Goal: Task Accomplishment & Management: Complete application form

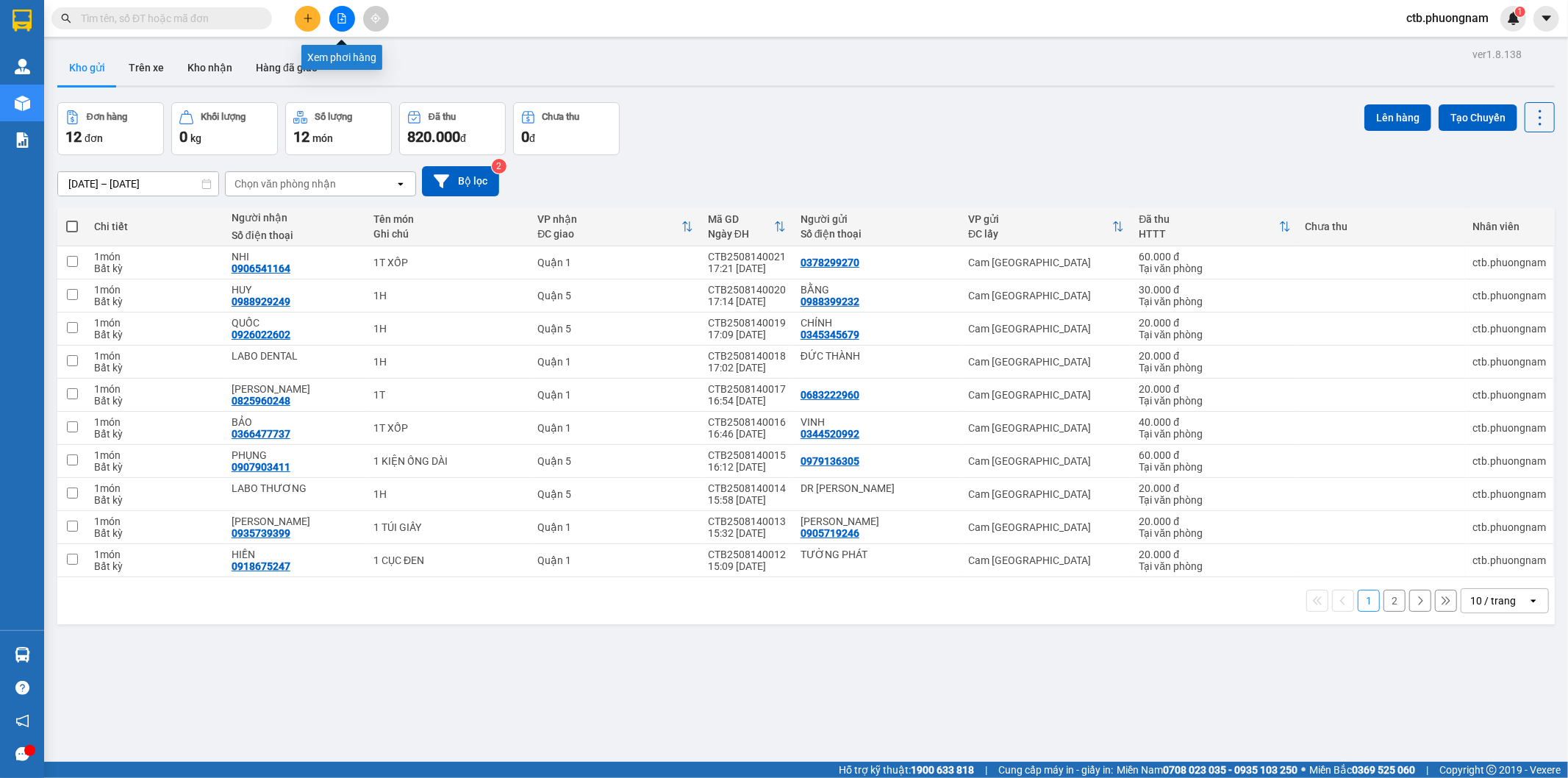
click at [344, 23] on icon "file-add" at bounding box center [342, 18] width 8 height 10
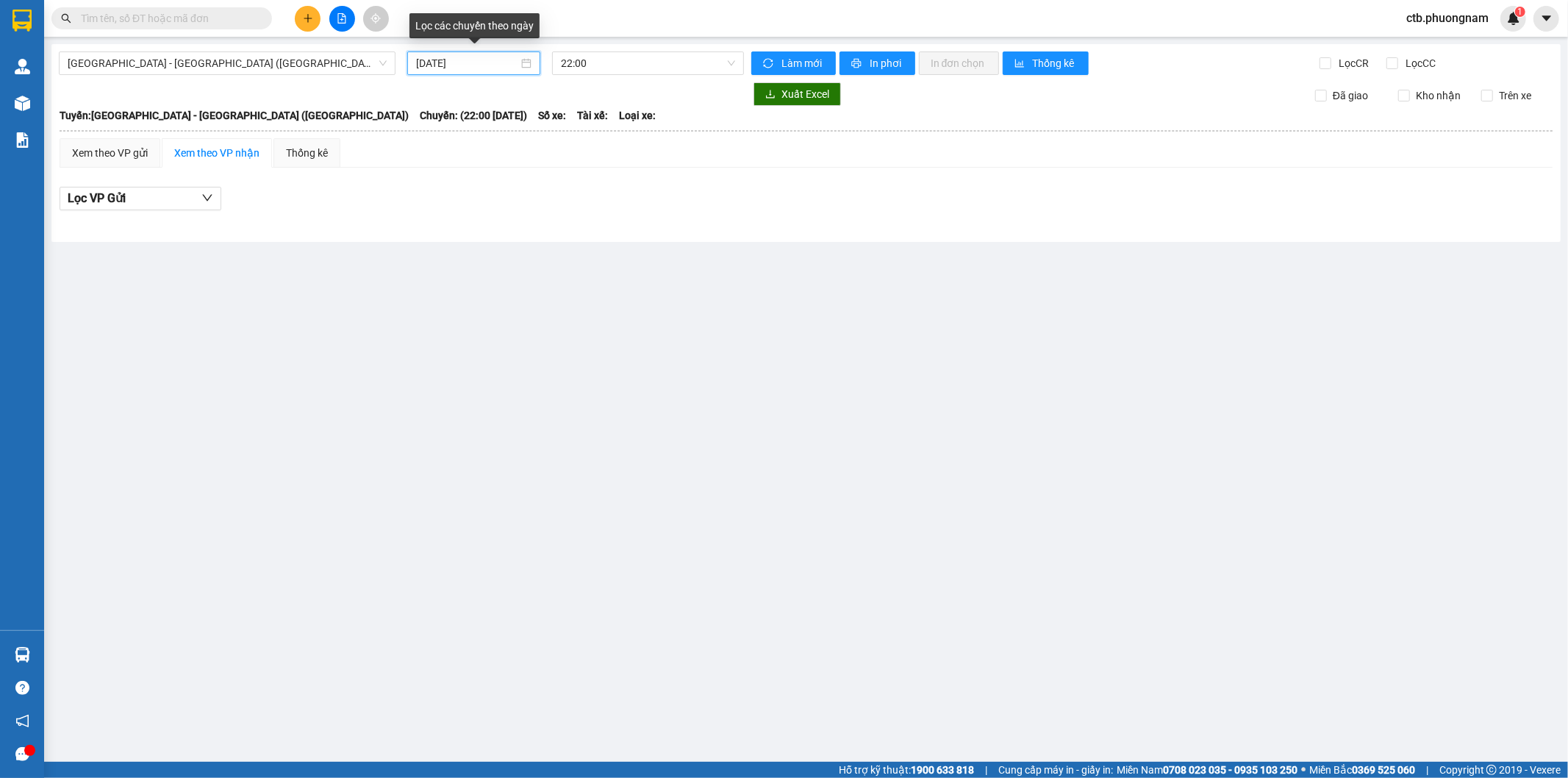
click at [474, 62] on input "15/08/2025" at bounding box center [466, 63] width 102 height 16
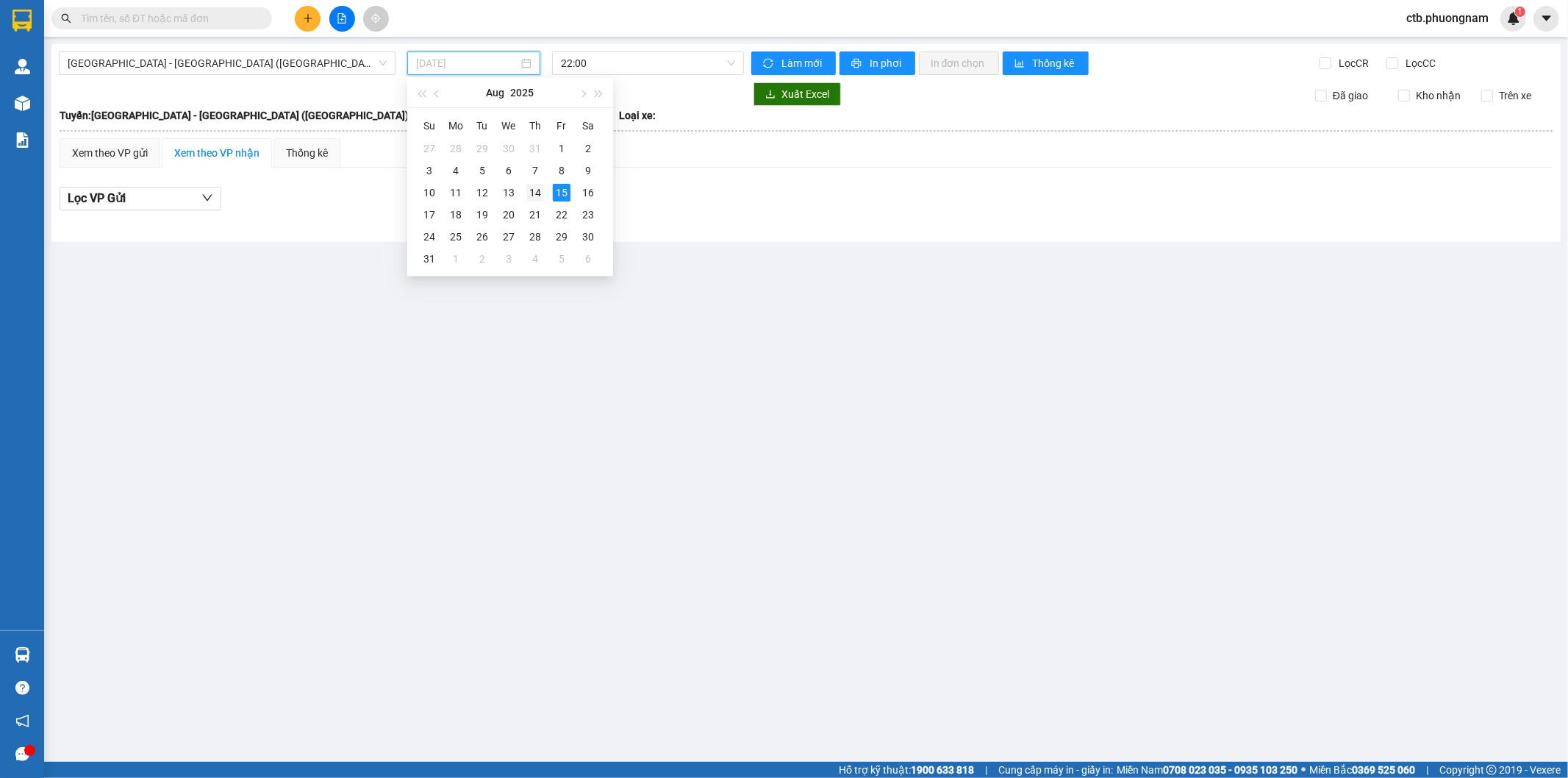
click at [540, 193] on div "14" at bounding box center [535, 193] width 17 height 17
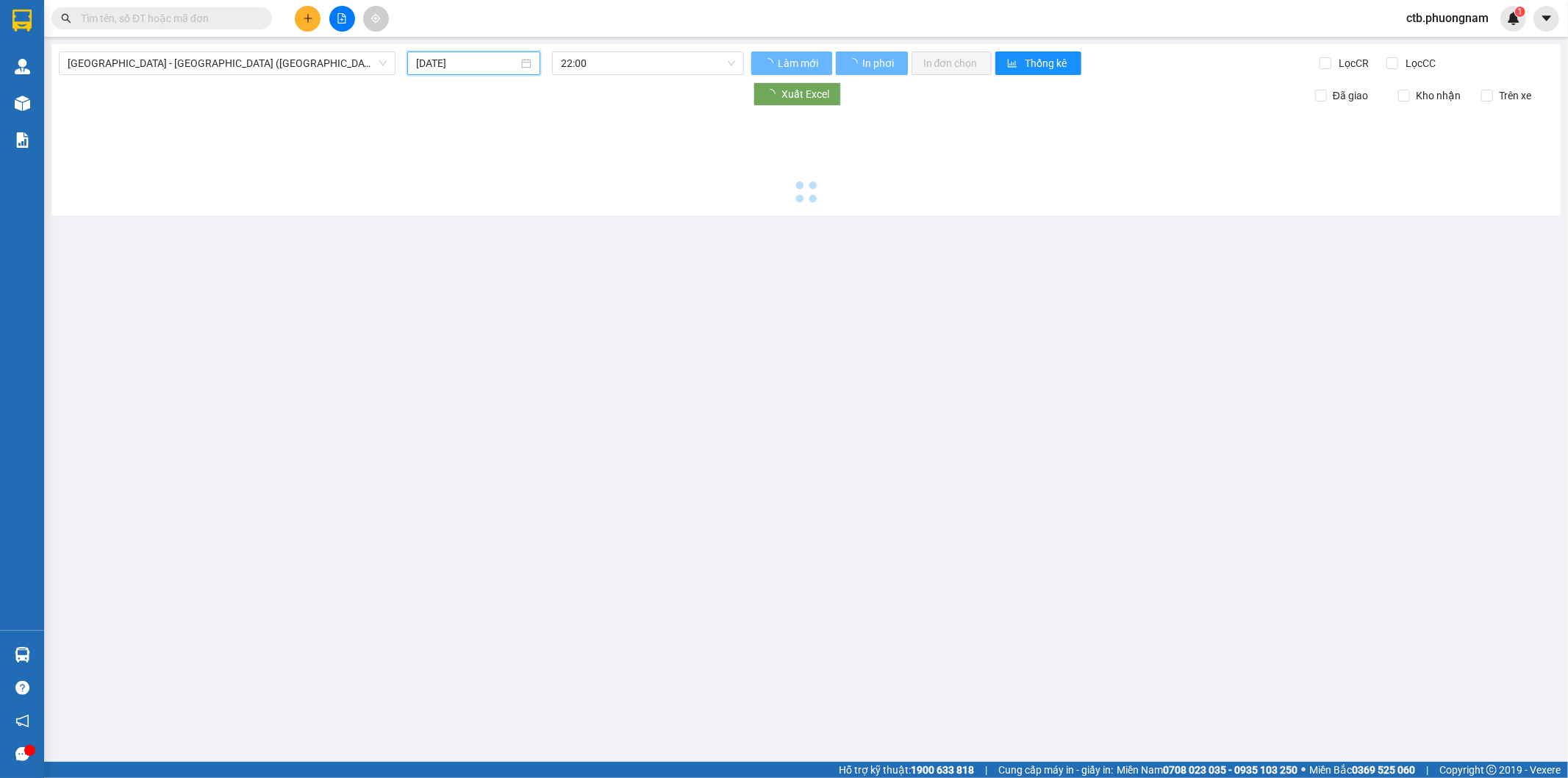
type input "14/08/2025"
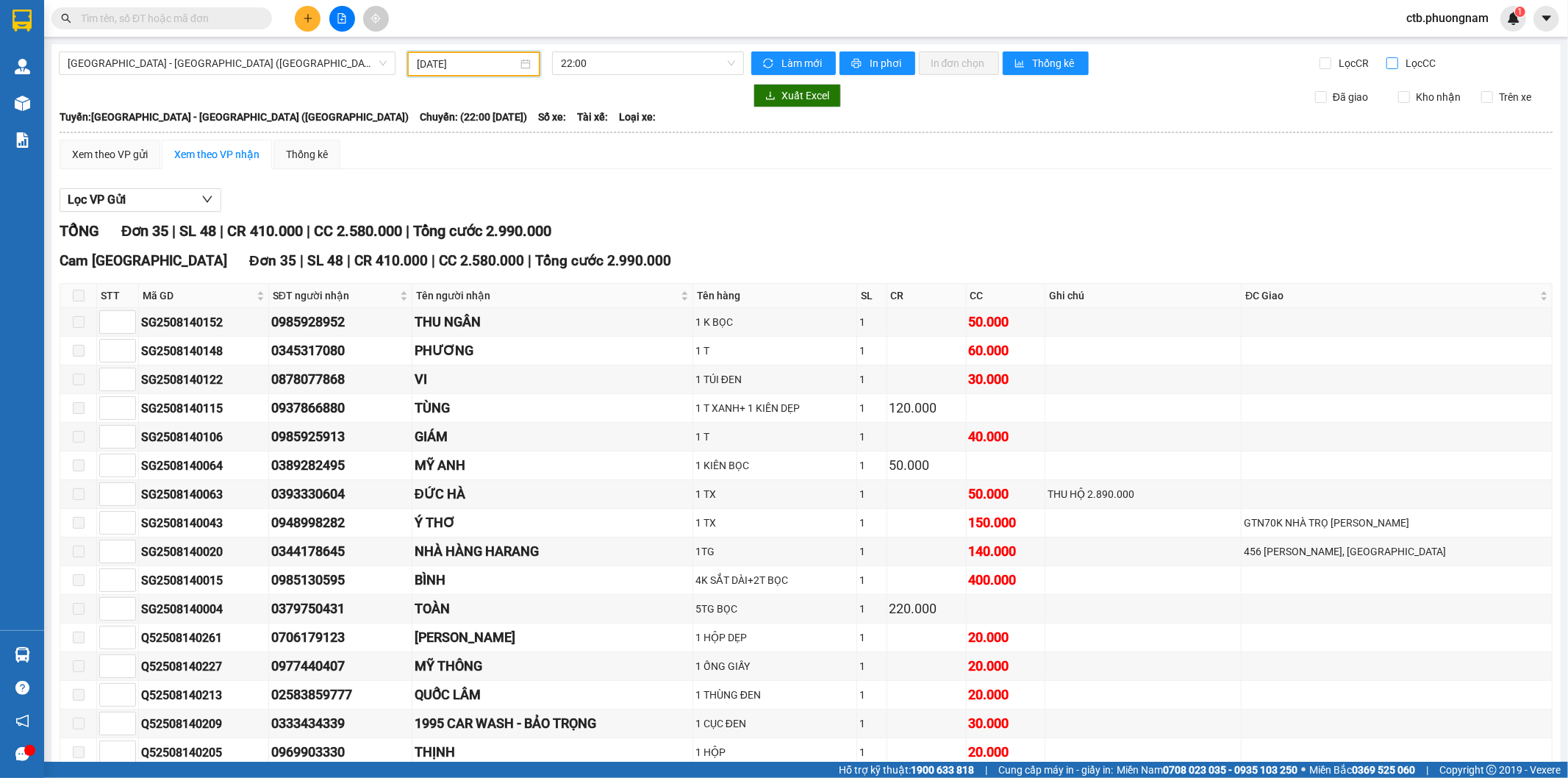
click at [1387, 63] on input "Lọc CC" at bounding box center [1394, 63] width 14 height 12
checkbox input "true"
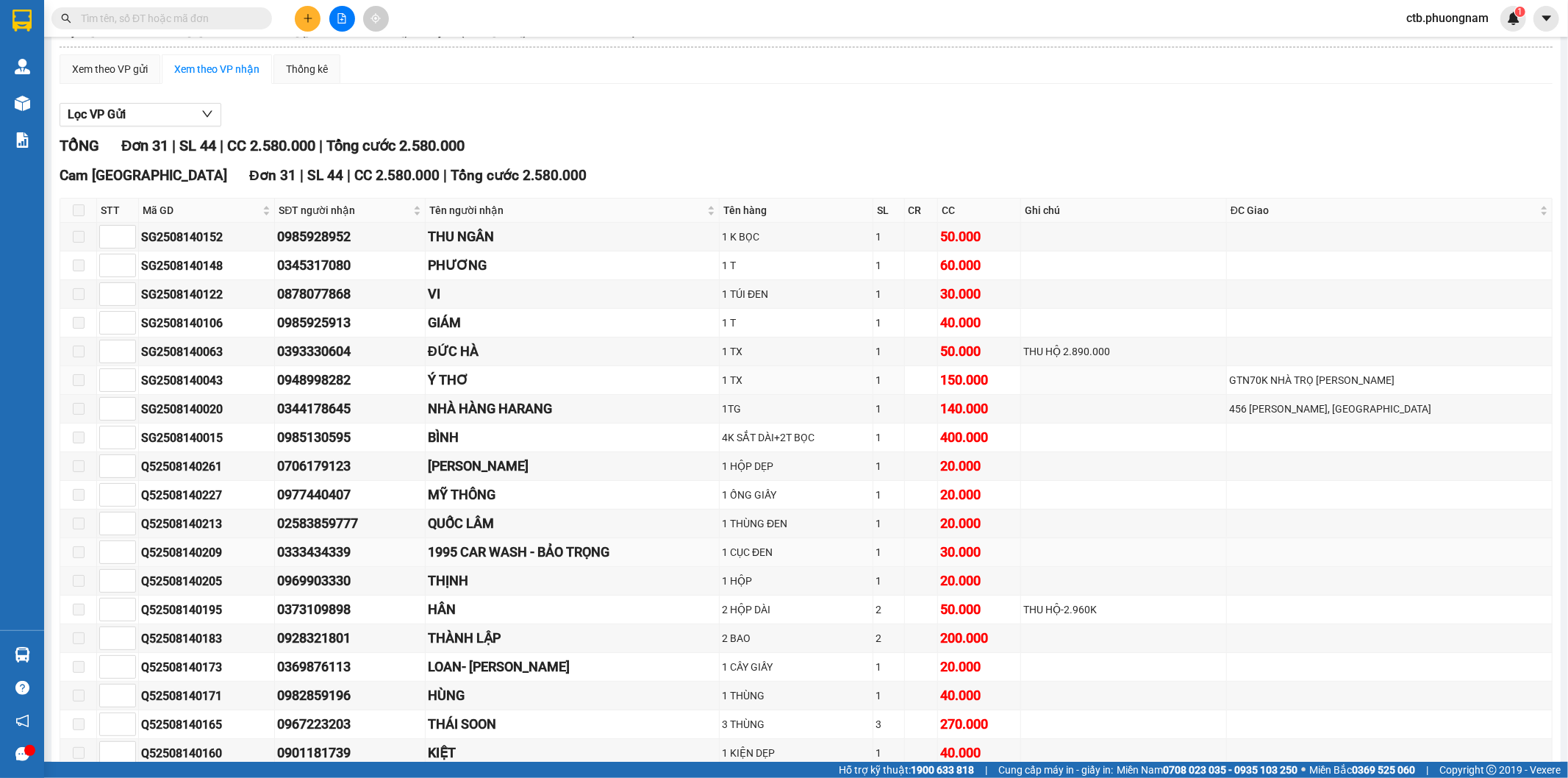
scroll to position [163, 0]
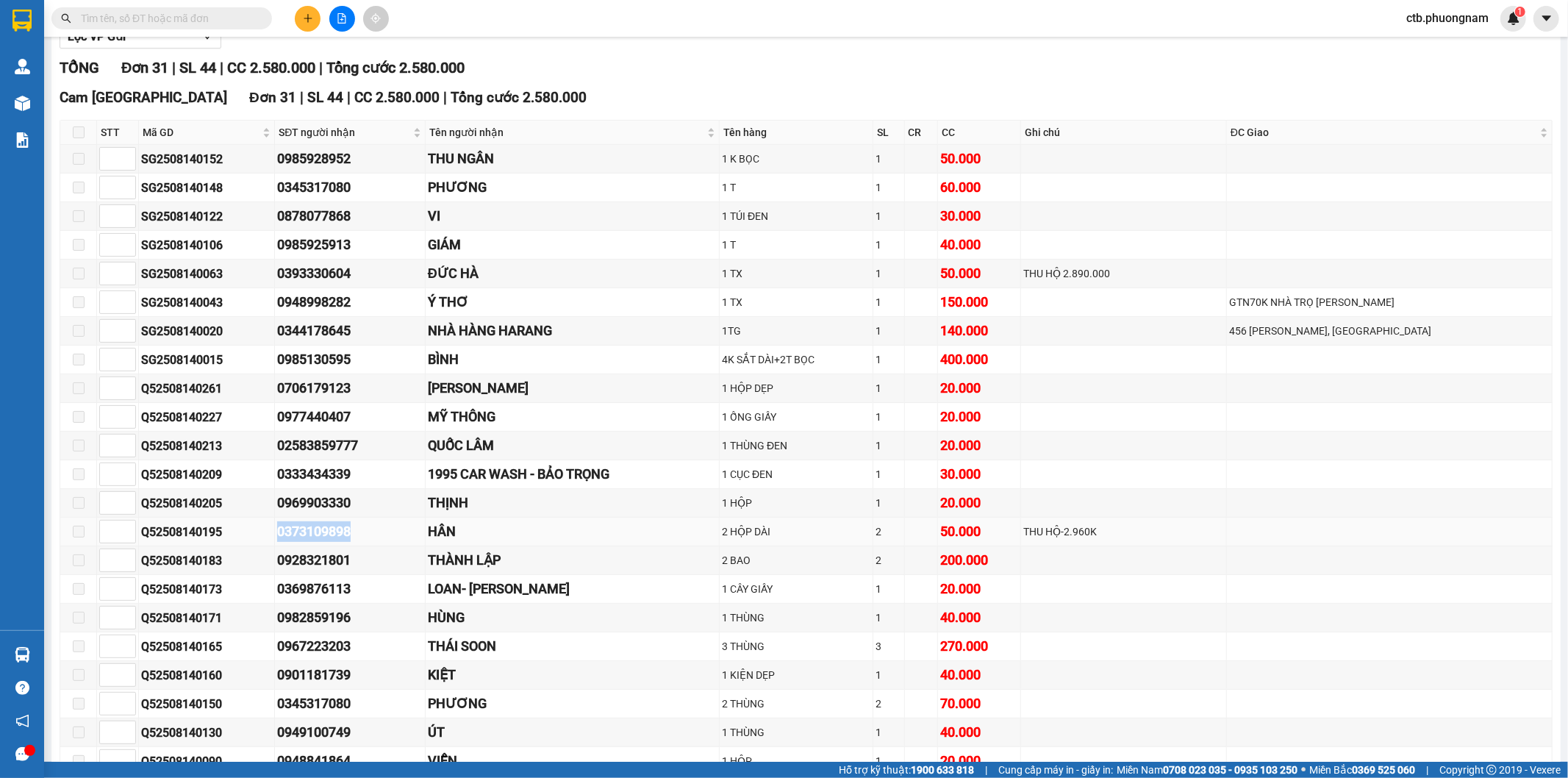
drag, startPoint x: 256, startPoint y: 530, endPoint x: 342, endPoint y: 537, distance: 86.3
click at [342, 537] on tr "Q52508140195 0373109898 HÂN 2 HỘP DÀI 2 50.000 THU HỘ-2.960K" at bounding box center [806, 532] width 1492 height 29
copy tr "0373109898"
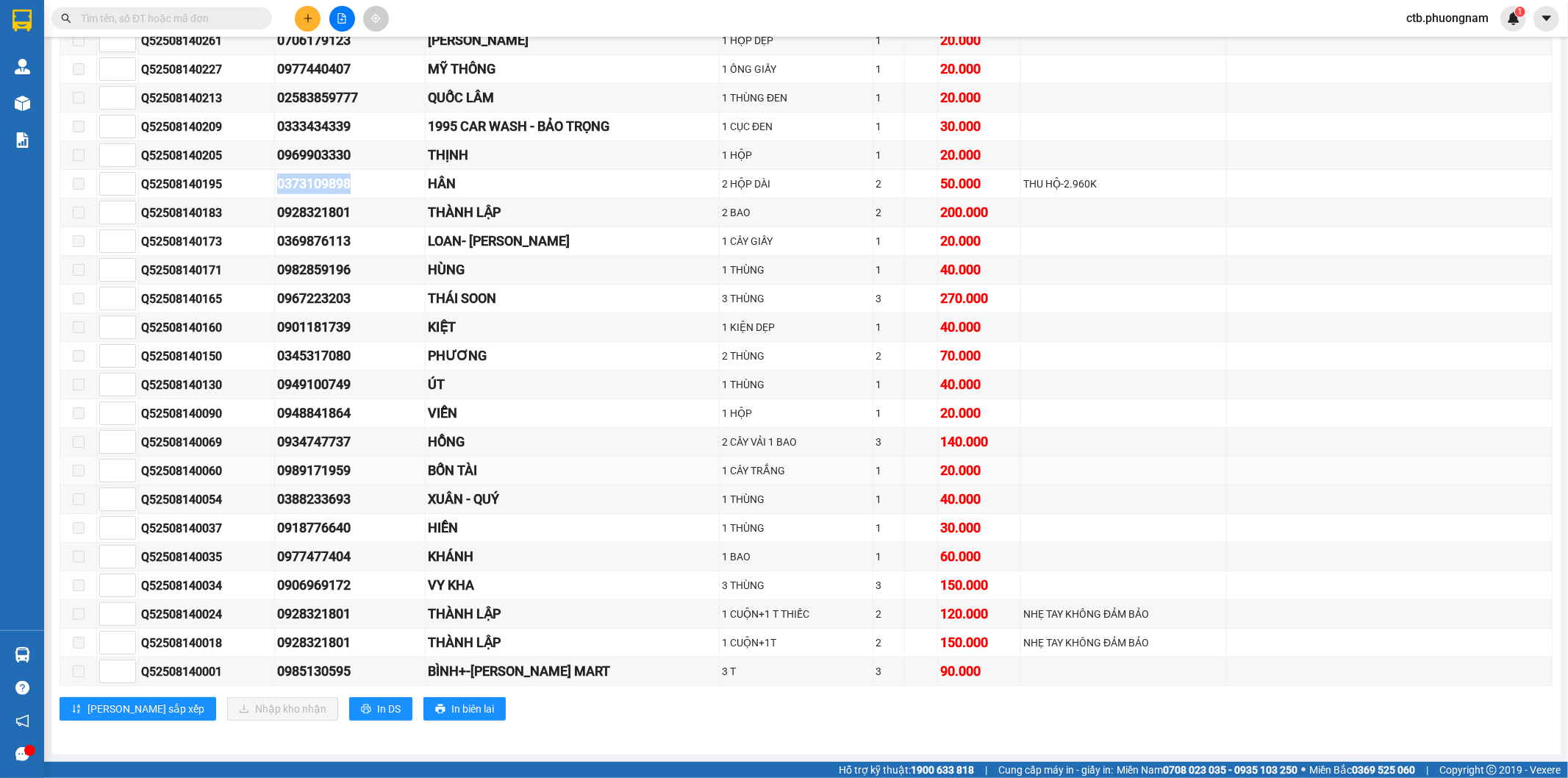
scroll to position [517, 0]
drag, startPoint x: 253, startPoint y: 672, endPoint x: 344, endPoint y: 675, distance: 91.0
click at [344, 675] on tr "Q52508140001 0985130595 BÌNH+-DONG HO MART 3 T 3 90.000" at bounding box center [806, 672] width 1492 height 29
copy tr "0985130595"
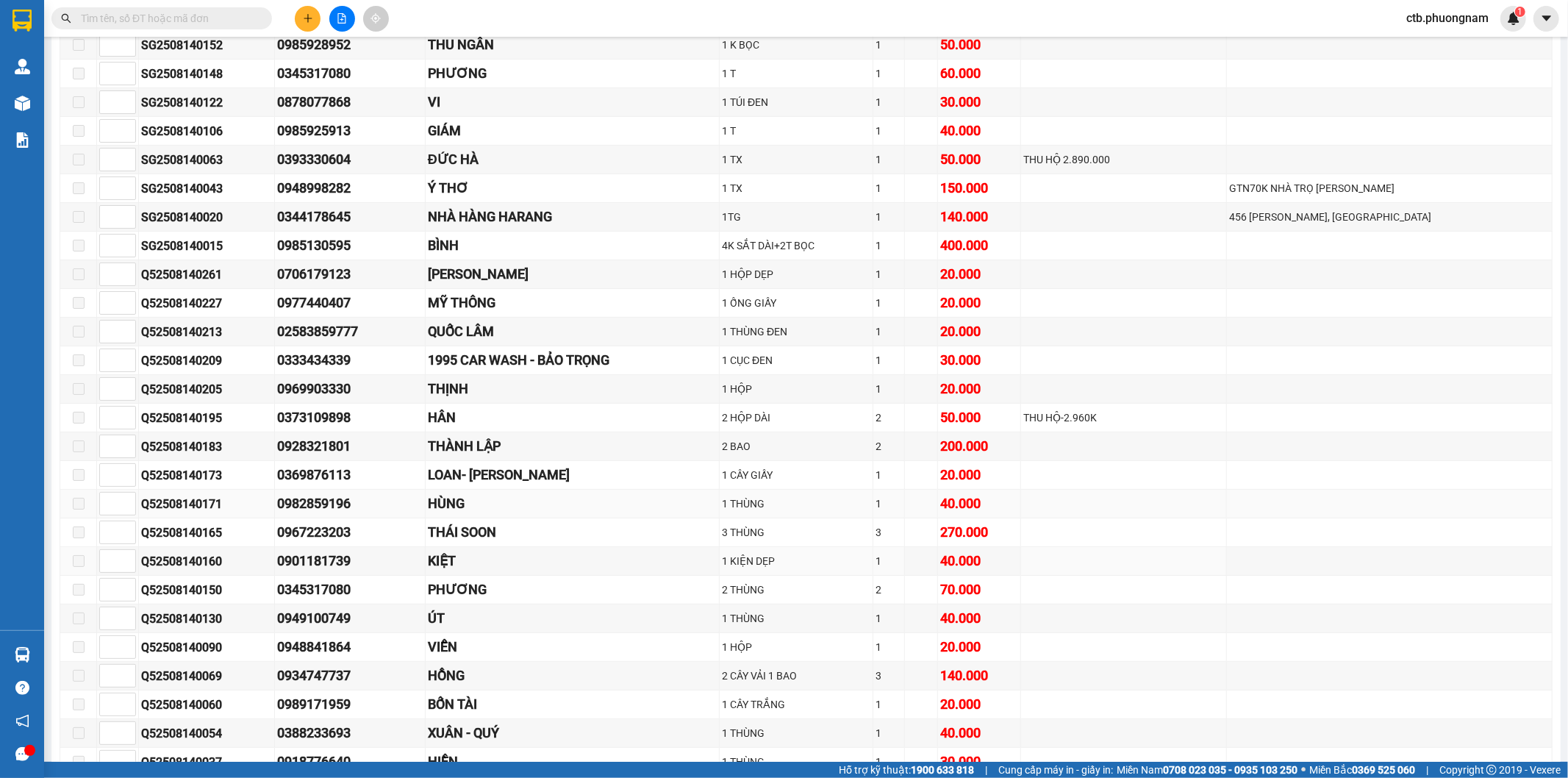
scroll to position [271, 0]
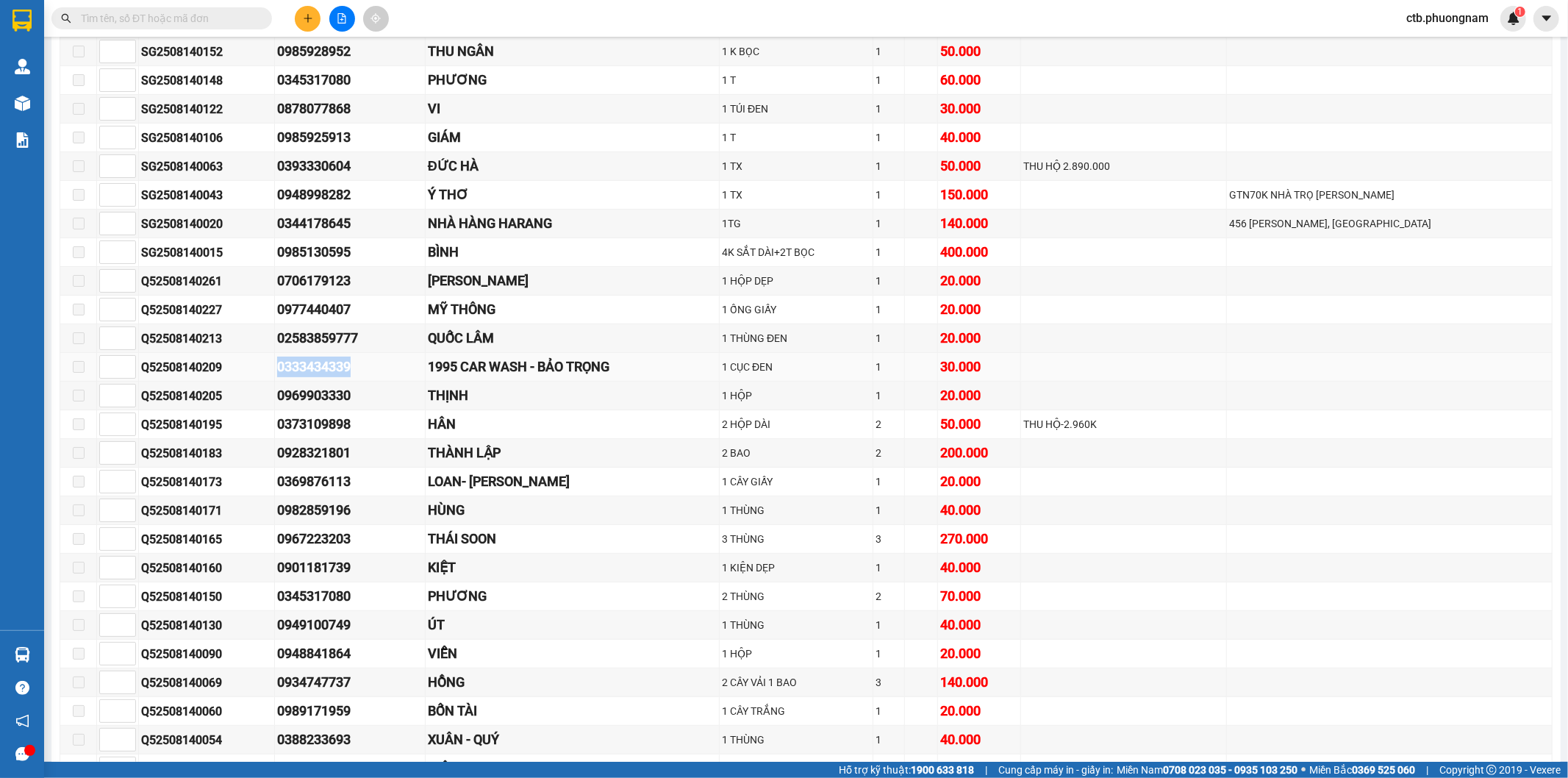
drag, startPoint x: 255, startPoint y: 369, endPoint x: 346, endPoint y: 368, distance: 91.0
click at [346, 368] on tr "Q52508140209 0333434339 1995 CAR WASH - BẢO TRỌNG 1 CỤC ĐEN 1 30.000" at bounding box center [806, 368] width 1492 height 29
copy tr "0333434339"
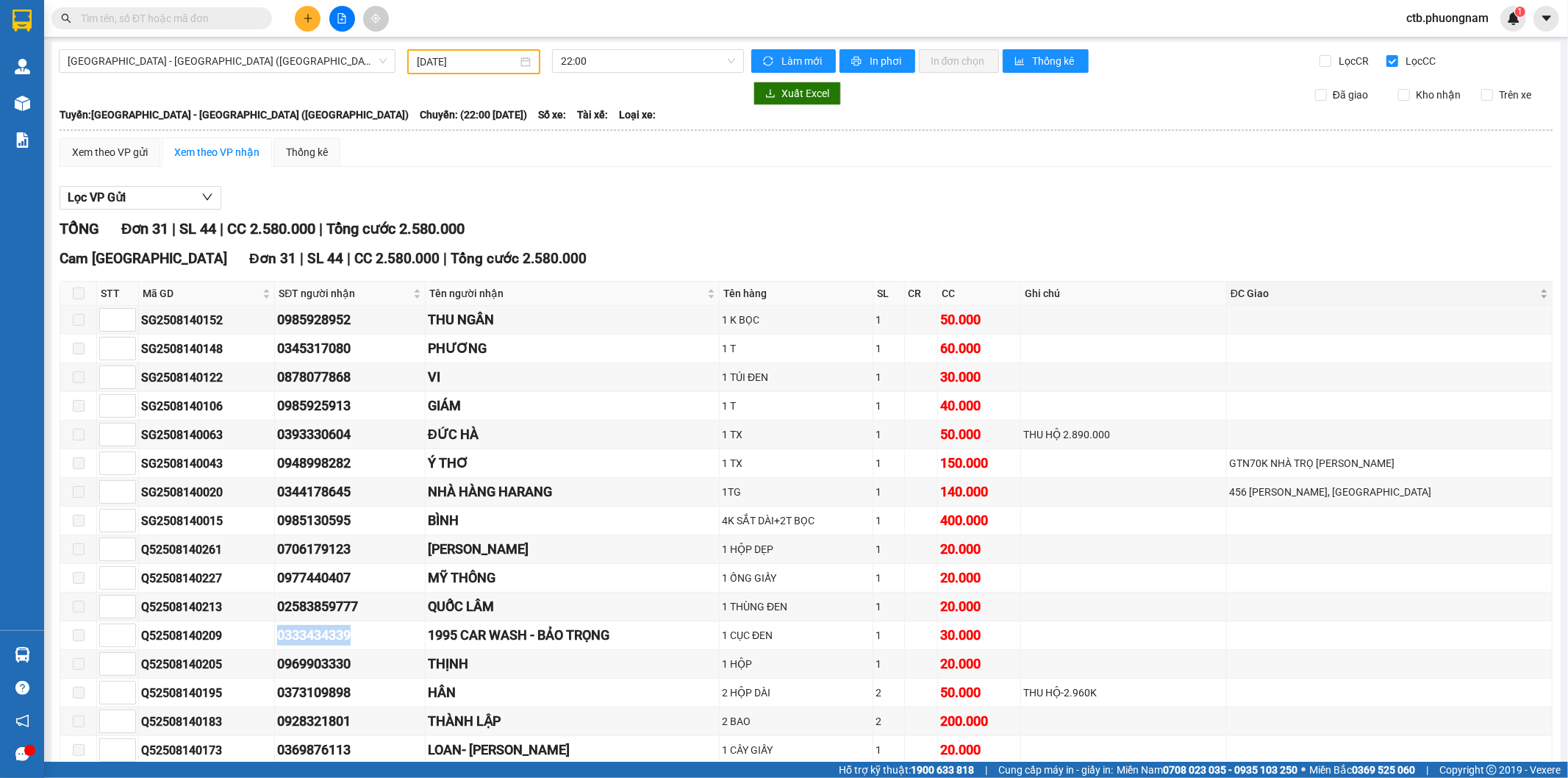
scroll to position [0, 0]
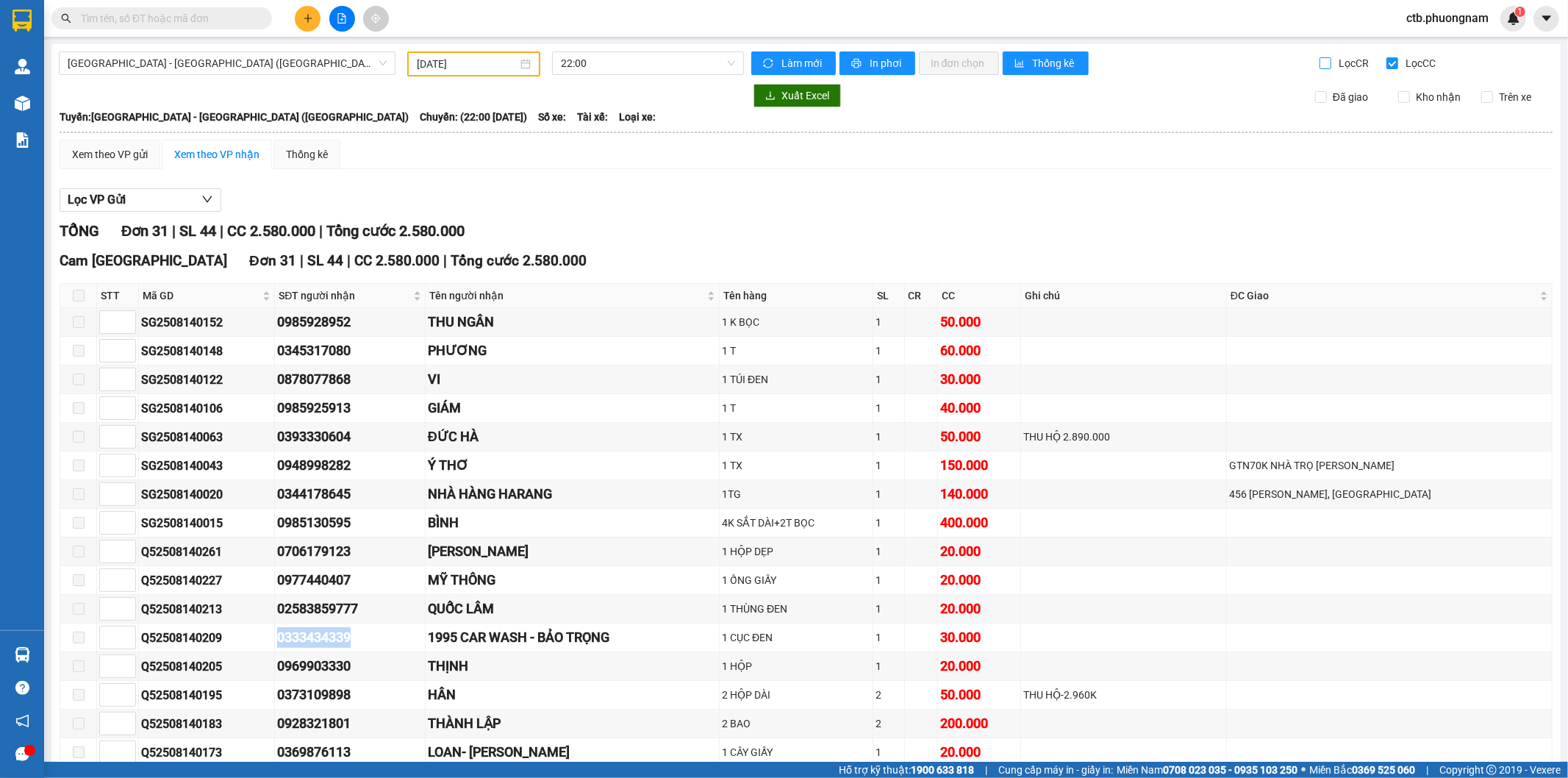
drag, startPoint x: 1319, startPoint y: 57, endPoint x: 1362, endPoint y: 55, distance: 43.0
click at [1319, 57] on input "Lọc CR" at bounding box center [1326, 63] width 14 height 12
checkbox input "true"
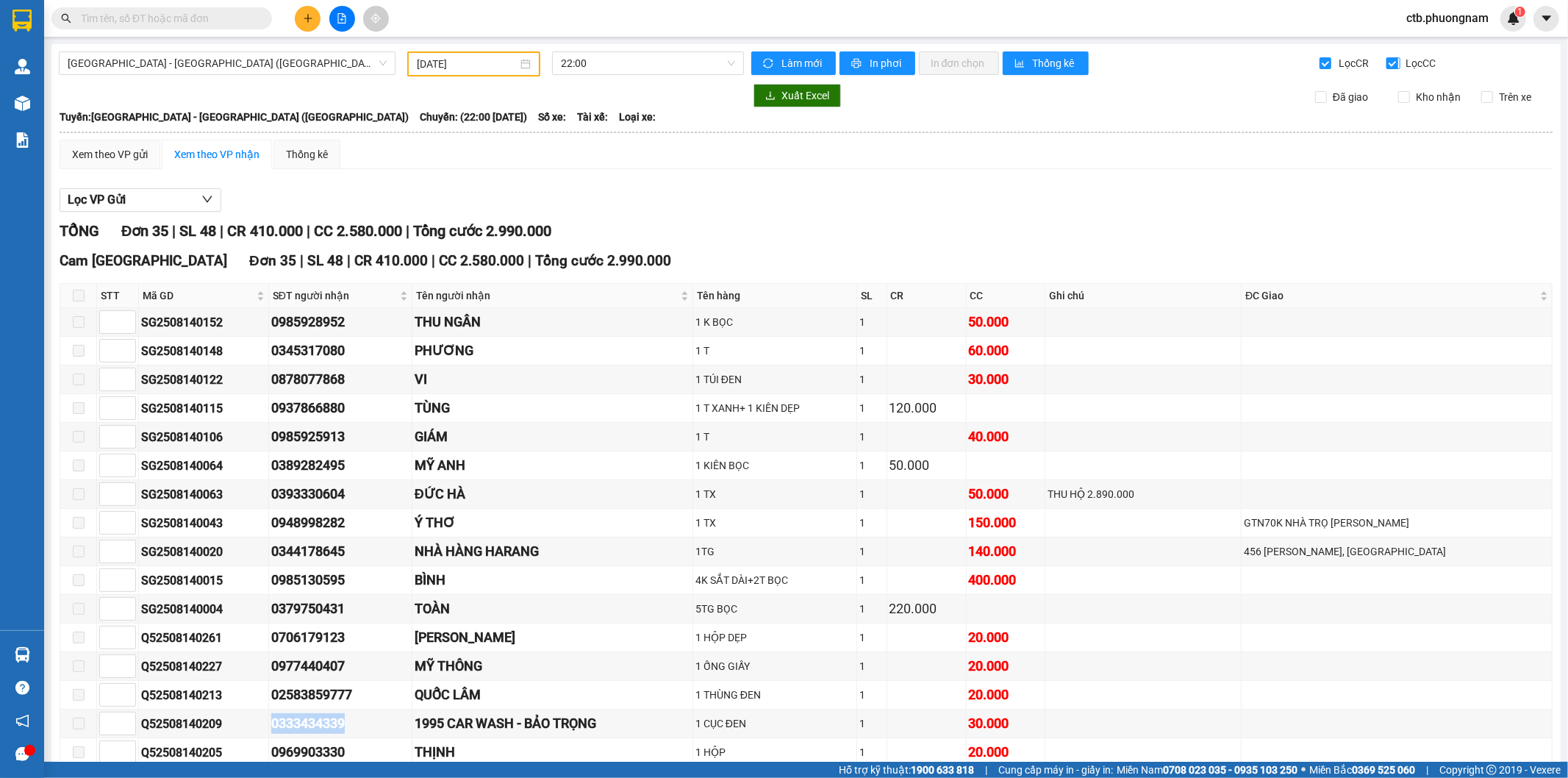
click at [1387, 59] on input "Lọc CC" at bounding box center [1394, 63] width 14 height 12
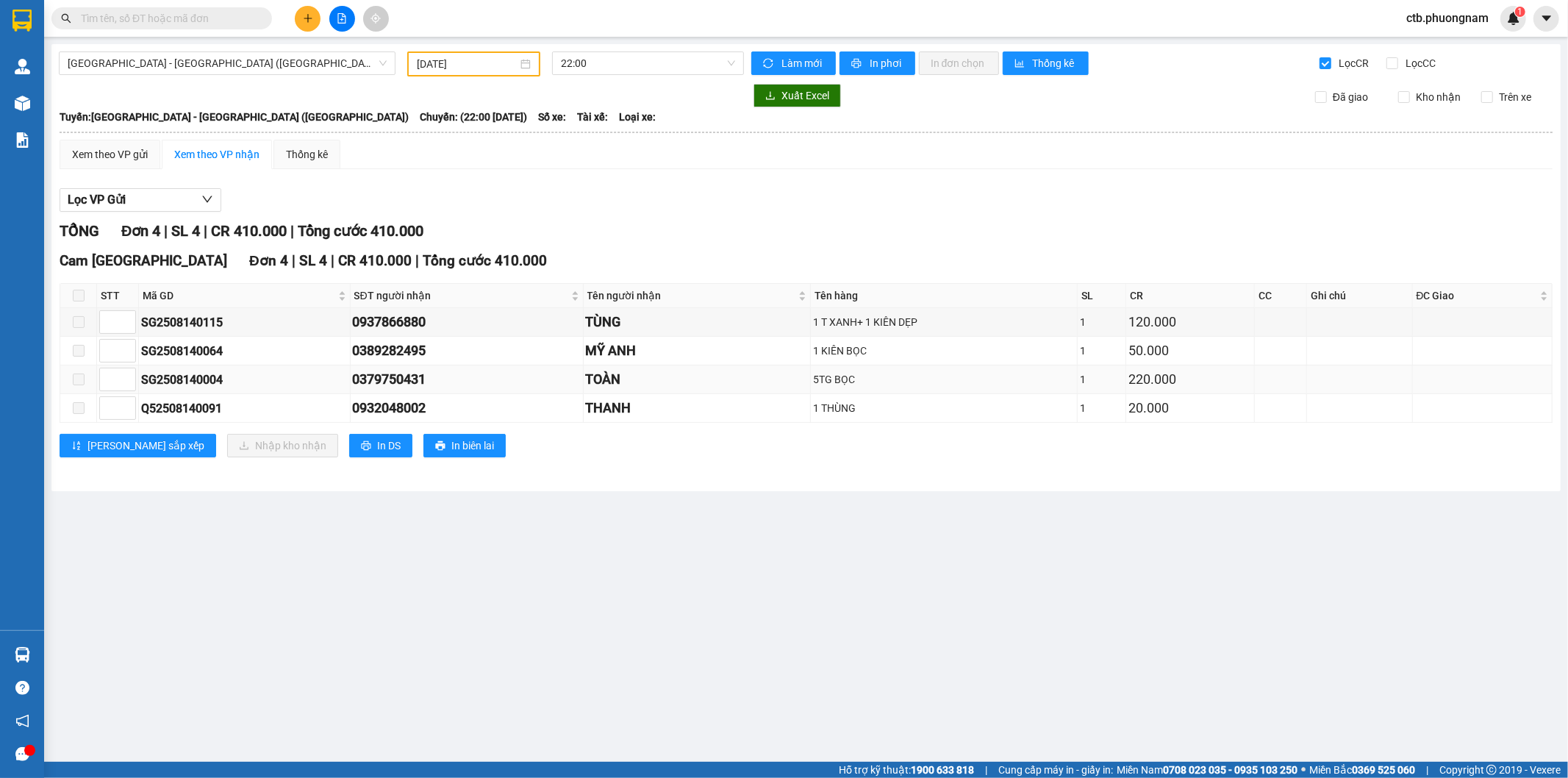
click at [362, 383] on div "0379750431" at bounding box center [467, 379] width 228 height 21
drag, startPoint x: 352, startPoint y: 383, endPoint x: 455, endPoint y: 376, distance: 103.2
click at [455, 376] on tr "SG2508140004 0379750431 TOÀN 5TG BỌC 1 220.000" at bounding box center [806, 379] width 1492 height 29
copy tr "0379750431"
click at [1389, 63] on input "Lọc CC" at bounding box center [1394, 63] width 14 height 12
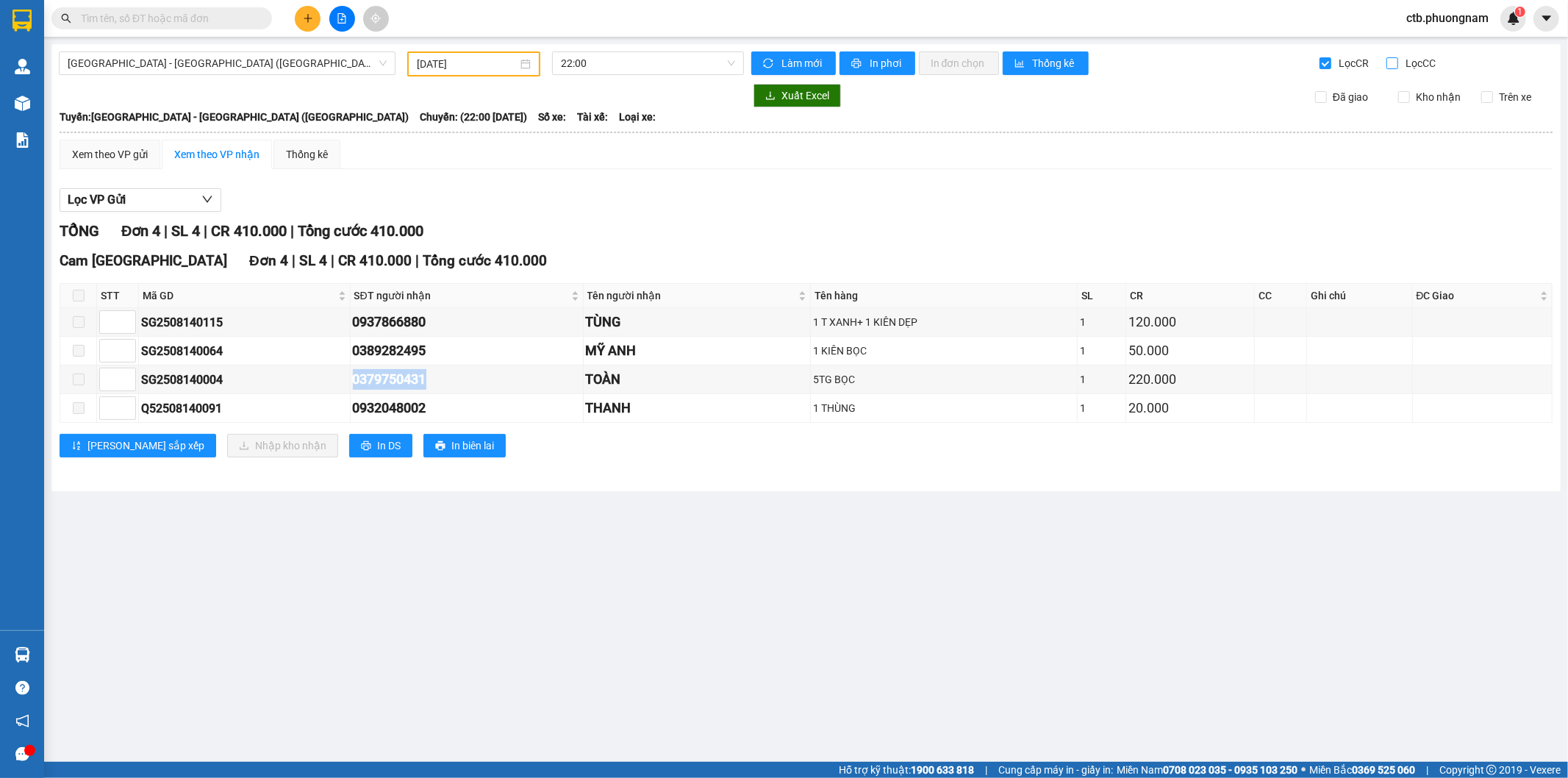
checkbox input "true"
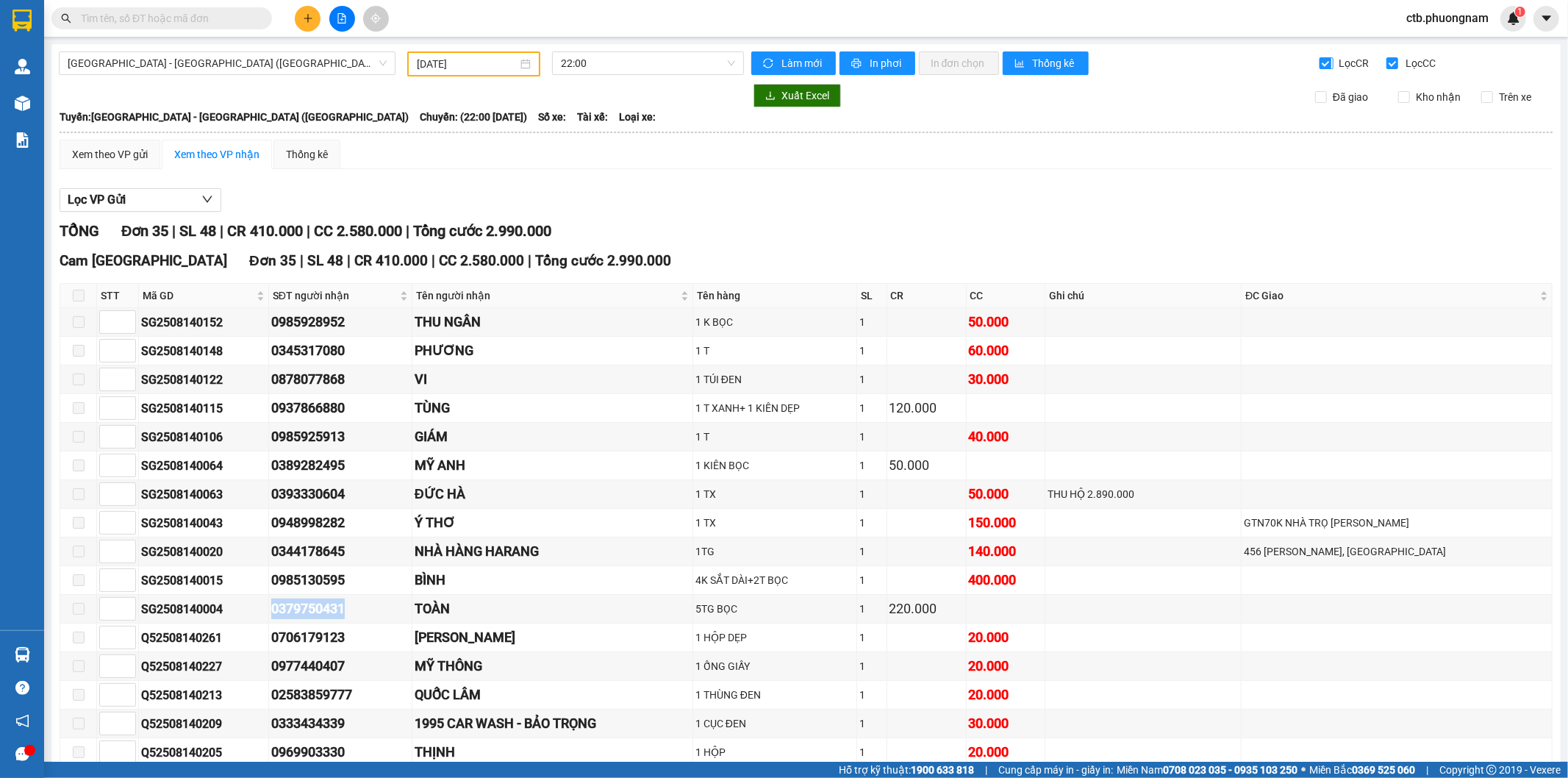
click at [1319, 61] on input "Lọc CR" at bounding box center [1326, 63] width 14 height 12
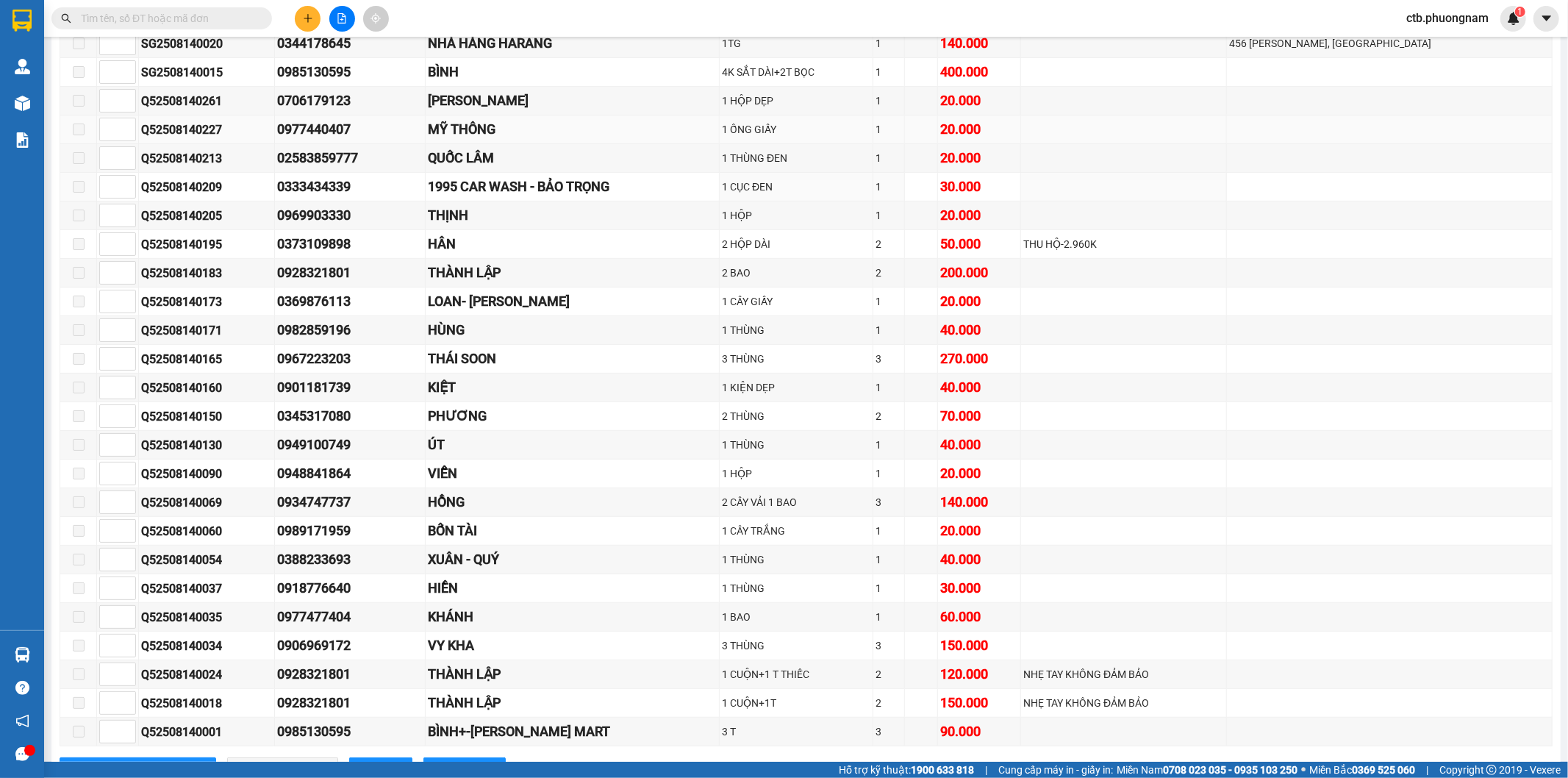
scroll to position [490, 0]
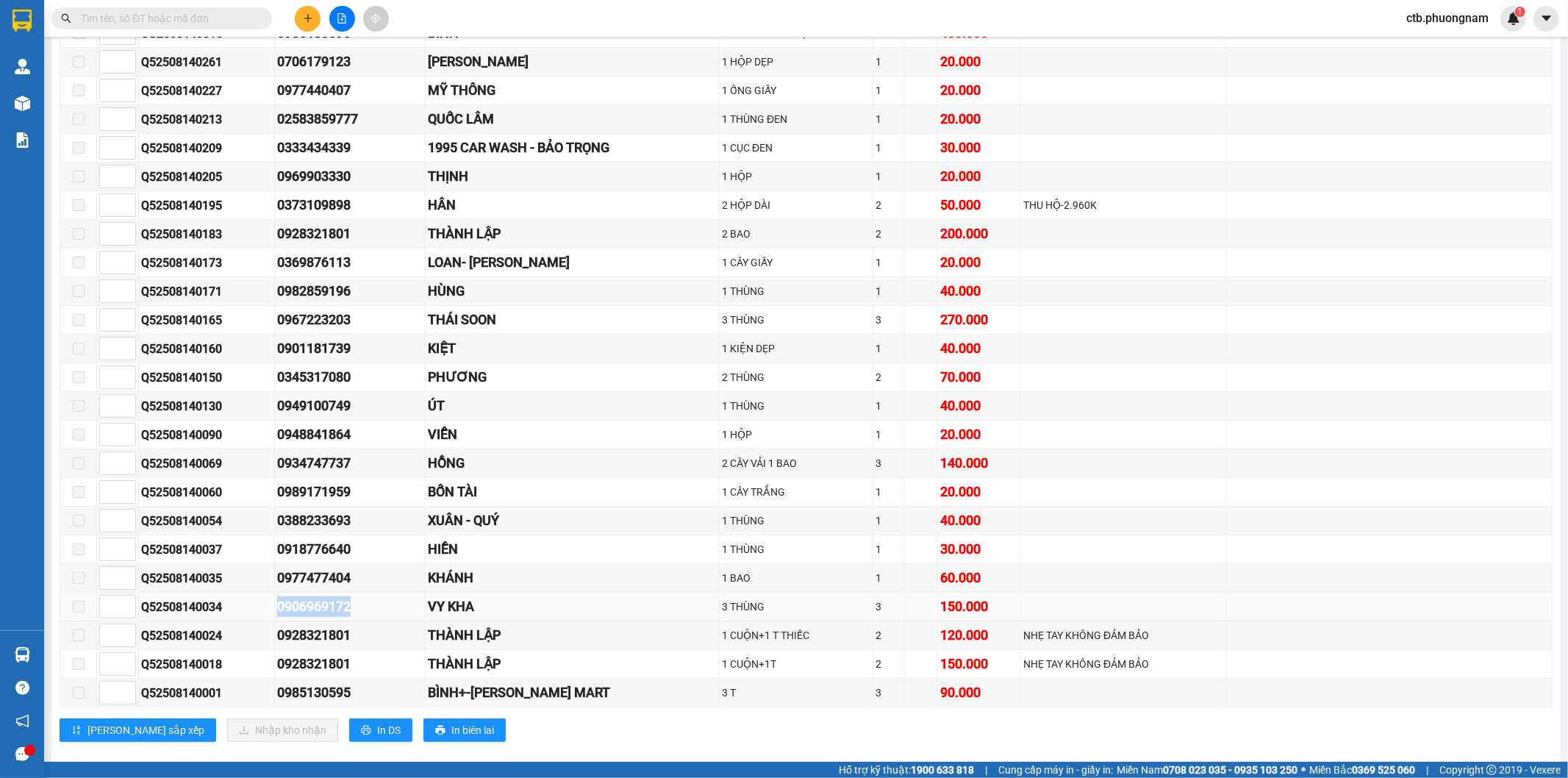
drag, startPoint x: 252, startPoint y: 610, endPoint x: 386, endPoint y: 610, distance: 134.0
click at [386, 610] on tr "Q52508140034 0906969172 VY KHA 3 THÙNG 3 150.000" at bounding box center [806, 607] width 1492 height 29
copy tr "0906969172"
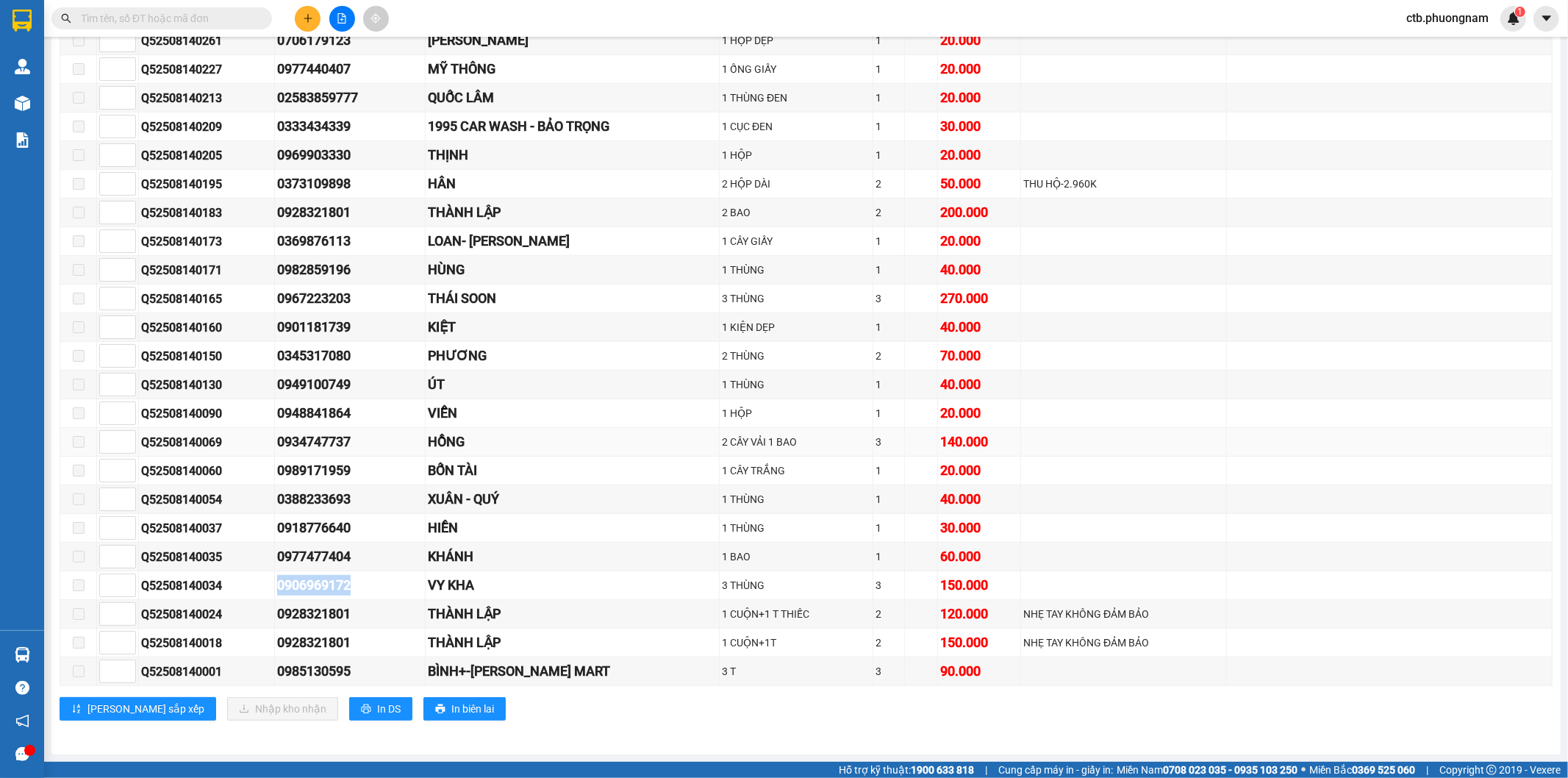
scroll to position [517, 0]
copy tr "0906969172"
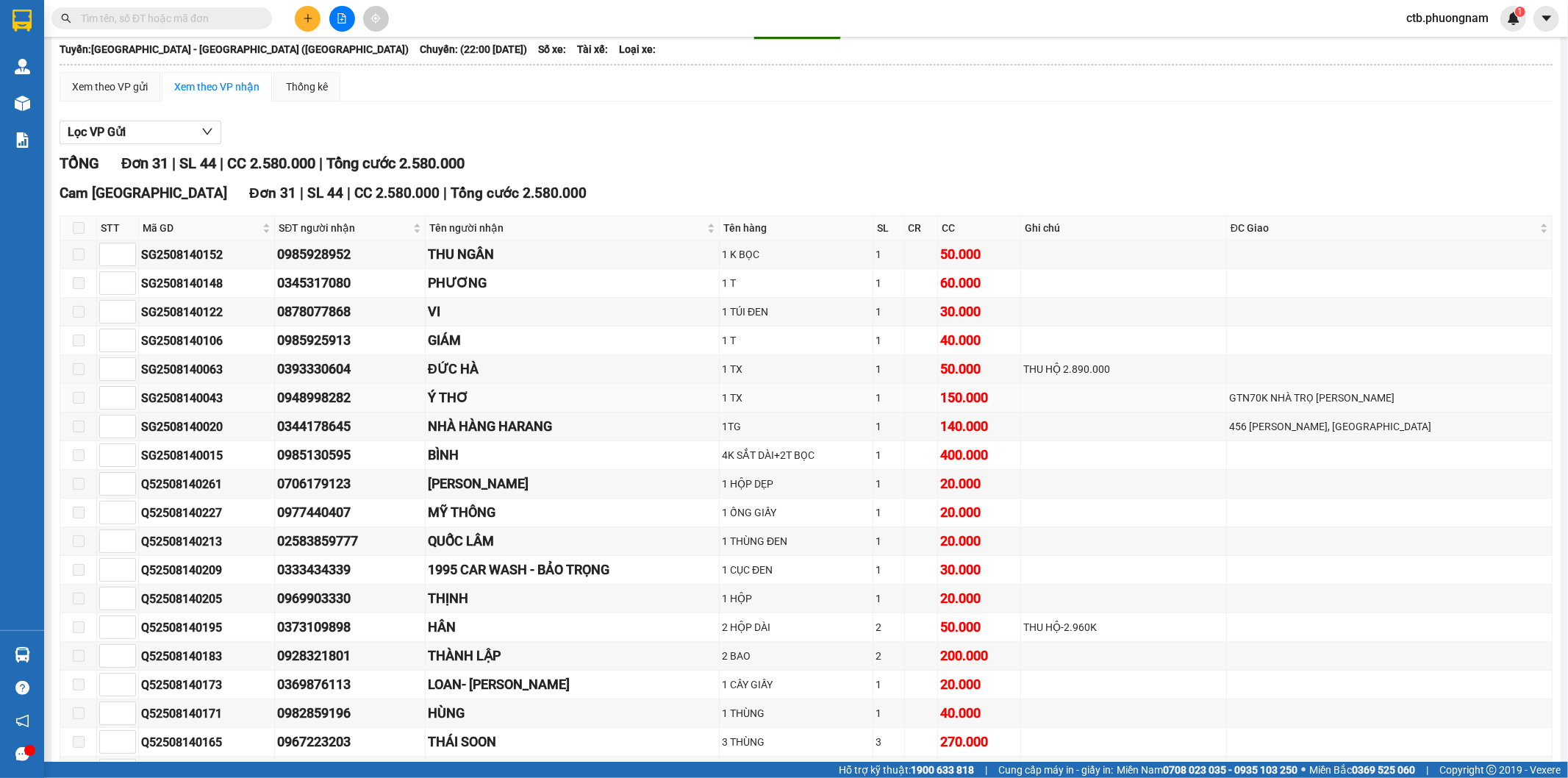
scroll to position [0, 0]
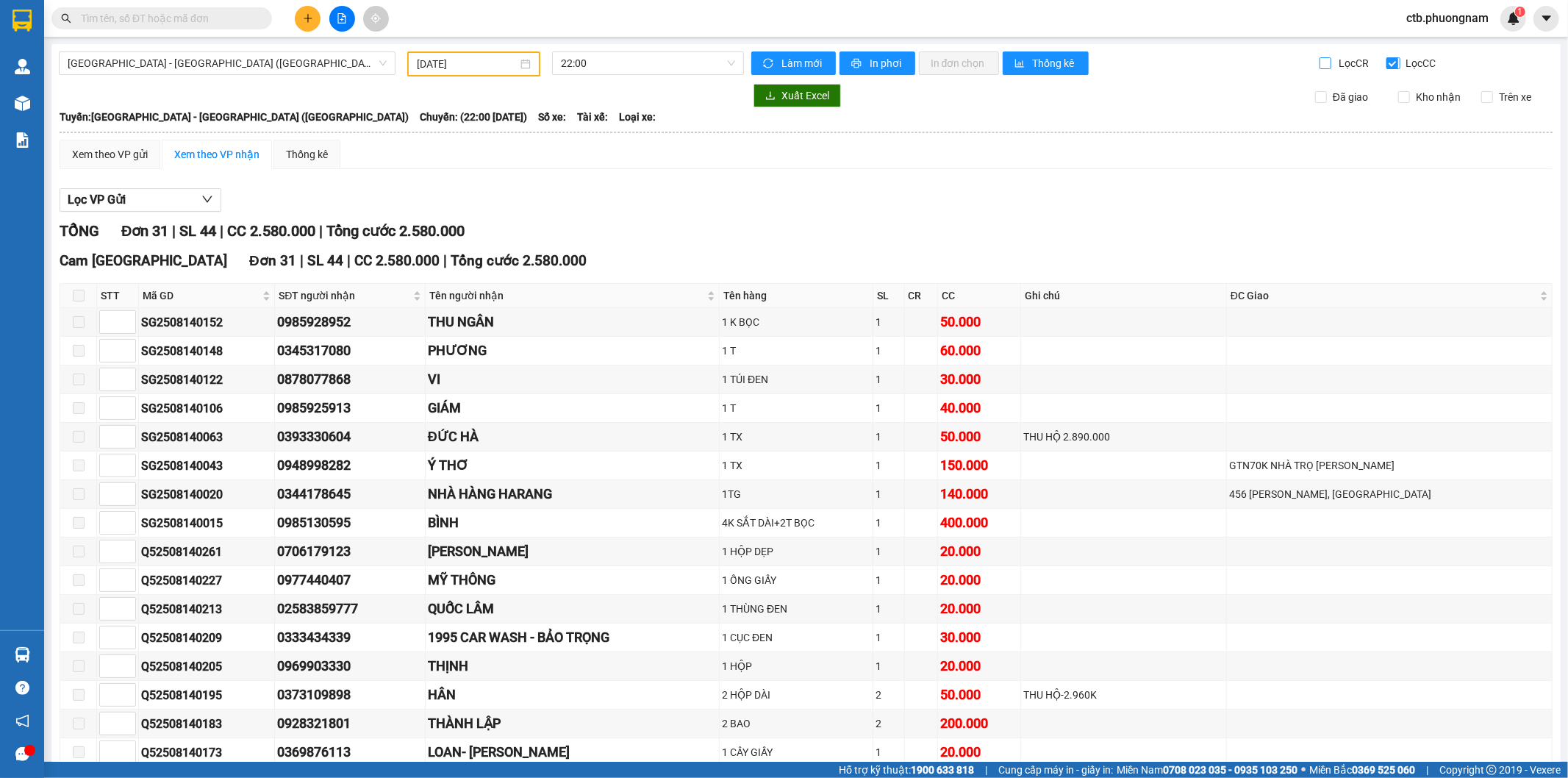
drag, startPoint x: 1313, startPoint y: 61, endPoint x: 1402, endPoint y: 71, distance: 89.6
click at [1319, 62] on input "Lọc CR" at bounding box center [1326, 63] width 14 height 12
checkbox input "true"
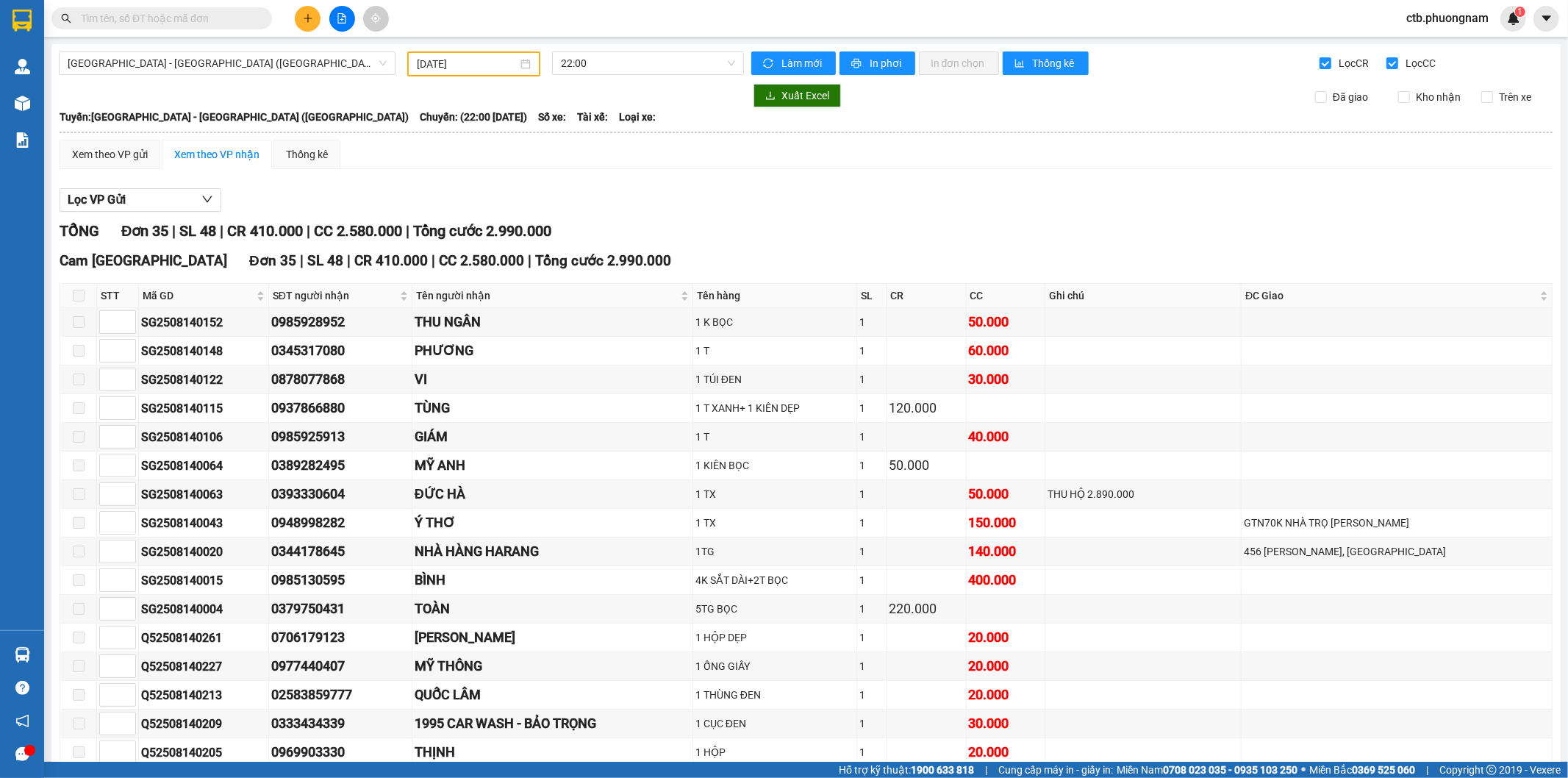
drag, startPoint x: 1375, startPoint y: 60, endPoint x: 1368, endPoint y: 94, distance: 34.7
click at [1375, 63] on div "Lọc CR" at bounding box center [1353, 66] width 67 height 21
click at [1387, 65] on input "Lọc CC" at bounding box center [1394, 63] width 14 height 12
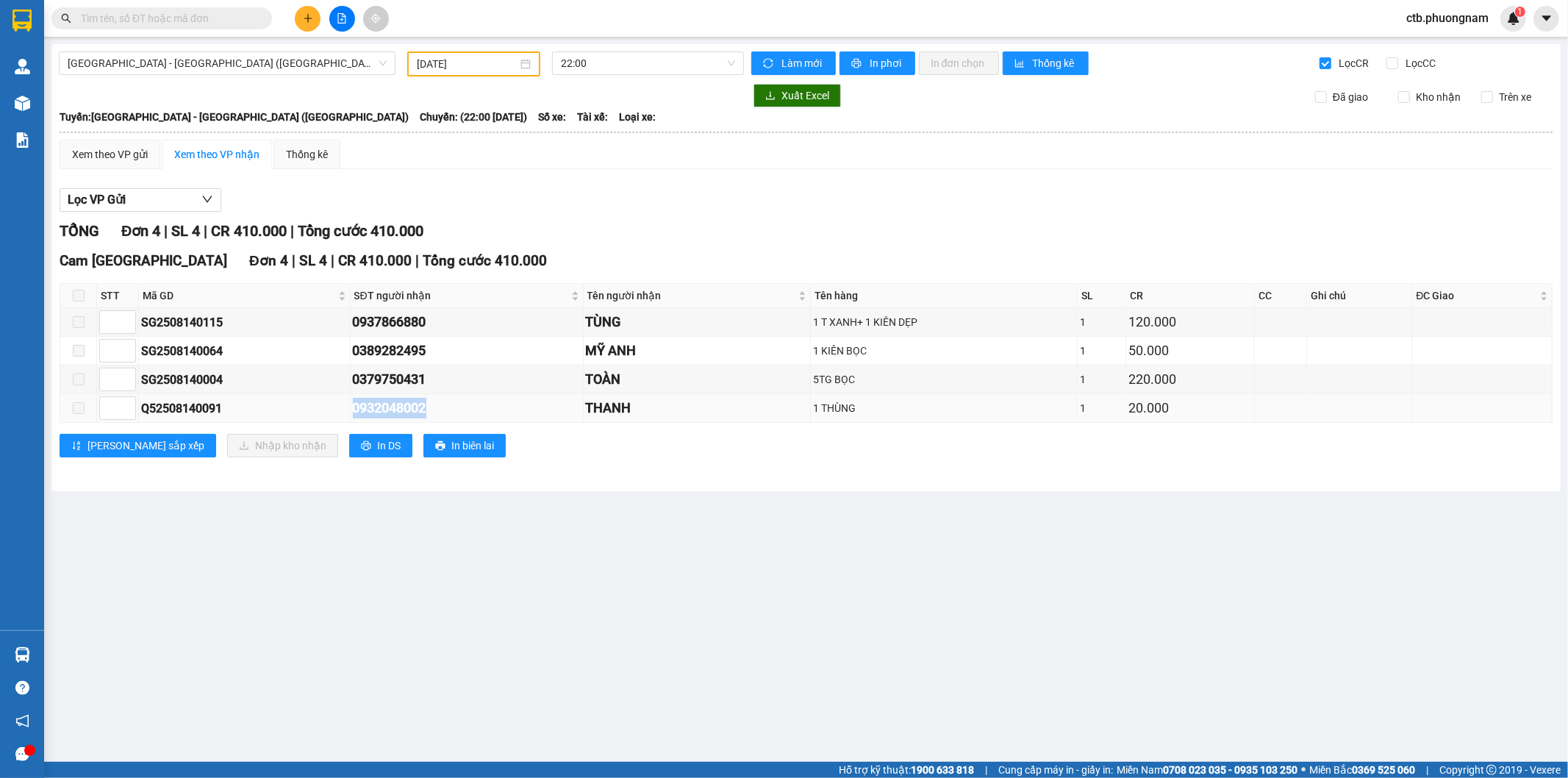
drag, startPoint x: 352, startPoint y: 407, endPoint x: 474, endPoint y: 416, distance: 122.3
click at [474, 416] on tr "Q52508140091 0932048002 THANH 1 THÙNG 1 20.000" at bounding box center [806, 409] width 1492 height 29
copy tr "0932048002"
drag, startPoint x: 356, startPoint y: 348, endPoint x: 458, endPoint y: 345, distance: 102.0
click at [458, 345] on td "0389282495" at bounding box center [467, 351] width 233 height 29
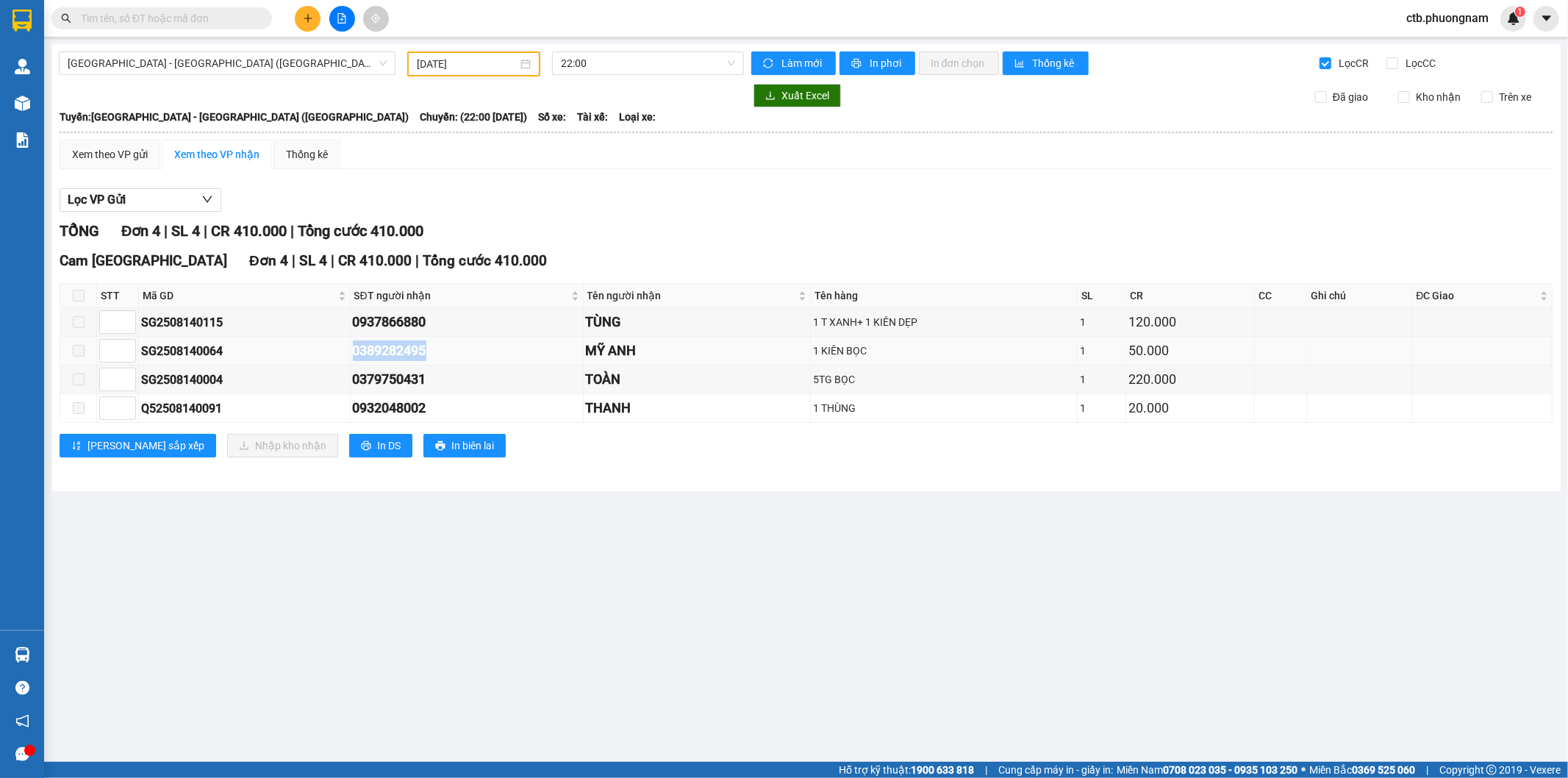
copy div "0389282495"
click at [1393, 62] on input "Lọc CC" at bounding box center [1394, 63] width 14 height 12
checkbox input "true"
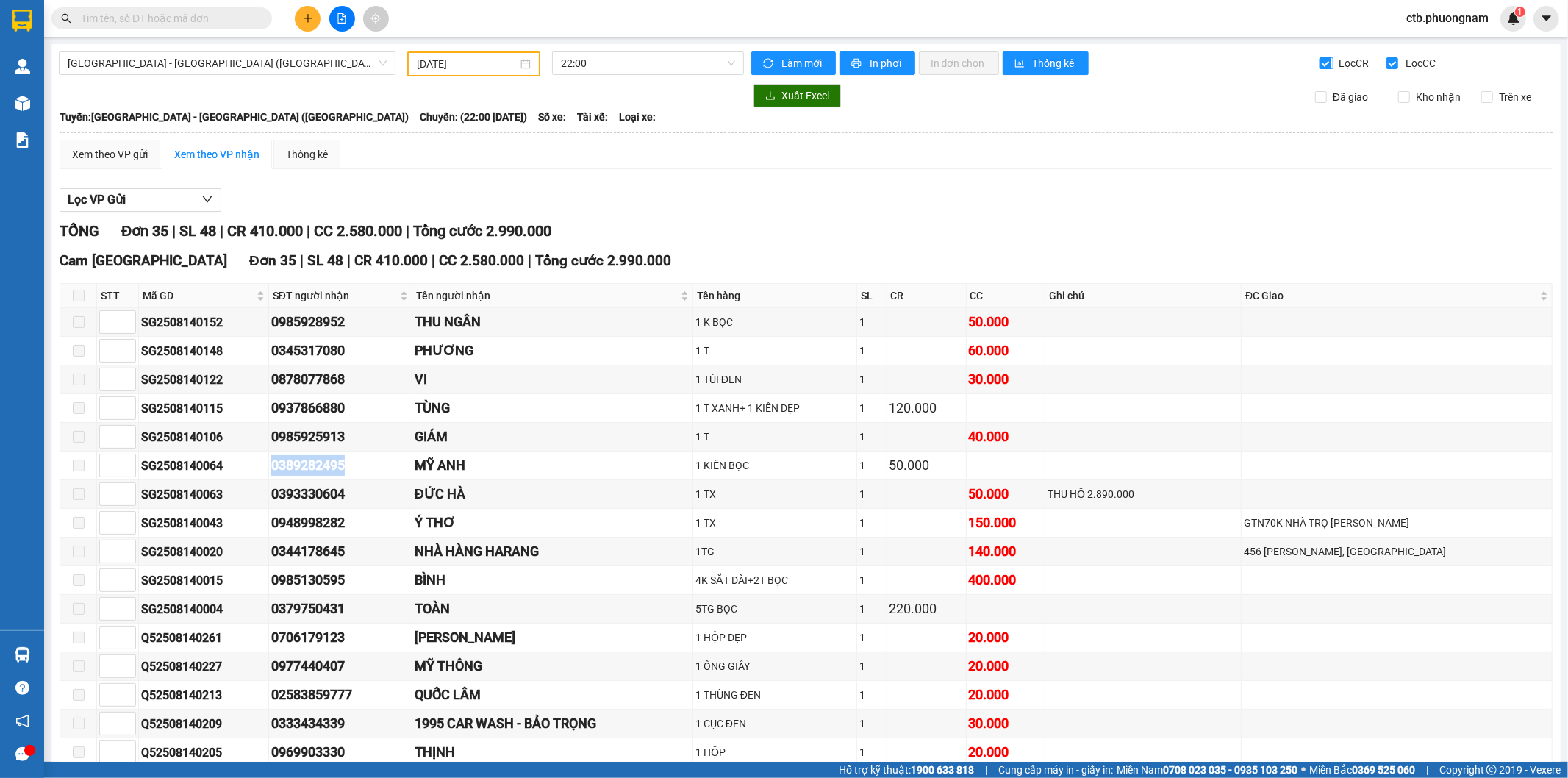
click at [1322, 62] on input "Lọc CR" at bounding box center [1326, 63] width 14 height 12
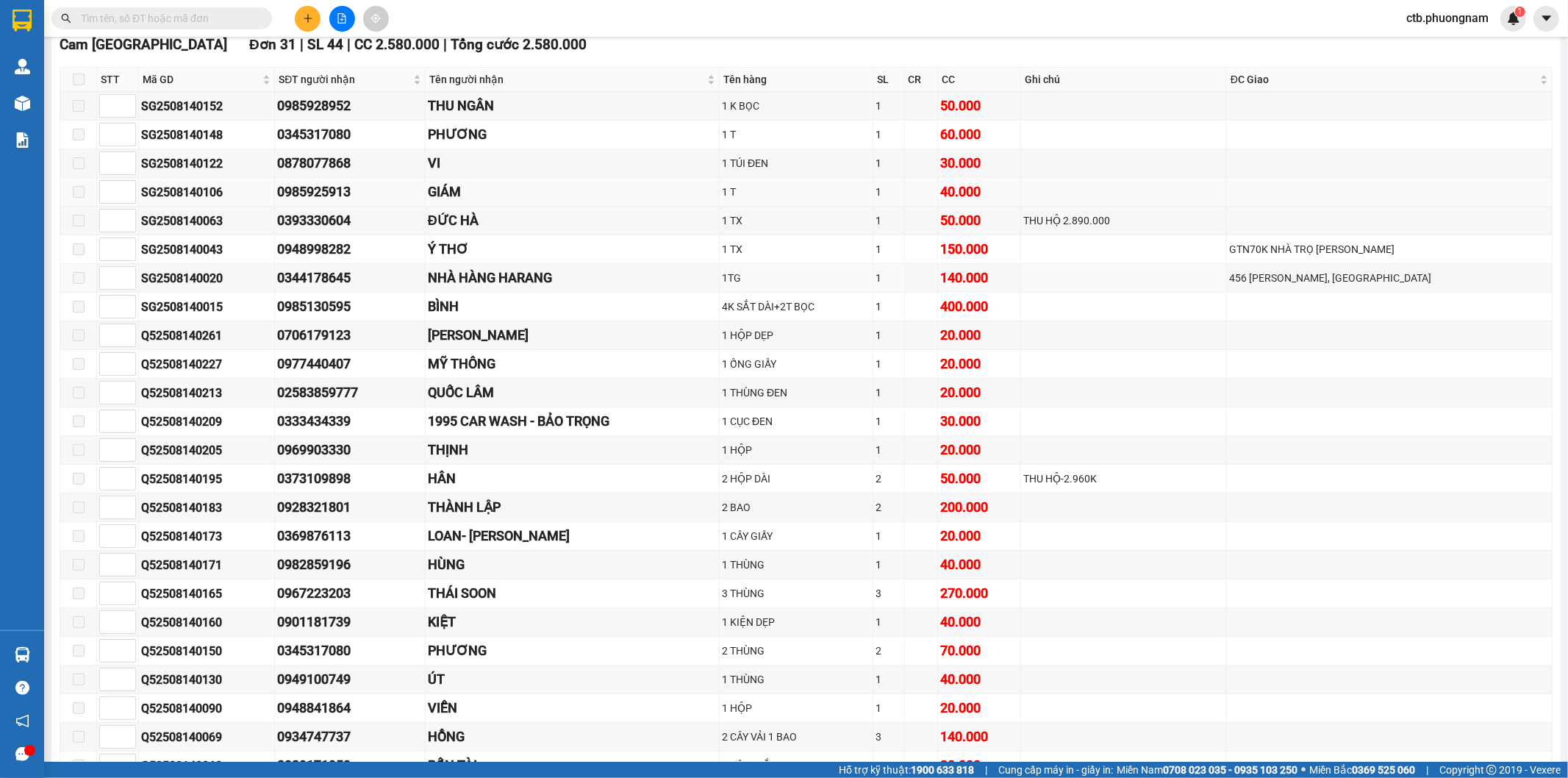
scroll to position [245, 0]
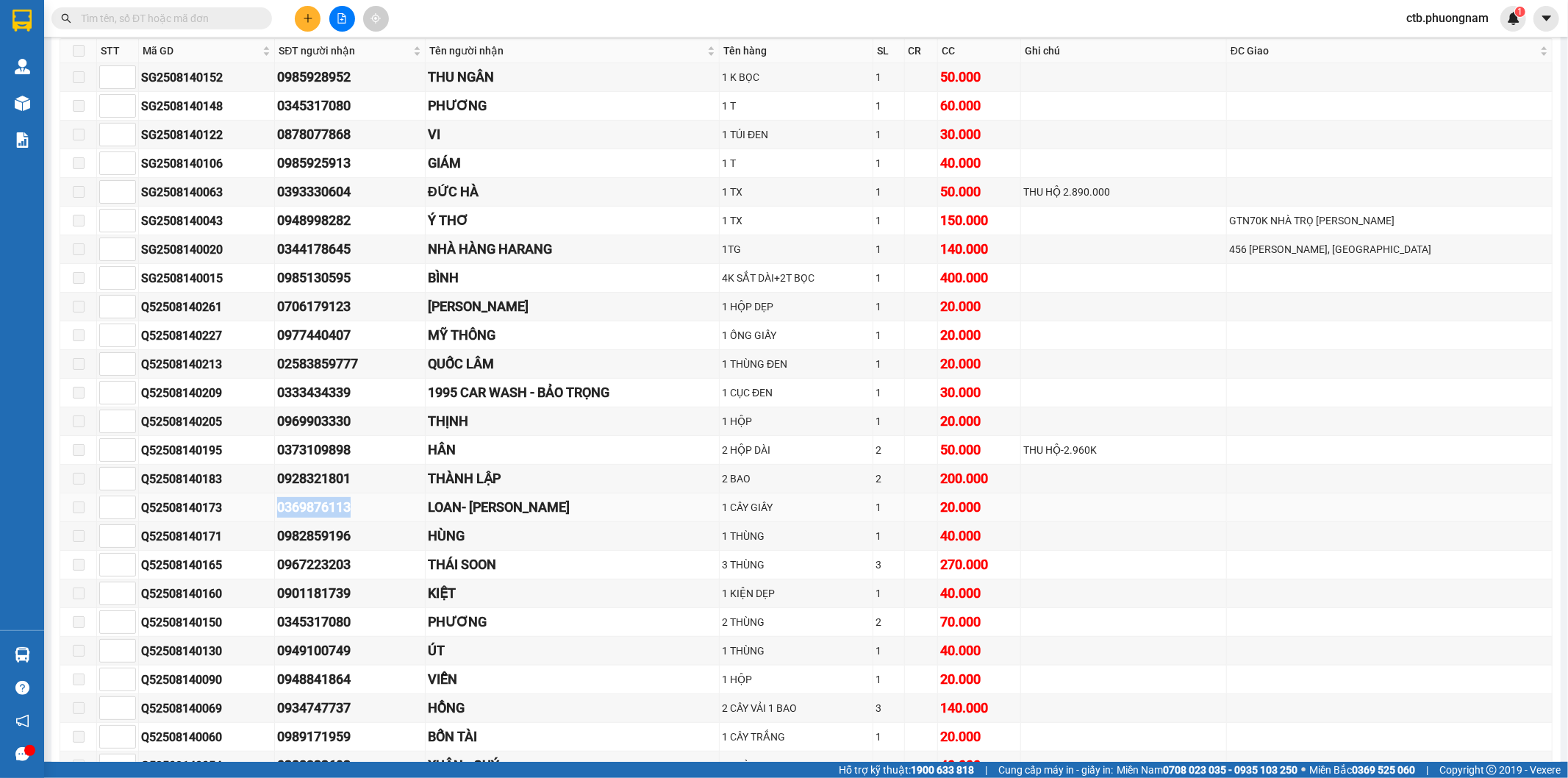
drag, startPoint x: 265, startPoint y: 510, endPoint x: 340, endPoint y: 510, distance: 75.0
click at [340, 510] on div "0369876113" at bounding box center [349, 507] width 145 height 21
copy div "0369876113"
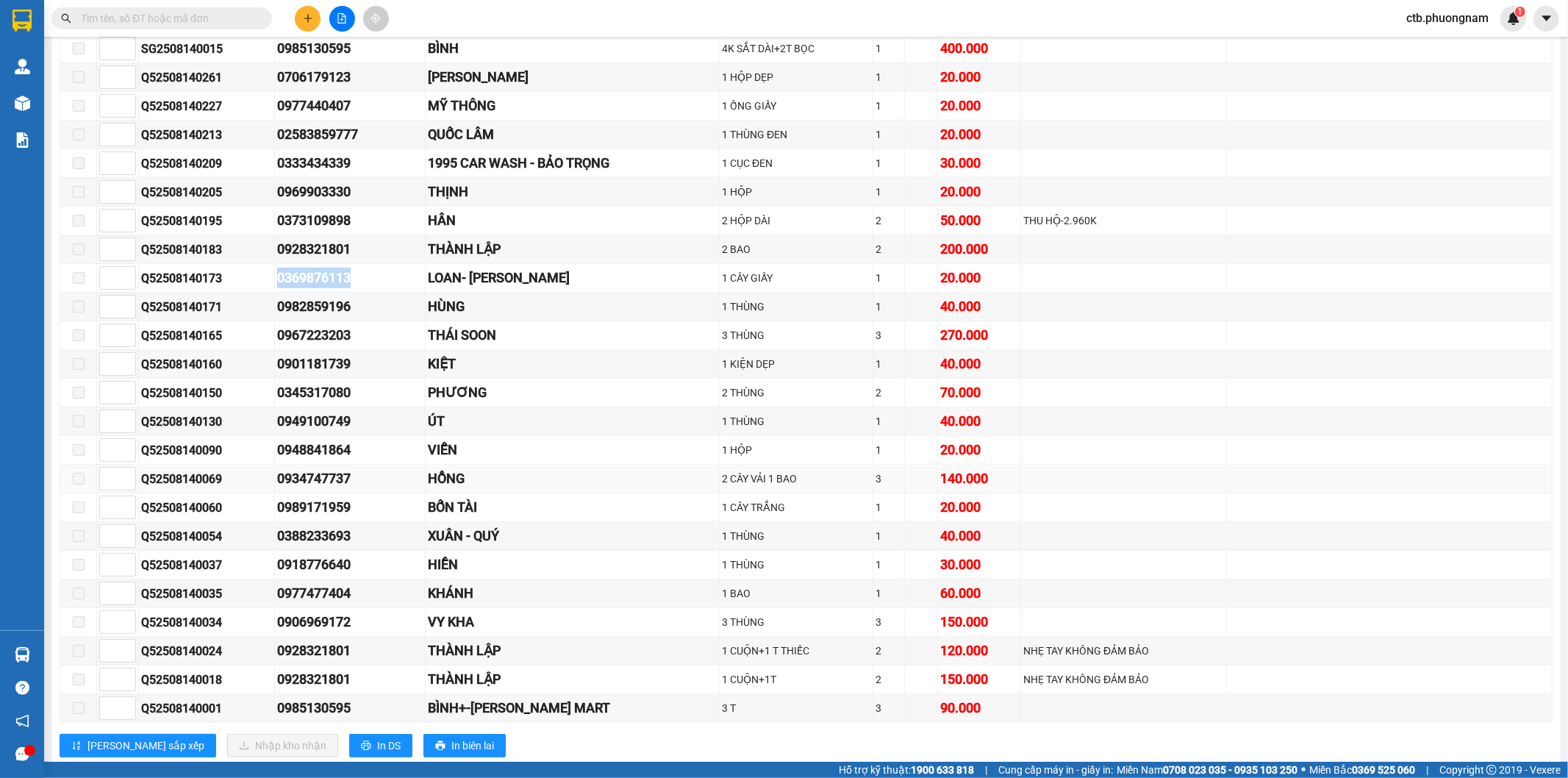
scroll to position [435, 0]
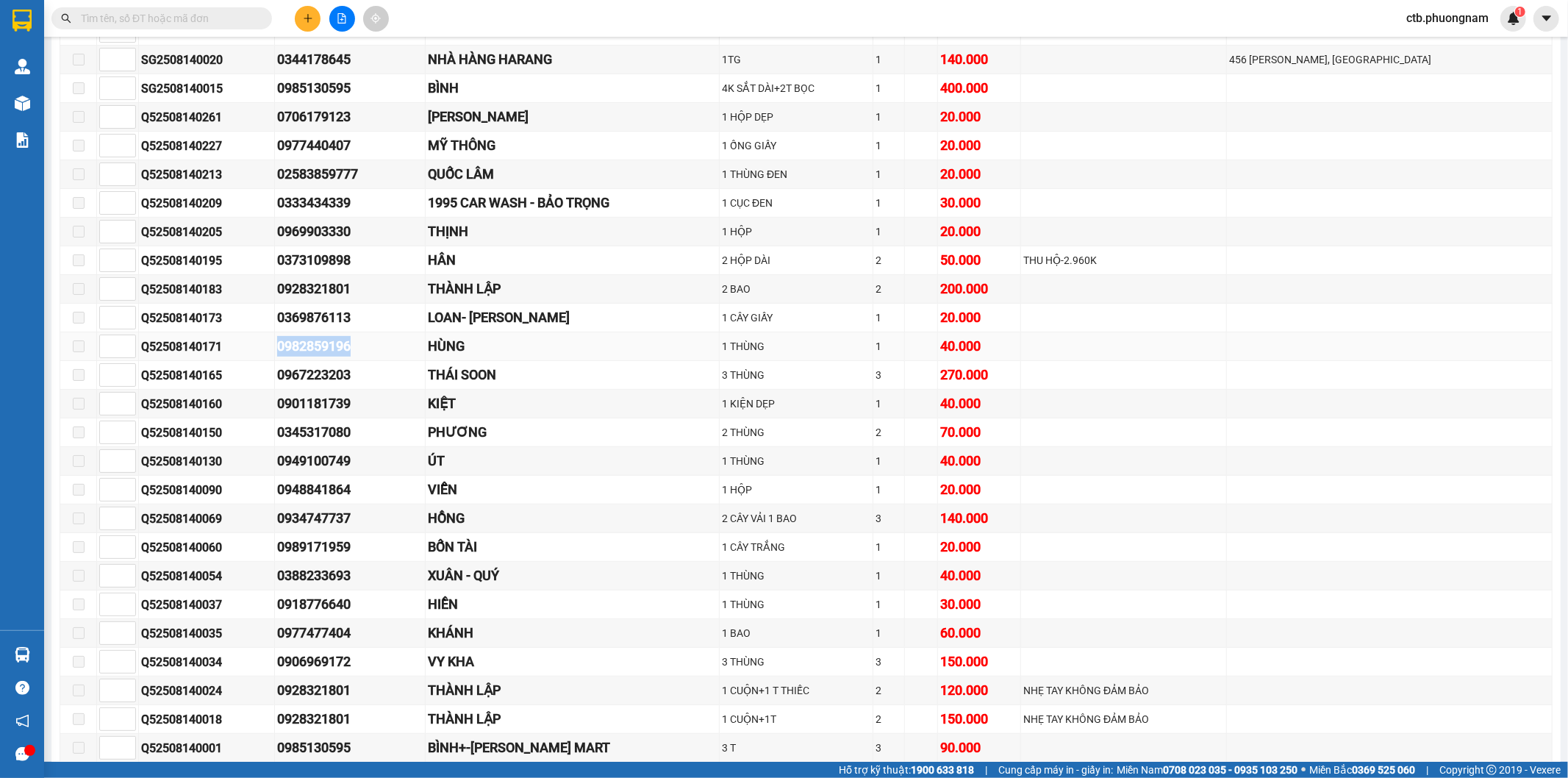
drag, startPoint x: 258, startPoint y: 353, endPoint x: 357, endPoint y: 345, distance: 99.3
click at [357, 345] on tr "Q52508140171 0982859196 HÙNG 1 THÙNG 1 40.000" at bounding box center [806, 347] width 1492 height 29
copy tr "0982859196"
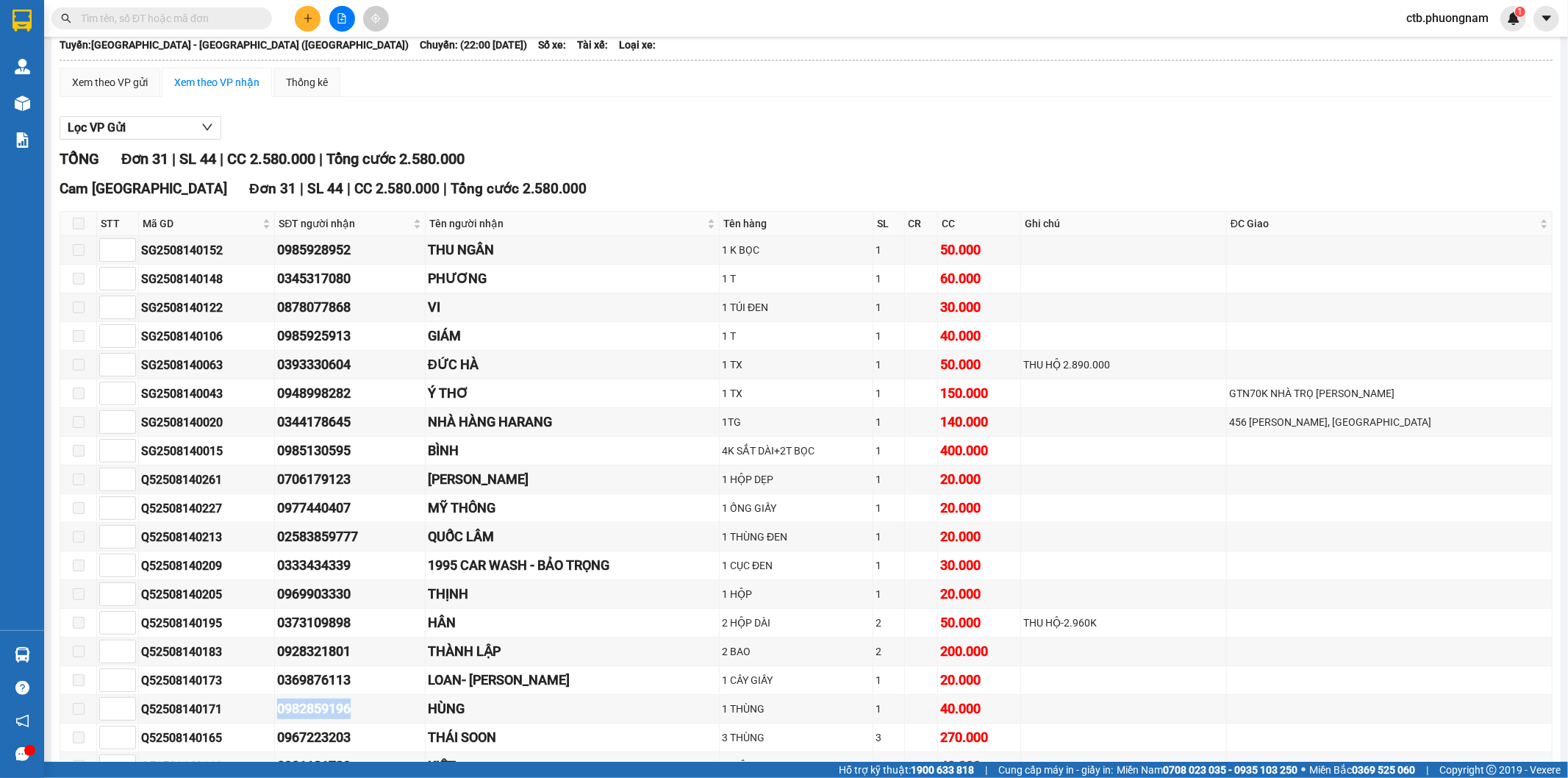
scroll to position [0, 0]
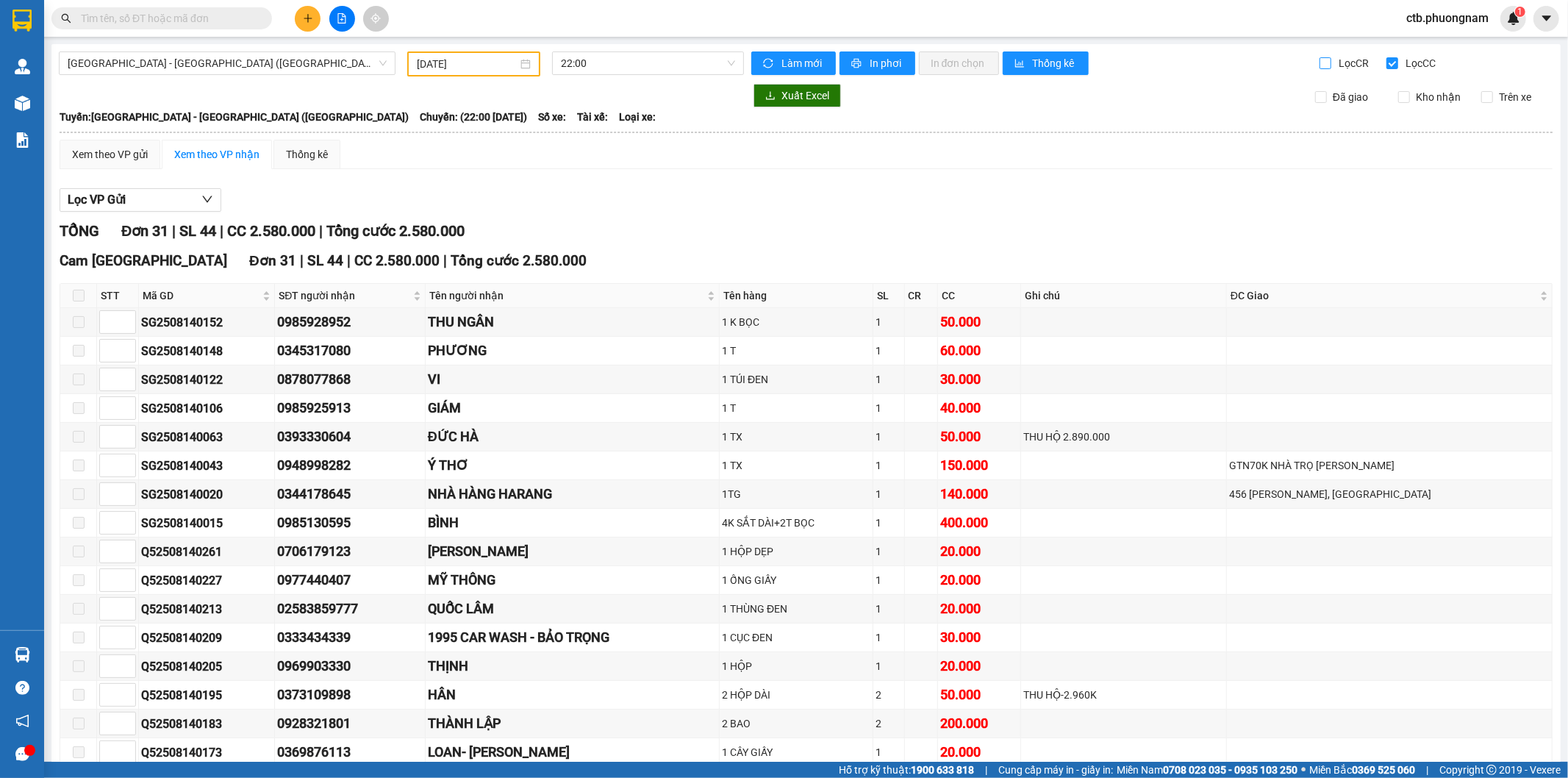
click at [1319, 62] on input "Lọc CR" at bounding box center [1326, 63] width 14 height 12
checkbox input "true"
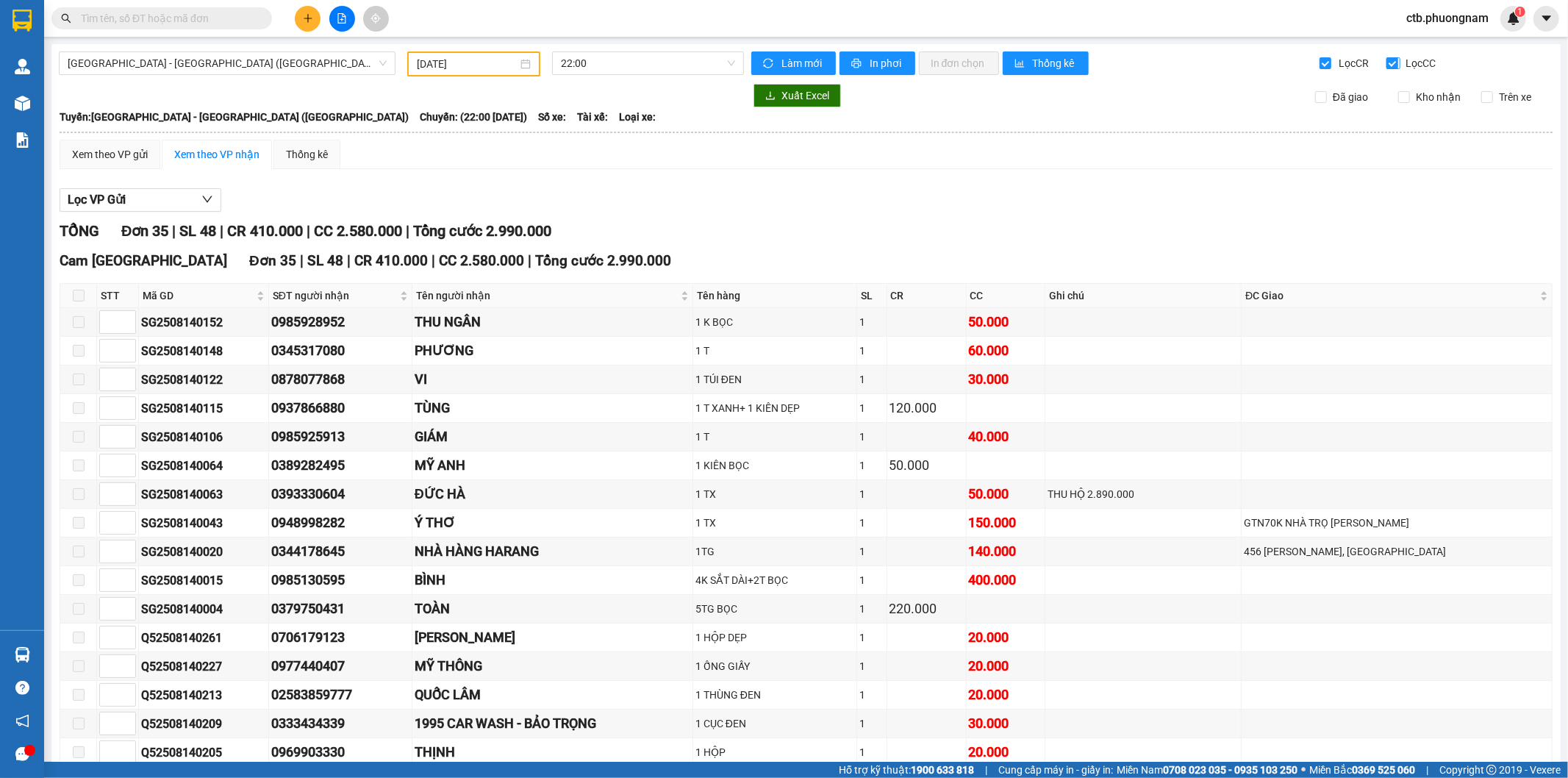
click at [1387, 60] on input "Lọc CC" at bounding box center [1394, 63] width 14 height 12
checkbox input "false"
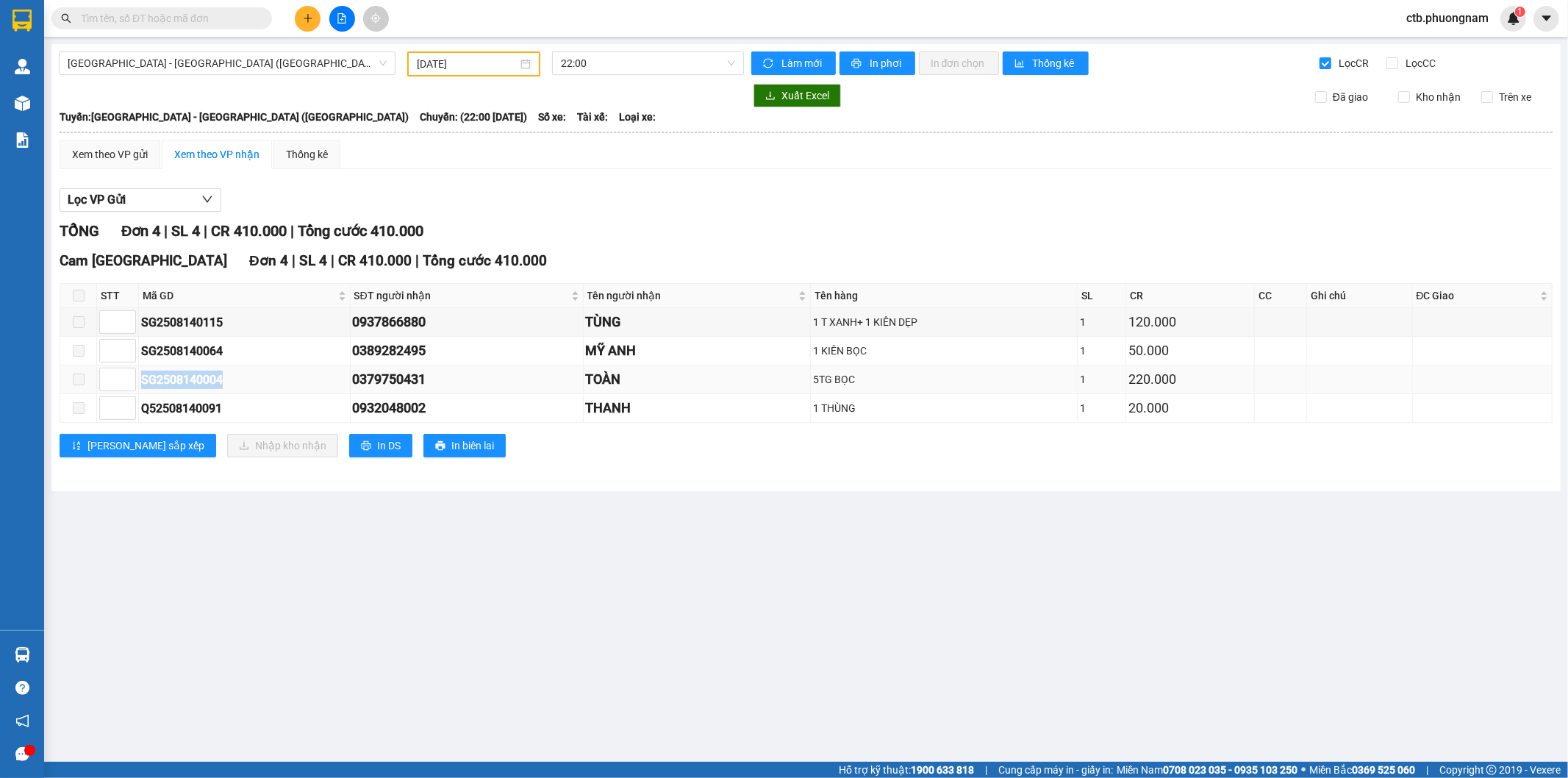
drag, startPoint x: 143, startPoint y: 383, endPoint x: 222, endPoint y: 385, distance: 79.0
click at [222, 385] on div "SG2508140004" at bounding box center [244, 379] width 207 height 18
click at [194, 21] on input "text" at bounding box center [167, 18] width 173 height 16
paste input "SG2508140004"
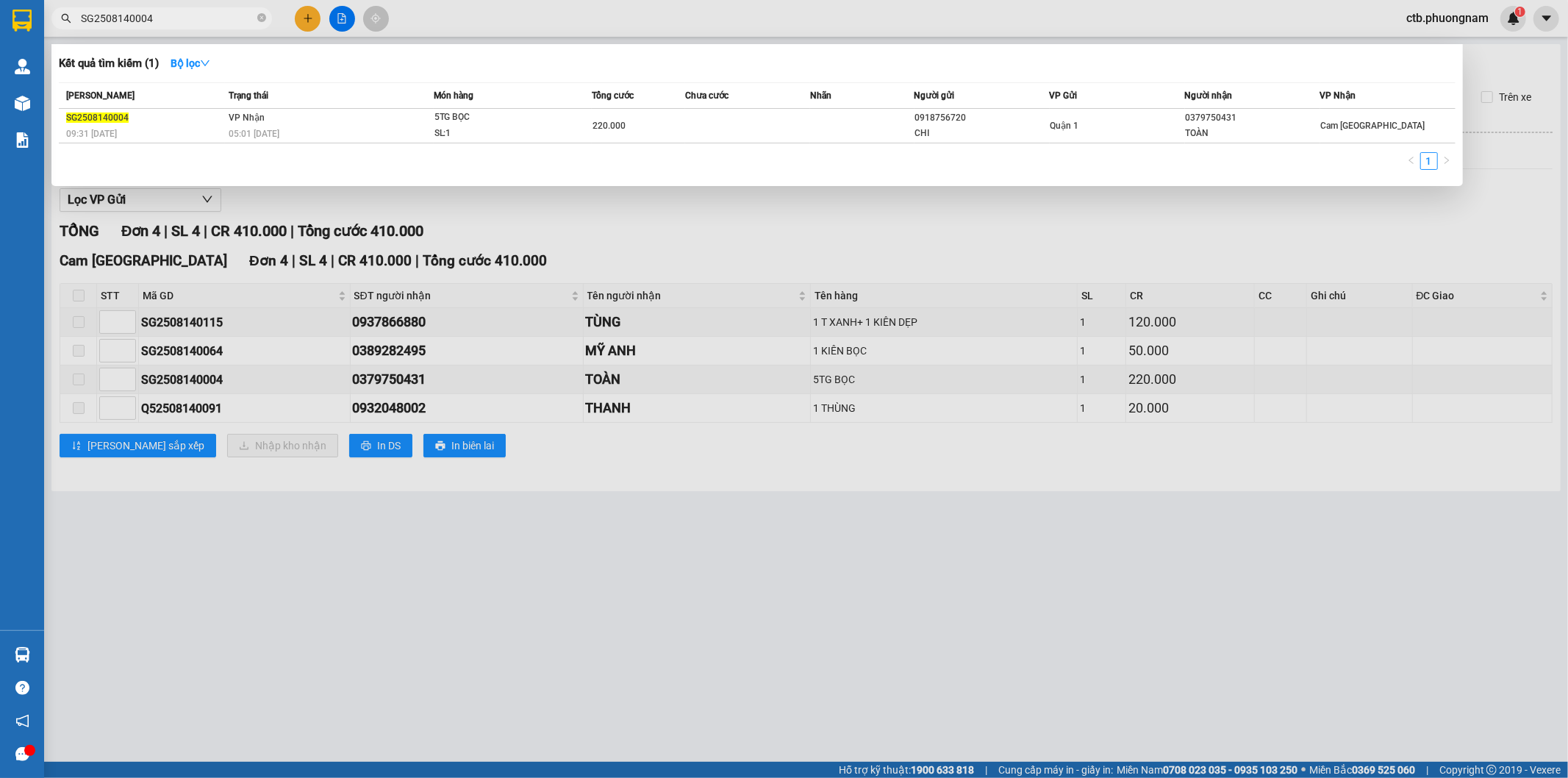
type input "SG2508140004"
click at [209, 121] on div "SG2508140004" at bounding box center [146, 117] width 158 height 15
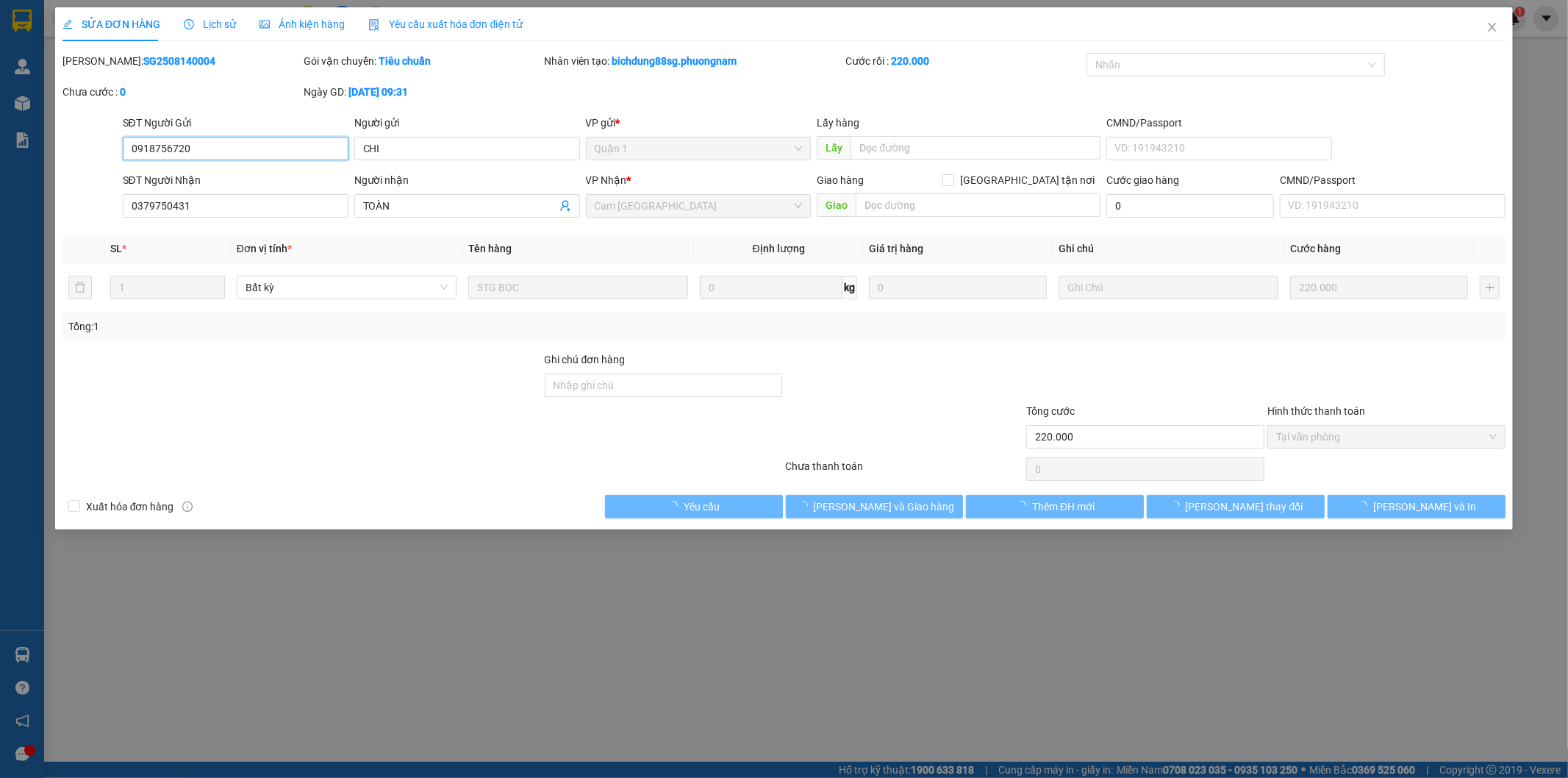
type input "0918756720"
type input "CHI"
type input "0379750431"
type input "TOÀN"
type input "220.000"
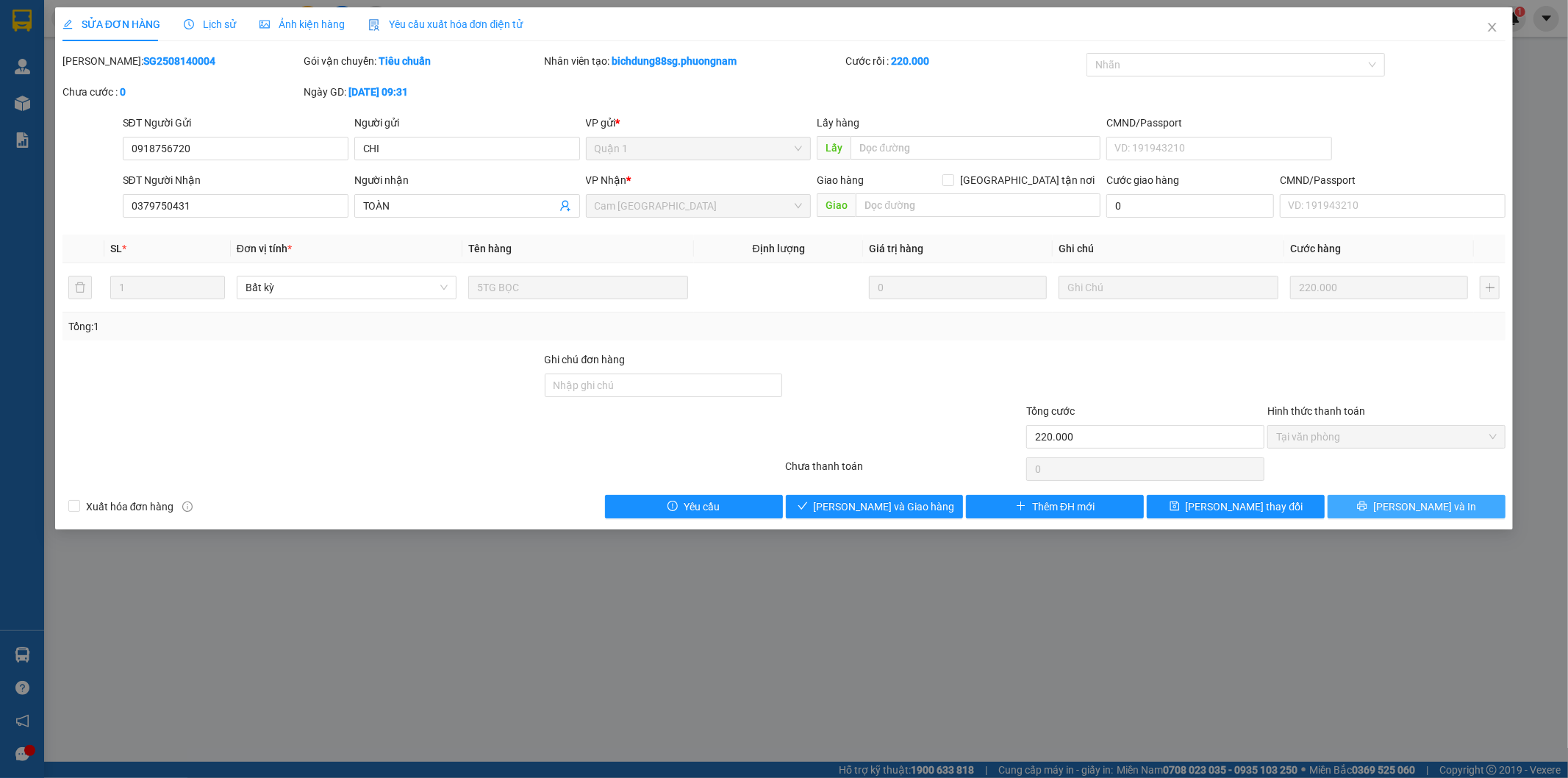
click at [1356, 502] on button "Lưu và In" at bounding box center [1416, 507] width 178 height 24
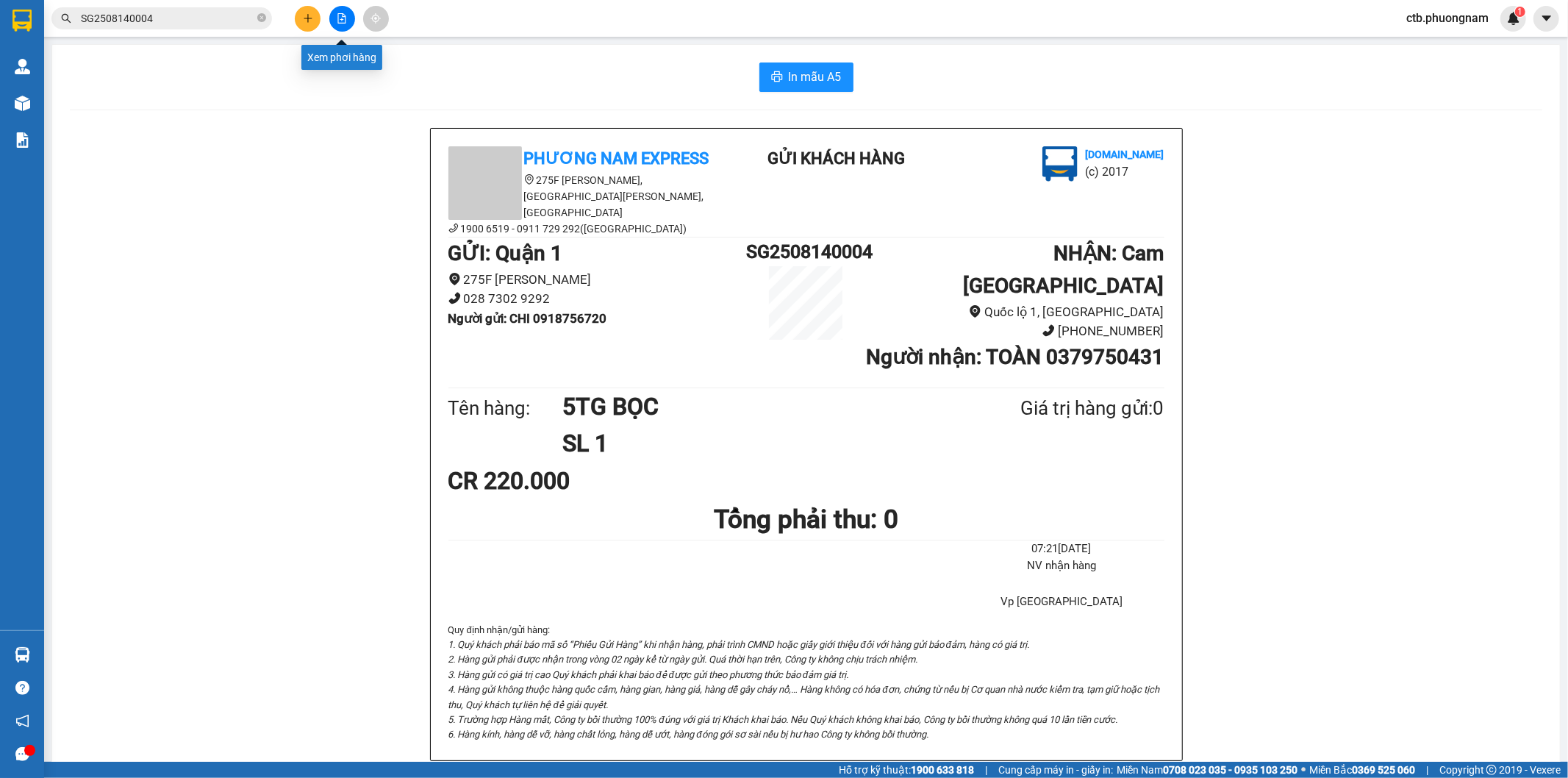
click at [339, 16] on icon "file-add" at bounding box center [341, 18] width 10 height 10
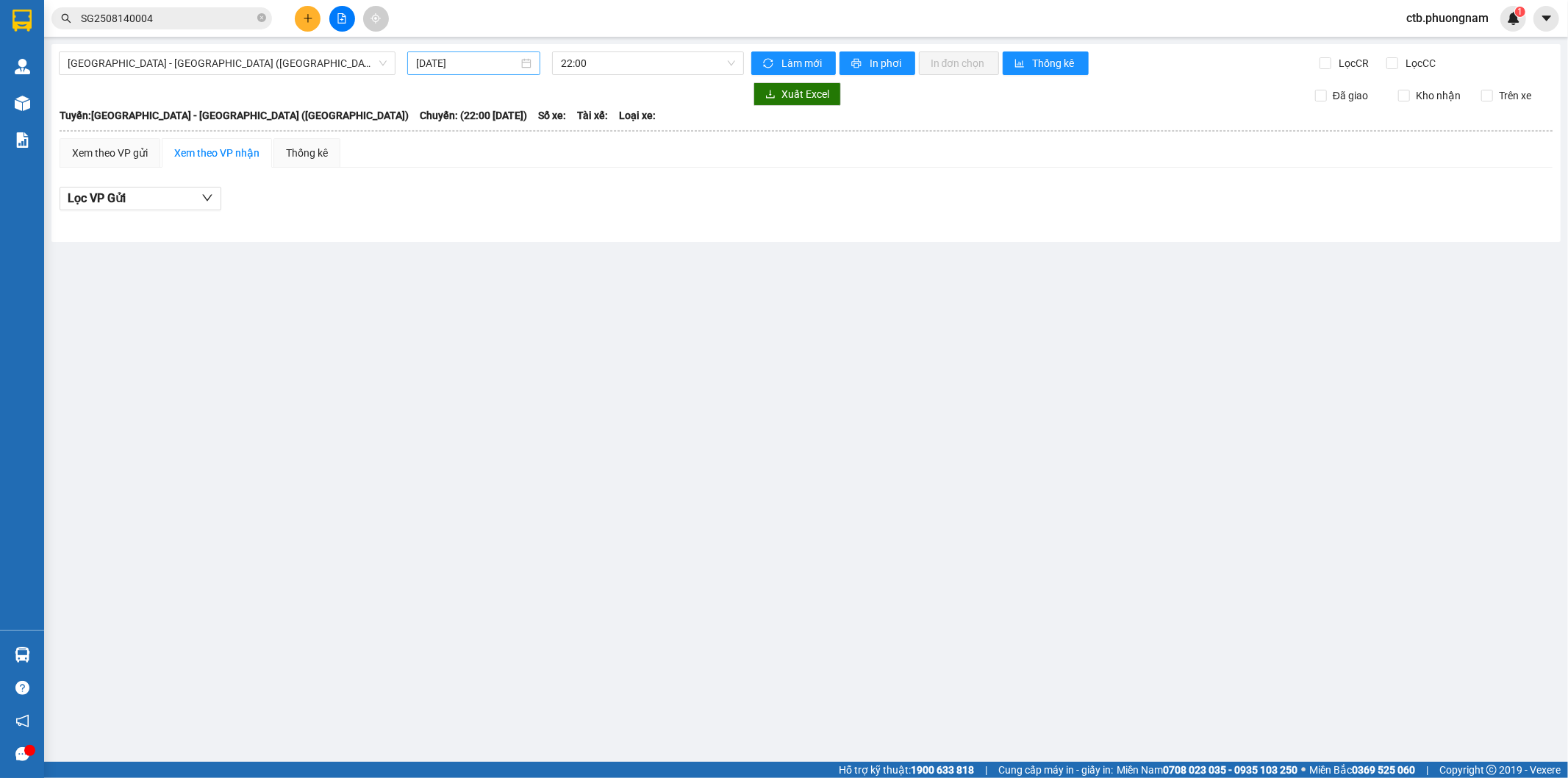
click at [468, 74] on div "15/08/2025" at bounding box center [474, 63] width 133 height 24
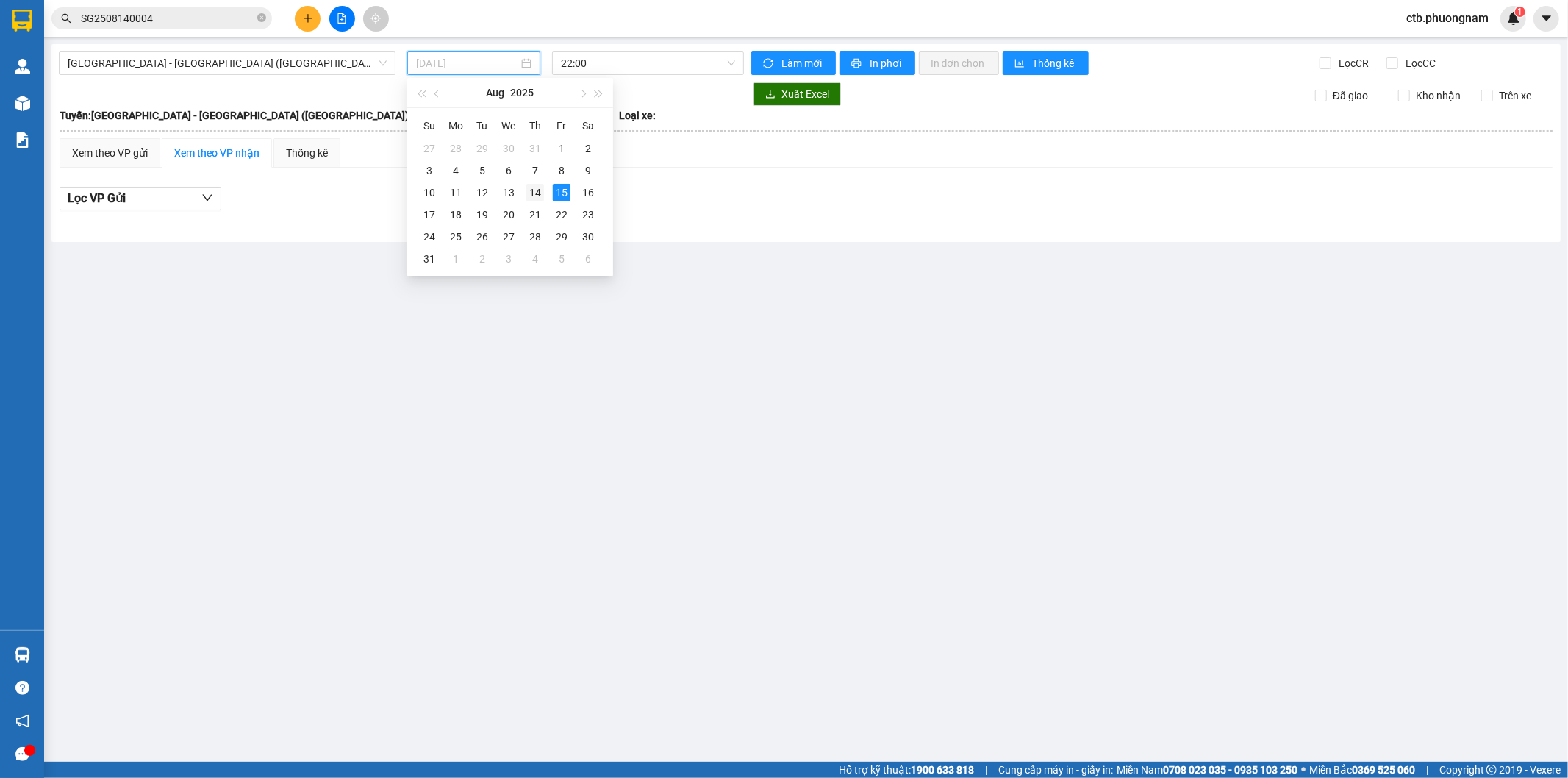
click at [542, 193] on div "14" at bounding box center [535, 193] width 17 height 17
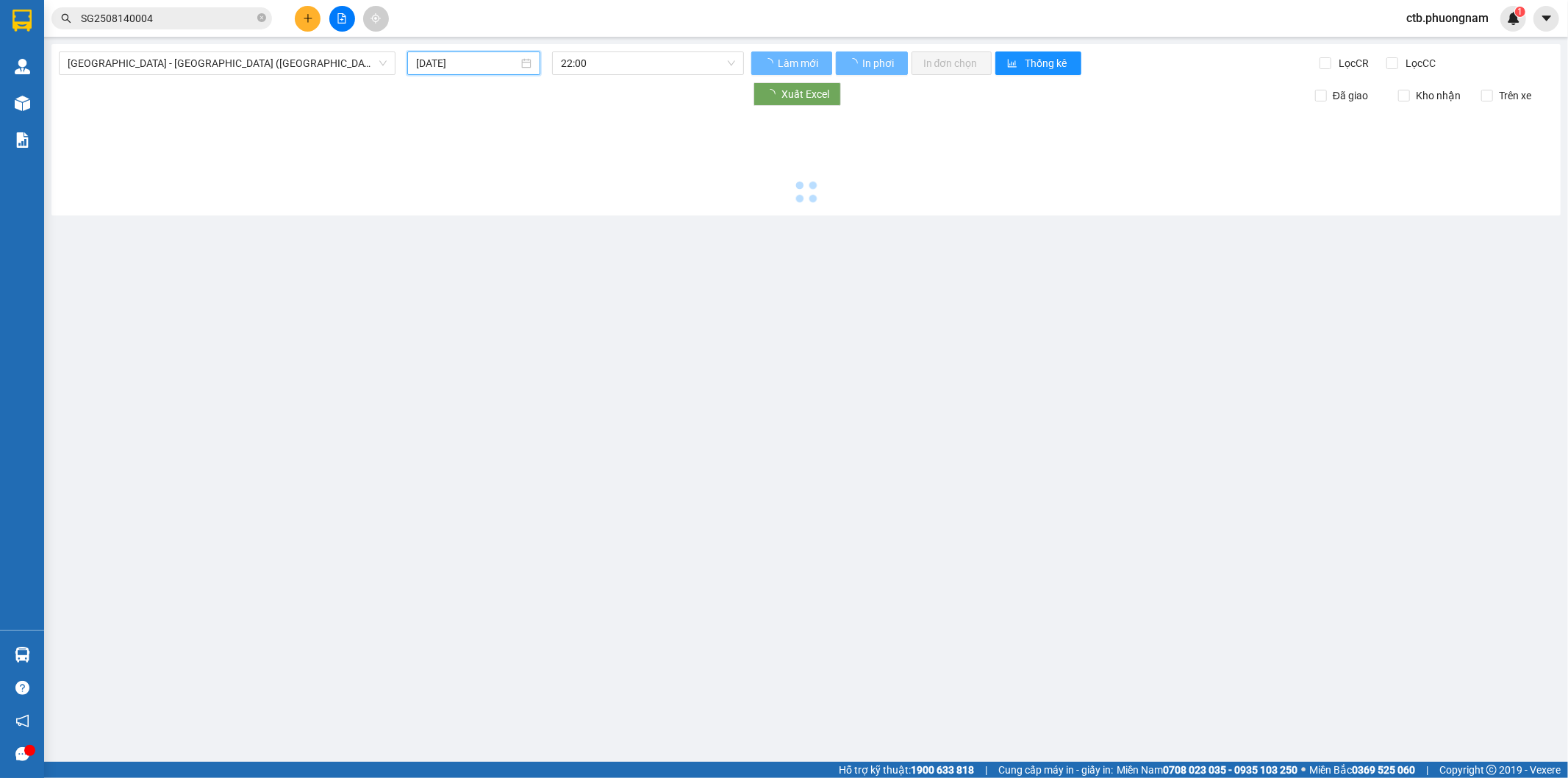
type input "14/08/2025"
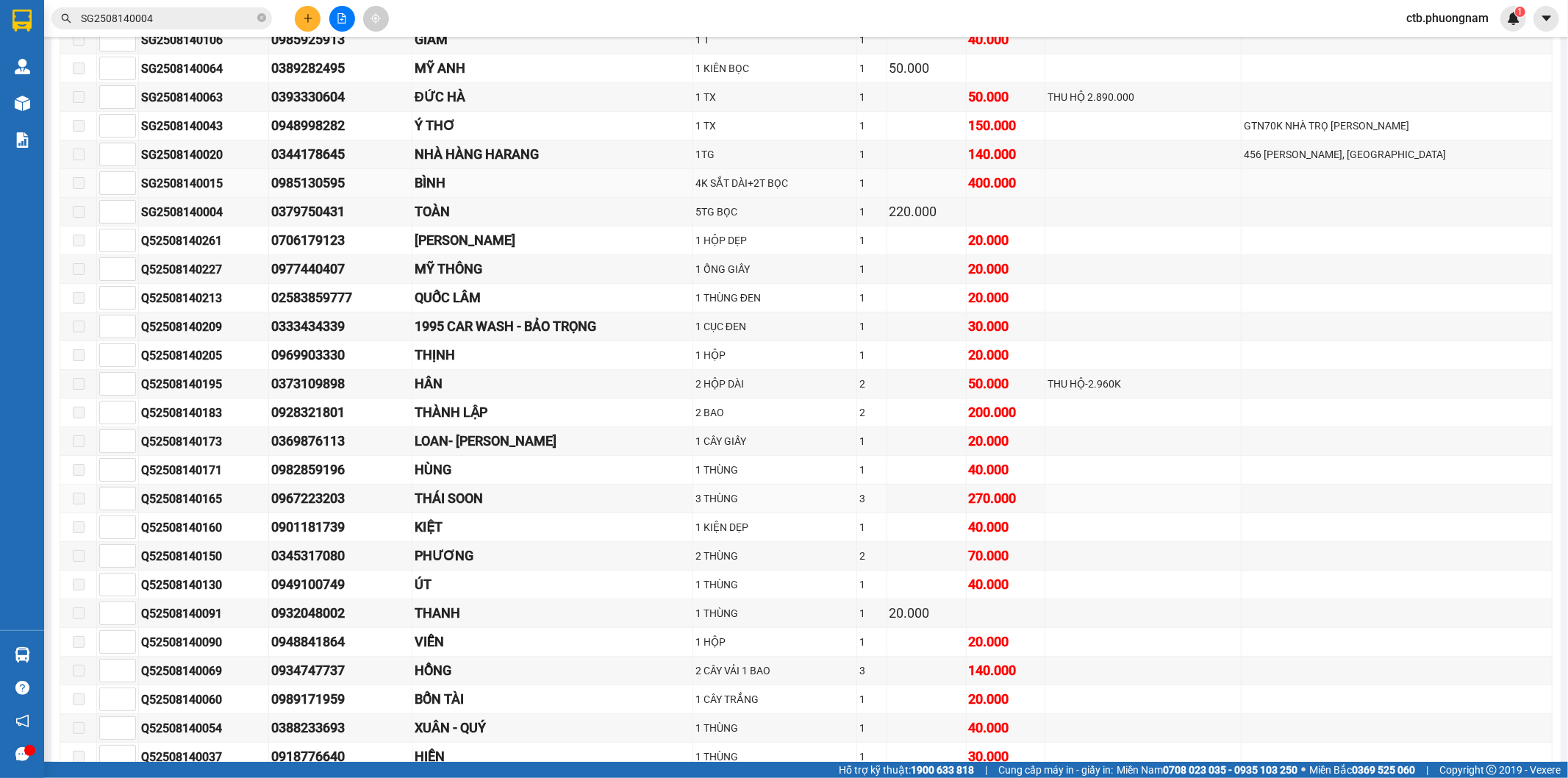
scroll to position [490, 0]
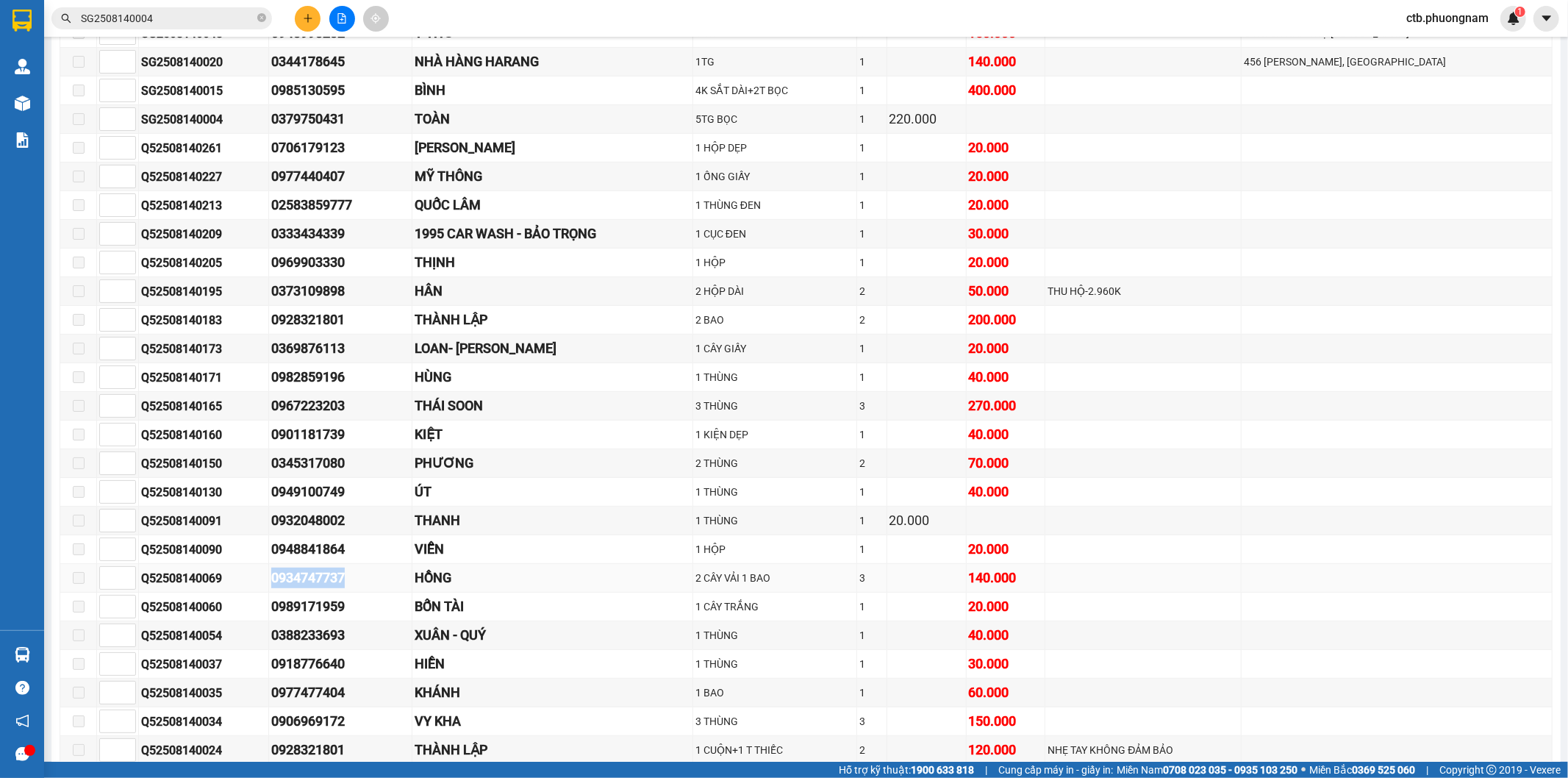
drag, startPoint x: 253, startPoint y: 585, endPoint x: 334, endPoint y: 583, distance: 81.0
click at [334, 583] on tr "Q52508140069 0934747737 HỒNG 2 CÂY VẢI 1 BAO 3 140.000" at bounding box center [806, 578] width 1492 height 29
drag, startPoint x: 257, startPoint y: 444, endPoint x: 352, endPoint y: 436, distance: 95.3
click at [352, 436] on td "0901181739" at bounding box center [341, 435] width 143 height 29
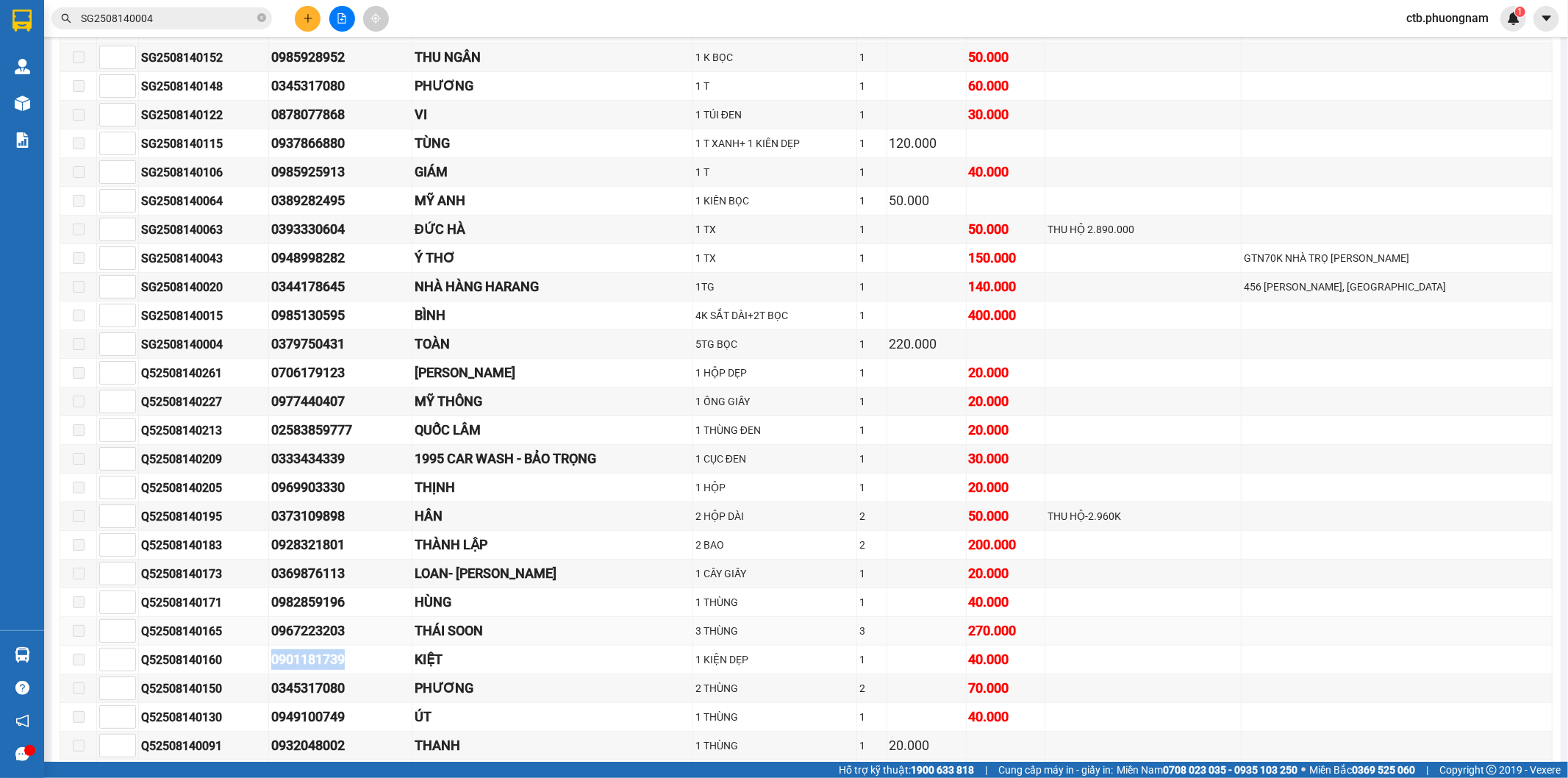
scroll to position [163, 0]
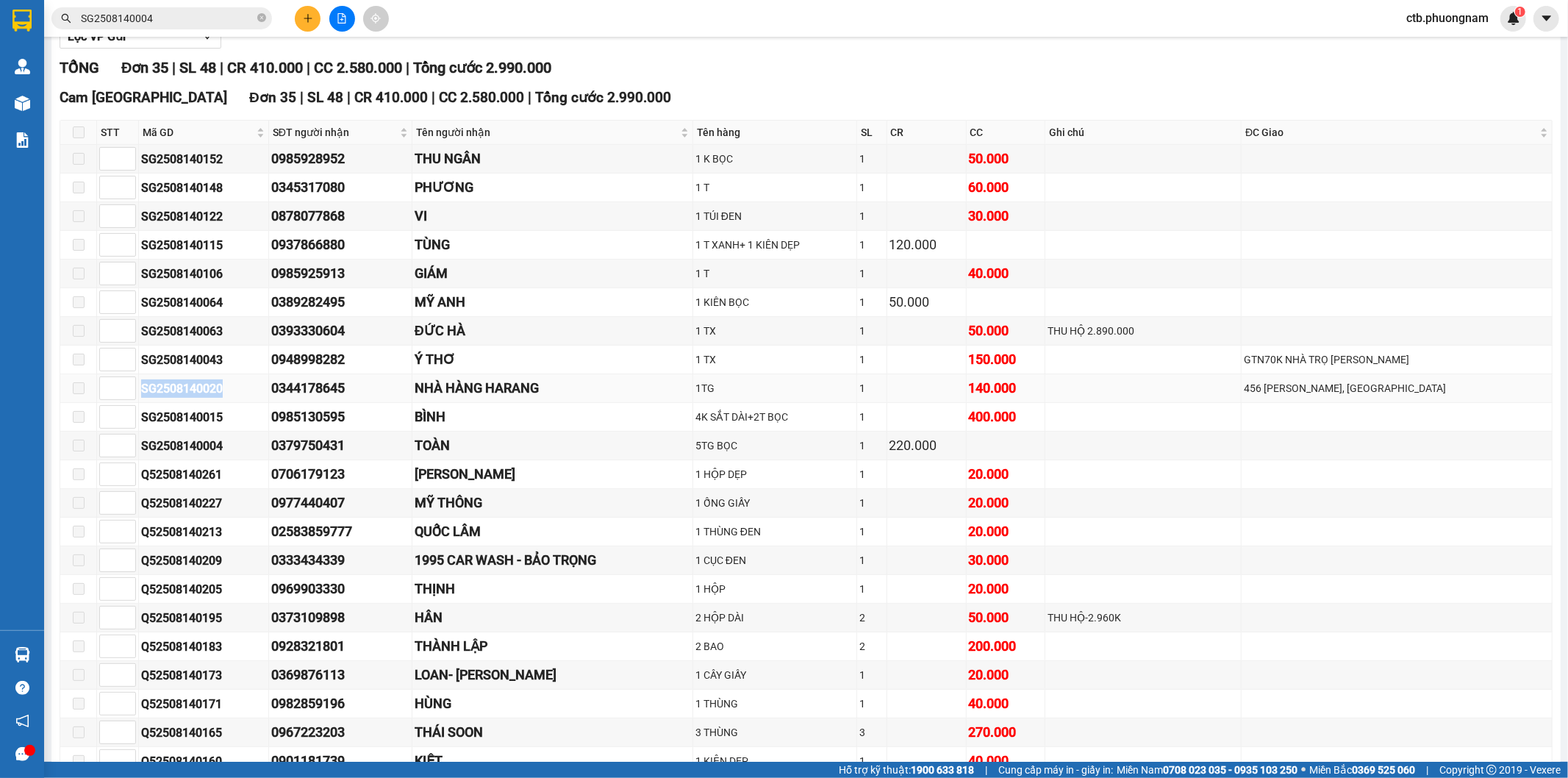
drag, startPoint x: 138, startPoint y: 386, endPoint x: 223, endPoint y: 390, distance: 85.1
click at [223, 390] on td "SG2508140020" at bounding box center [204, 388] width 130 height 29
click at [182, 18] on input "SG2508140004" at bounding box center [167, 18] width 173 height 16
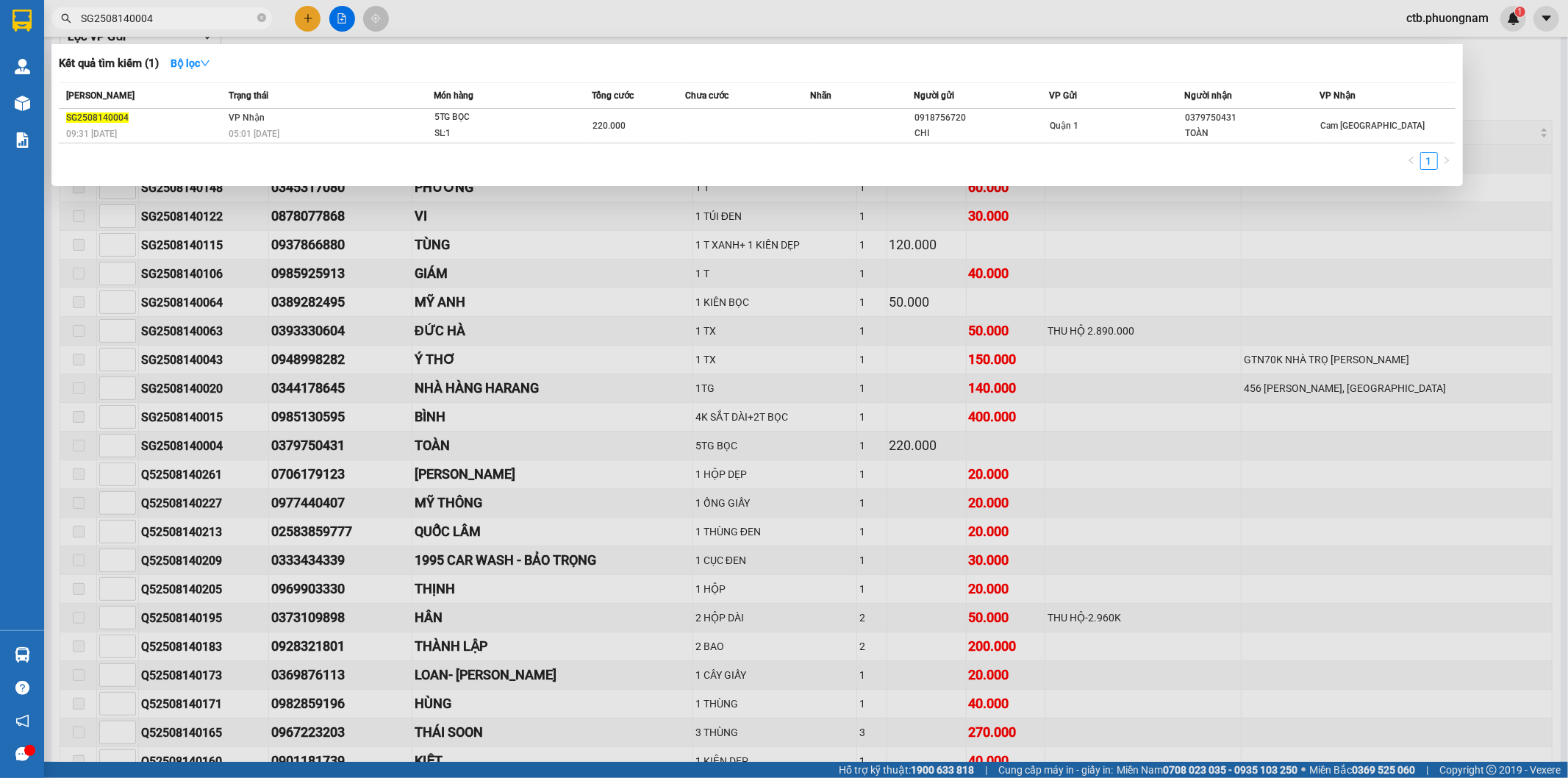
click at [182, 18] on input "SG2508140004" at bounding box center [167, 18] width 173 height 16
paste input "20"
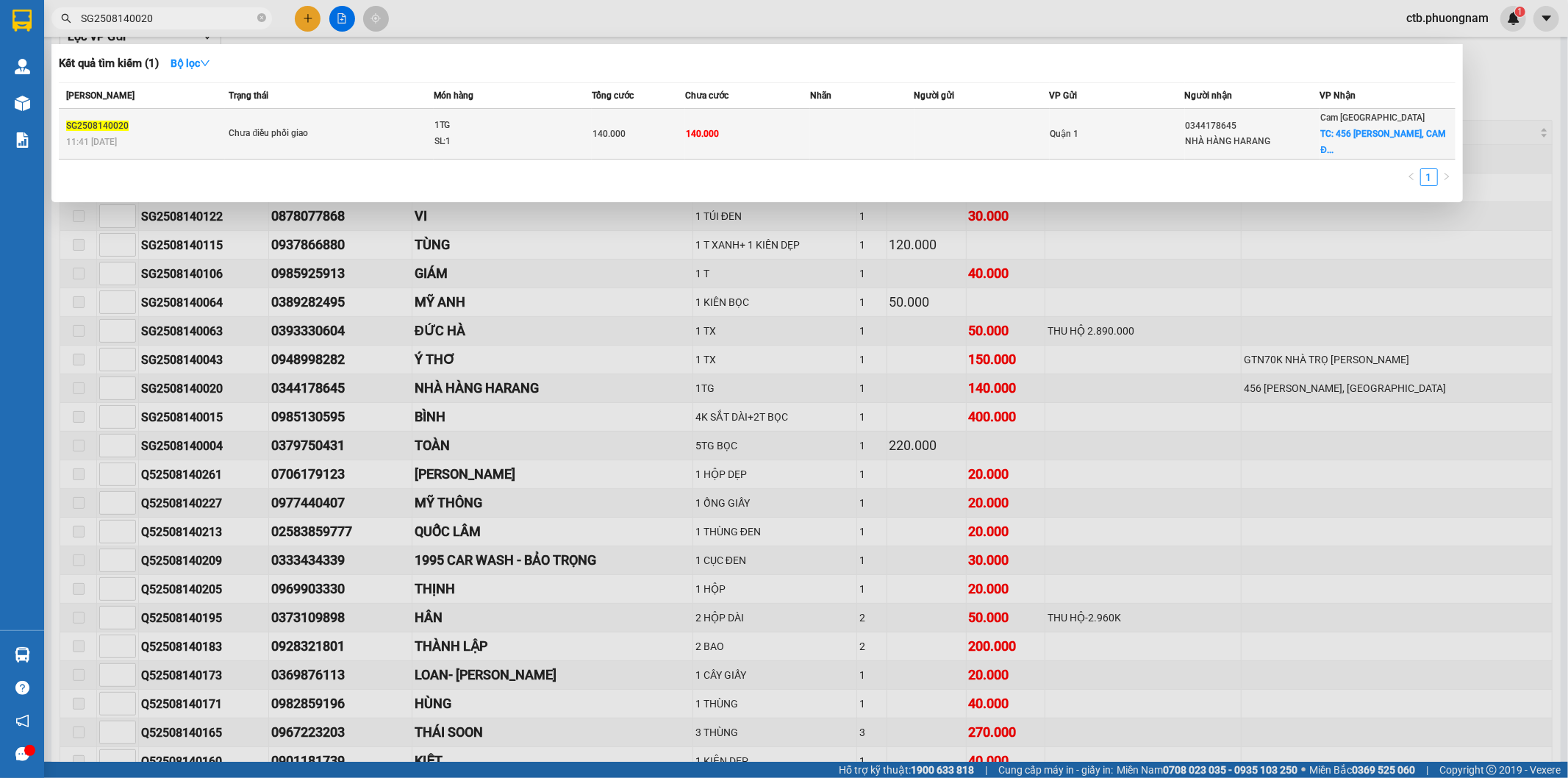
type input "SG2508140020"
click at [208, 112] on td "SG2508140020 11:41 - 14/08" at bounding box center [142, 134] width 166 height 51
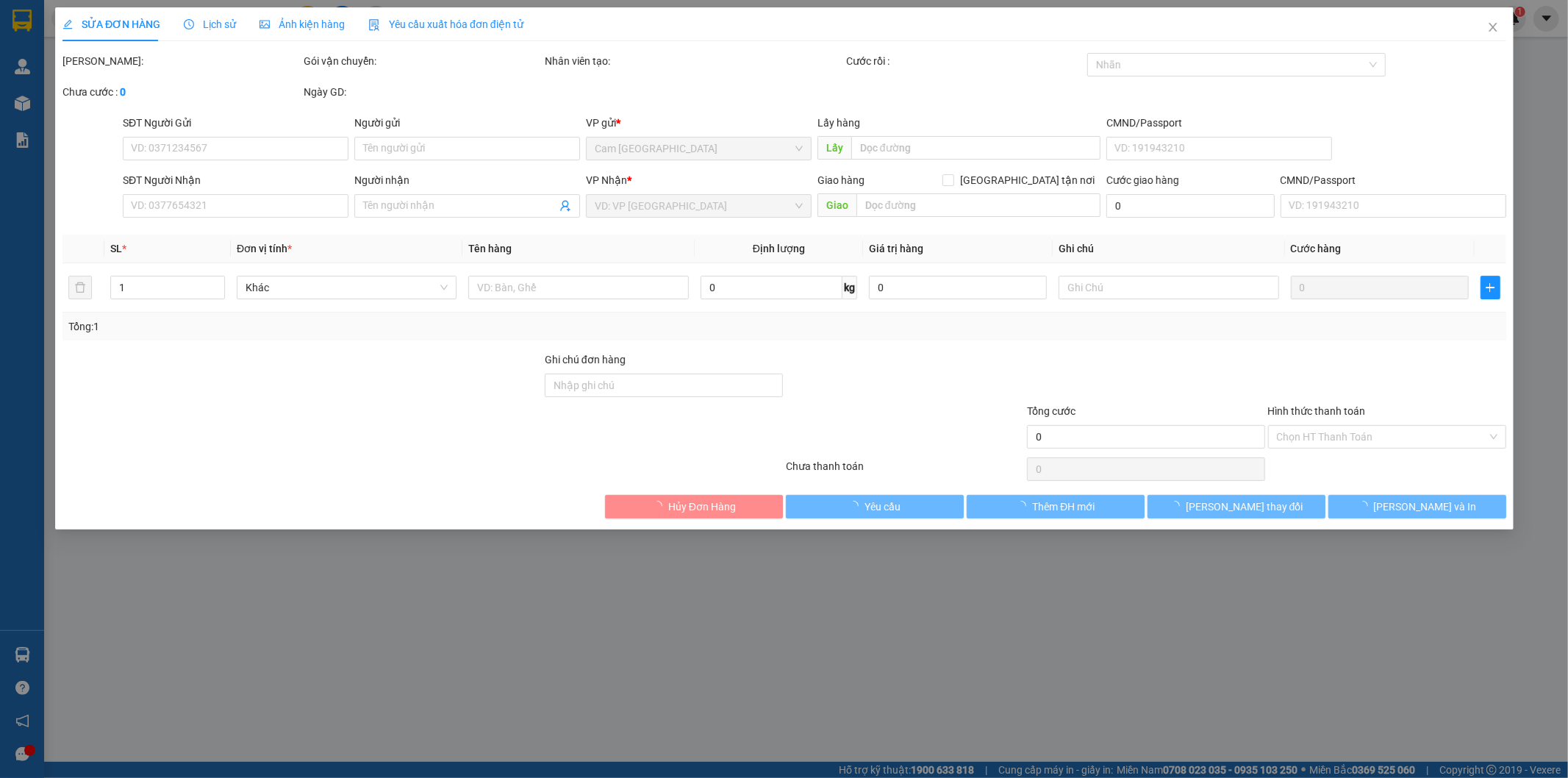
type input "0344178645"
type input "NHÀ HÀNG HARANG"
checkbox input "true"
type input "456 ĐINH TIÊN HOÀNG, CAM ĐỨC"
type input "140.000"
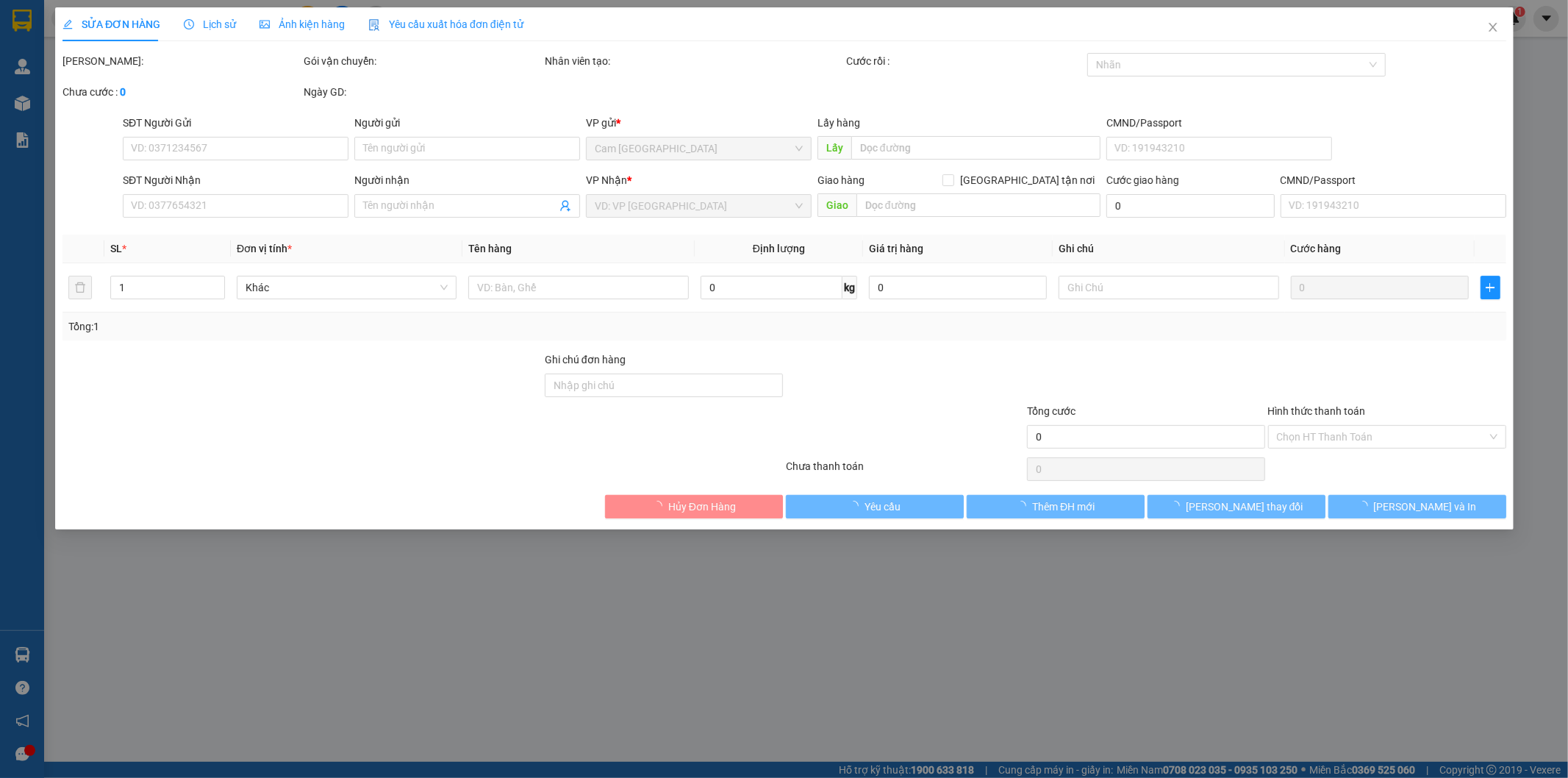
type input "140.000"
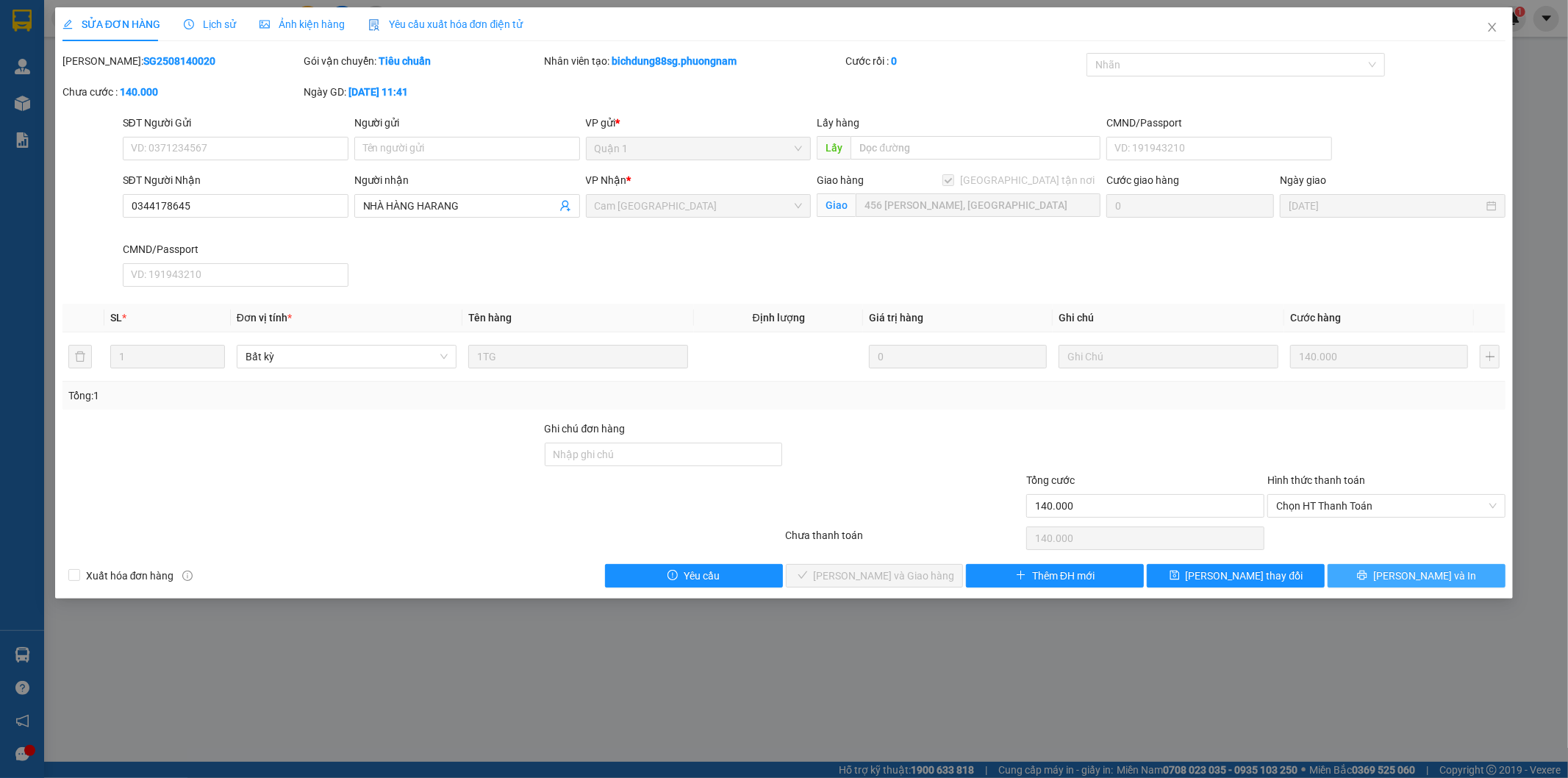
click at [1427, 576] on span "Lưu và In" at bounding box center [1425, 576] width 103 height 16
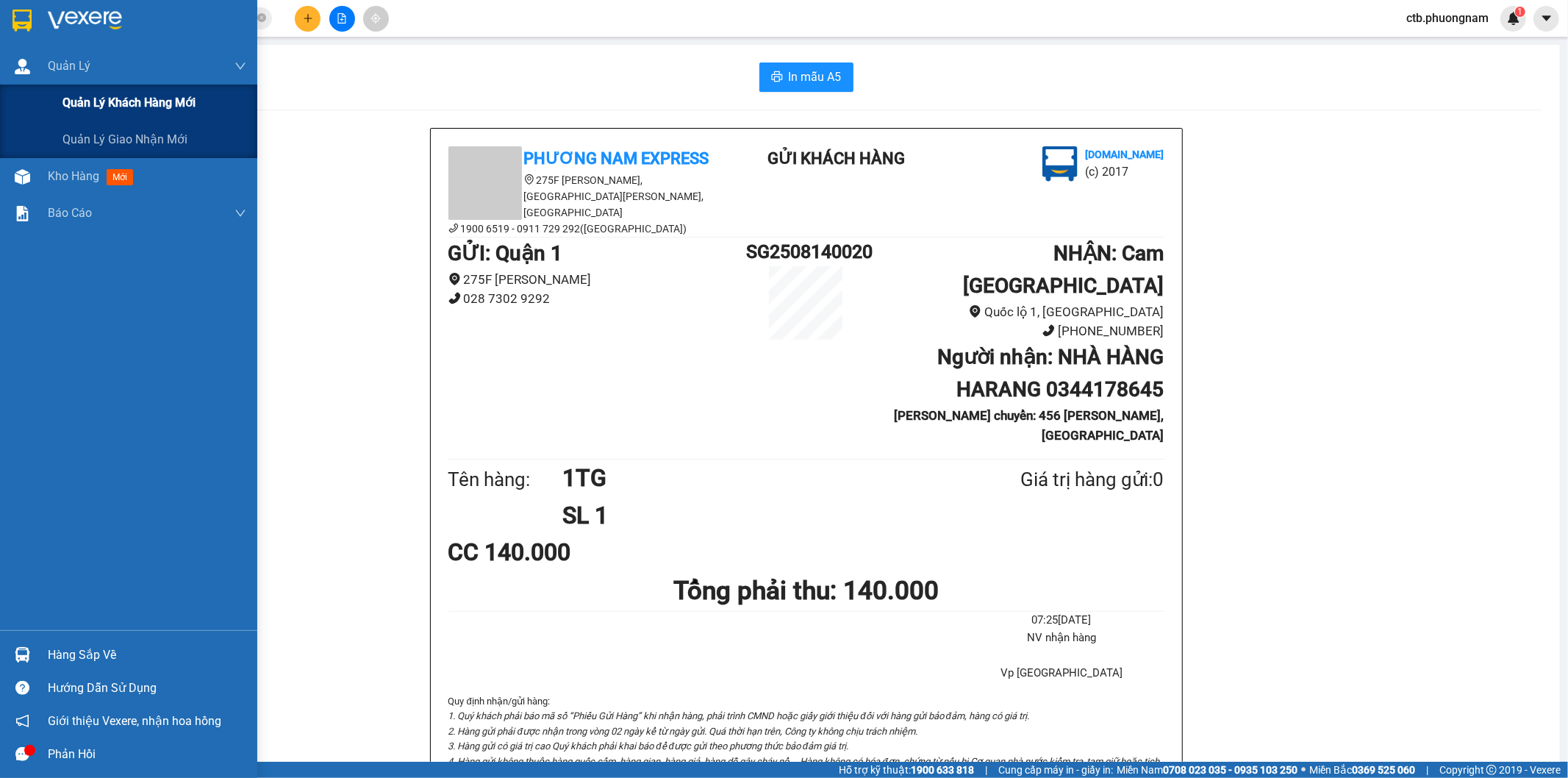
click at [35, 108] on div "Quản lý khách hàng mới" at bounding box center [128, 103] width 257 height 36
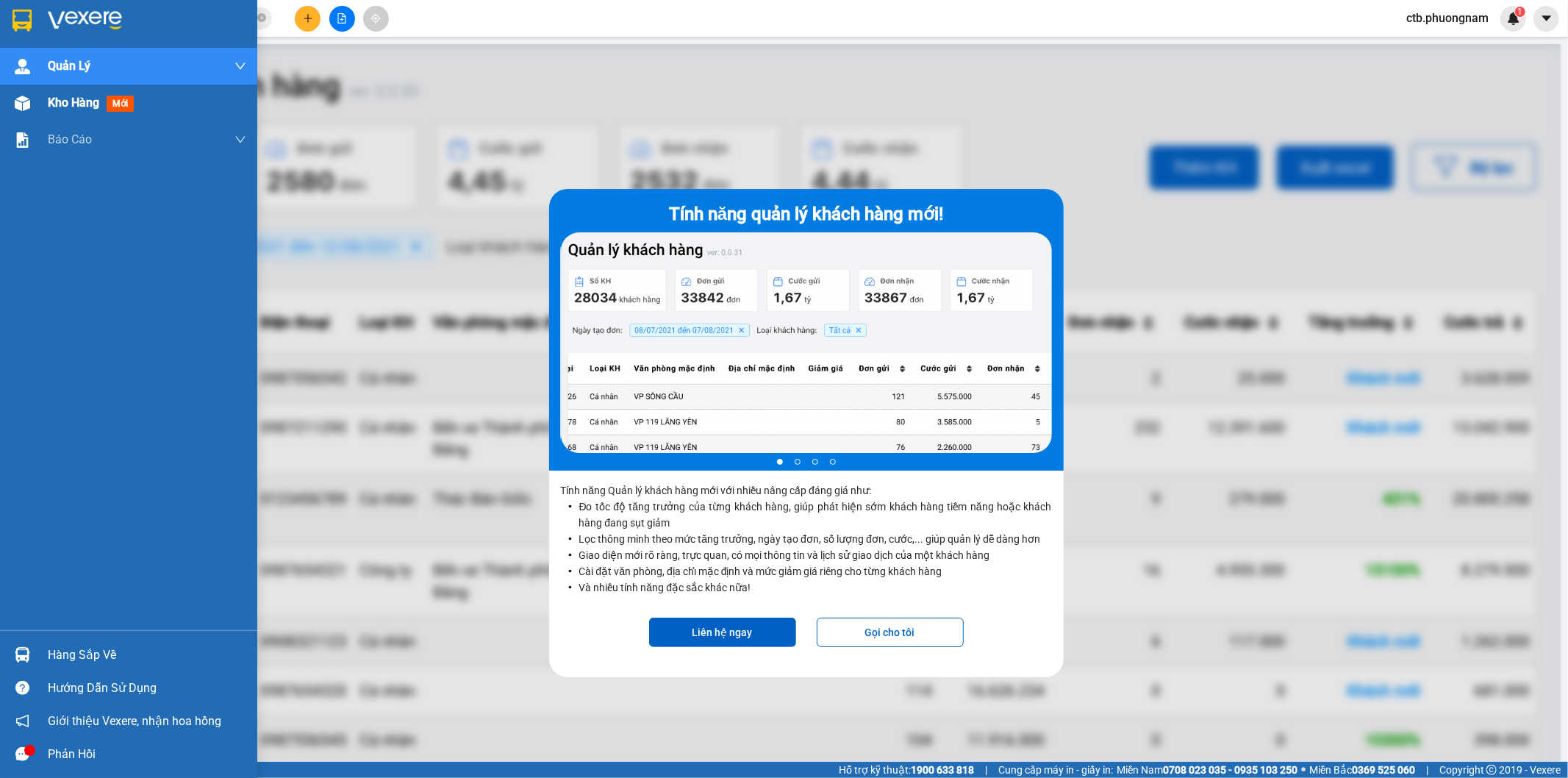
click at [45, 101] on div "Kho hàng mới" at bounding box center [128, 103] width 257 height 36
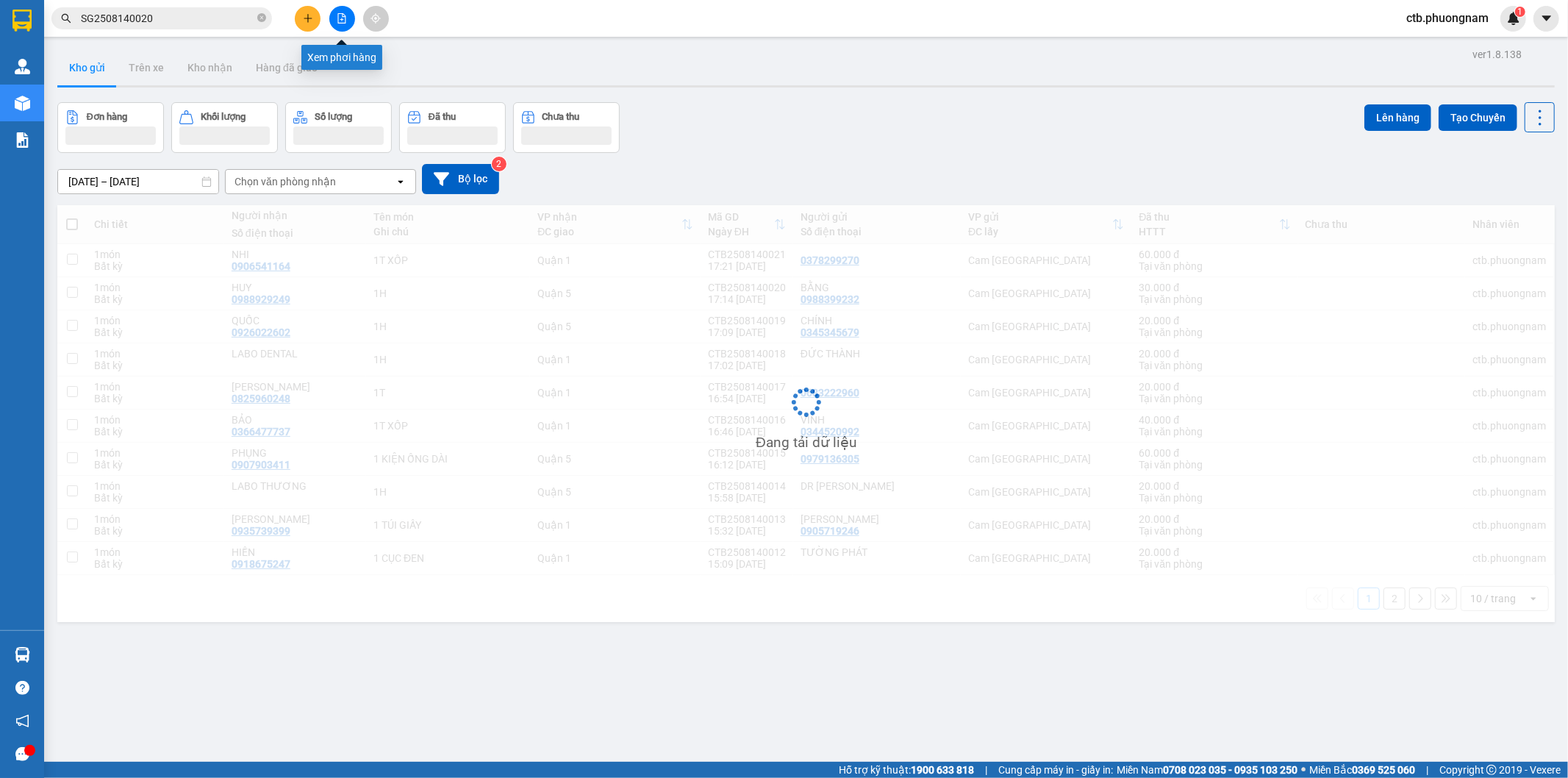
click at [339, 17] on icon "file-add" at bounding box center [341, 18] width 10 height 10
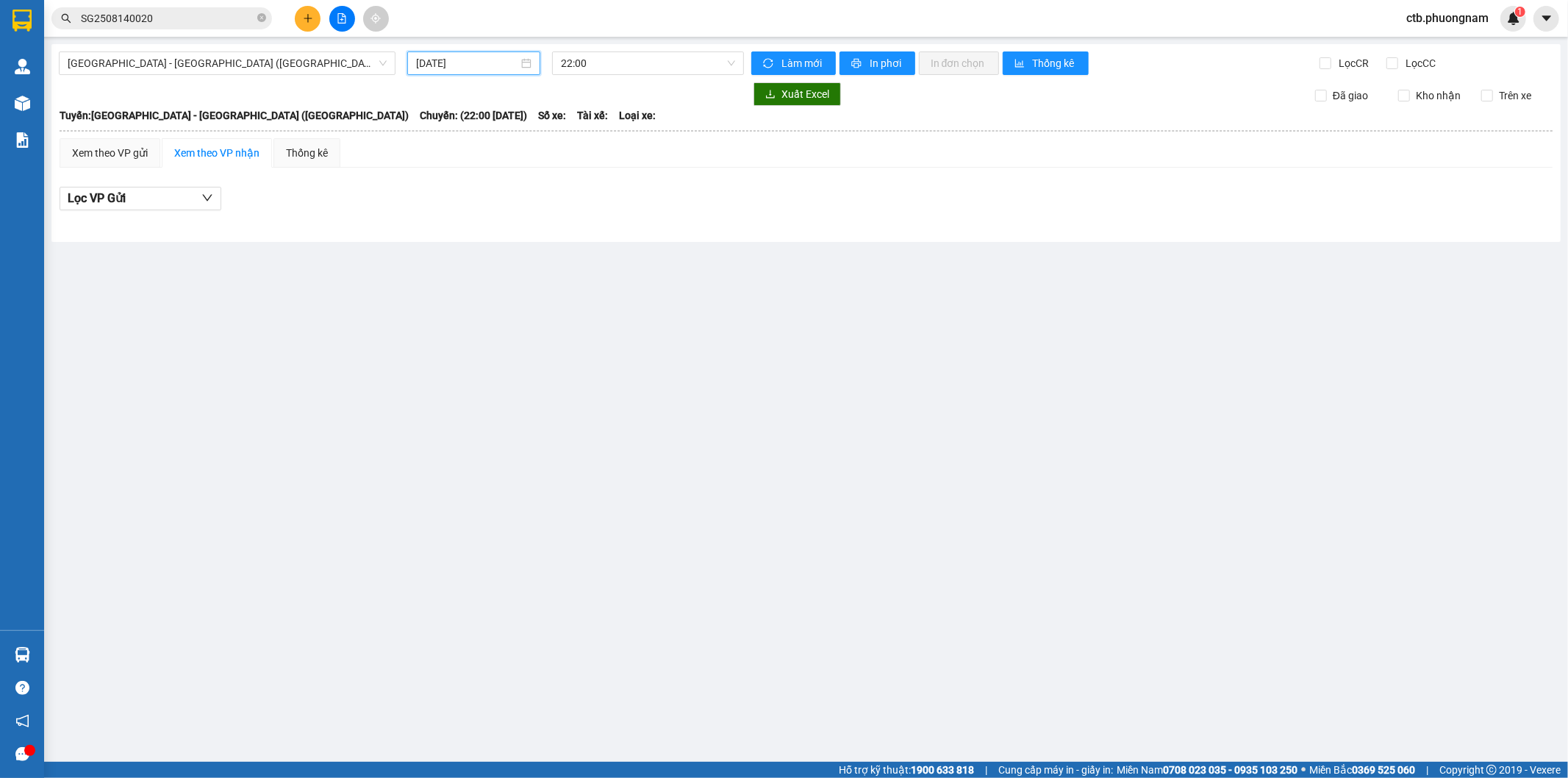
click at [486, 67] on input "15/08/2025" at bounding box center [466, 63] width 102 height 16
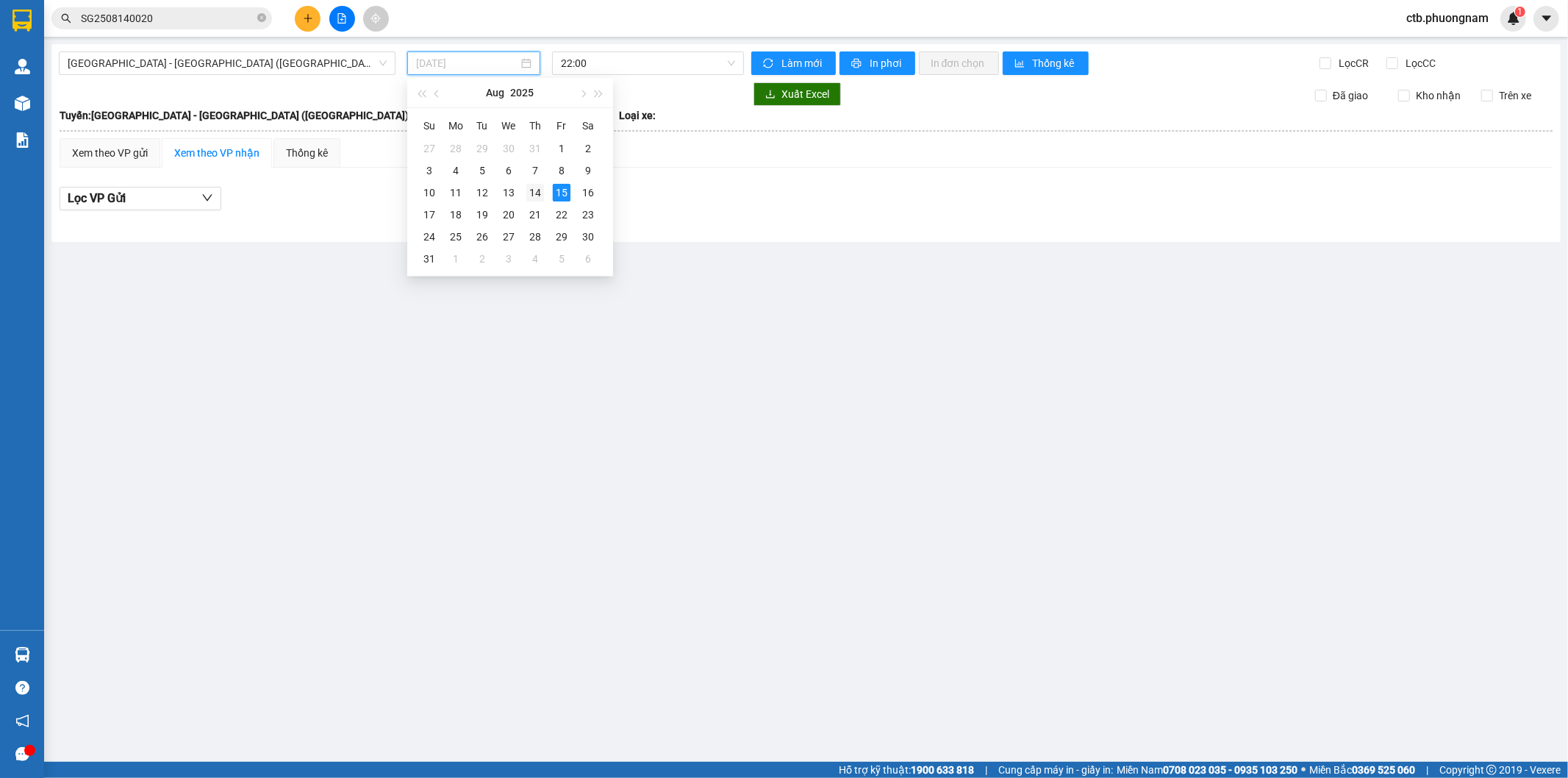
click at [530, 193] on div "14" at bounding box center [535, 193] width 17 height 17
type input "14/08/2025"
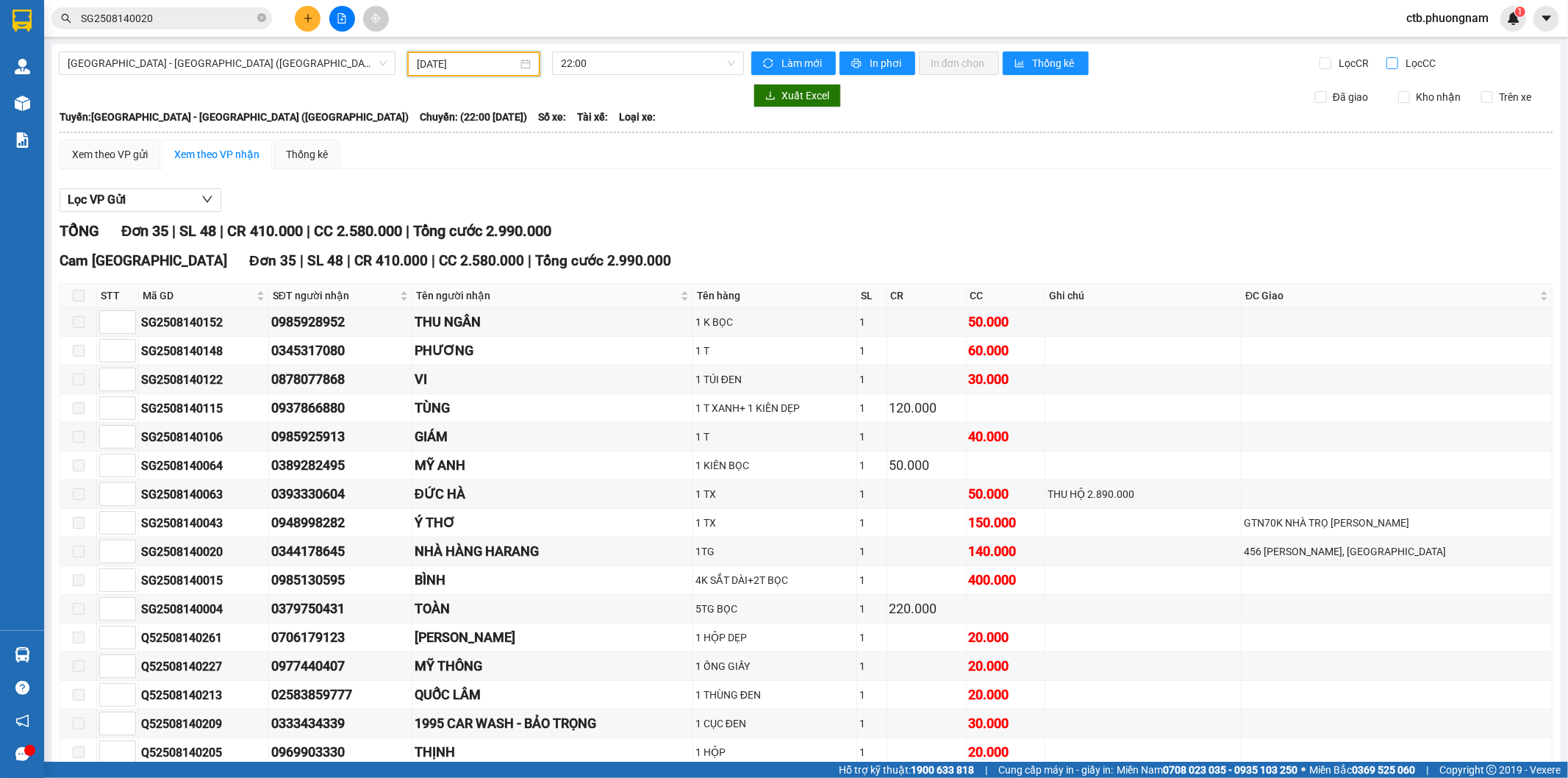
click at [1387, 68] on input "Lọc CC" at bounding box center [1394, 63] width 14 height 12
checkbox input "true"
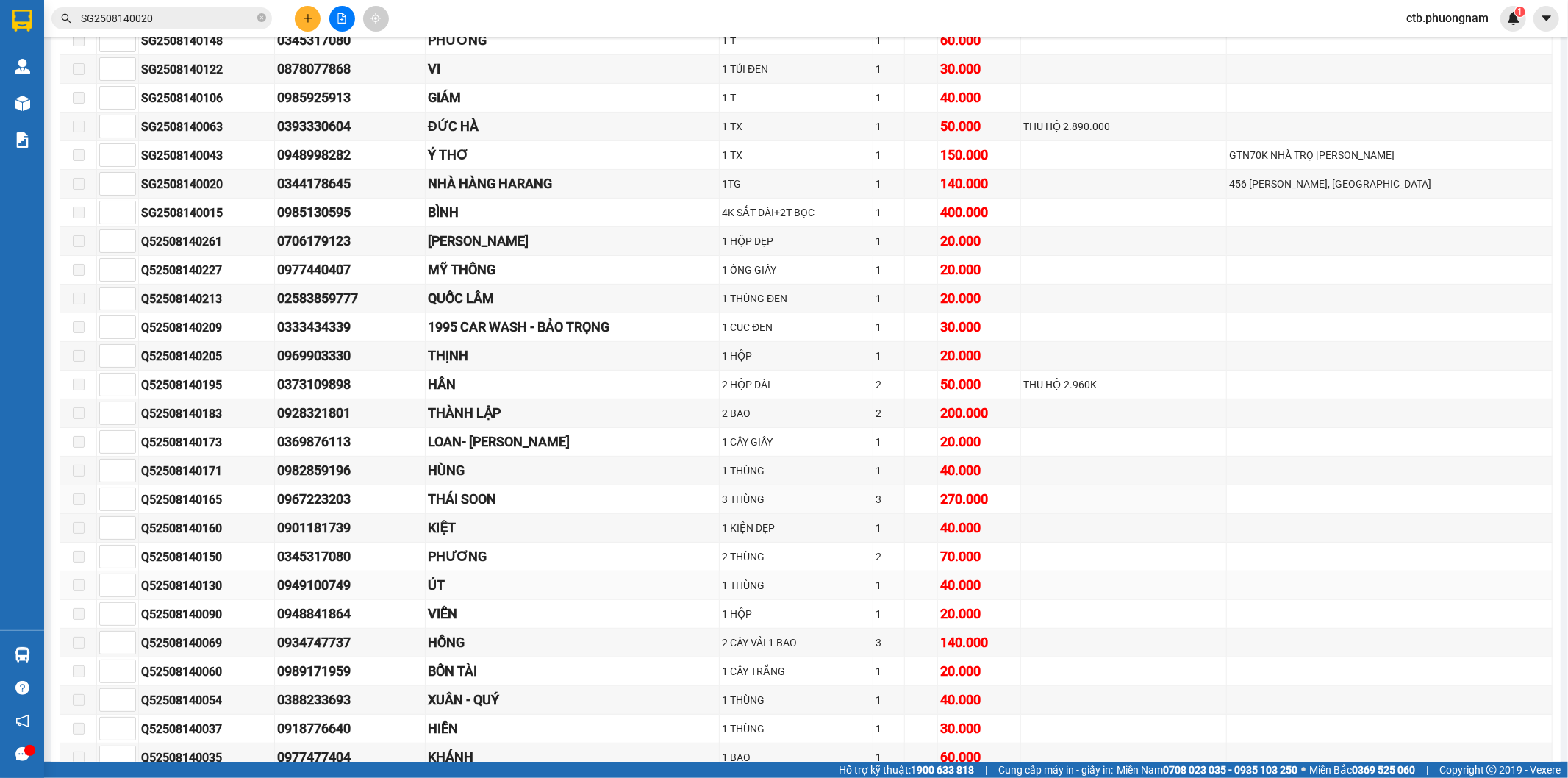
scroll to position [326, 0]
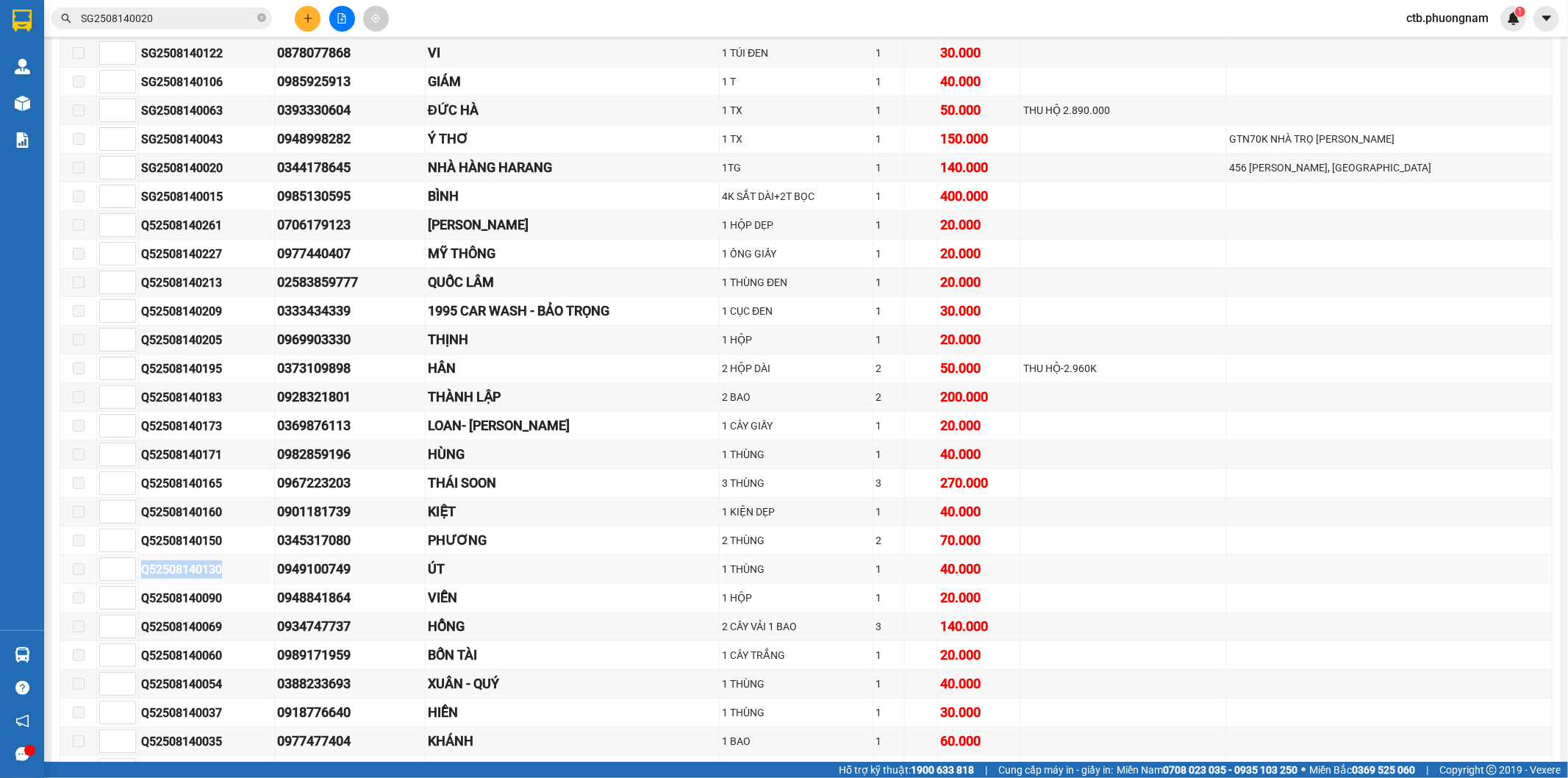
drag, startPoint x: 143, startPoint y: 571, endPoint x: 223, endPoint y: 576, distance: 80.2
click at [223, 576] on div "Q52508140130" at bounding box center [206, 569] width 131 height 18
click at [179, 18] on input "SG2508140020" at bounding box center [167, 18] width 173 height 16
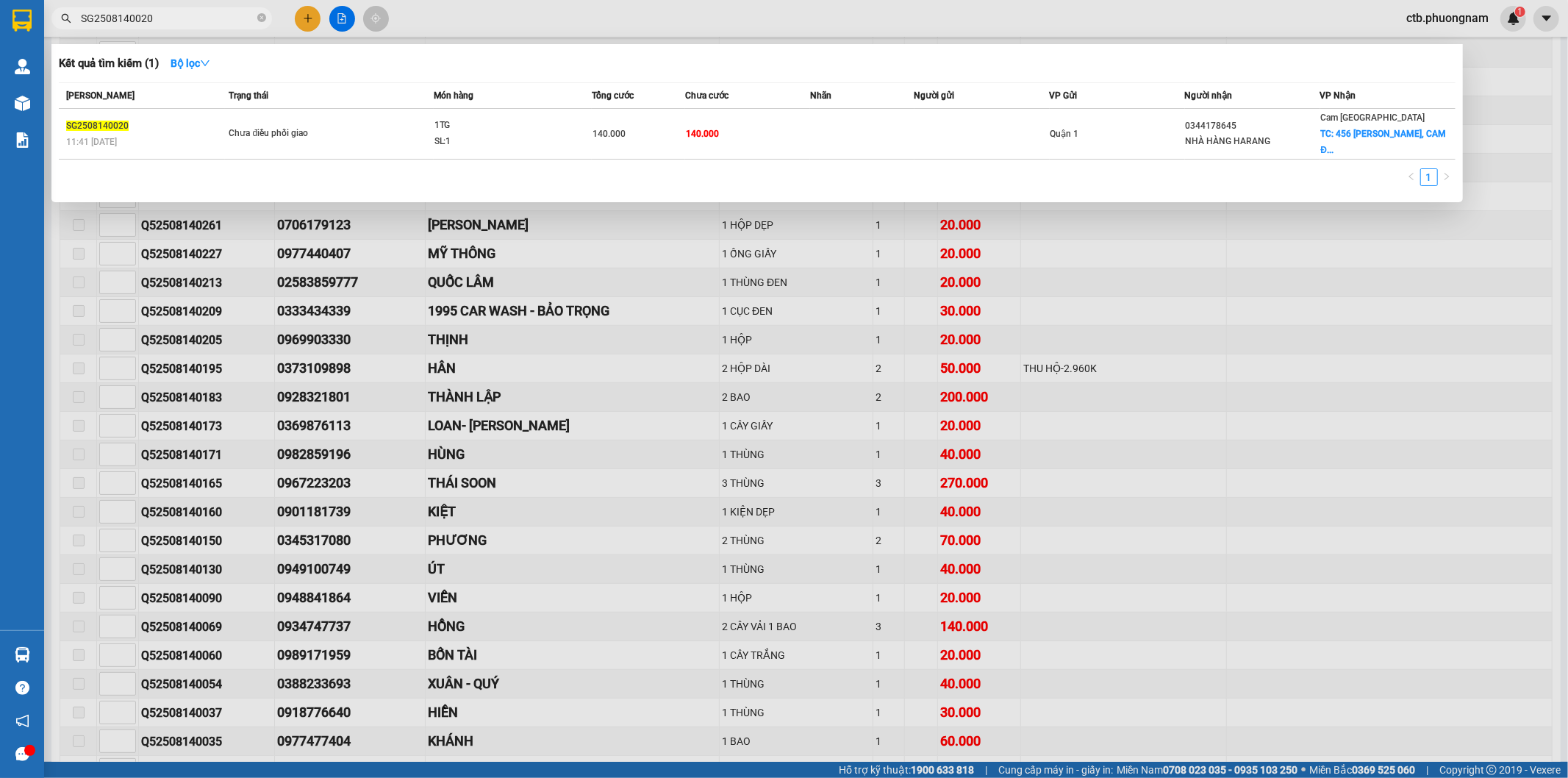
click at [179, 18] on input "SG2508140020" at bounding box center [167, 18] width 173 height 16
paste input "Q5250814013"
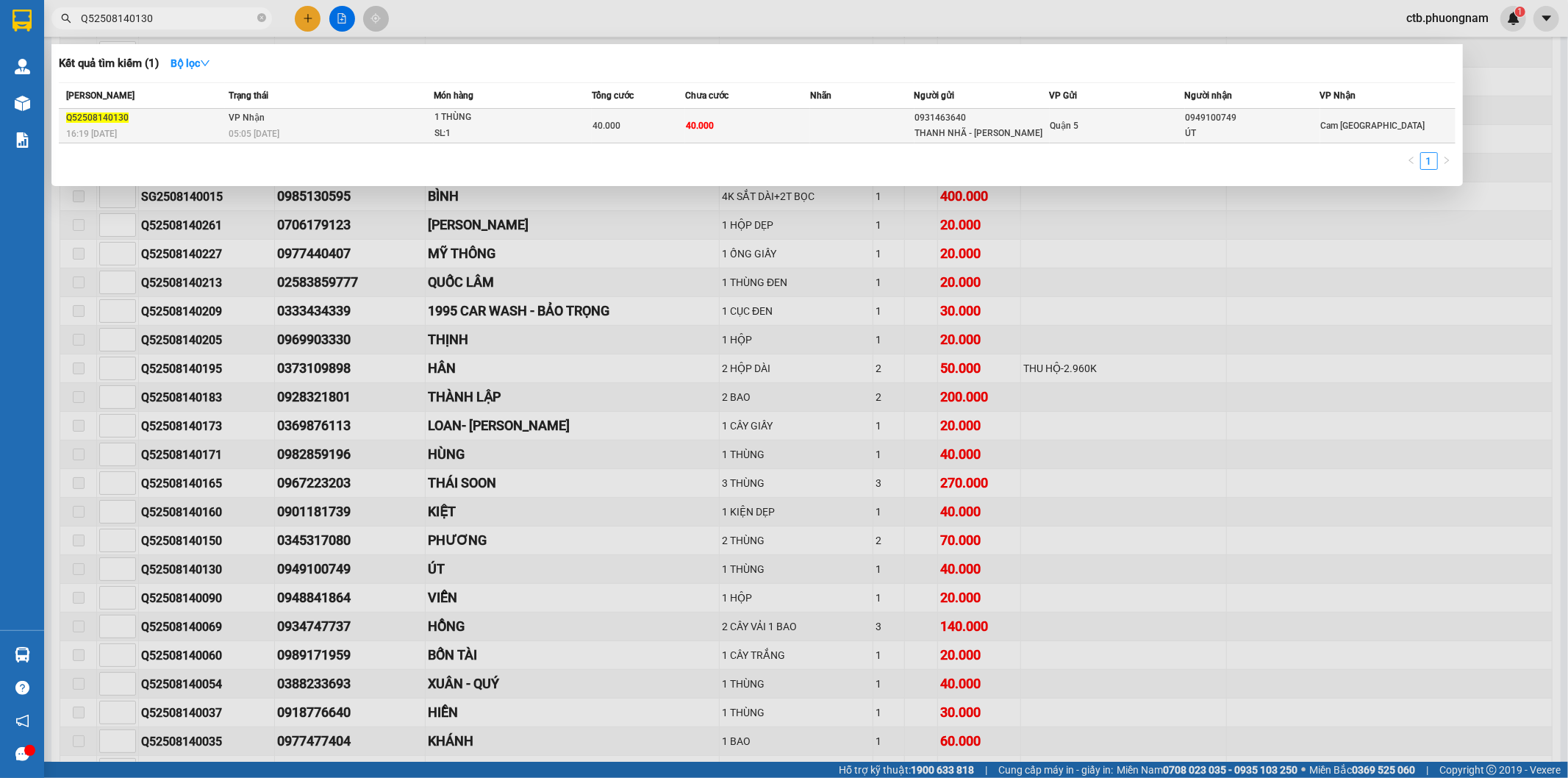
type input "Q52508140130"
click at [223, 119] on div "Q52508140130" at bounding box center [146, 117] width 158 height 15
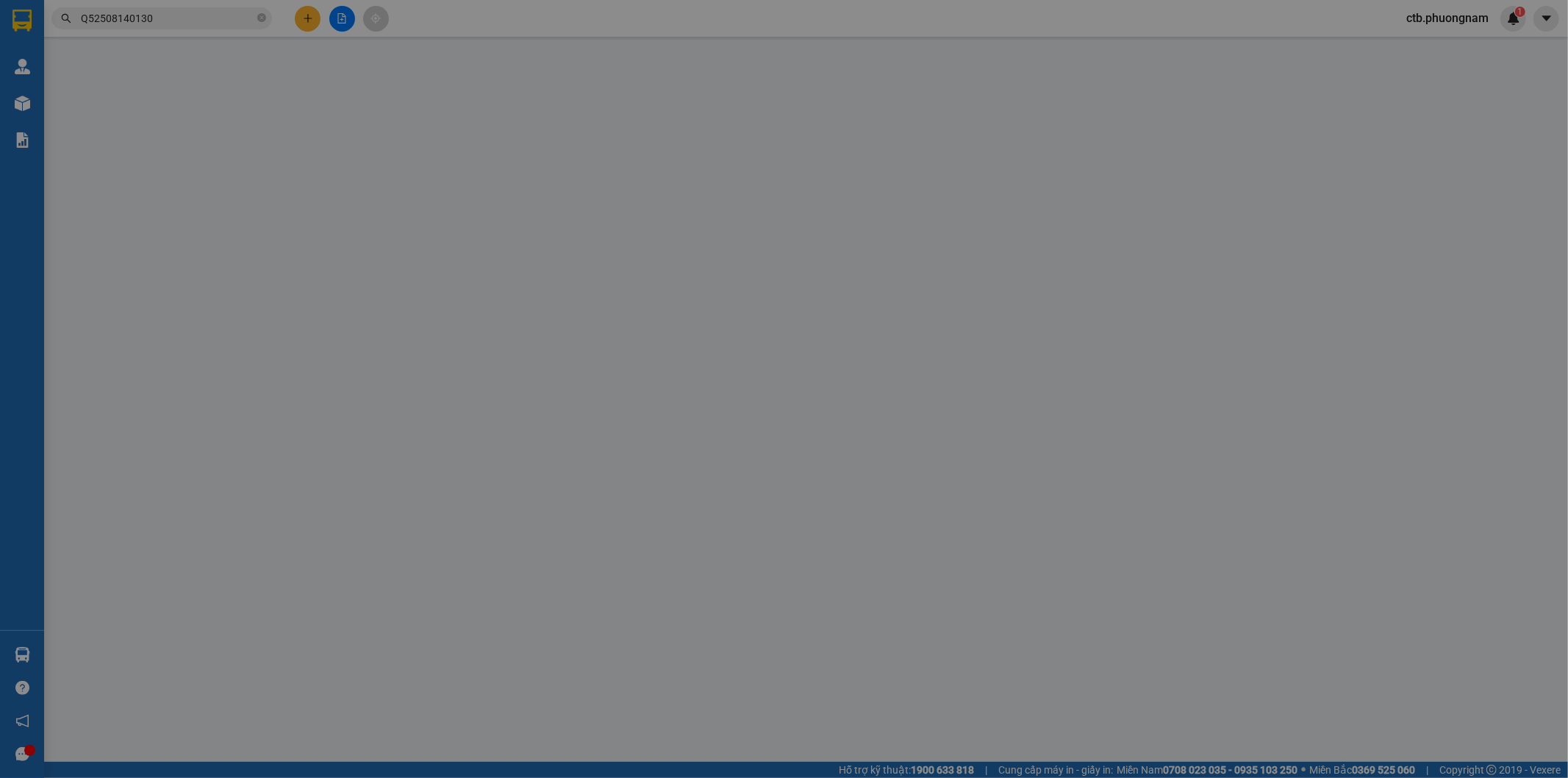
type input "0931463640"
type input "THANH NHÃ - HƯƠNG"
type input "0949100749"
type input "ÚT"
type input "40.000"
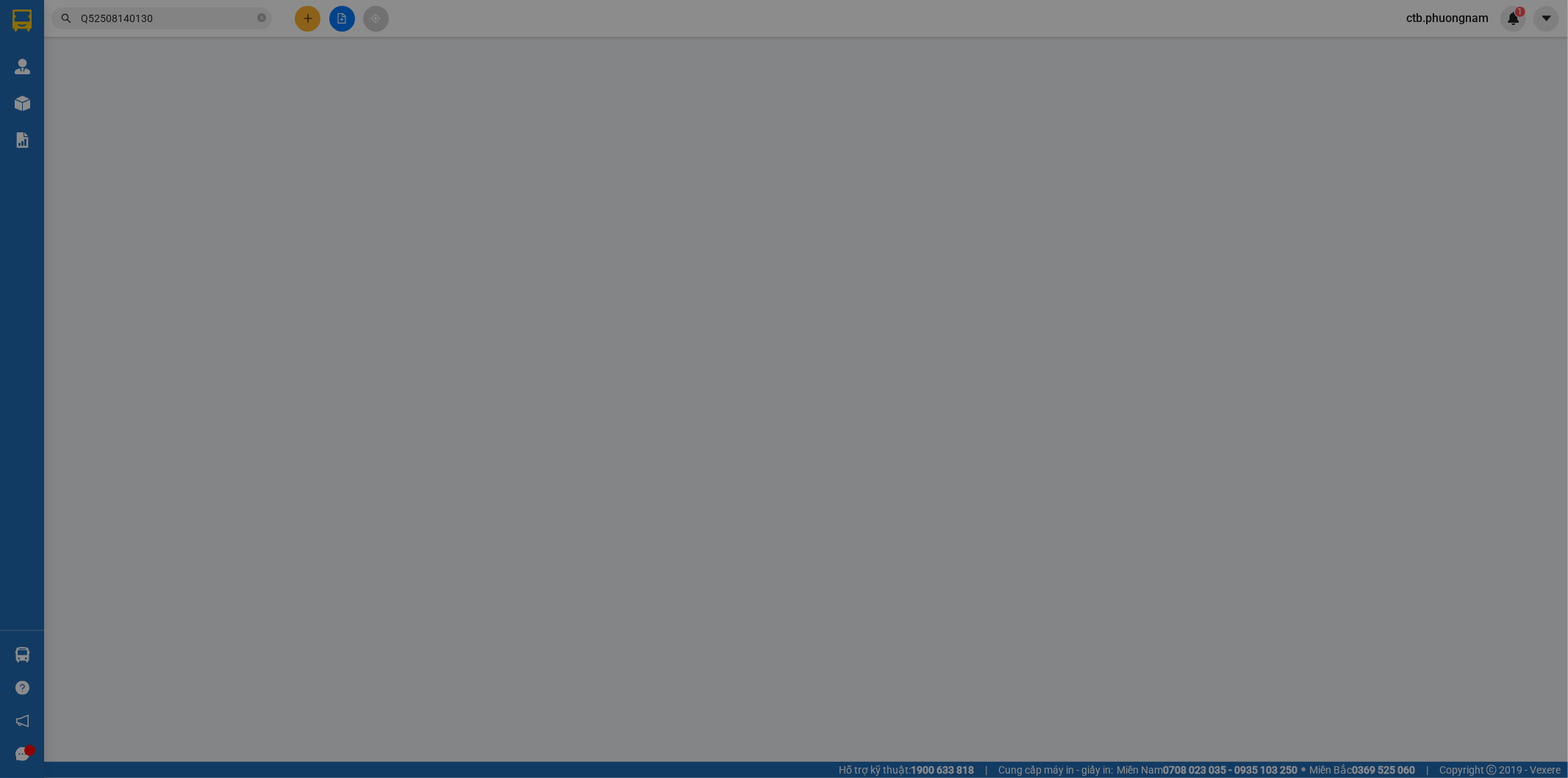
type input "40.000"
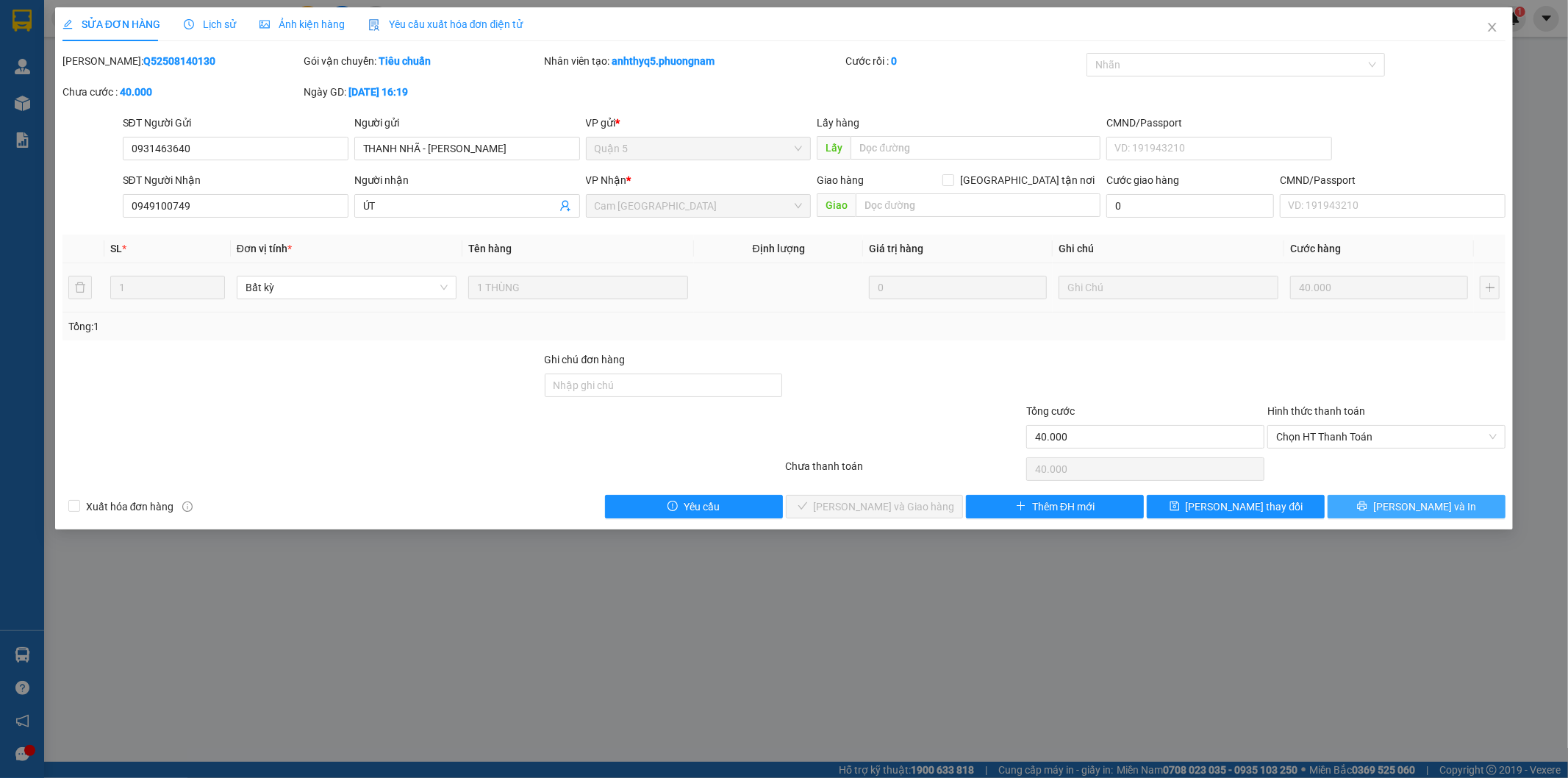
click at [1397, 513] on button "Lưu và In" at bounding box center [1416, 507] width 178 height 24
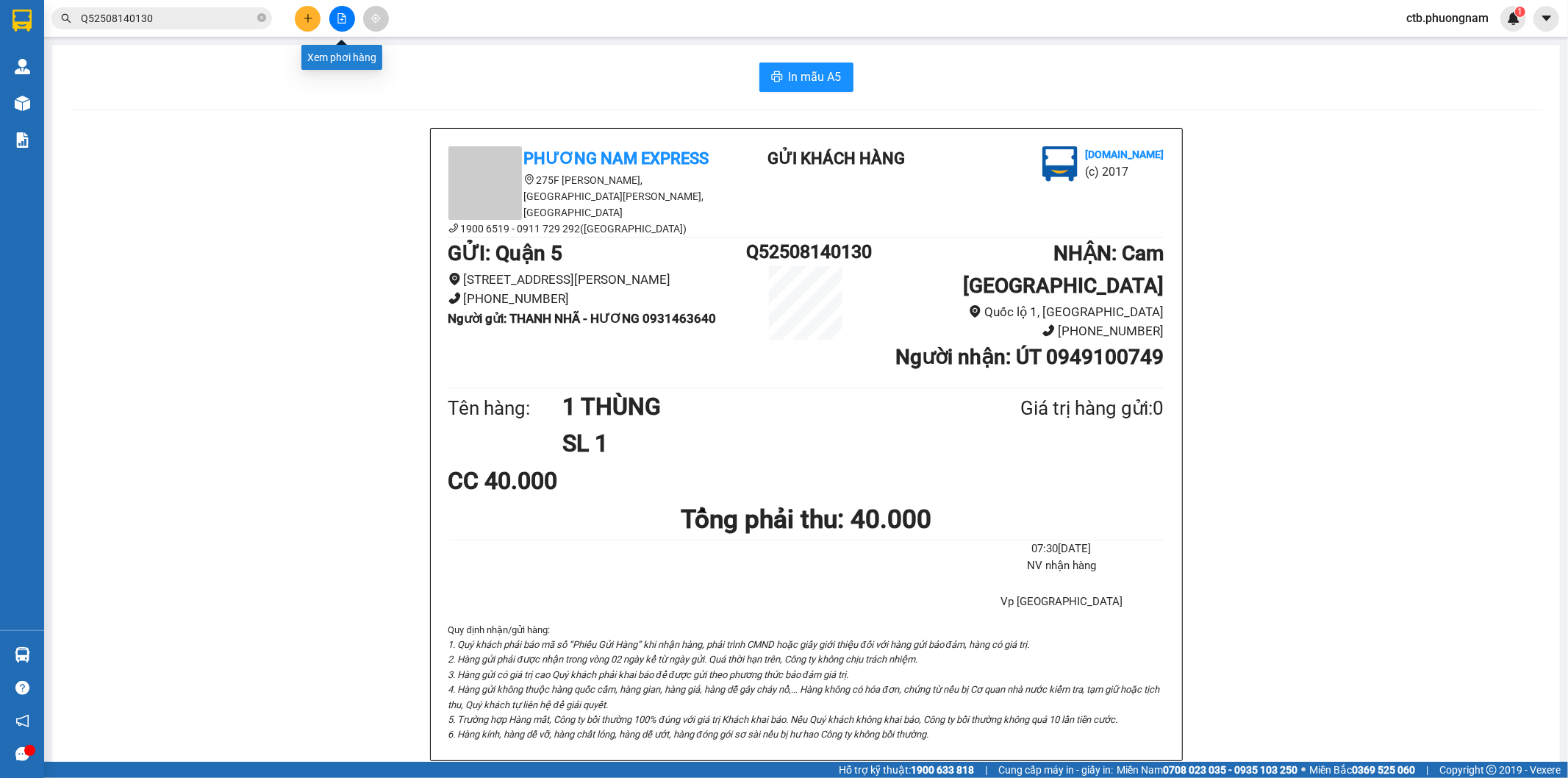
click at [341, 21] on icon "file-add" at bounding box center [341, 18] width 10 height 10
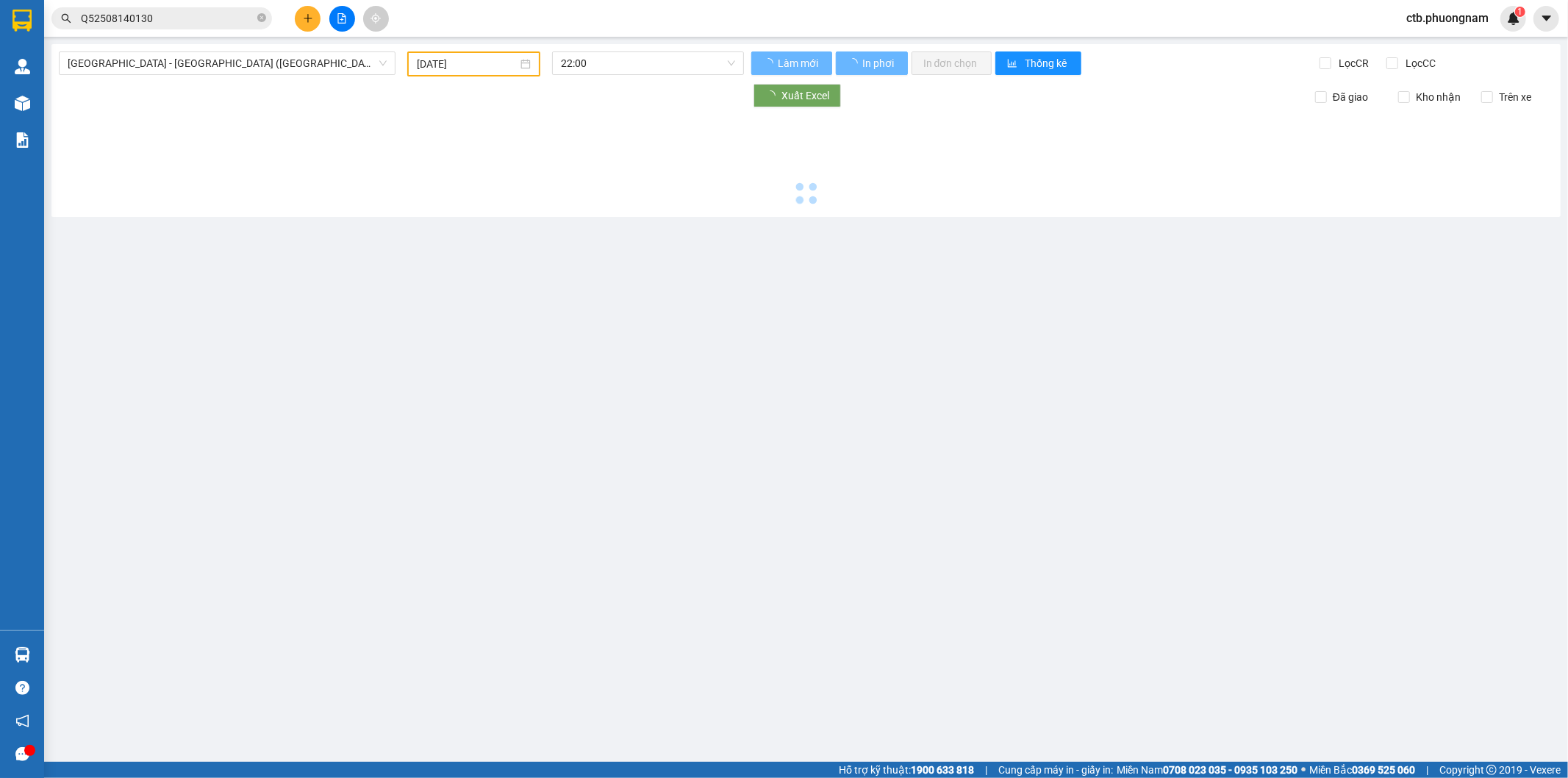
click at [454, 64] on input "15/08/2025" at bounding box center [466, 64] width 101 height 16
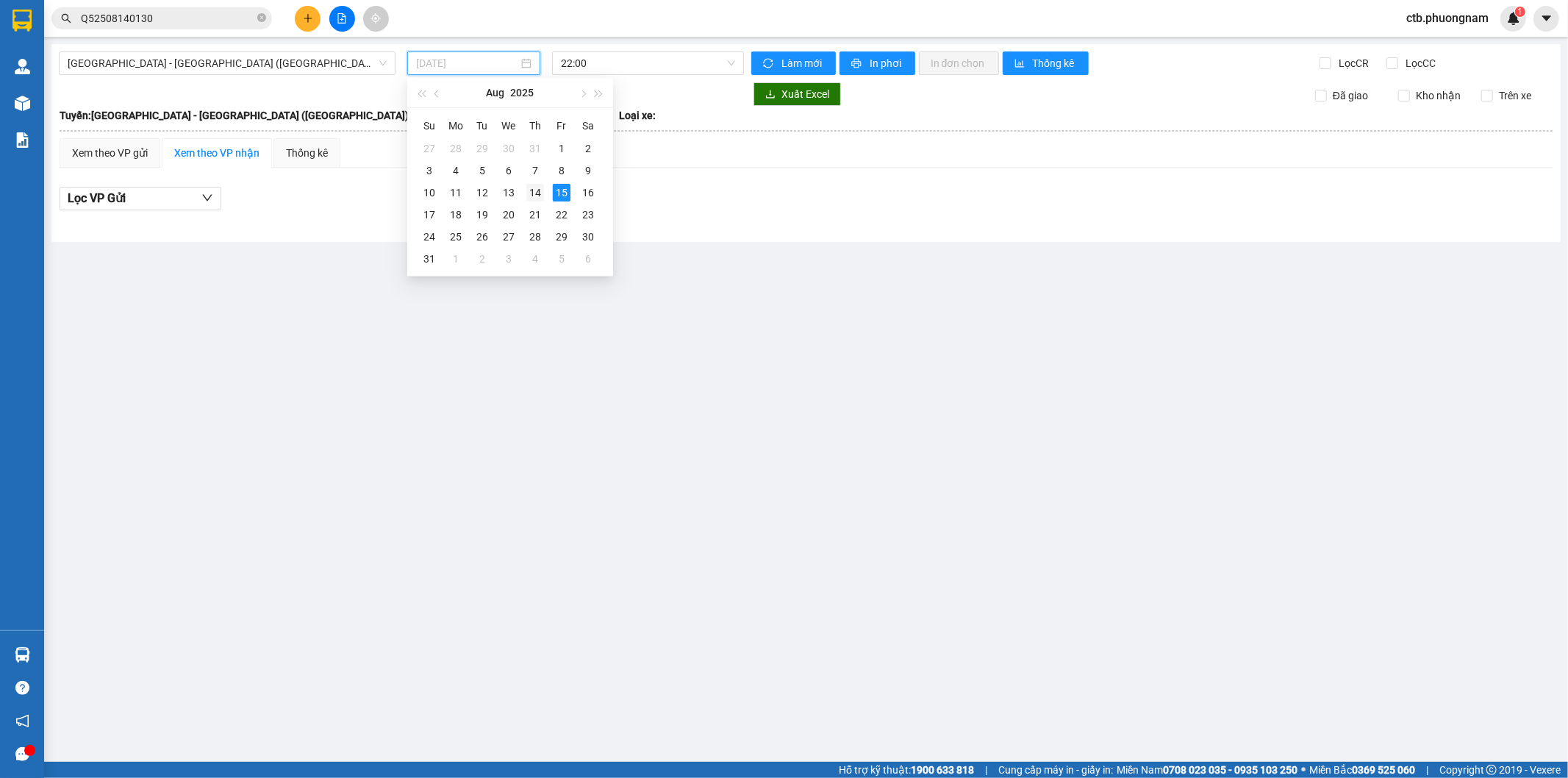
click at [542, 193] on div "14" at bounding box center [535, 193] width 17 height 17
type input "14/08/2025"
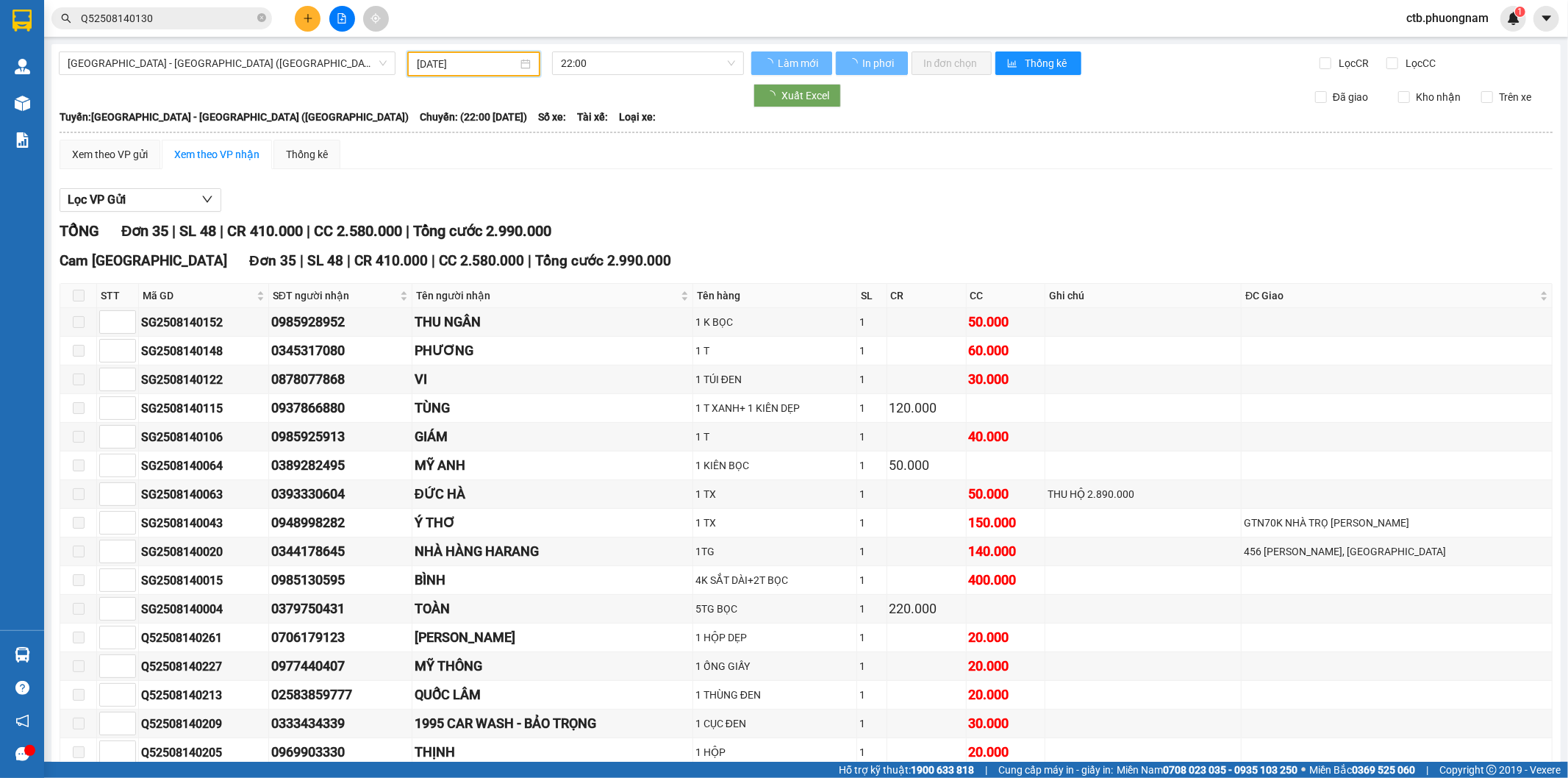
click at [1400, 60] on span "Lọc CC" at bounding box center [1419, 63] width 38 height 16
click at [1391, 60] on input "Lọc CC" at bounding box center [1394, 63] width 14 height 12
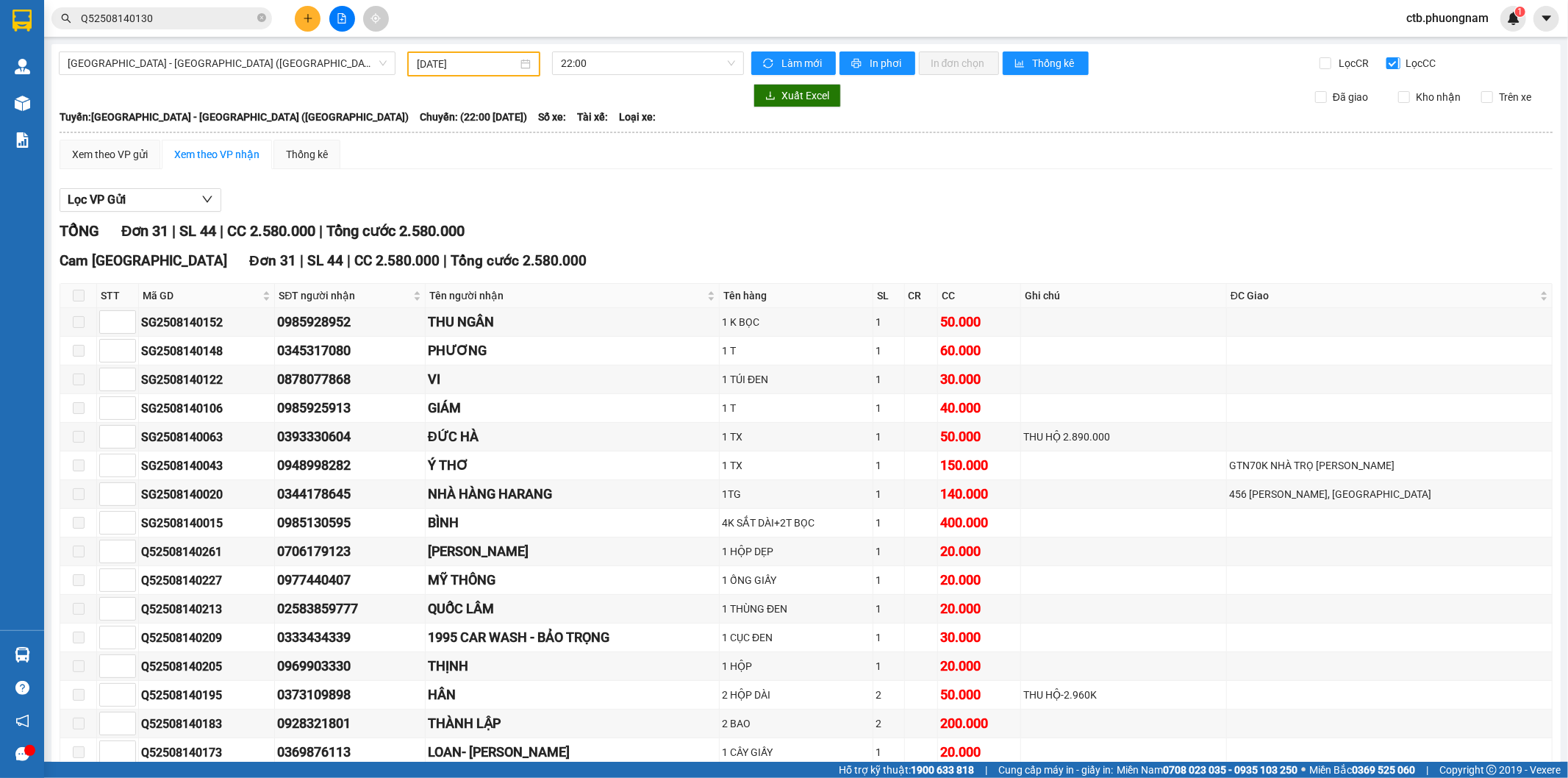
click at [1387, 67] on input "Lọc CC" at bounding box center [1394, 63] width 14 height 12
checkbox input "false"
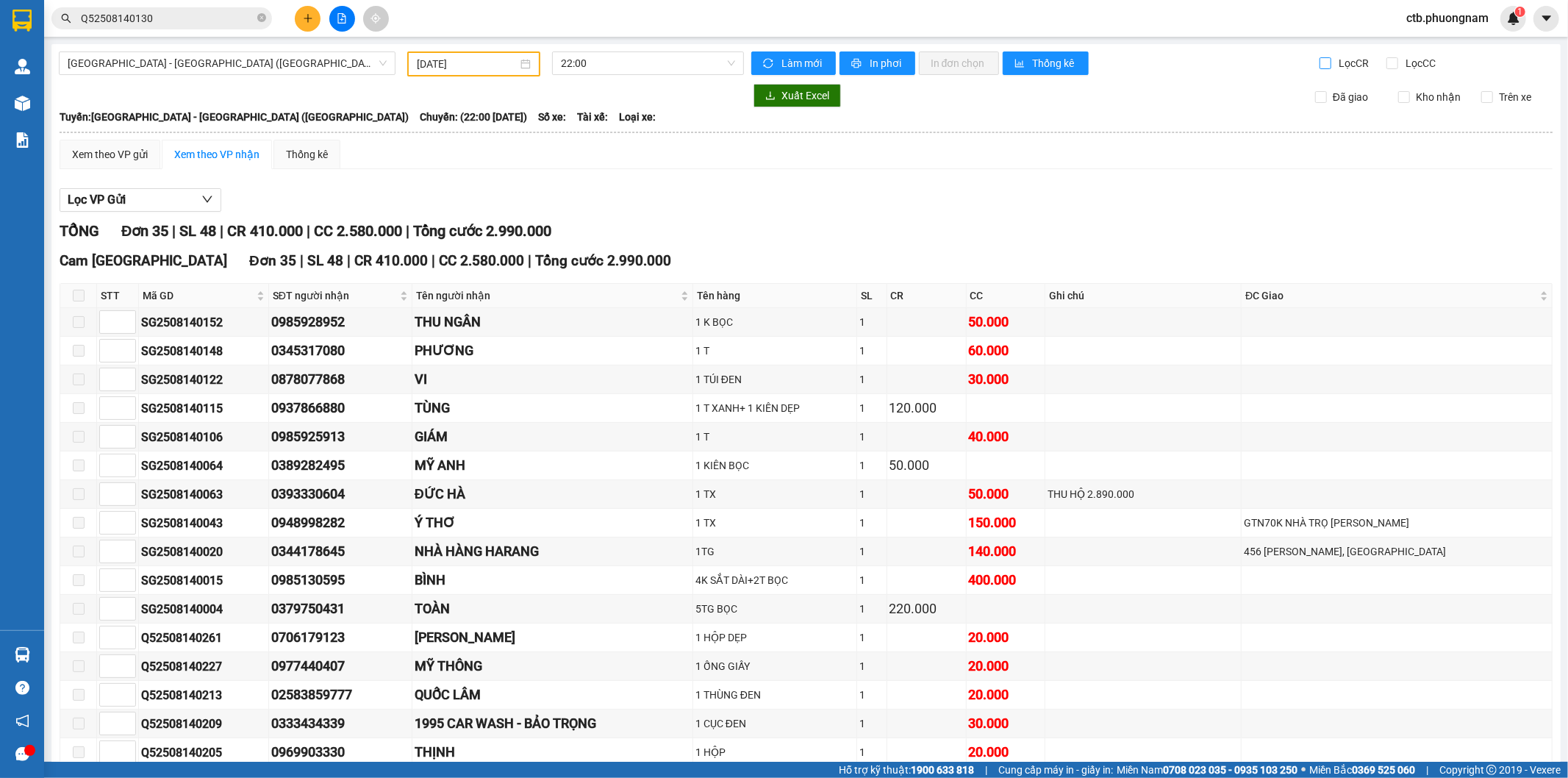
click at [1319, 71] on label "Lọc CR" at bounding box center [1345, 63] width 52 height 16
click at [1319, 69] on input "Lọc CR" at bounding box center [1326, 63] width 14 height 12
checkbox input "true"
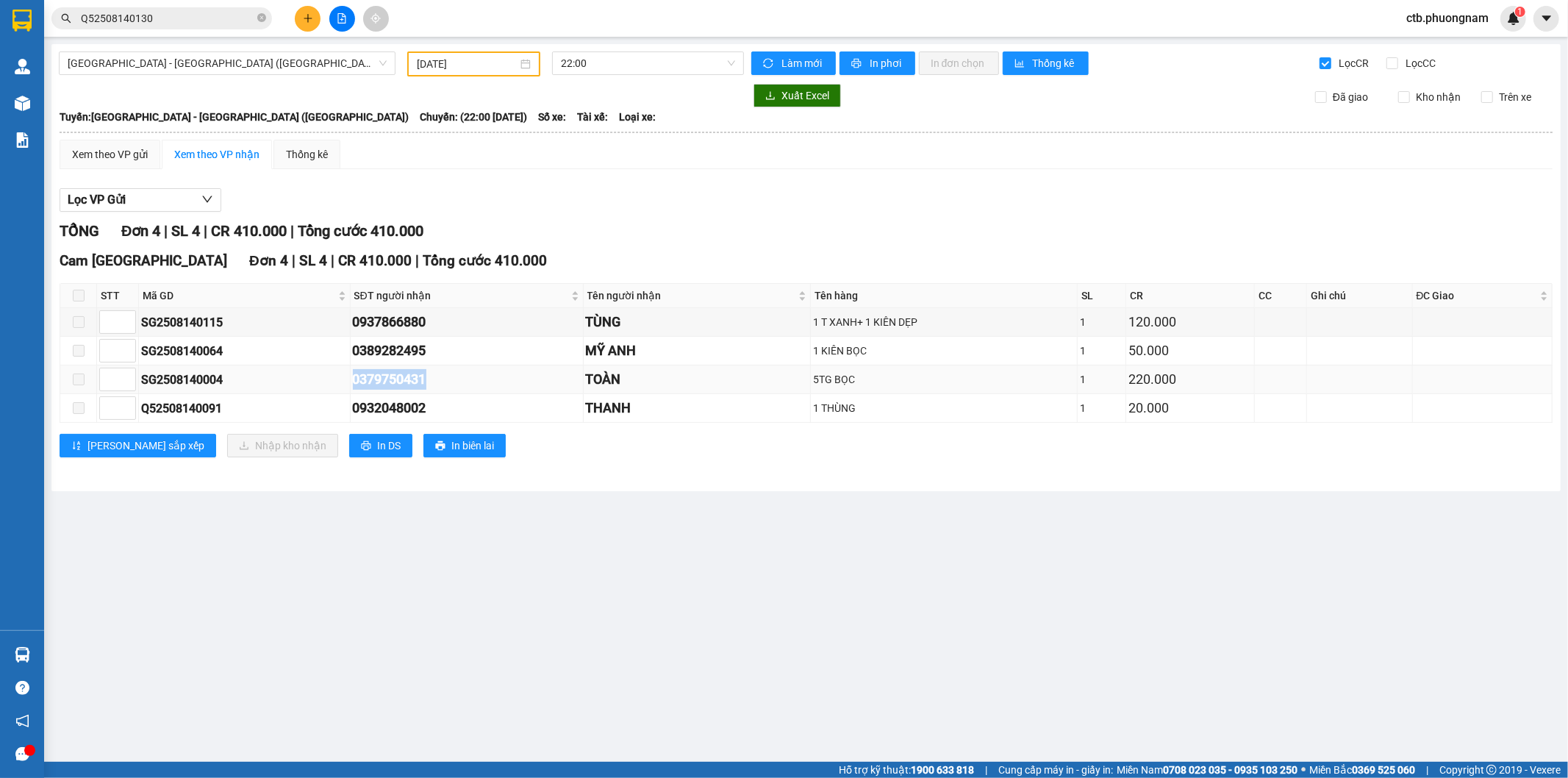
drag, startPoint x: 362, startPoint y: 381, endPoint x: 470, endPoint y: 379, distance: 108.0
click at [470, 379] on div "0379750431" at bounding box center [467, 379] width 228 height 21
drag, startPoint x: 141, startPoint y: 378, endPoint x: 225, endPoint y: 379, distance: 84.0
click at [225, 379] on div "SG2508140004" at bounding box center [244, 379] width 207 height 18
click at [182, 17] on input "Q52508140130" at bounding box center [167, 18] width 173 height 16
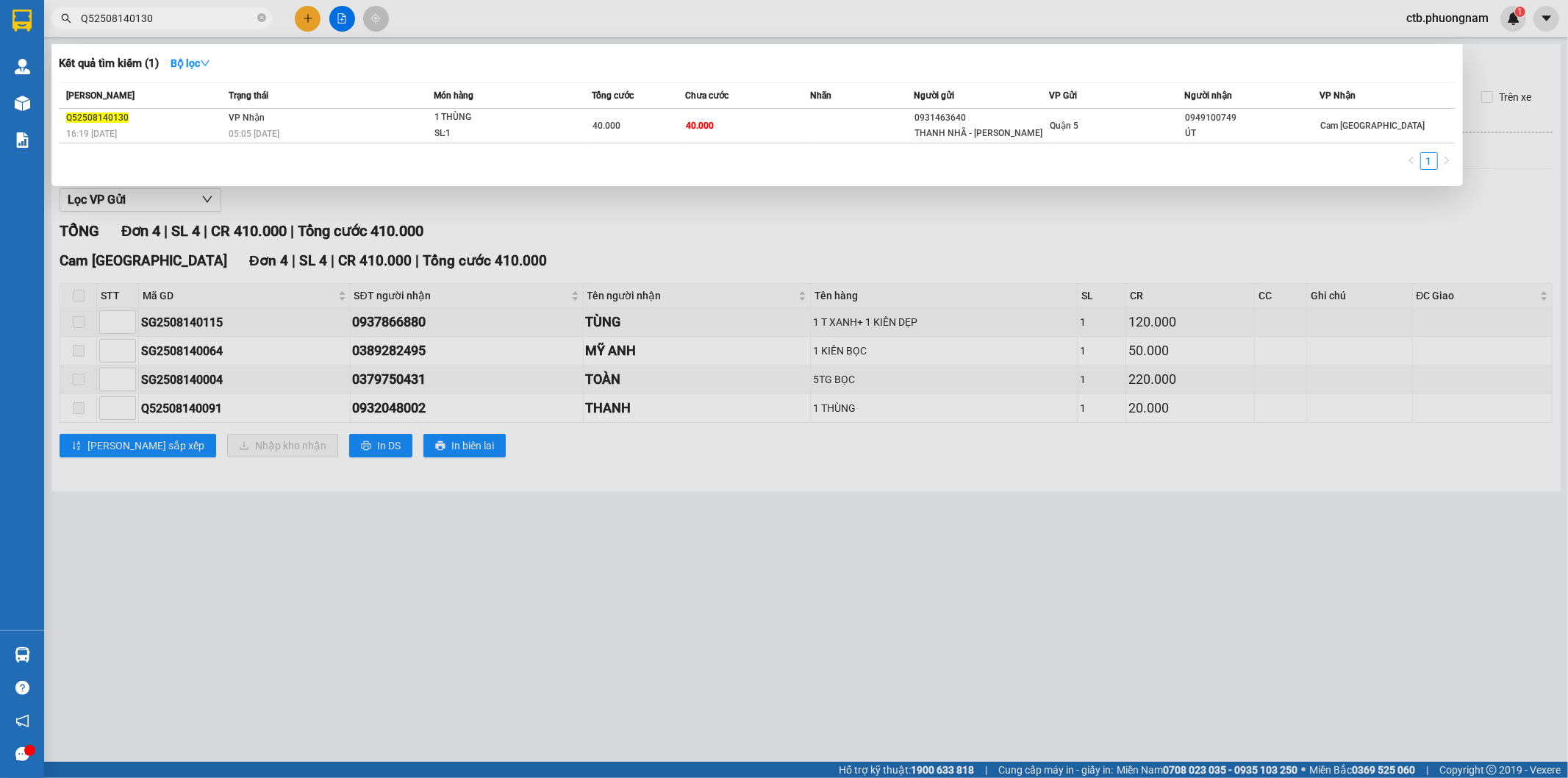
click at [182, 17] on input "Q52508140130" at bounding box center [167, 18] width 173 height 16
paste input "SG2508140004"
type input "SG2508140004"
click at [211, 116] on div "SG2508140004" at bounding box center [146, 117] width 158 height 15
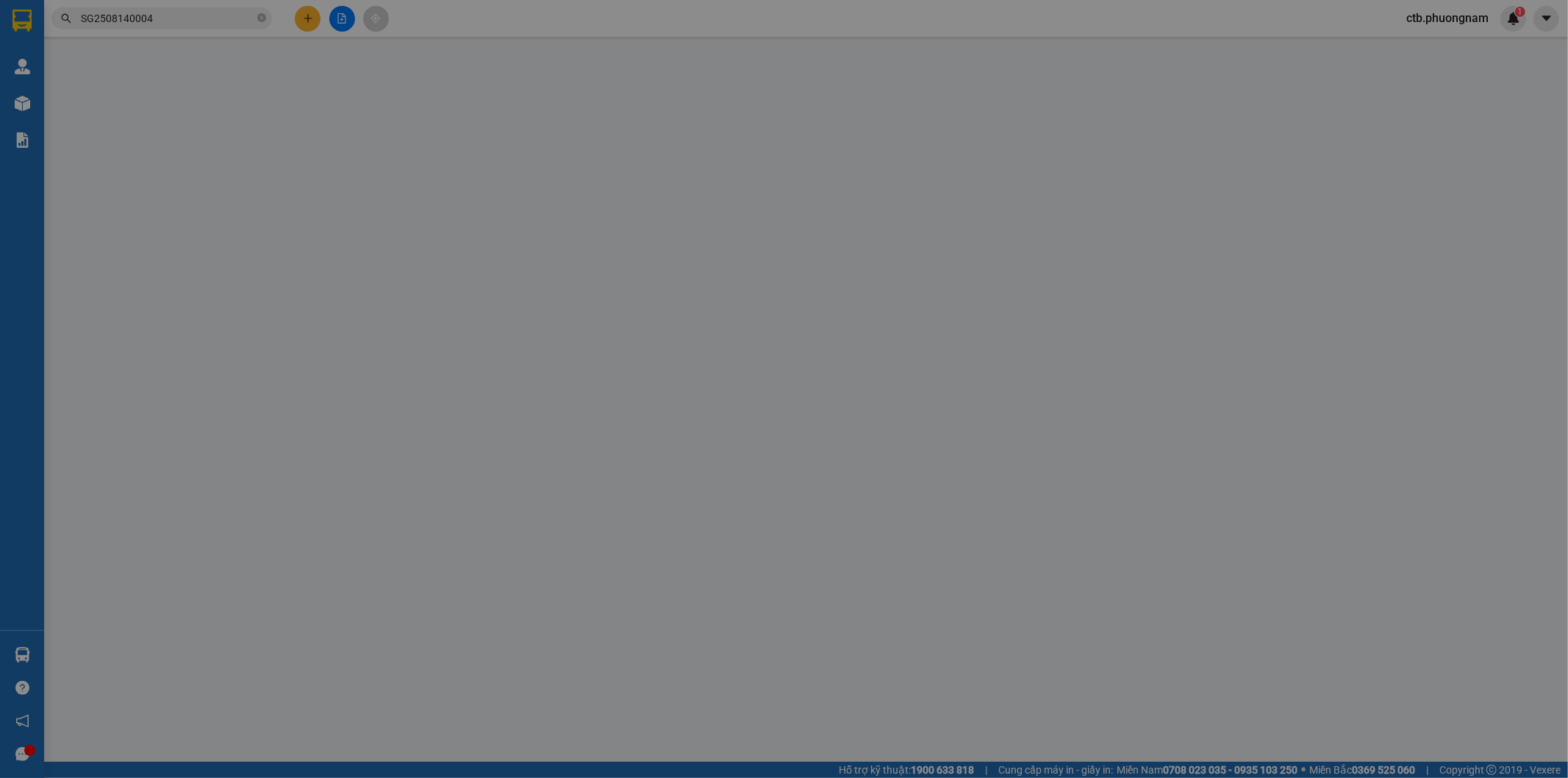
type input "0918756720"
type input "CHI"
type input "0379750431"
type input "TOÀN"
type input "220.000"
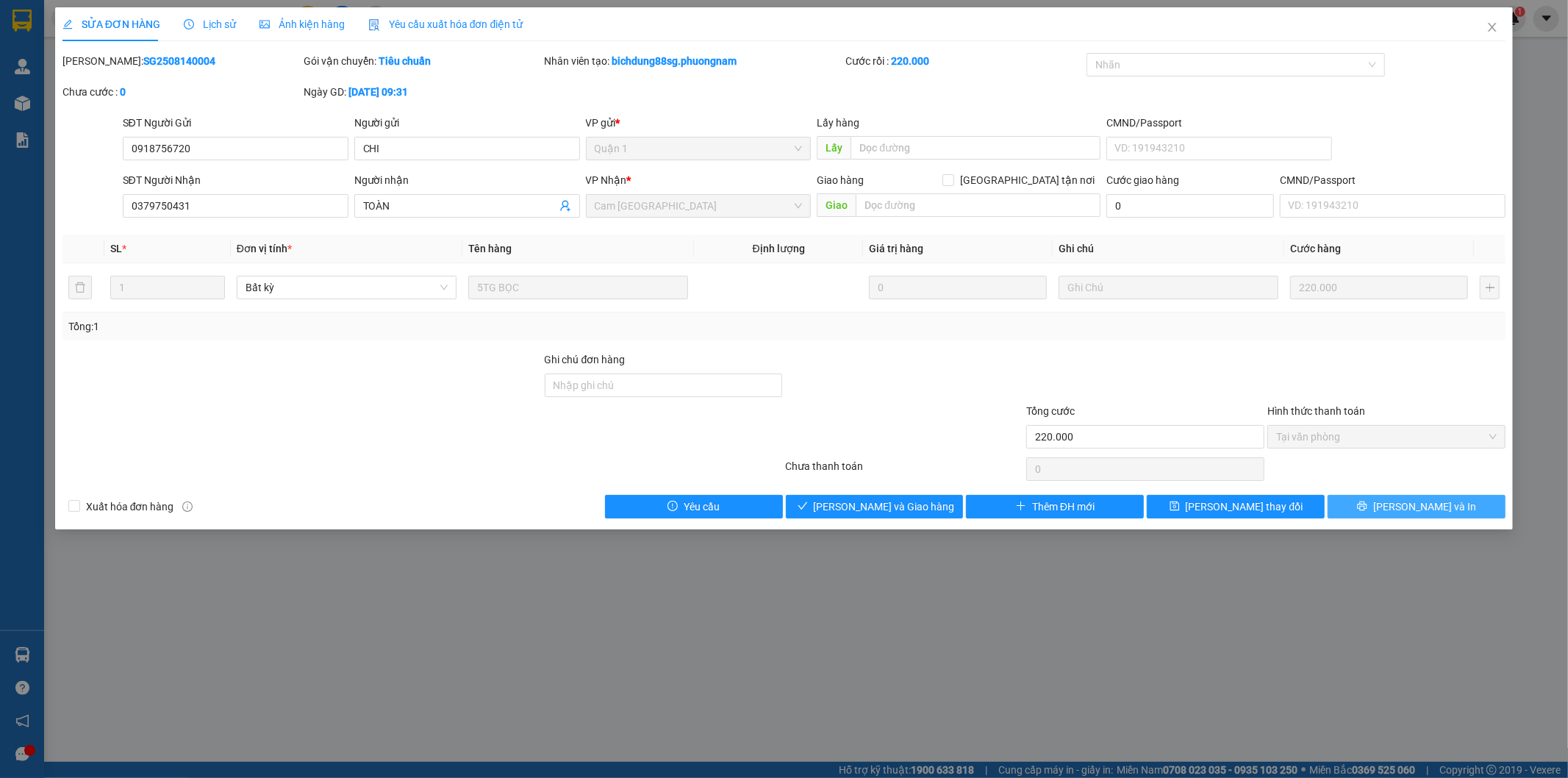
click at [1371, 505] on button "Lưu và In" at bounding box center [1416, 507] width 178 height 24
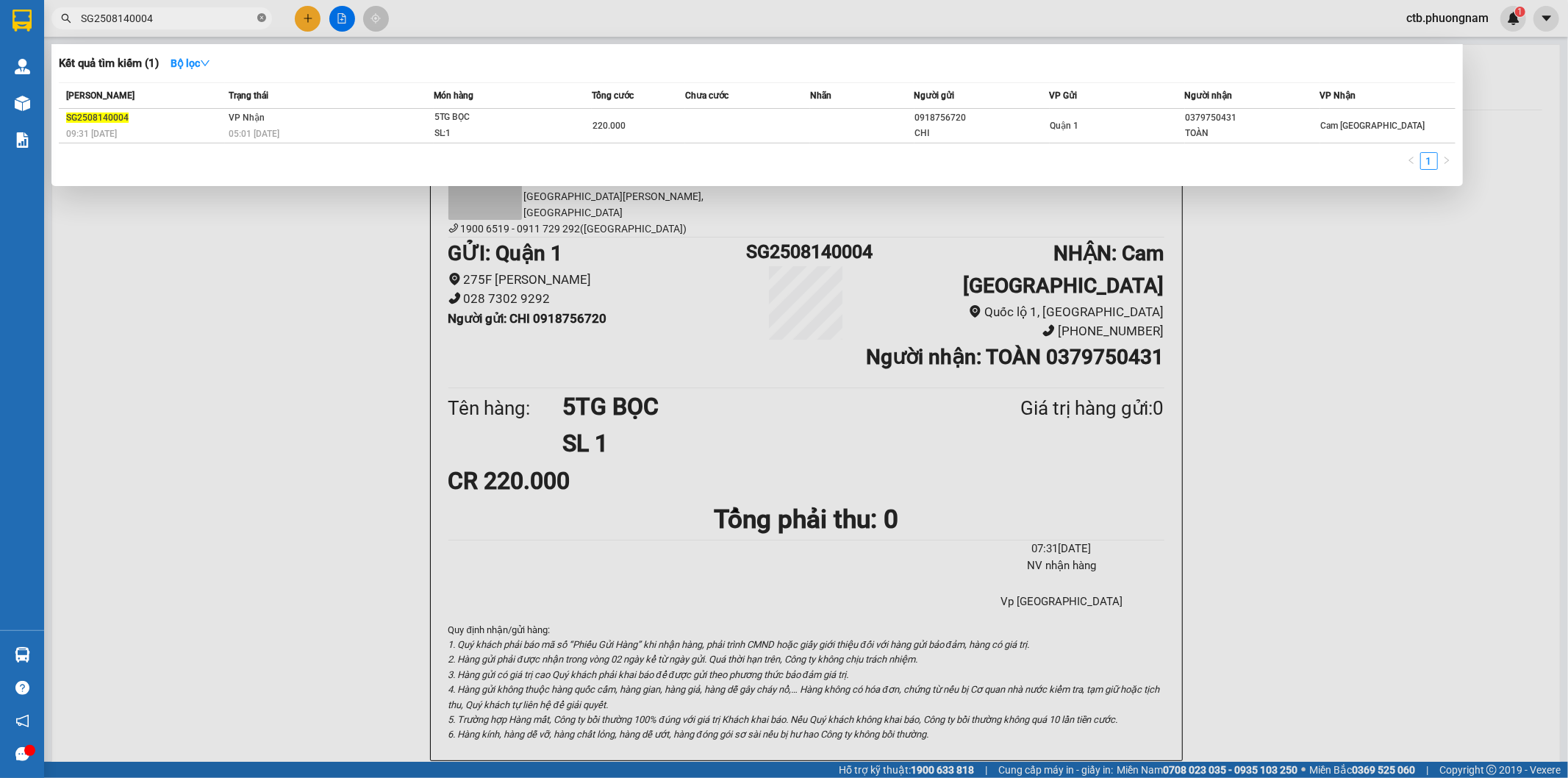
click at [261, 18] on icon "close-circle" at bounding box center [261, 17] width 9 height 9
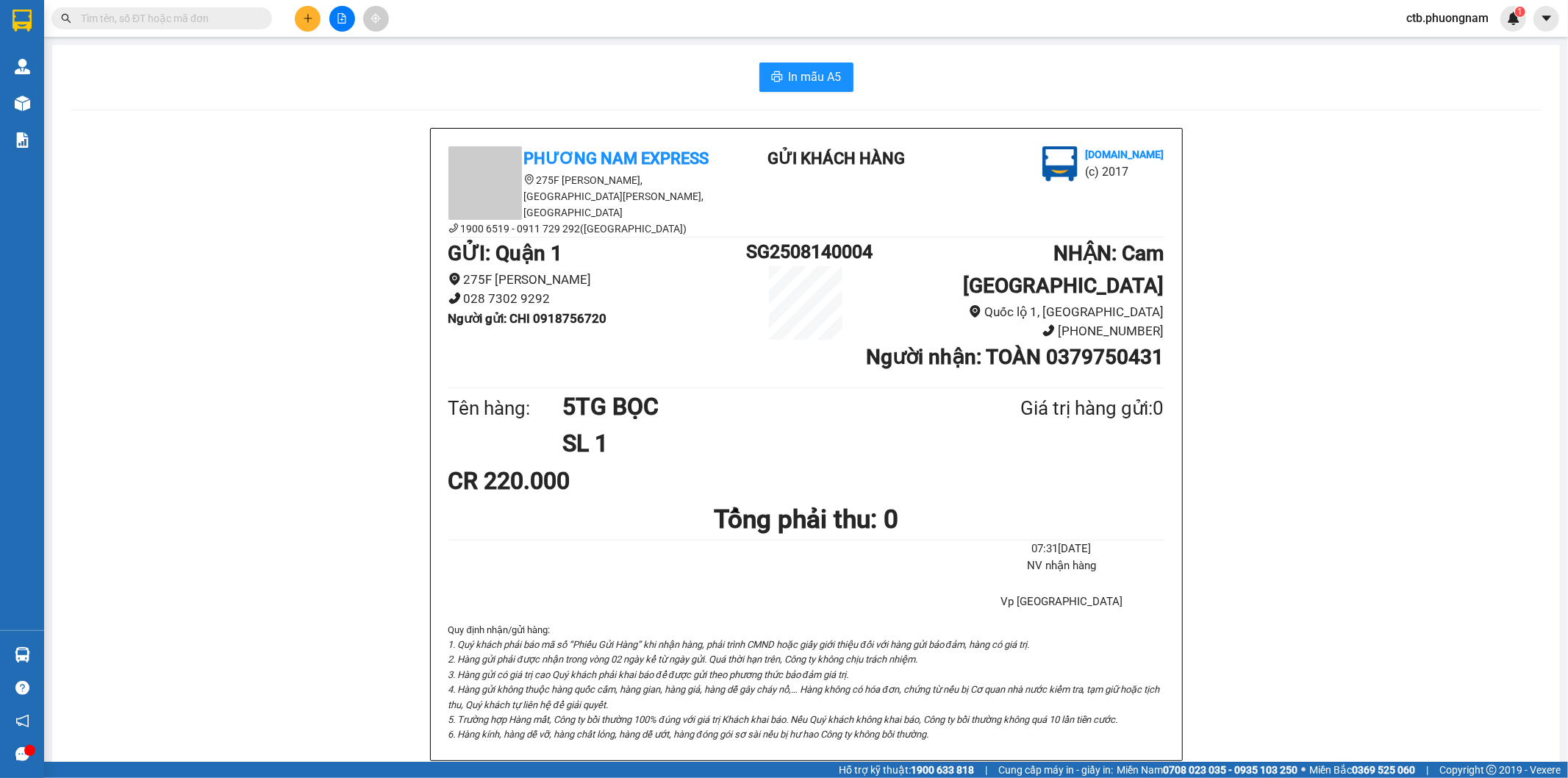
click at [339, 18] on icon "file-add" at bounding box center [341, 18] width 10 height 10
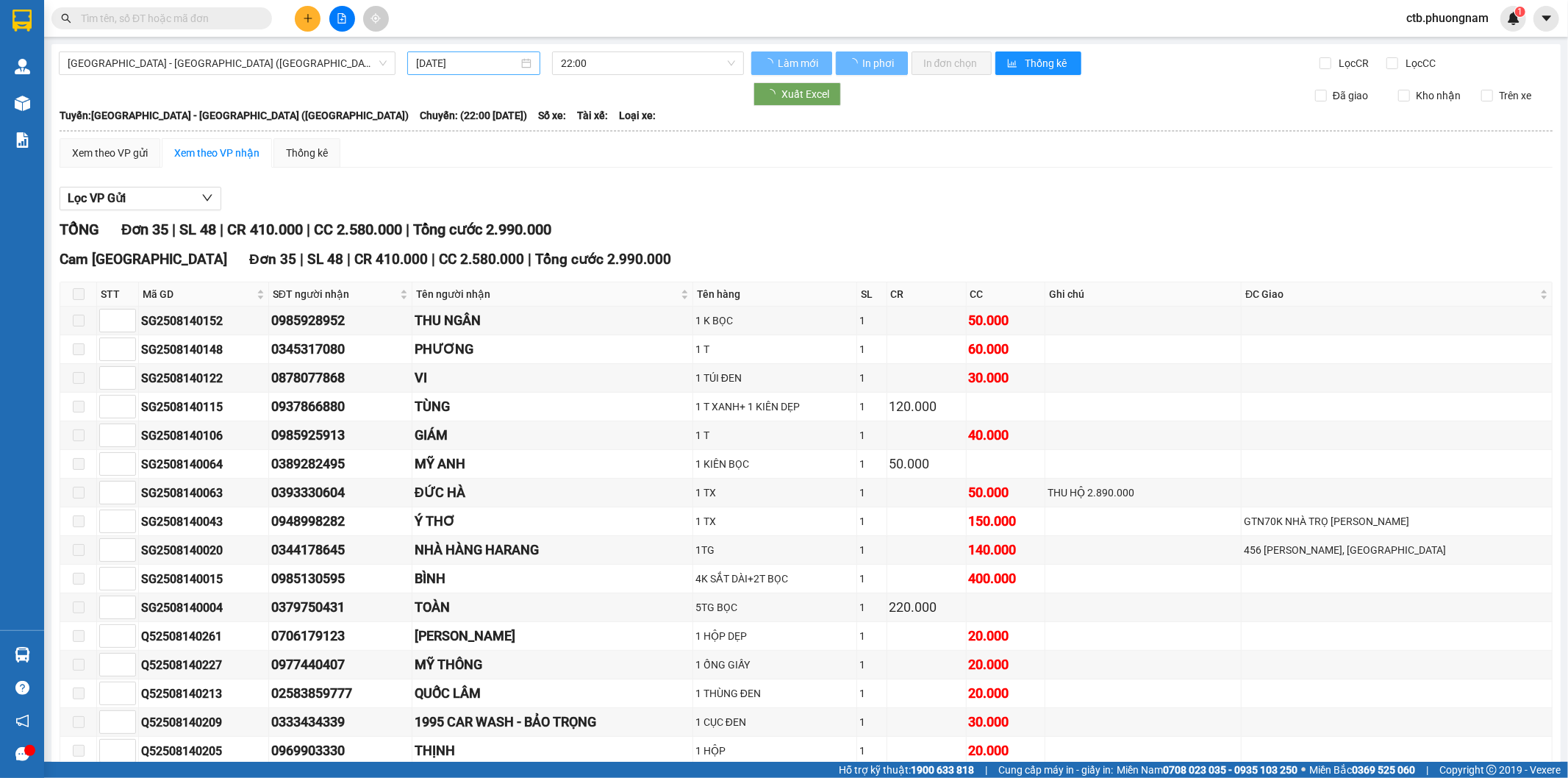
click at [465, 69] on input "15/08/2025" at bounding box center [466, 63] width 102 height 16
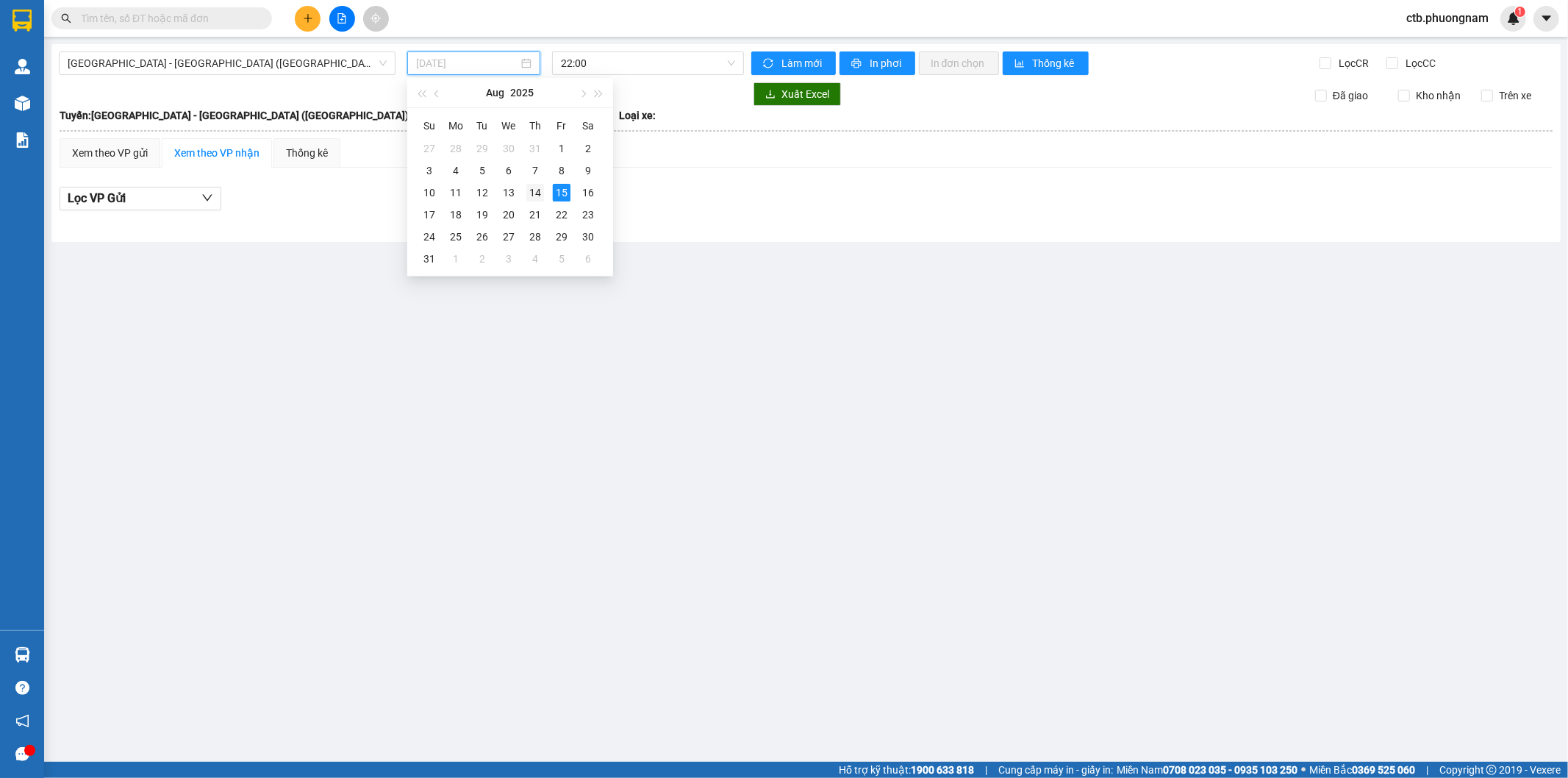
click at [539, 186] on div "14" at bounding box center [535, 193] width 17 height 17
type input "14/08/2025"
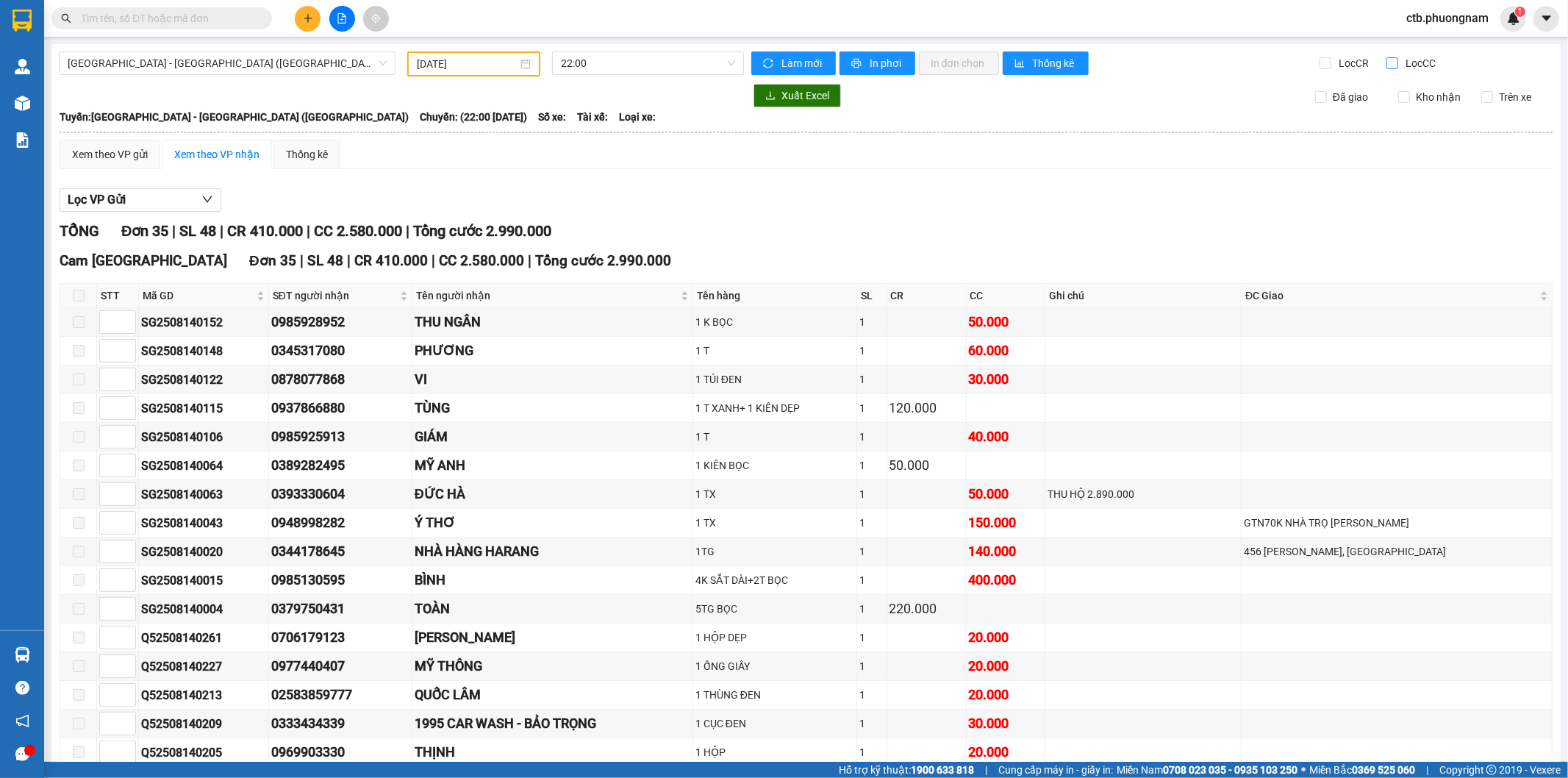
click at [1387, 59] on input "Lọc CC" at bounding box center [1394, 63] width 14 height 12
checkbox input "true"
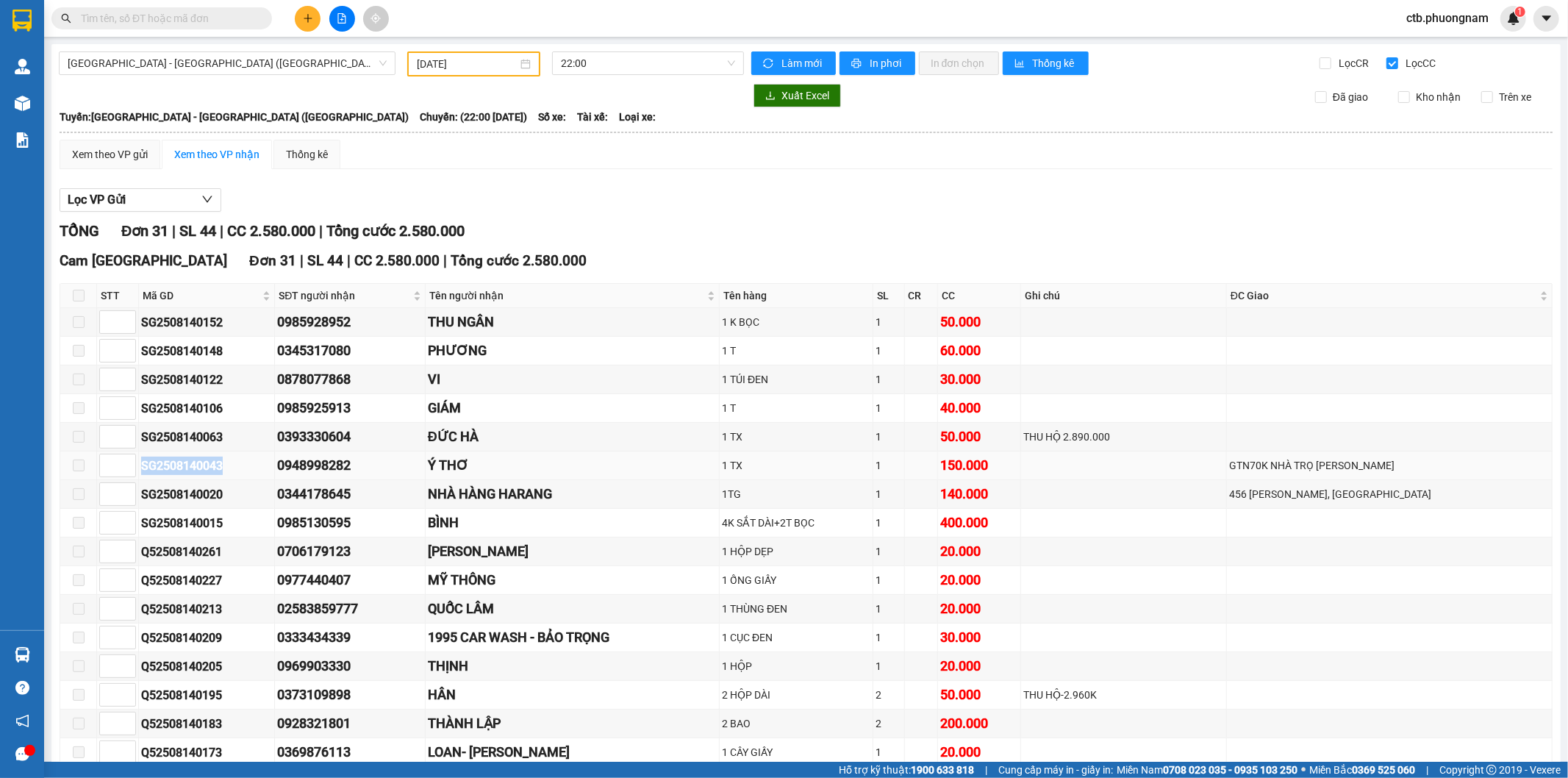
drag, startPoint x: 138, startPoint y: 468, endPoint x: 248, endPoint y: 471, distance: 110.0
click at [248, 471] on tr "SG2508140043 0948998282 Ý THƠ 1 TX 1 150.000 GTN70K NHÀ TRỌ NGUYỄN VƯƠNG ĐINH T…" at bounding box center [806, 466] width 1492 height 29
click at [160, 15] on input "text" at bounding box center [167, 18] width 173 height 16
paste input "SG2508140043"
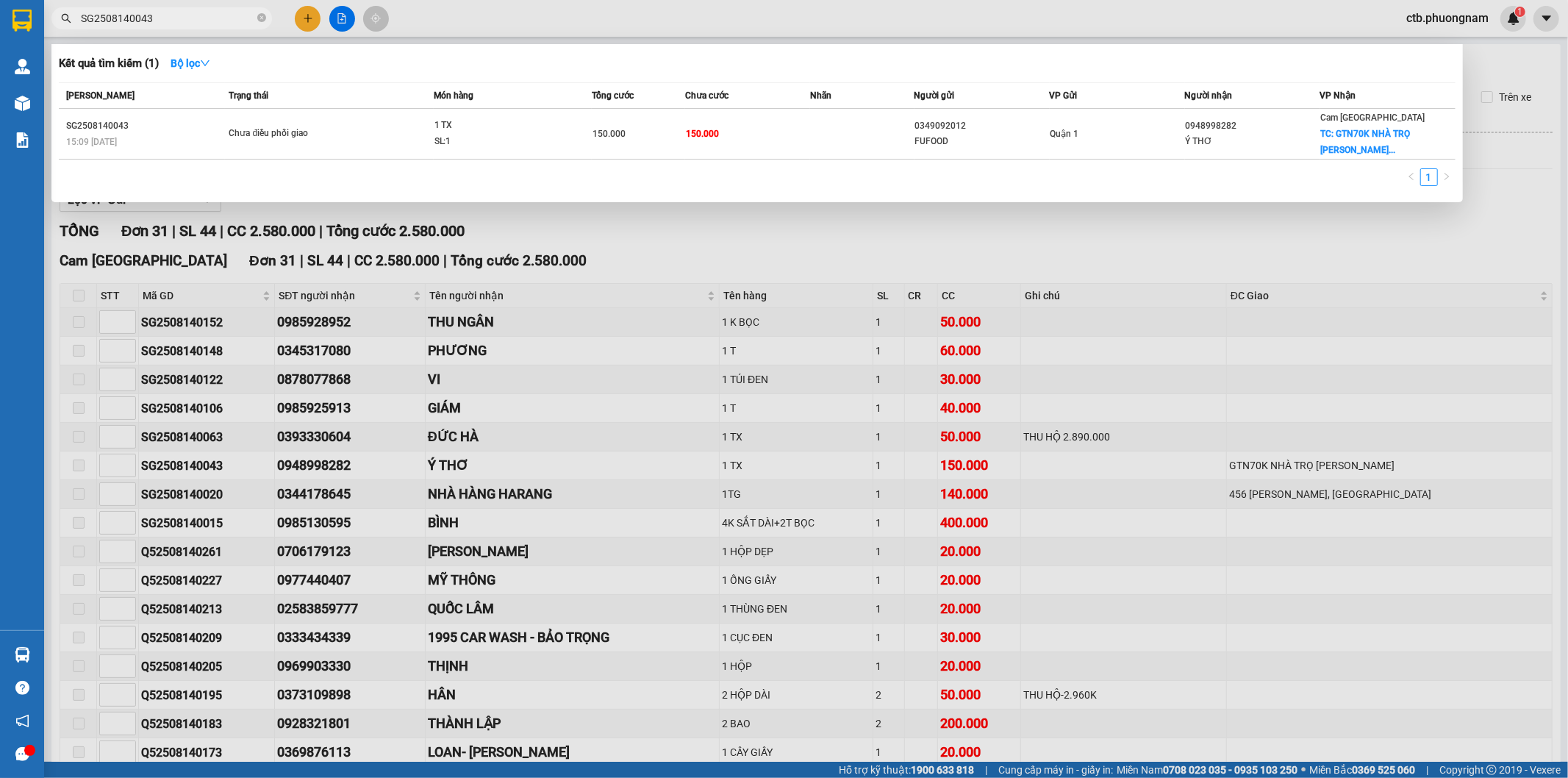
type input "SG2508140043"
click at [169, 131] on div "SG2508140043" at bounding box center [146, 125] width 158 height 15
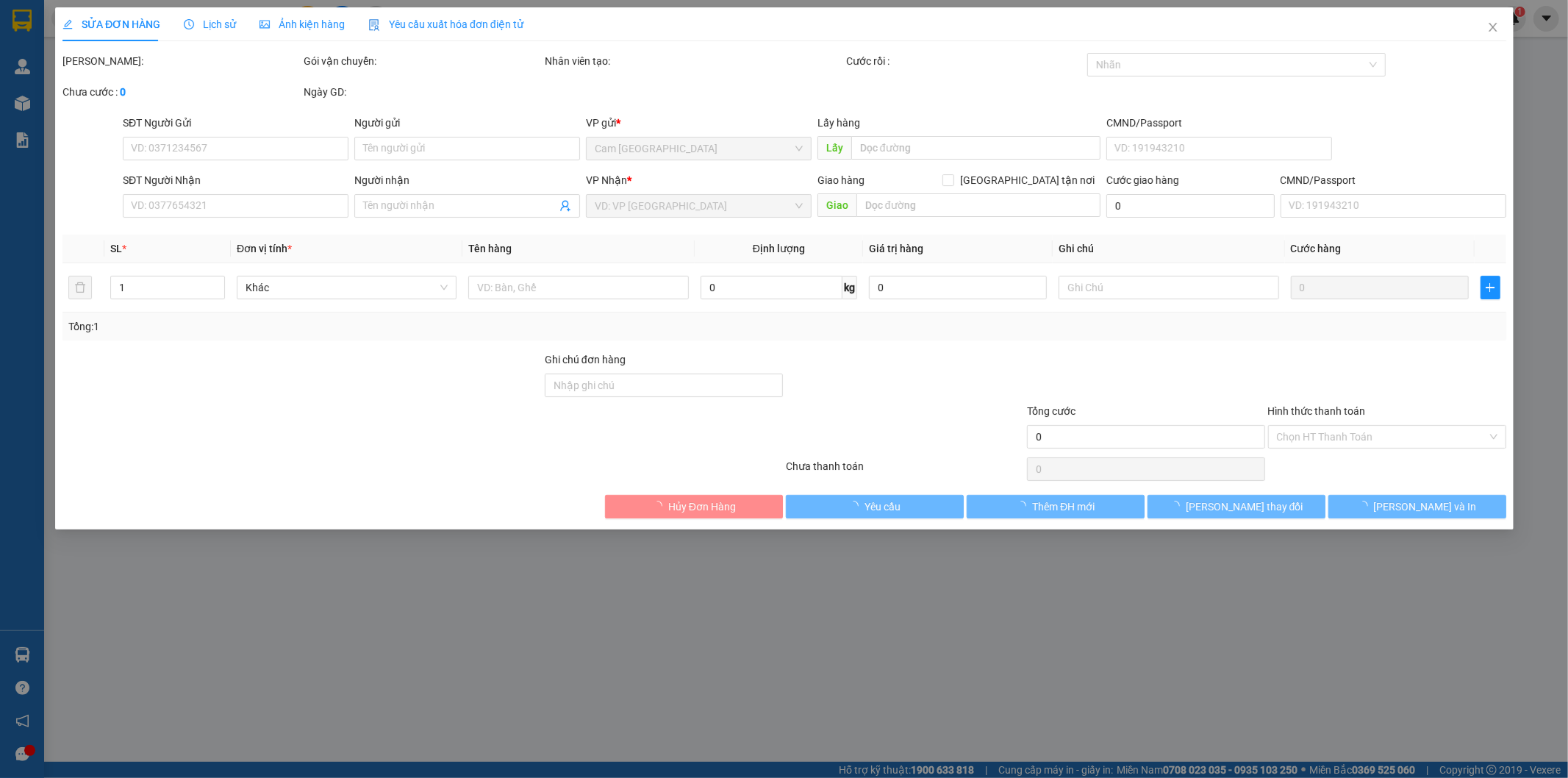
type input "0349092012"
type input "FUFOOD"
type input "0948998282"
type input "Ý THƠ"
checkbox input "true"
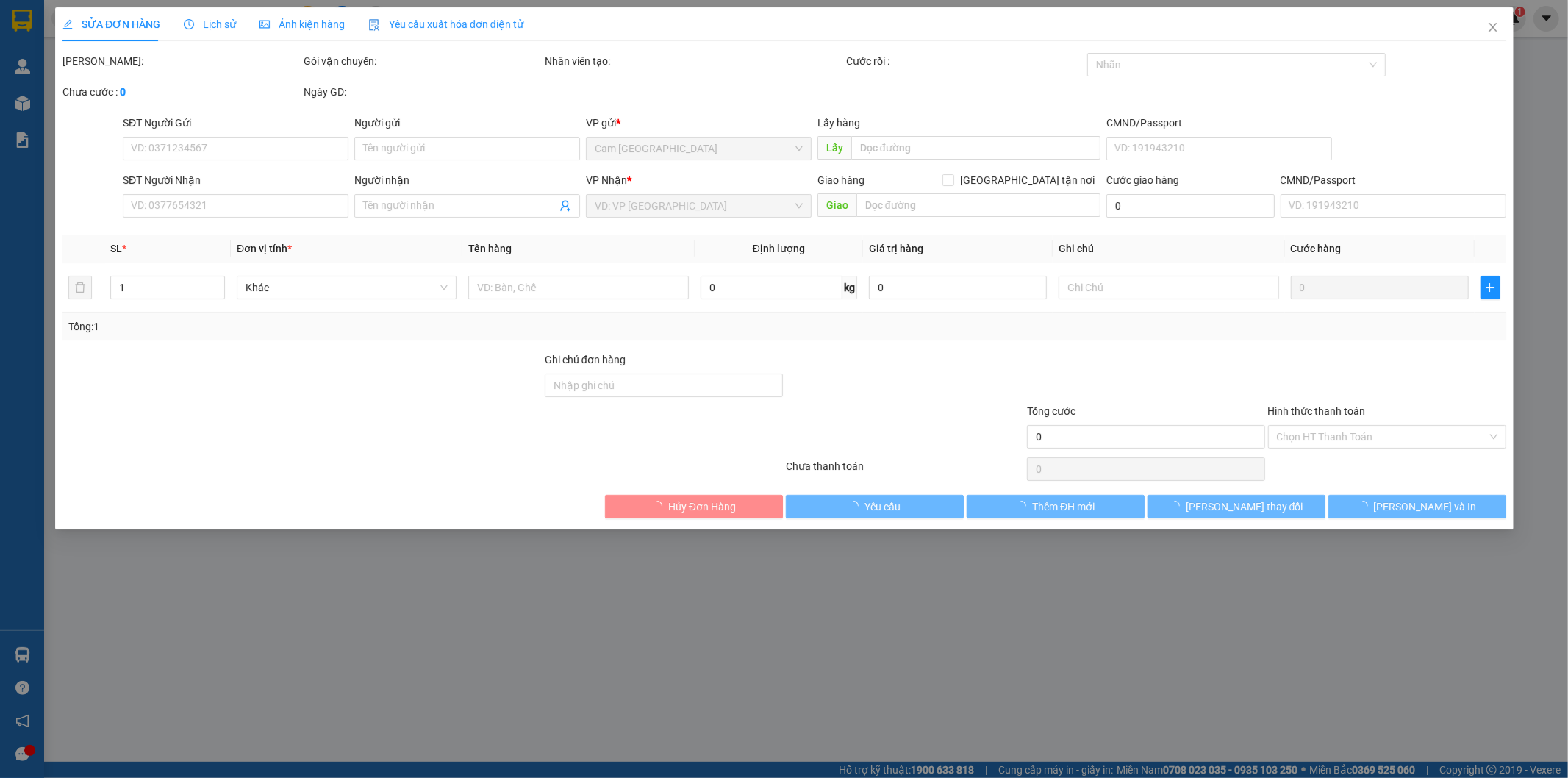
type input "GTN70K NHÀ TRỌ NGUYỄN VƯƠNG ĐINH TIÊN HOÀNG TÂN HẢI"
type input "150.000"
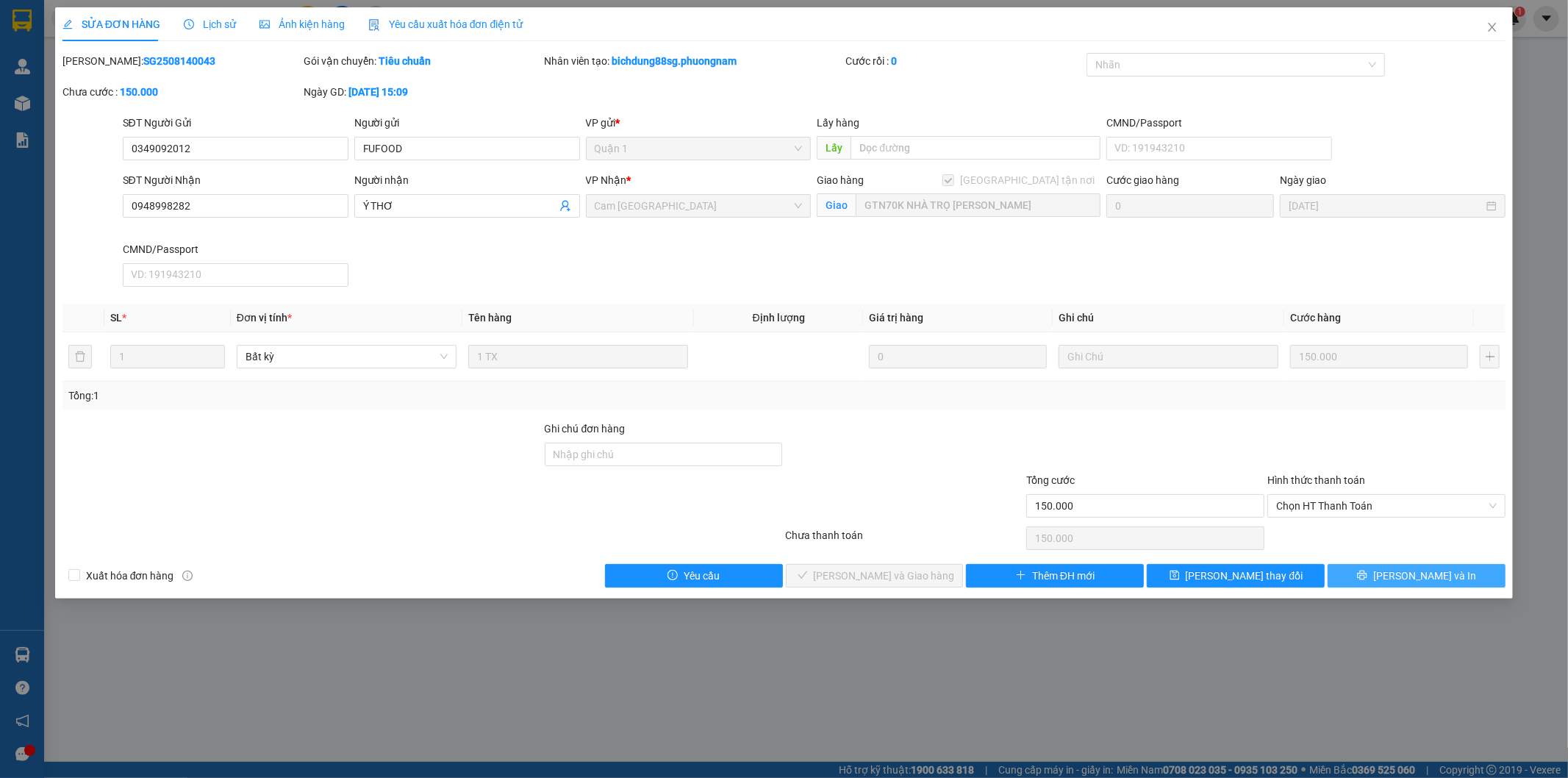
click at [1424, 584] on button "Lưu và In" at bounding box center [1416, 576] width 178 height 24
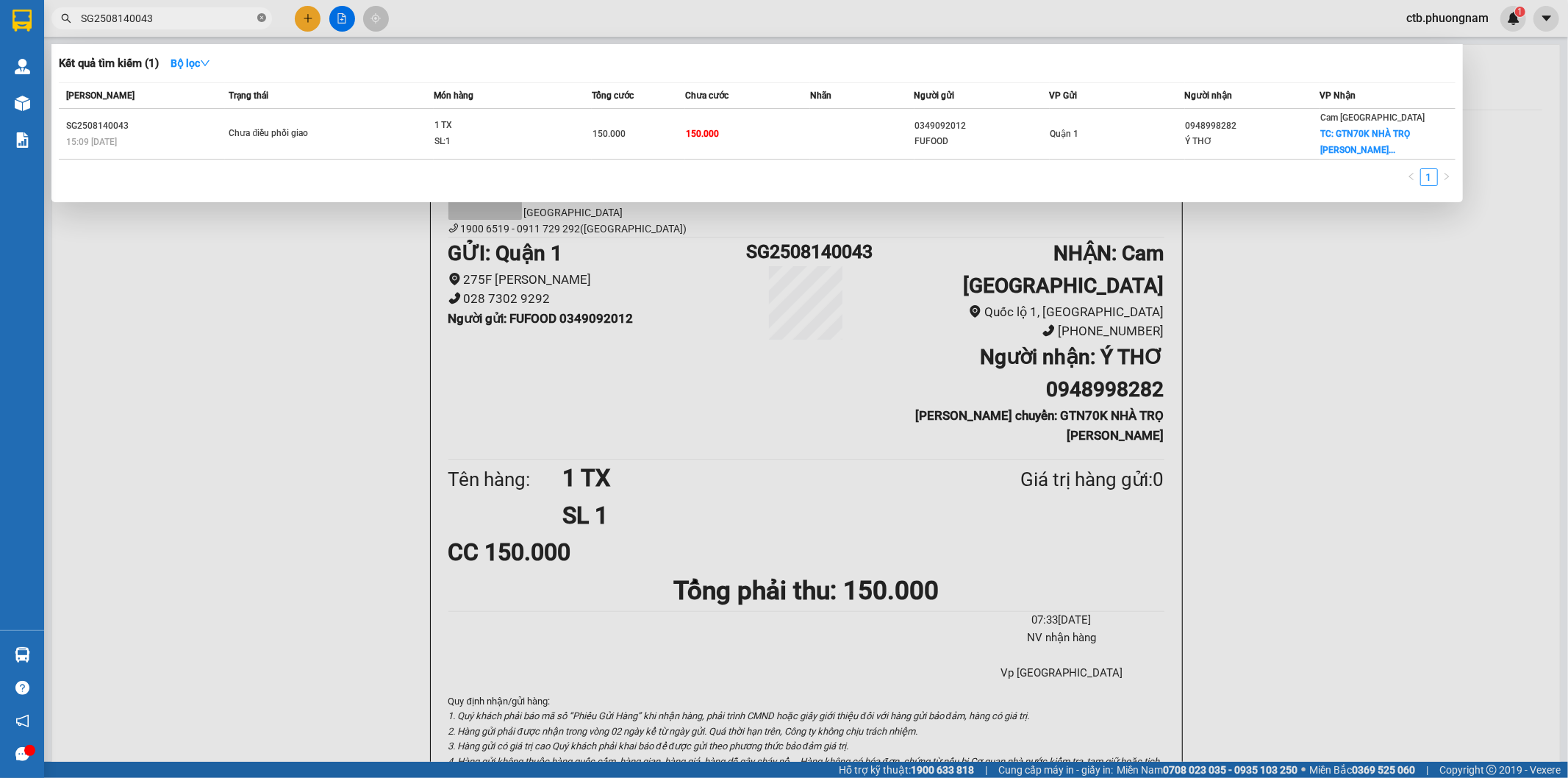
click at [265, 18] on icon "close-circle" at bounding box center [261, 17] width 9 height 9
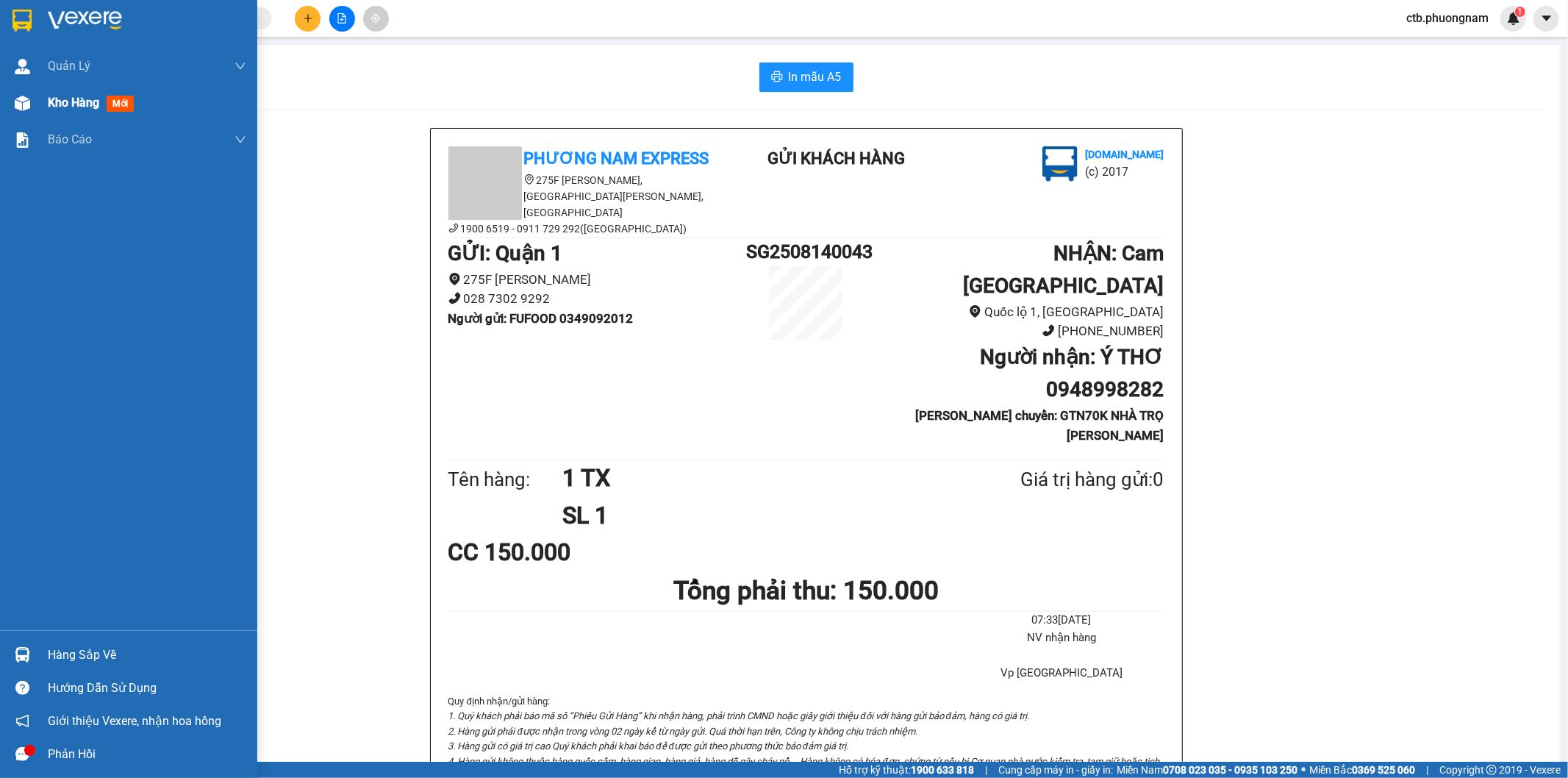
click at [48, 92] on div "Kho hàng mới" at bounding box center [147, 103] width 199 height 36
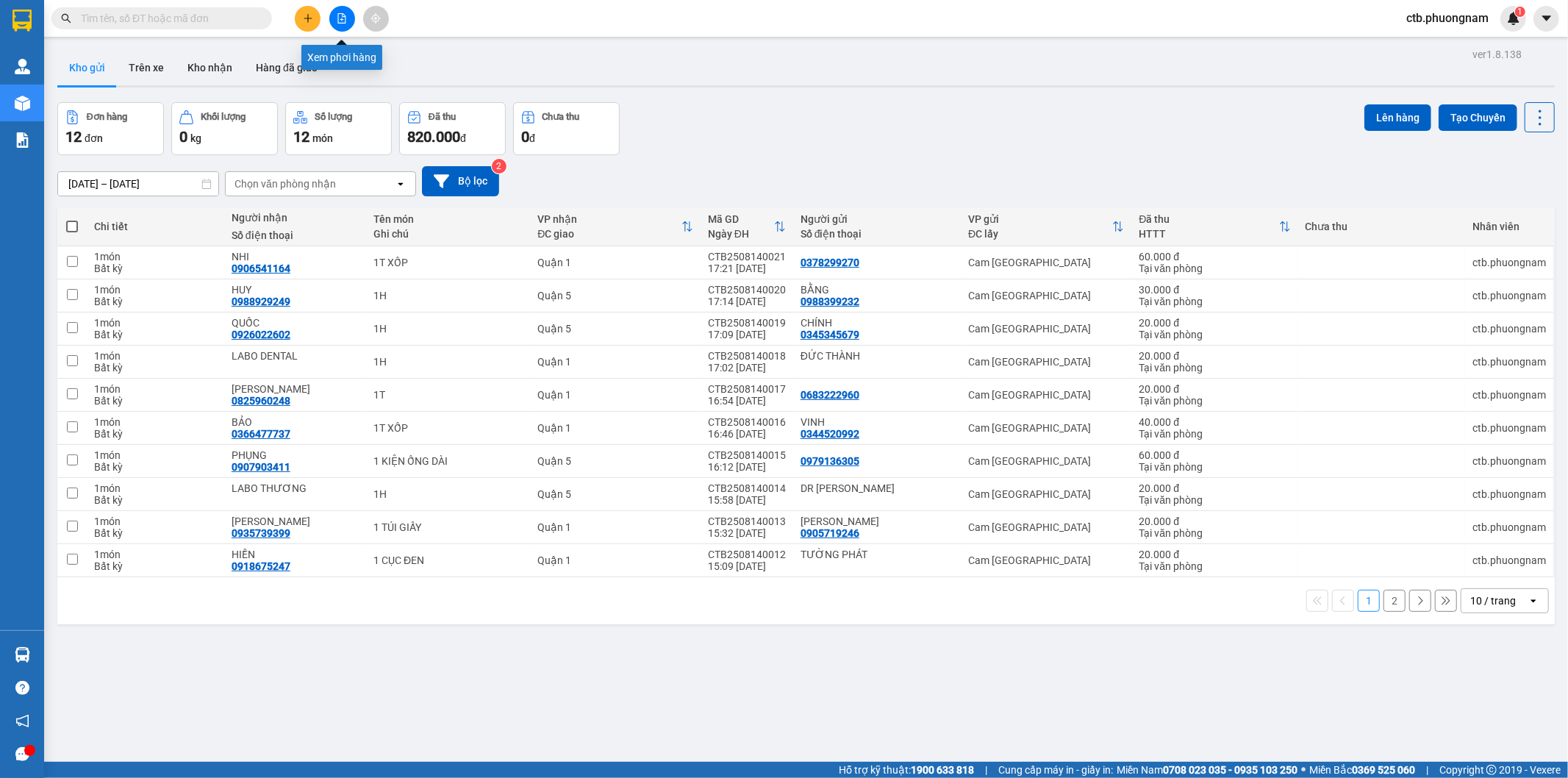
click at [351, 17] on button at bounding box center [342, 18] width 25 height 25
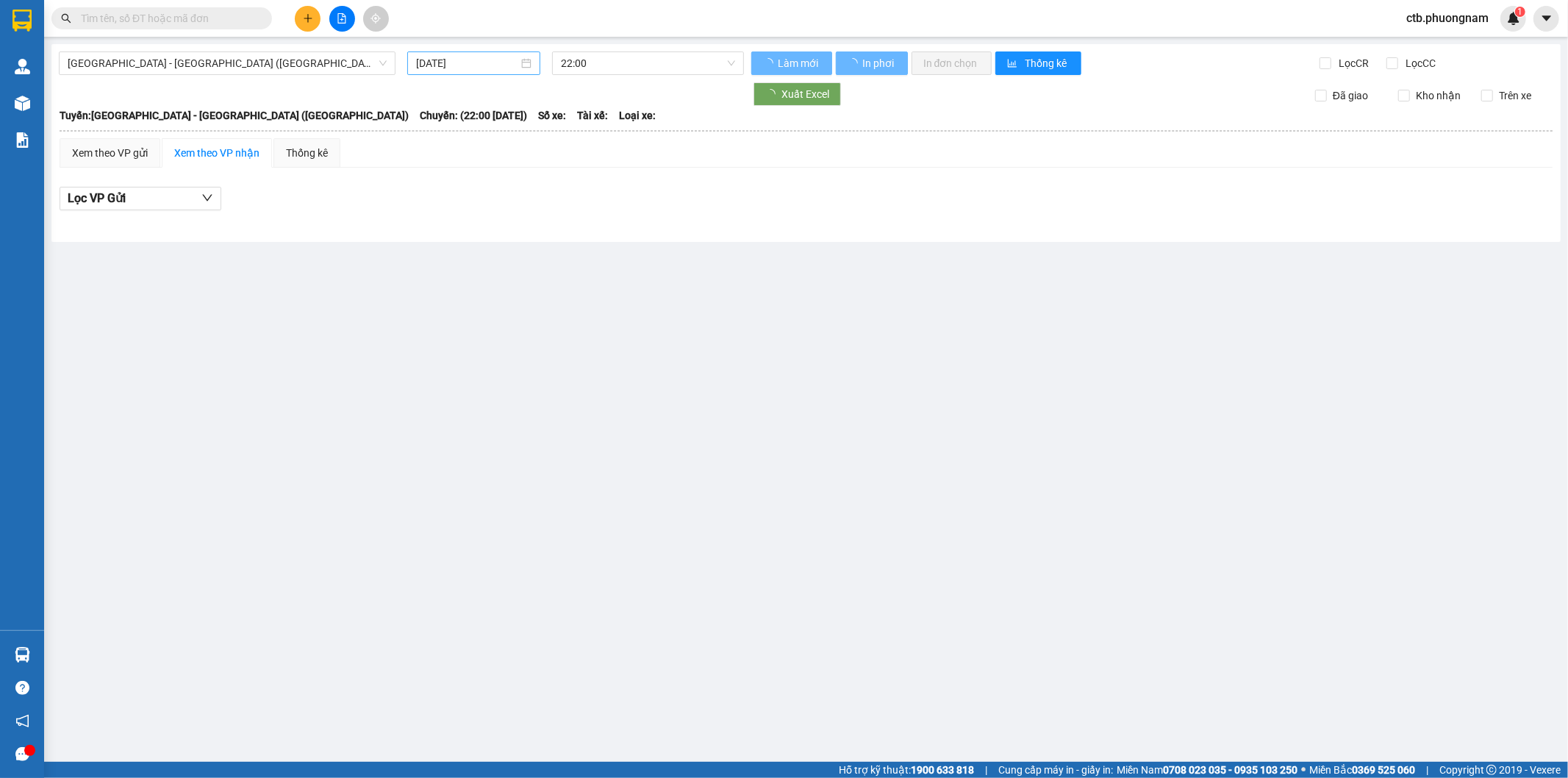
click at [526, 67] on div "15/08/2025" at bounding box center [474, 63] width 116 height 16
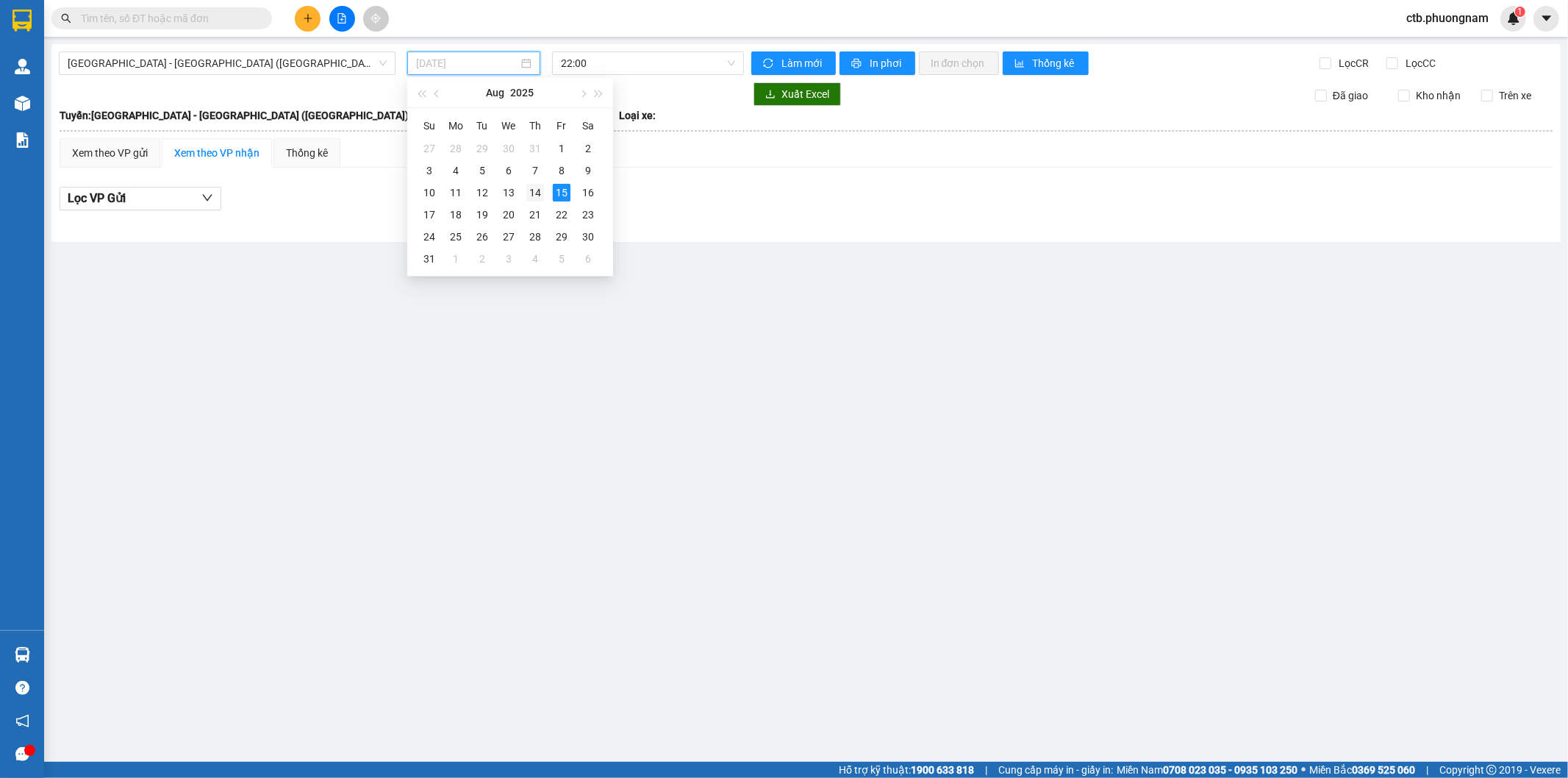
click at [537, 193] on div "14" at bounding box center [535, 193] width 17 height 17
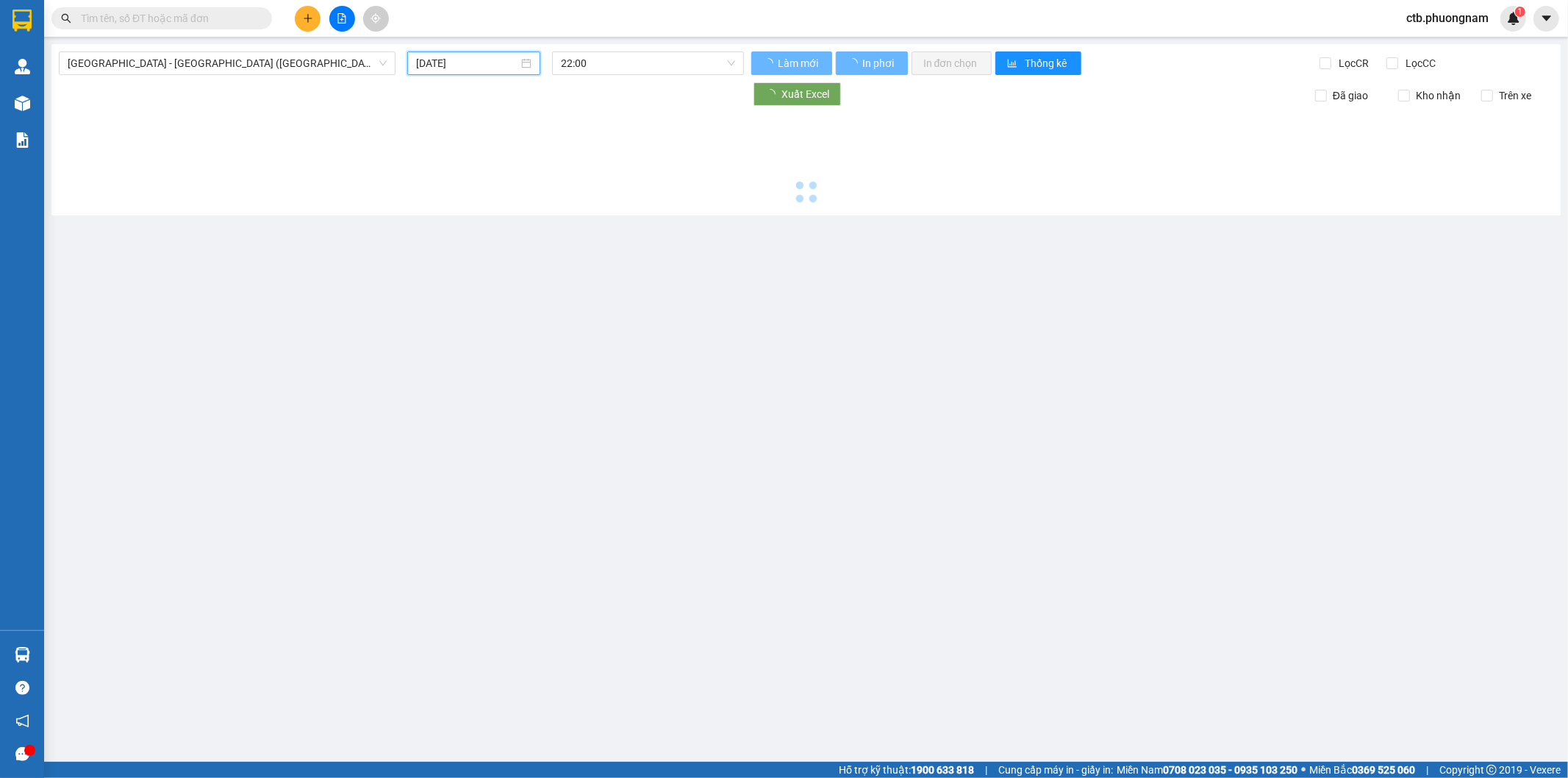
type input "14/08/2025"
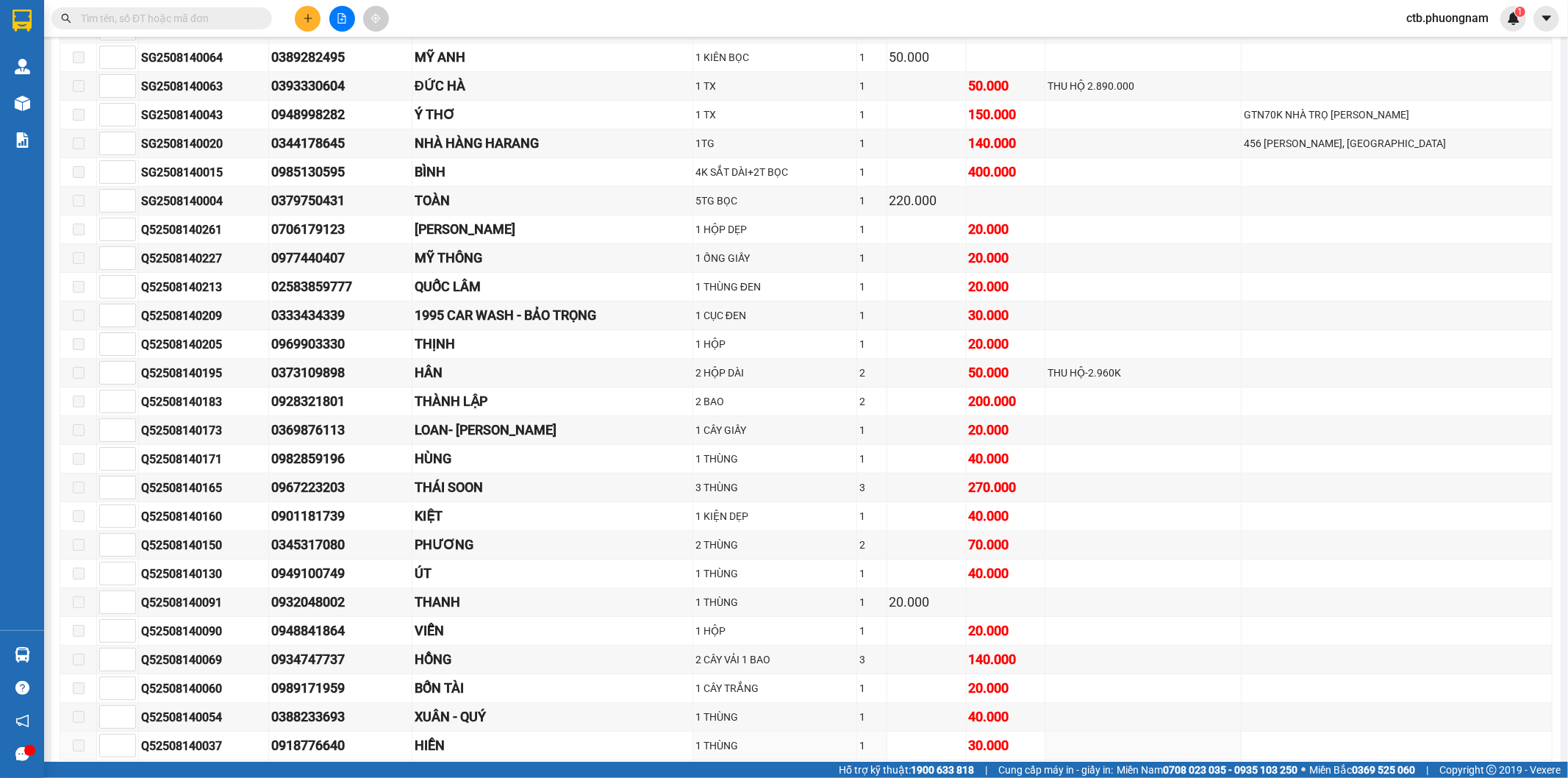
scroll to position [571, 0]
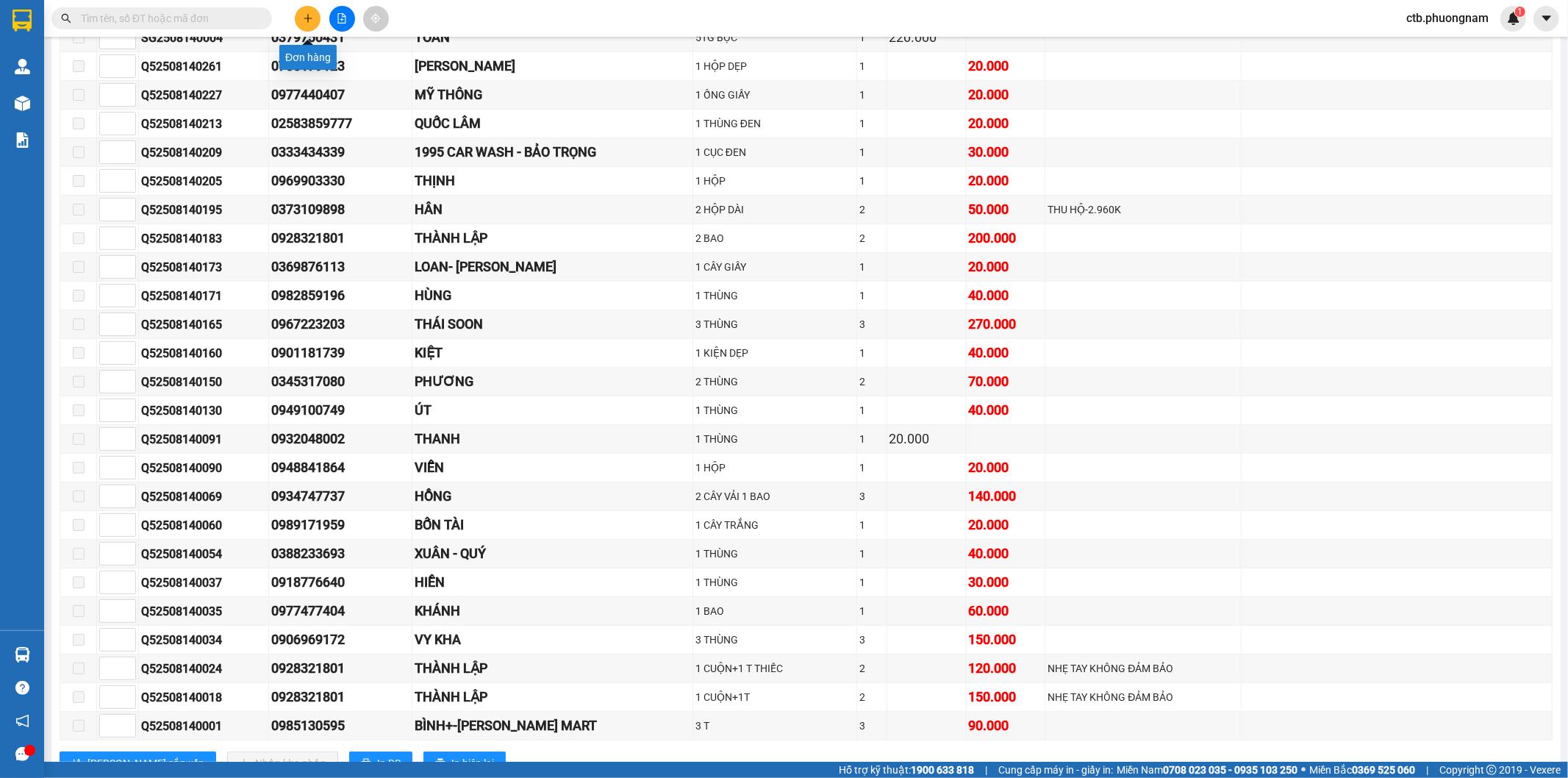
click at [307, 21] on icon "plus" at bounding box center [307, 18] width 1 height 8
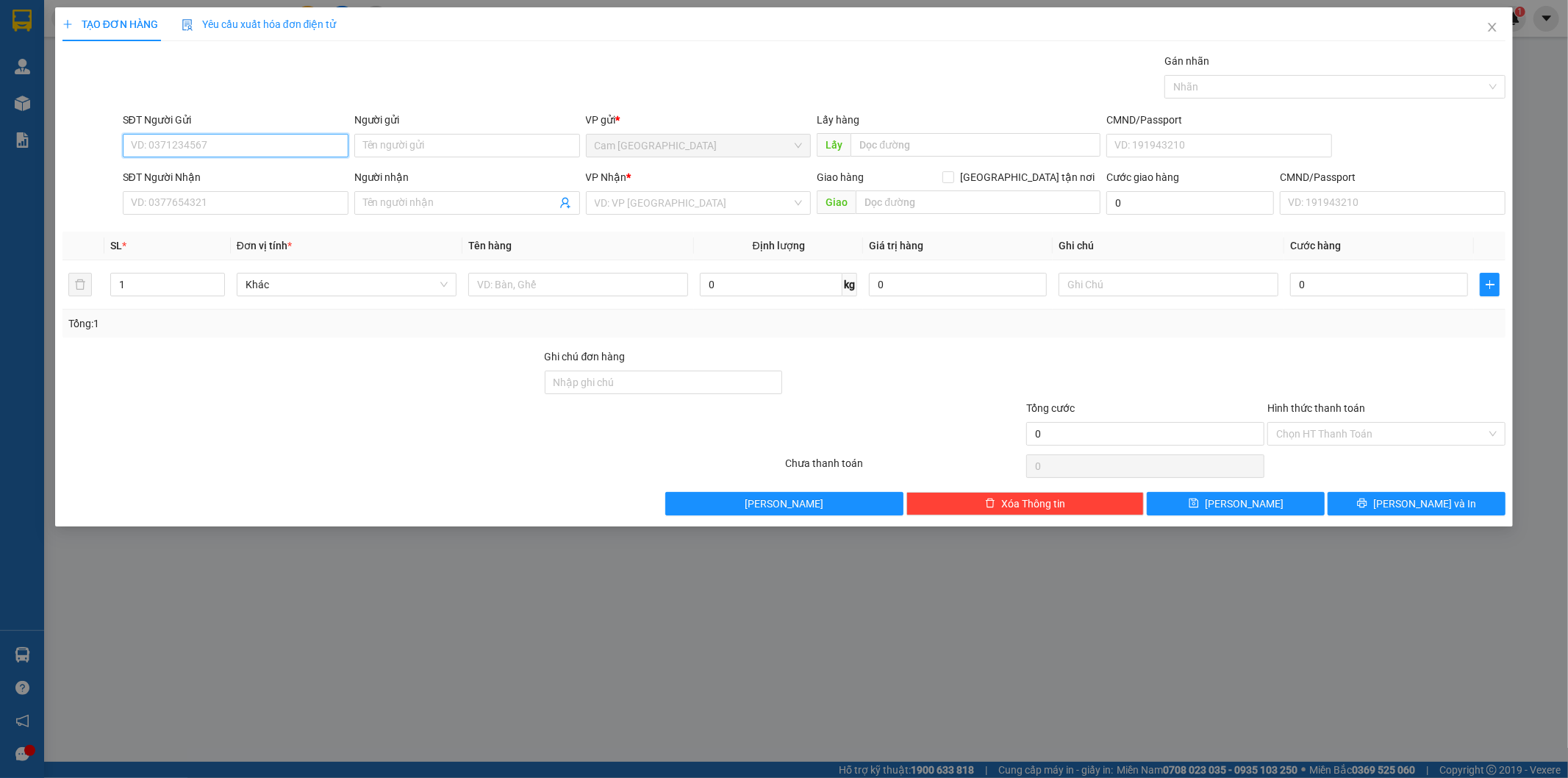
click at [228, 150] on input "SĐT Người Gửi" at bounding box center [235, 146] width 226 height 24
type input "0856787947"
click at [288, 168] on div "0856787947 - NAM" at bounding box center [235, 175] width 208 height 16
type input "NAM"
type input "0988888181"
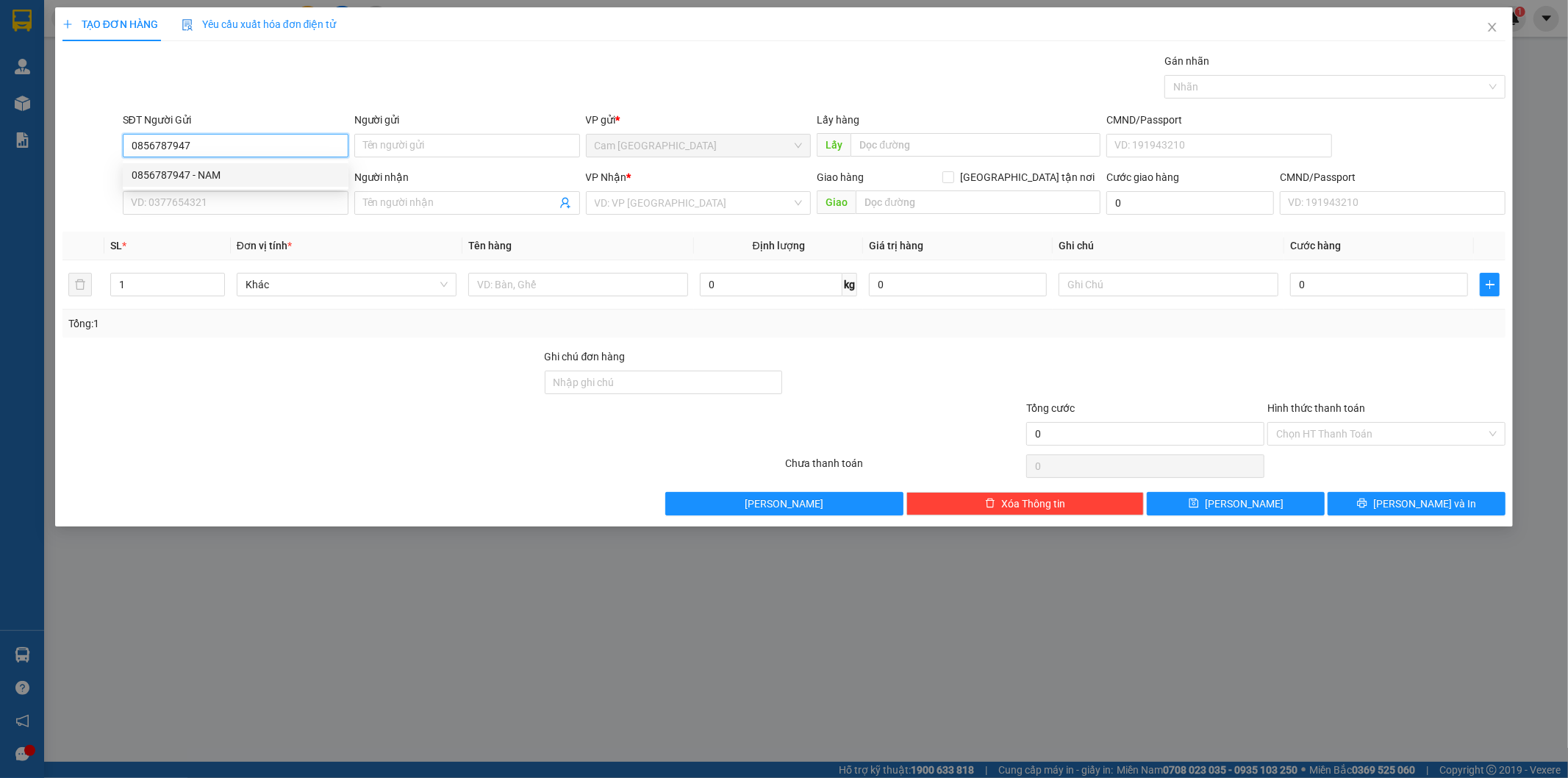
type input "PHƯƠNG ĐAKLAK"
type input "80KGTN-46A XUÂN THỦY- THẢO ĐIỀN THỦ ĐỨC-Q2"
type input "80.000"
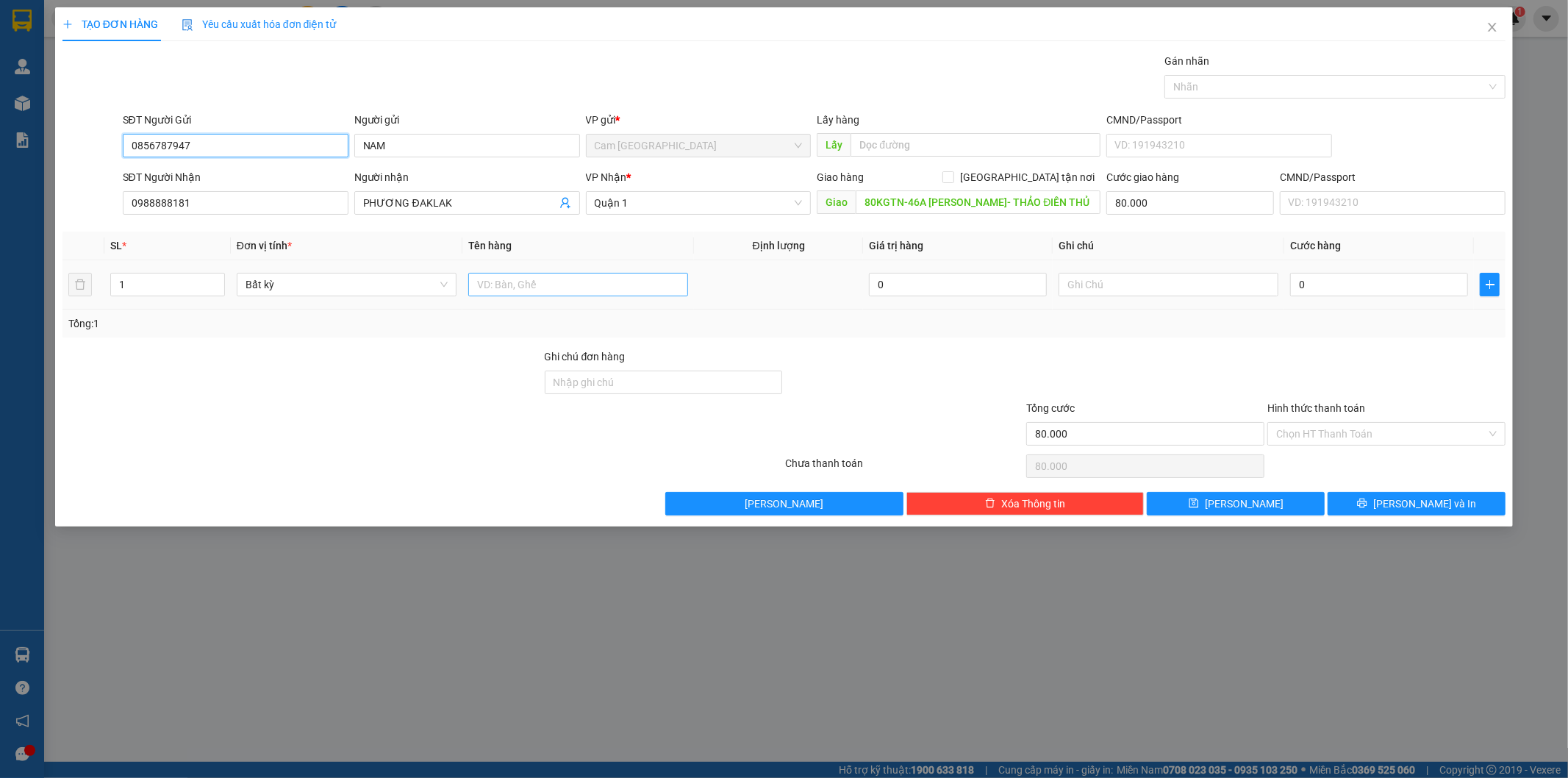
type input "0856787947"
click at [598, 282] on input "text" at bounding box center [578, 284] width 220 height 24
click at [550, 292] on input "1h" at bounding box center [578, 284] width 220 height 24
type input "1H BKV"
click at [1366, 280] on input "0" at bounding box center [1379, 284] width 178 height 24
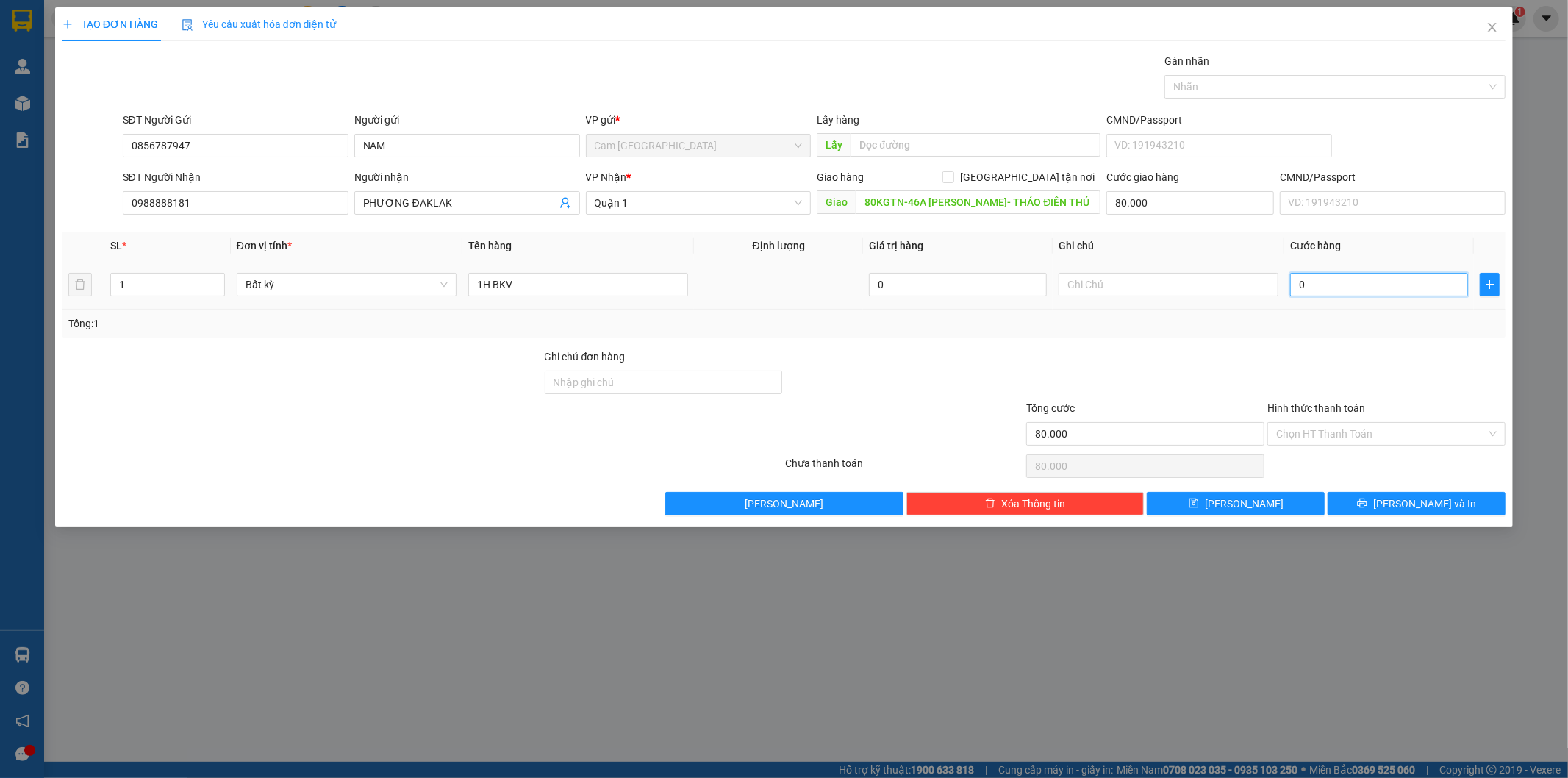
type input "2"
type input "80.002"
type input "20"
type input "80.020"
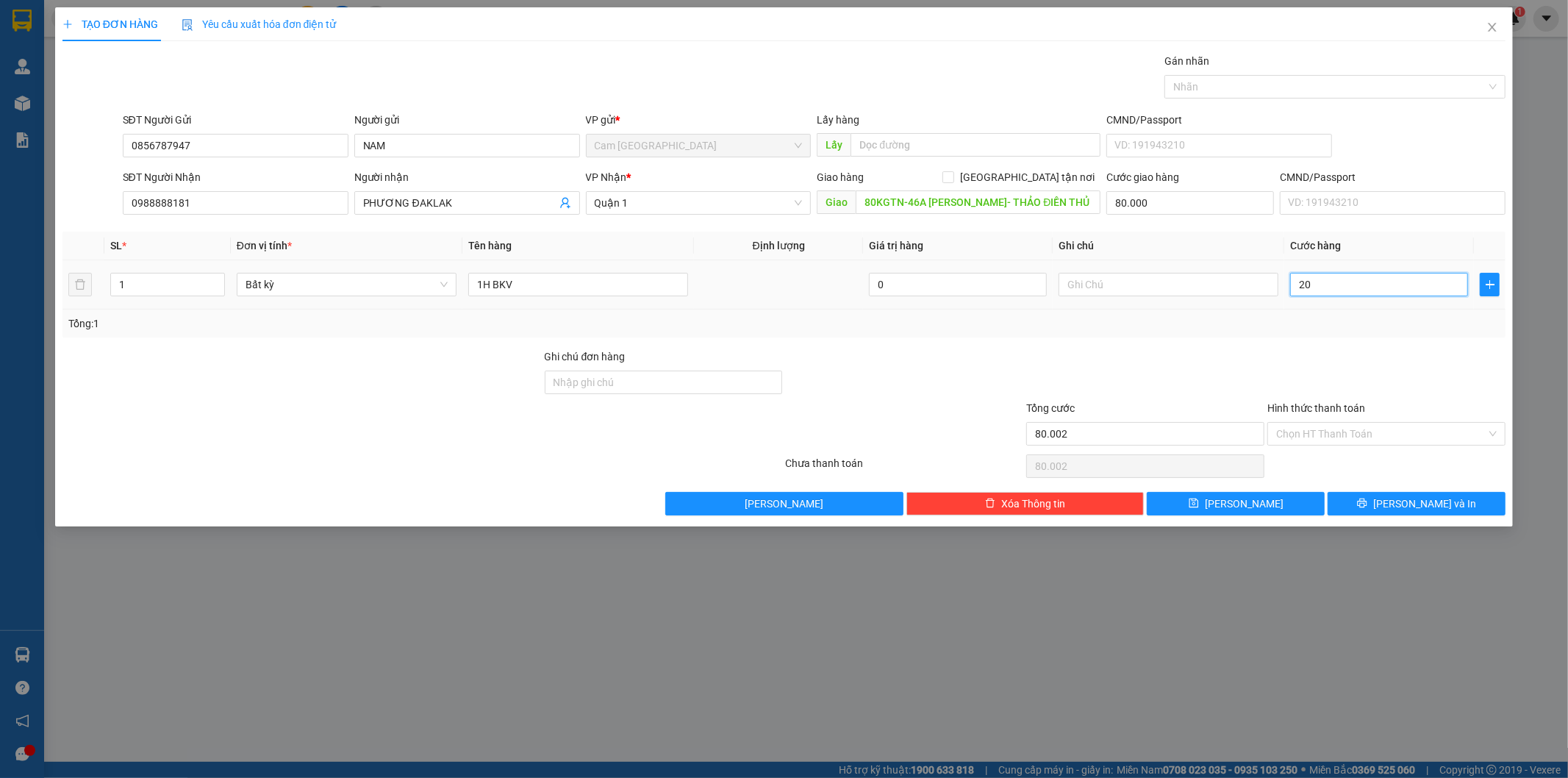
type input "80.020"
type input "200"
type input "80.200"
type input "2.000"
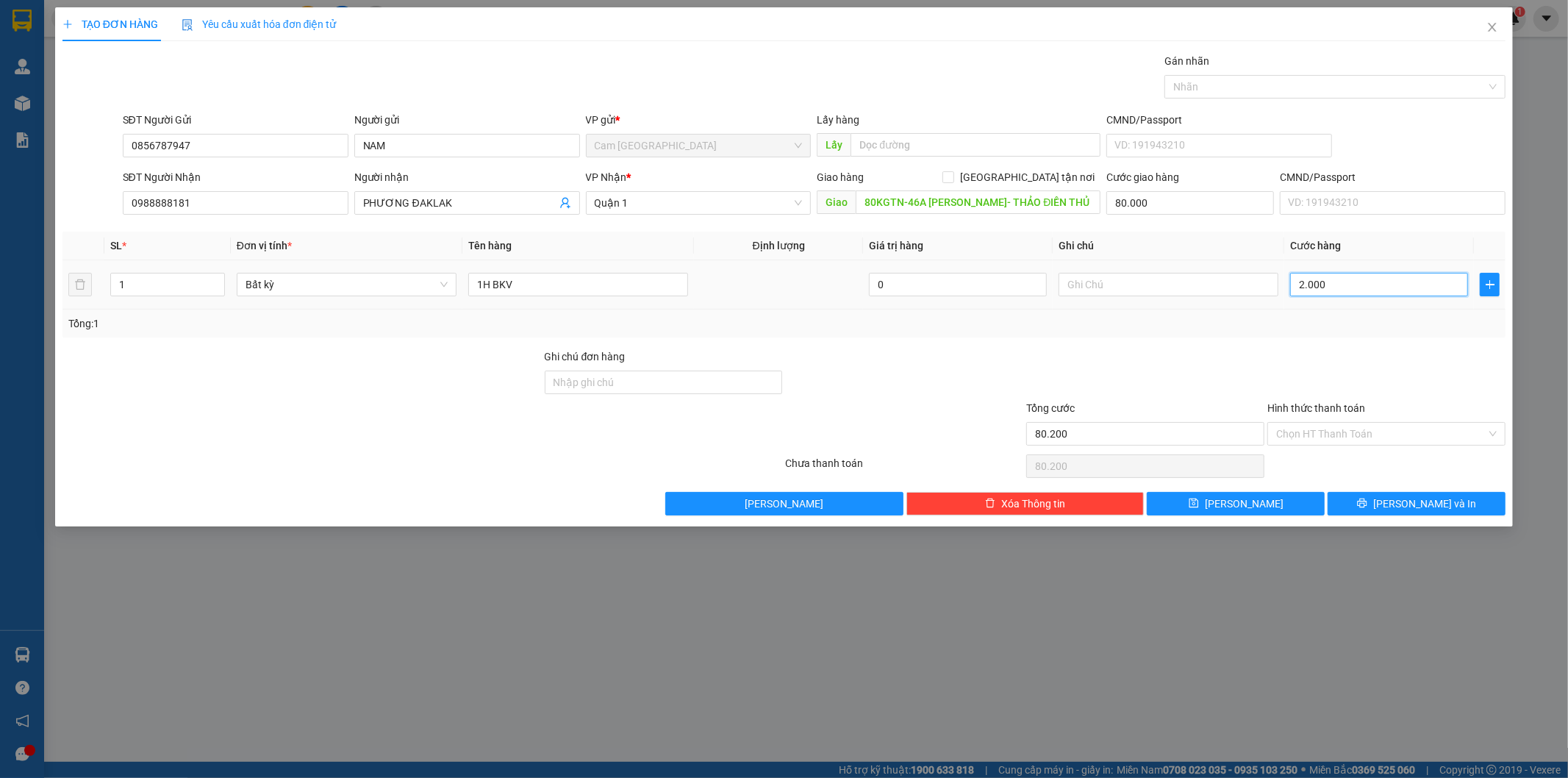
type input "82.000"
type input "20.000"
type input "100.000"
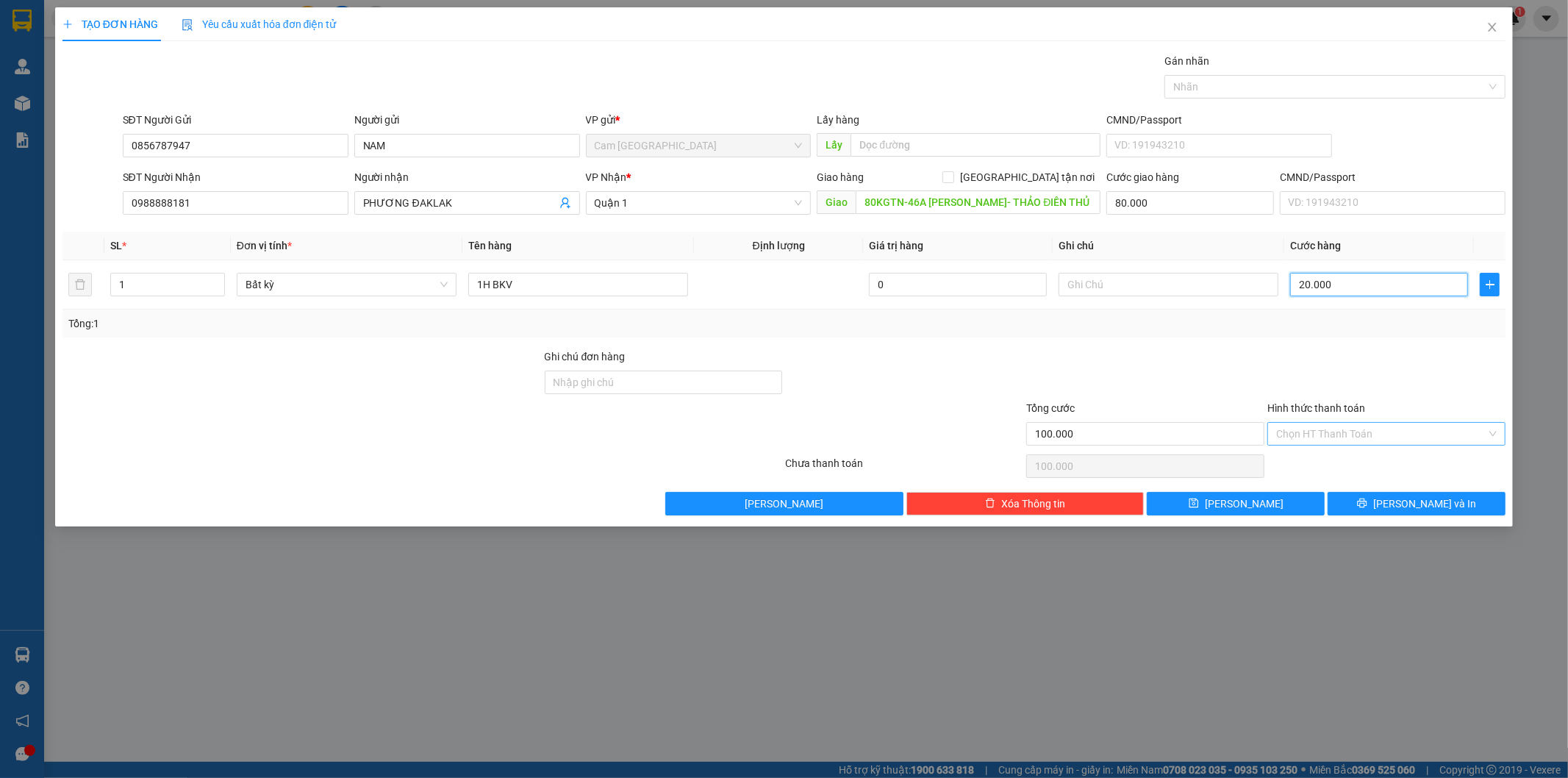
type input "20.000"
click at [1361, 436] on input "Hình thức thanh toán" at bounding box center [1380, 434] width 210 height 22
click at [1350, 459] on div "Tại văn phòng" at bounding box center [1387, 463] width 220 height 16
type input "0"
click at [1319, 434] on span "Tại văn phòng" at bounding box center [1386, 434] width 220 height 22
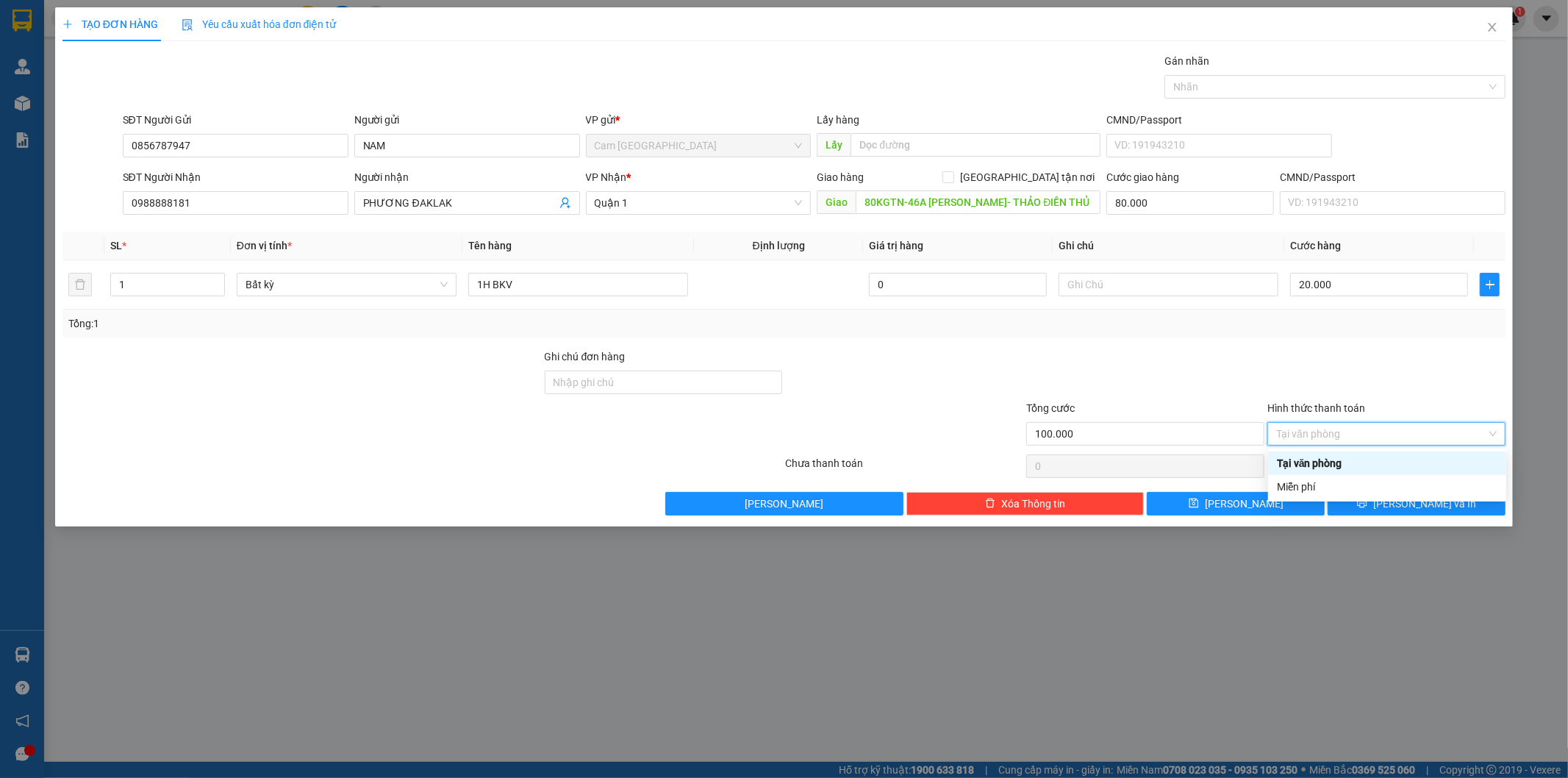
click at [1326, 459] on div "Tại văn phòng" at bounding box center [1387, 463] width 220 height 16
click at [1367, 504] on icon "printer" at bounding box center [1361, 502] width 10 height 10
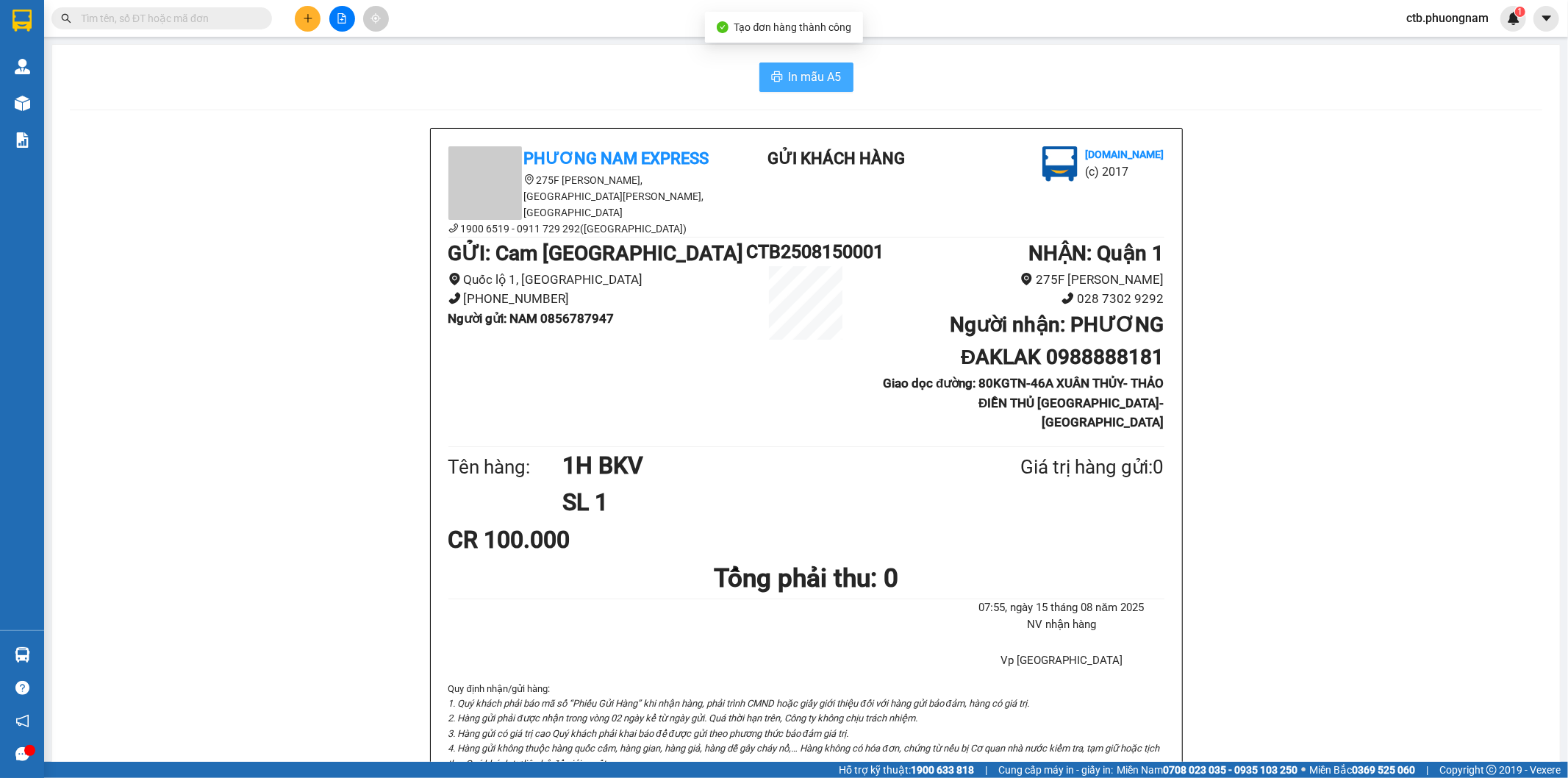
click at [789, 78] on span "In mẫu A5" at bounding box center [815, 76] width 53 height 18
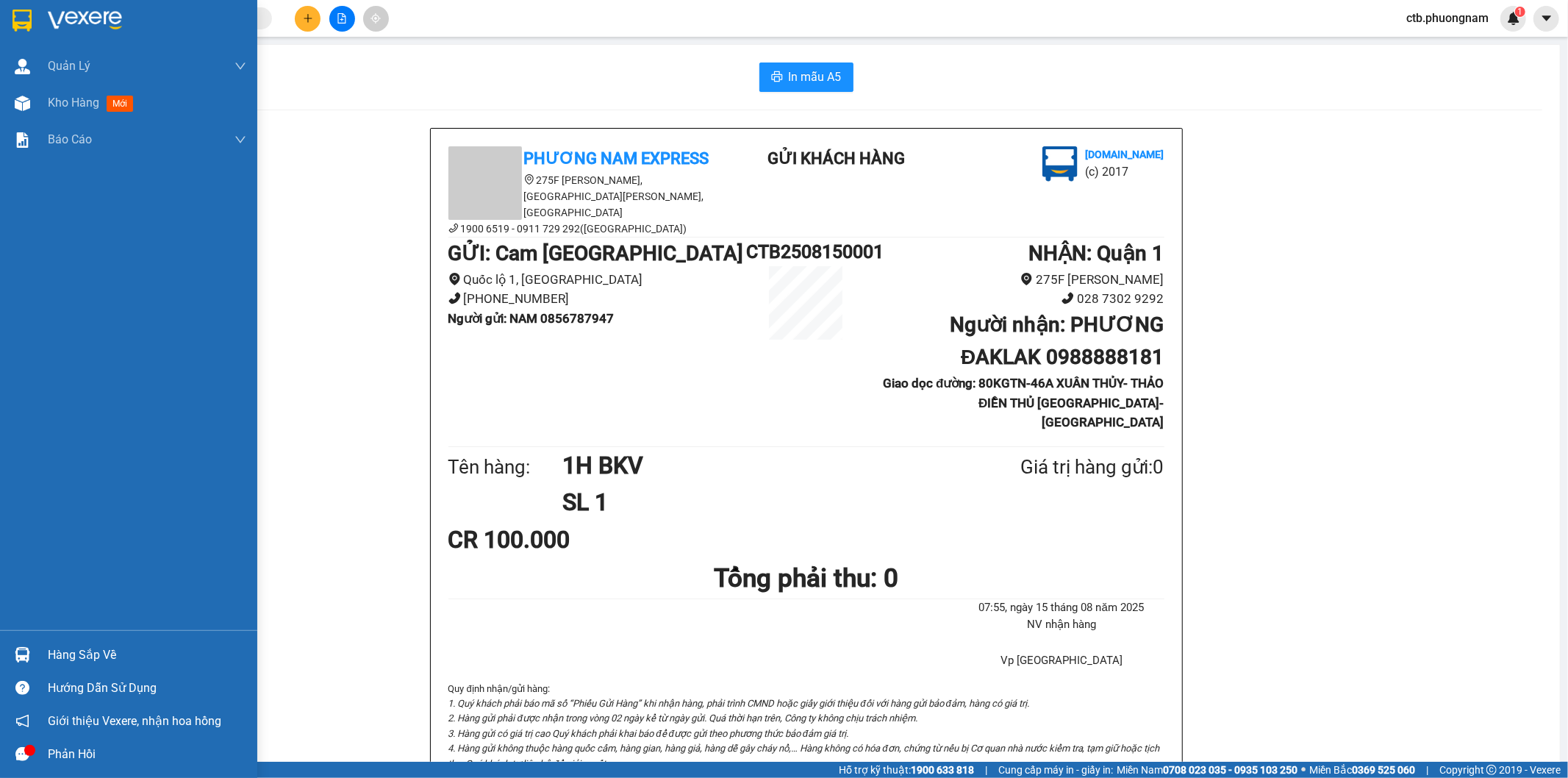
click at [31, 91] on div at bounding box center [22, 103] width 25 height 25
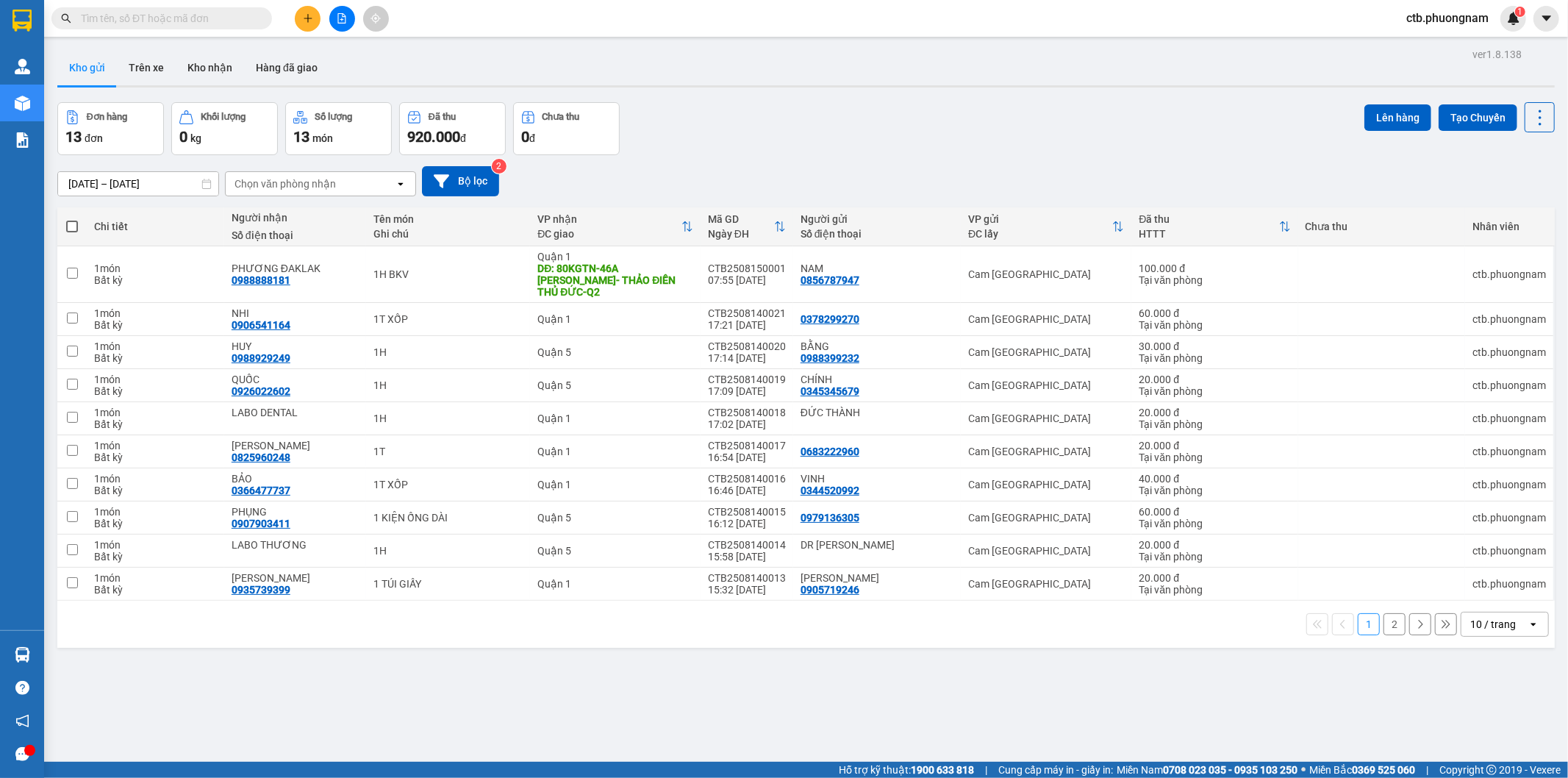
click at [1383, 618] on button "2" at bounding box center [1395, 624] width 22 height 22
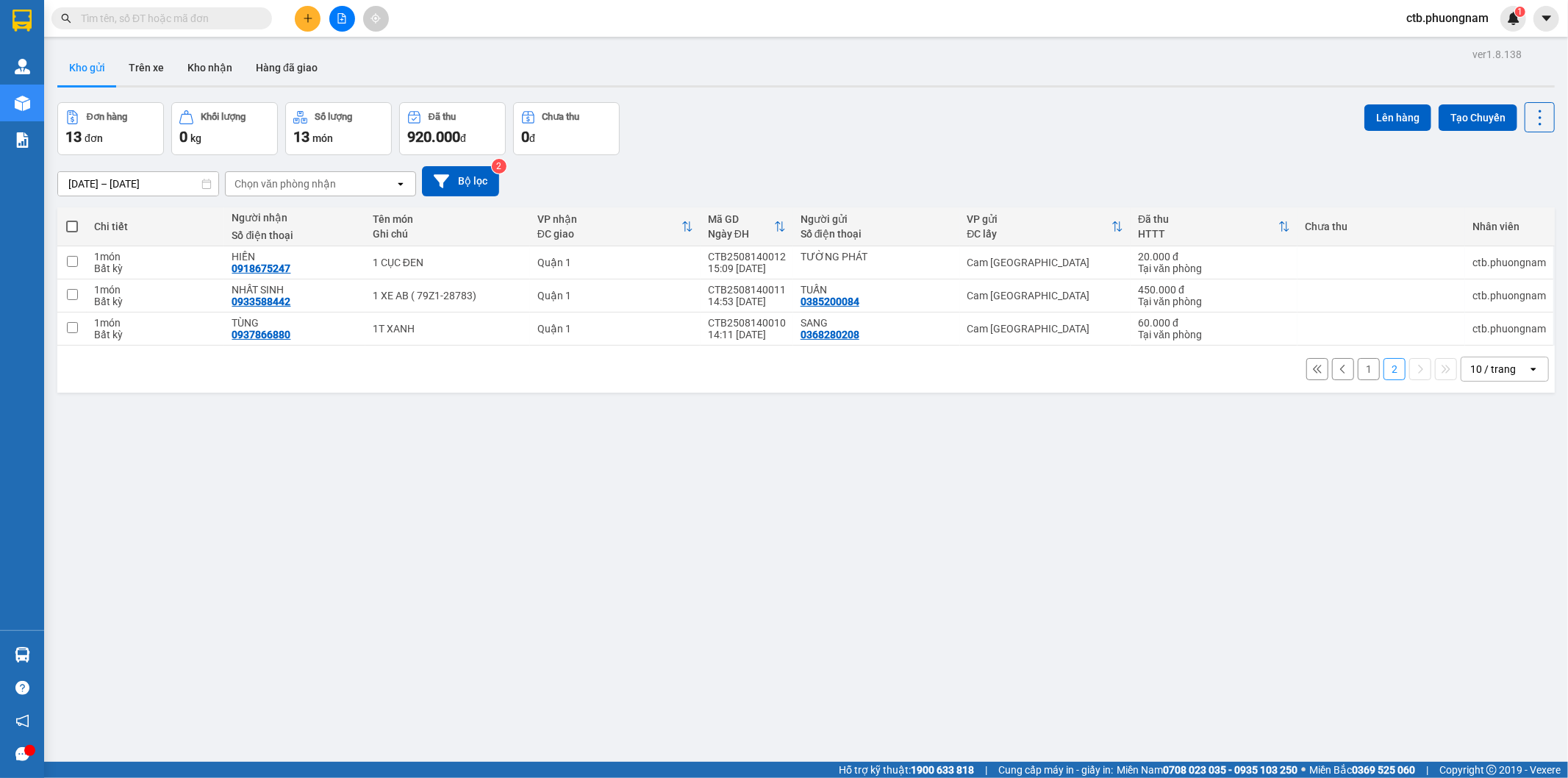
click at [1365, 368] on button "1" at bounding box center [1368, 369] width 22 height 22
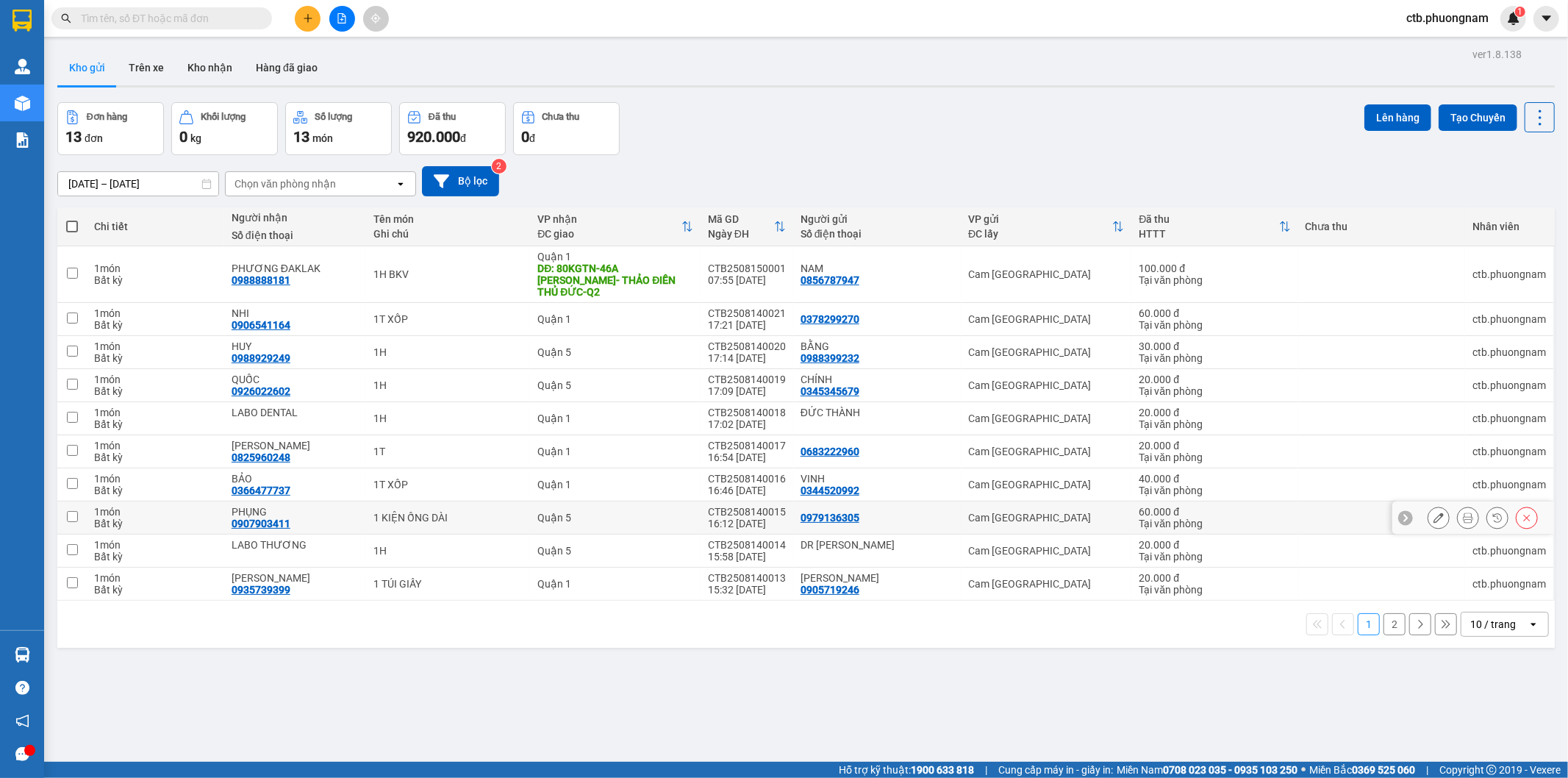
drag, startPoint x: 478, startPoint y: 498, endPoint x: 1022, endPoint y: 100, distance: 674.0
click at [1037, 83] on div "Kho gửi Trên xe Kho nhận Hàng đã giao" at bounding box center [805, 69] width 1498 height 39
click at [312, 18] on icon "plus" at bounding box center [307, 18] width 10 height 10
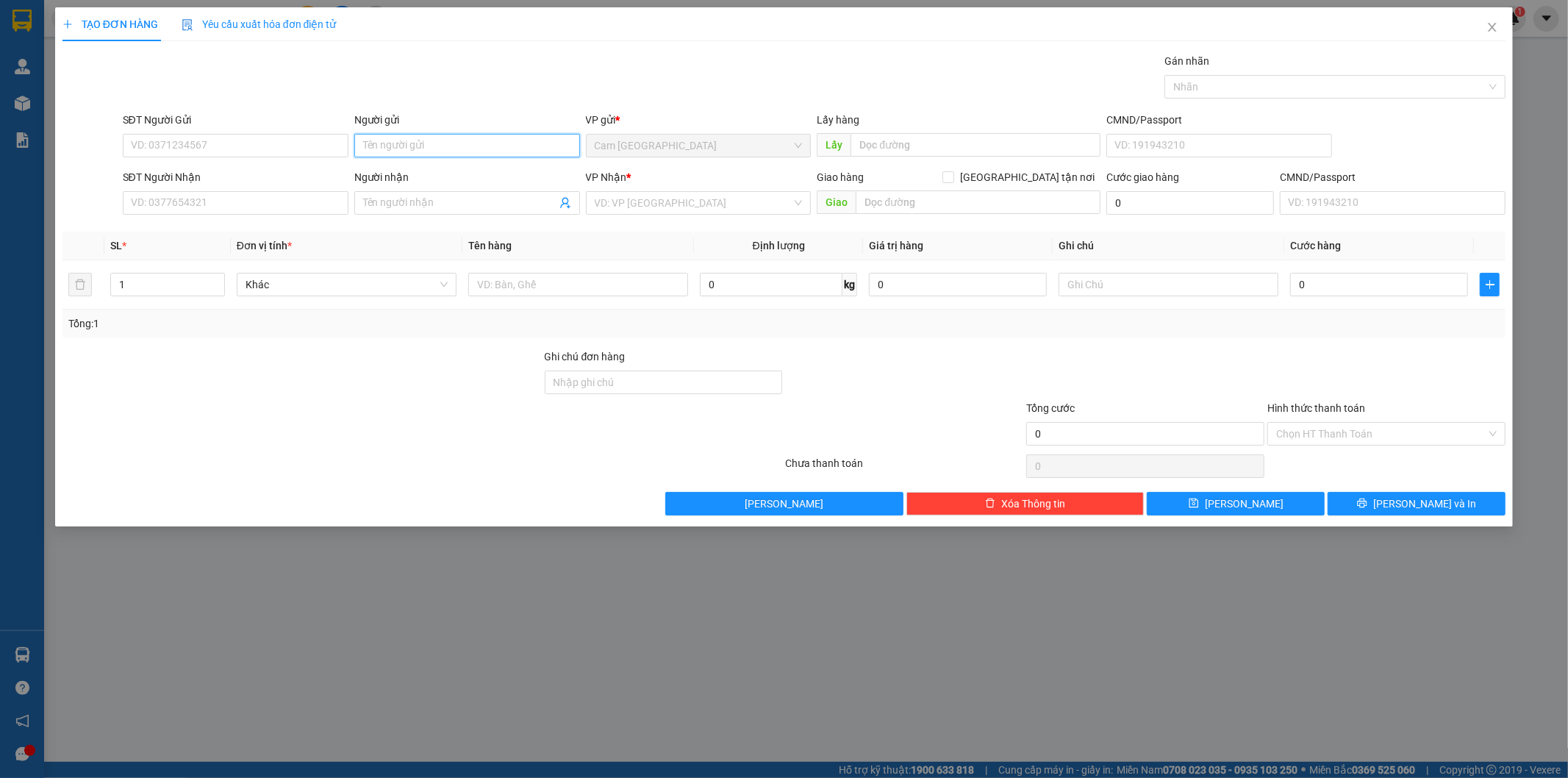
click at [375, 151] on input "Người gửi" at bounding box center [466, 146] width 226 height 24
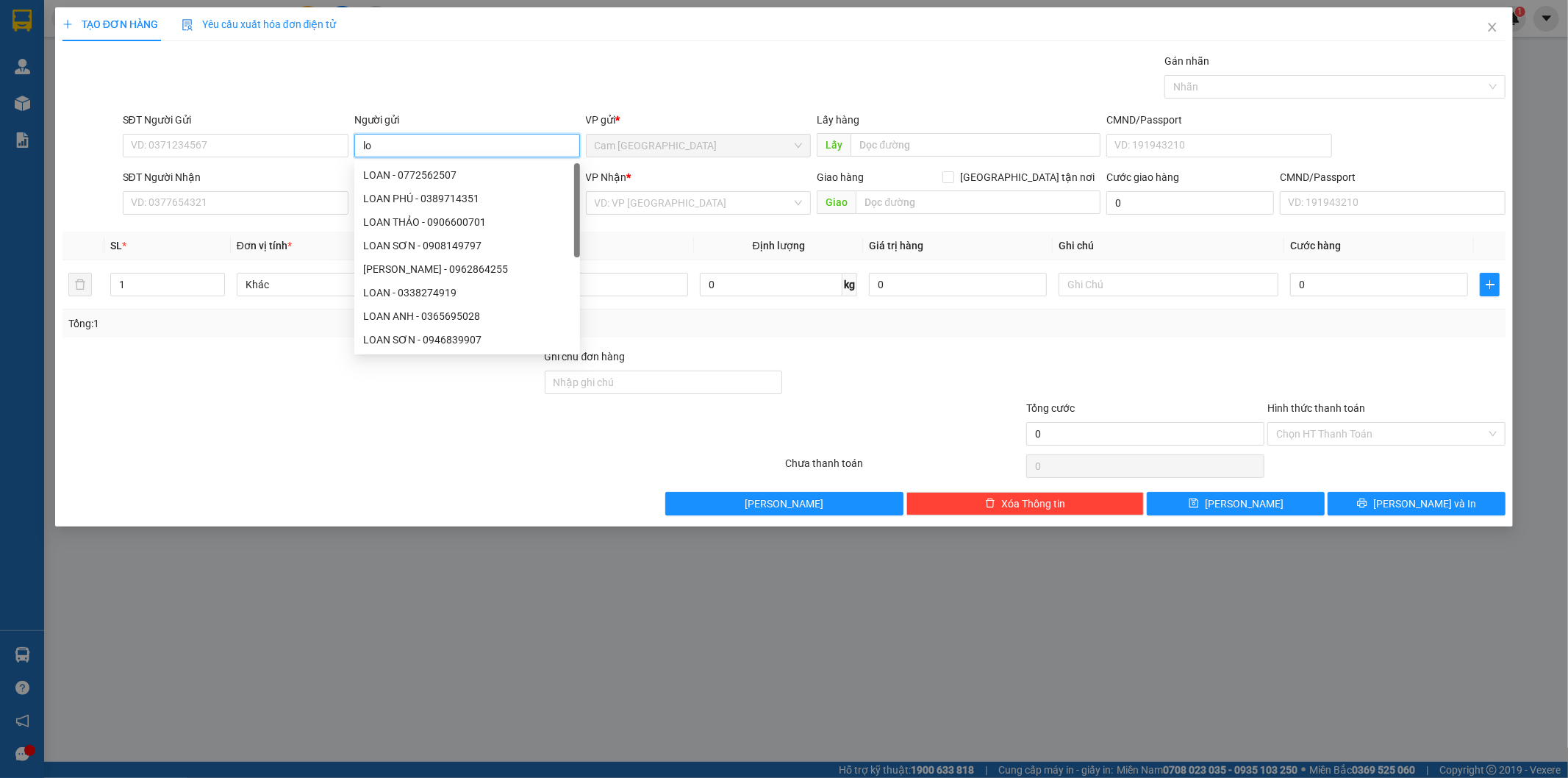
type input "l"
type input "LOAN"
click at [292, 203] on input "SĐT Người Nhận" at bounding box center [235, 203] width 226 height 24
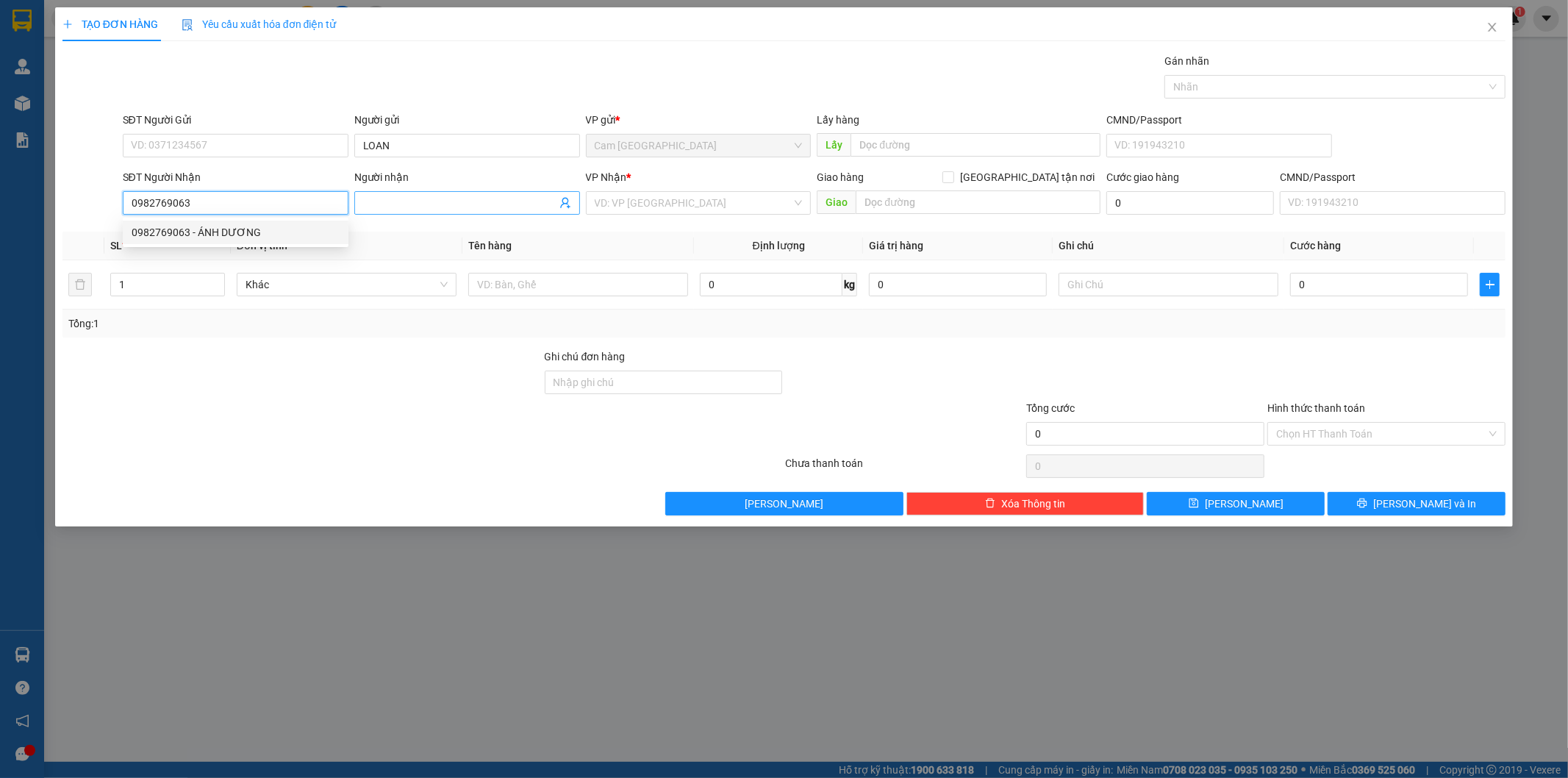
type input "0982769063"
click at [402, 201] on input "Người nhận" at bounding box center [460, 203] width 193 height 16
type input "KHO ĐÈN"
click at [687, 203] on input "search" at bounding box center [694, 203] width 198 height 22
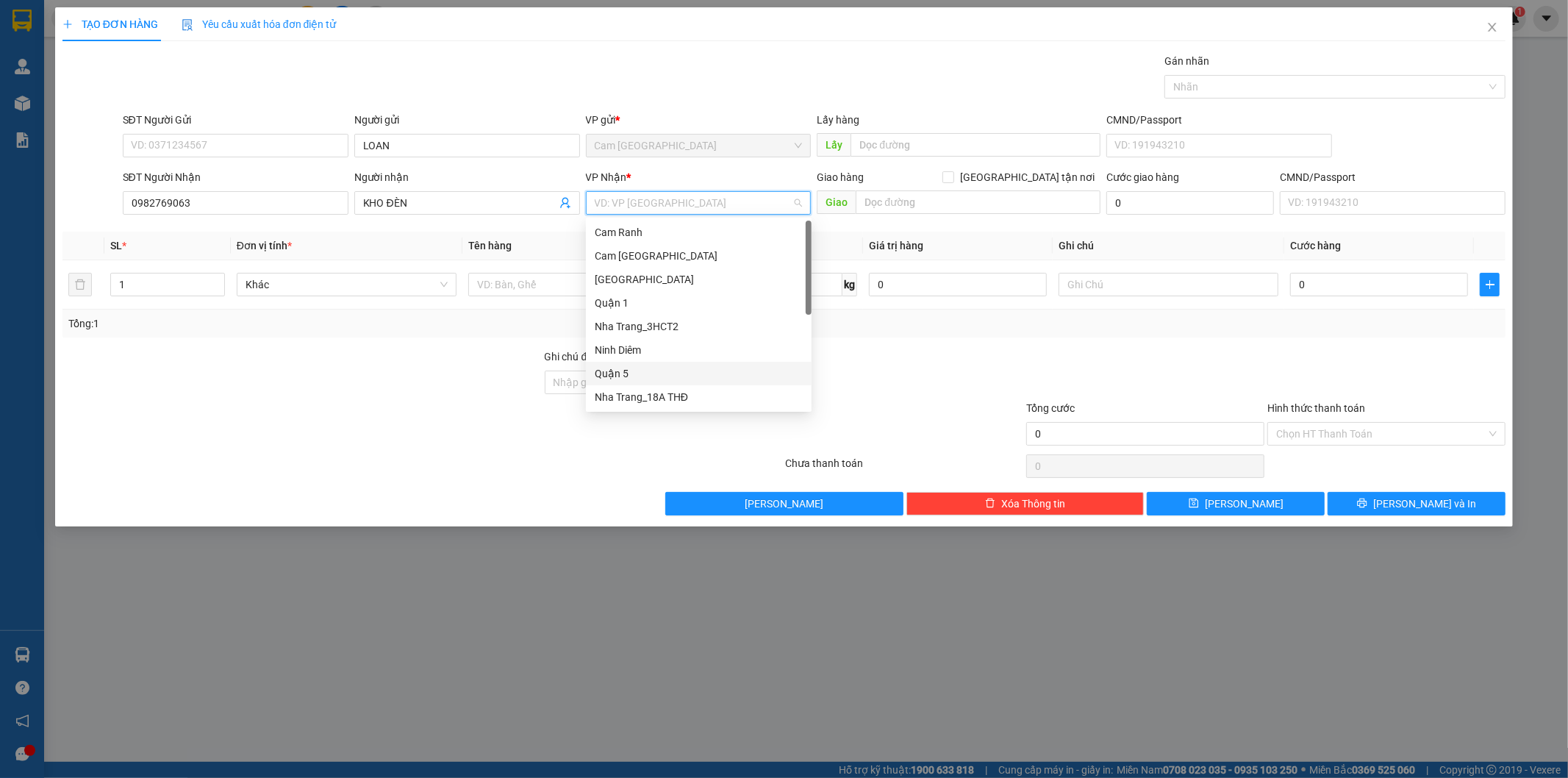
click at [660, 370] on div "Quận 5" at bounding box center [698, 373] width 208 height 16
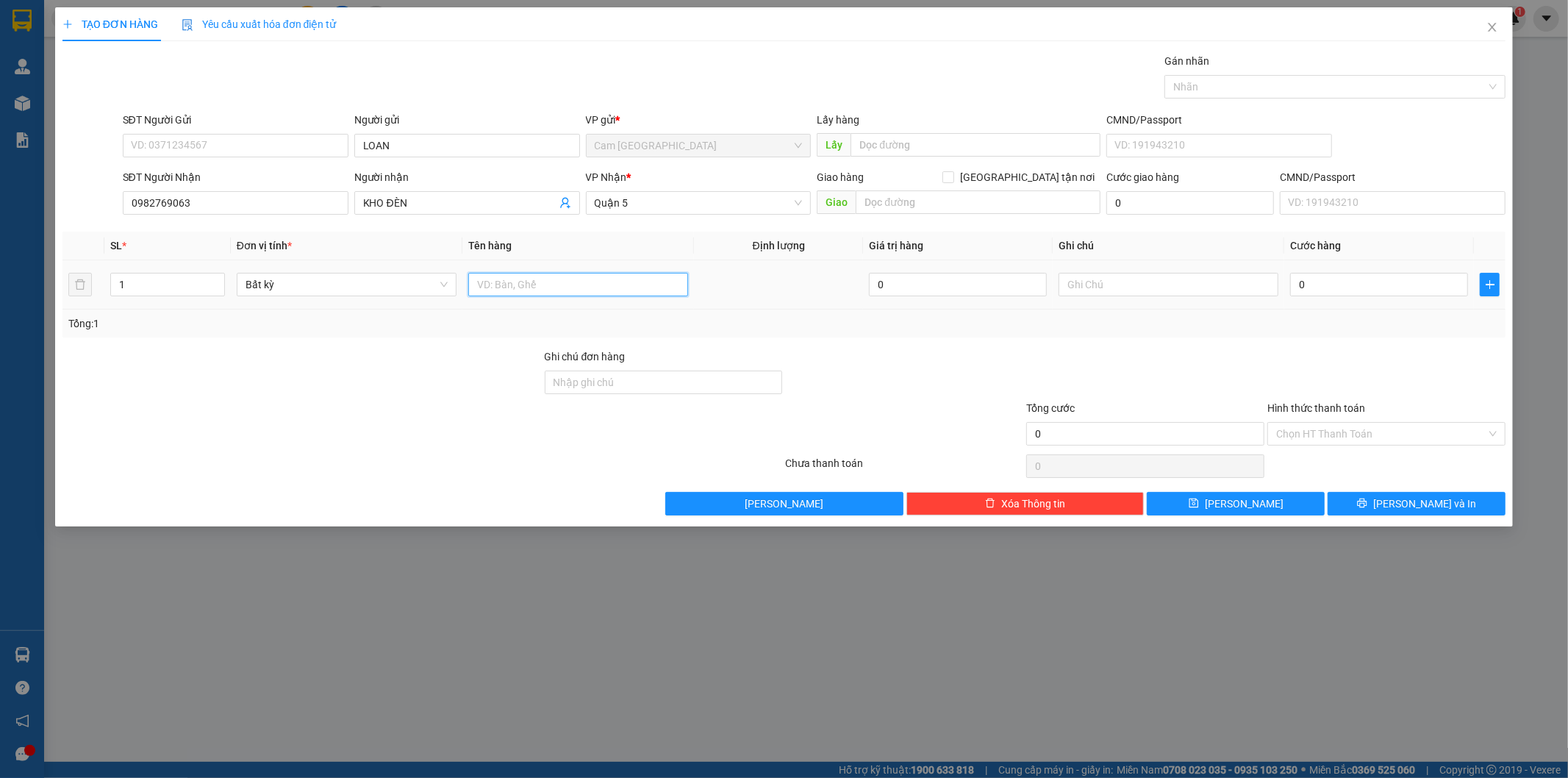
drag, startPoint x: 549, startPoint y: 273, endPoint x: 546, endPoint y: 284, distance: 11.4
click at [548, 274] on input "text" at bounding box center [578, 284] width 220 height 24
click at [546, 284] on input "text" at bounding box center [578, 284] width 220 height 24
type input "1T"
click at [1166, 281] on input "text" at bounding box center [1169, 284] width 220 height 24
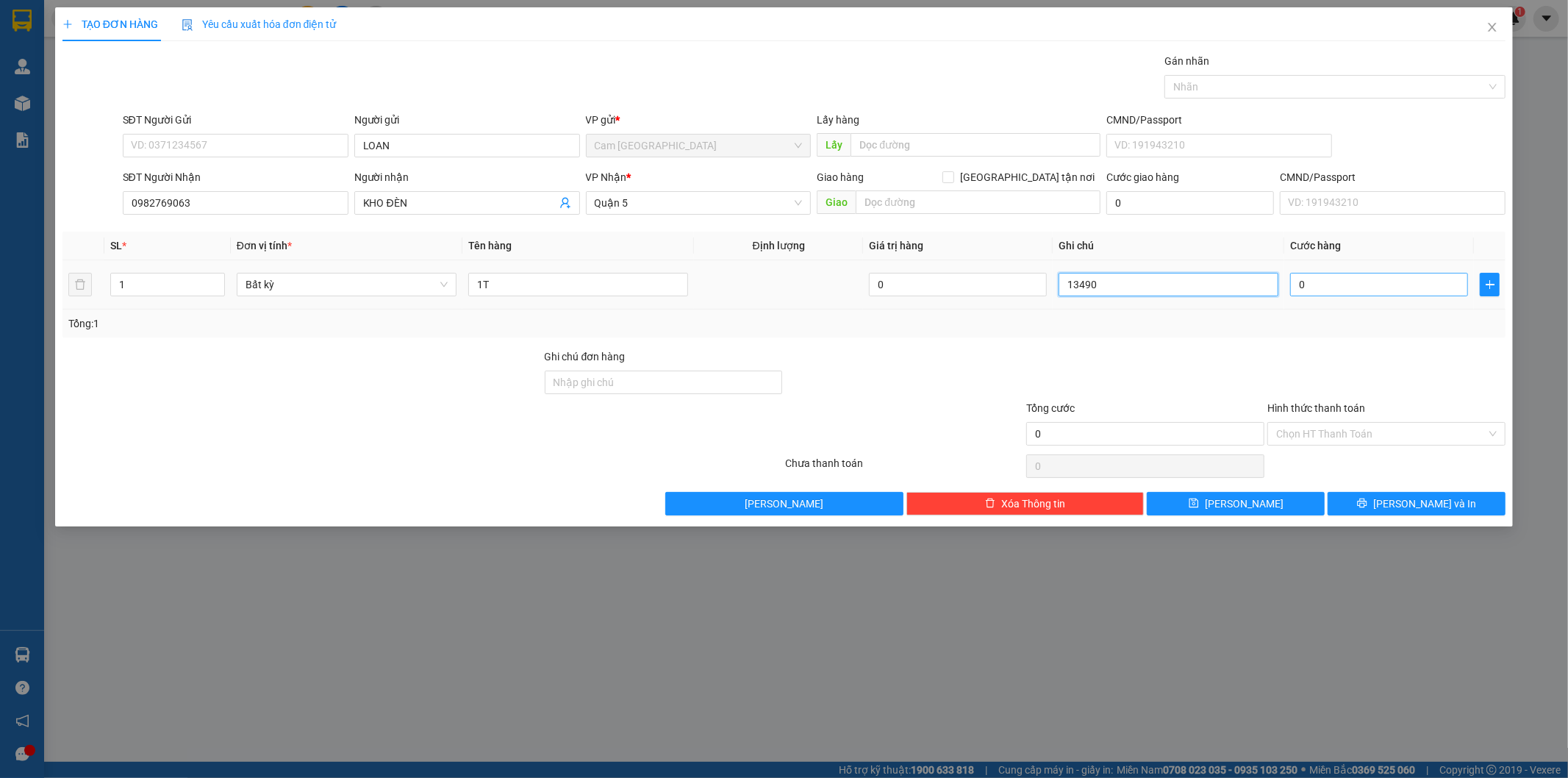
type input "13490"
click at [1345, 283] on input "0" at bounding box center [1379, 284] width 178 height 24
type input "6"
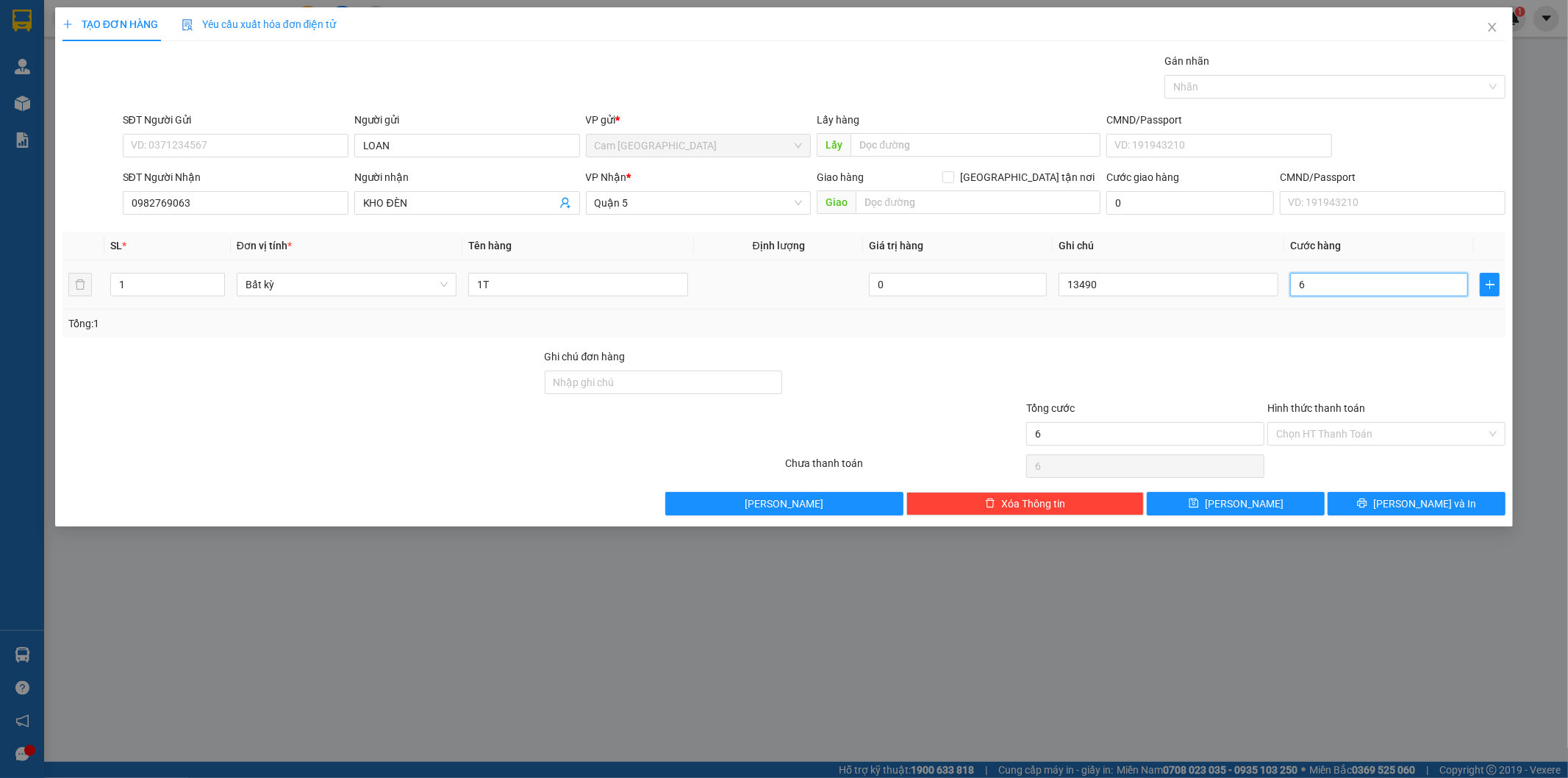
type input "60"
type input "600"
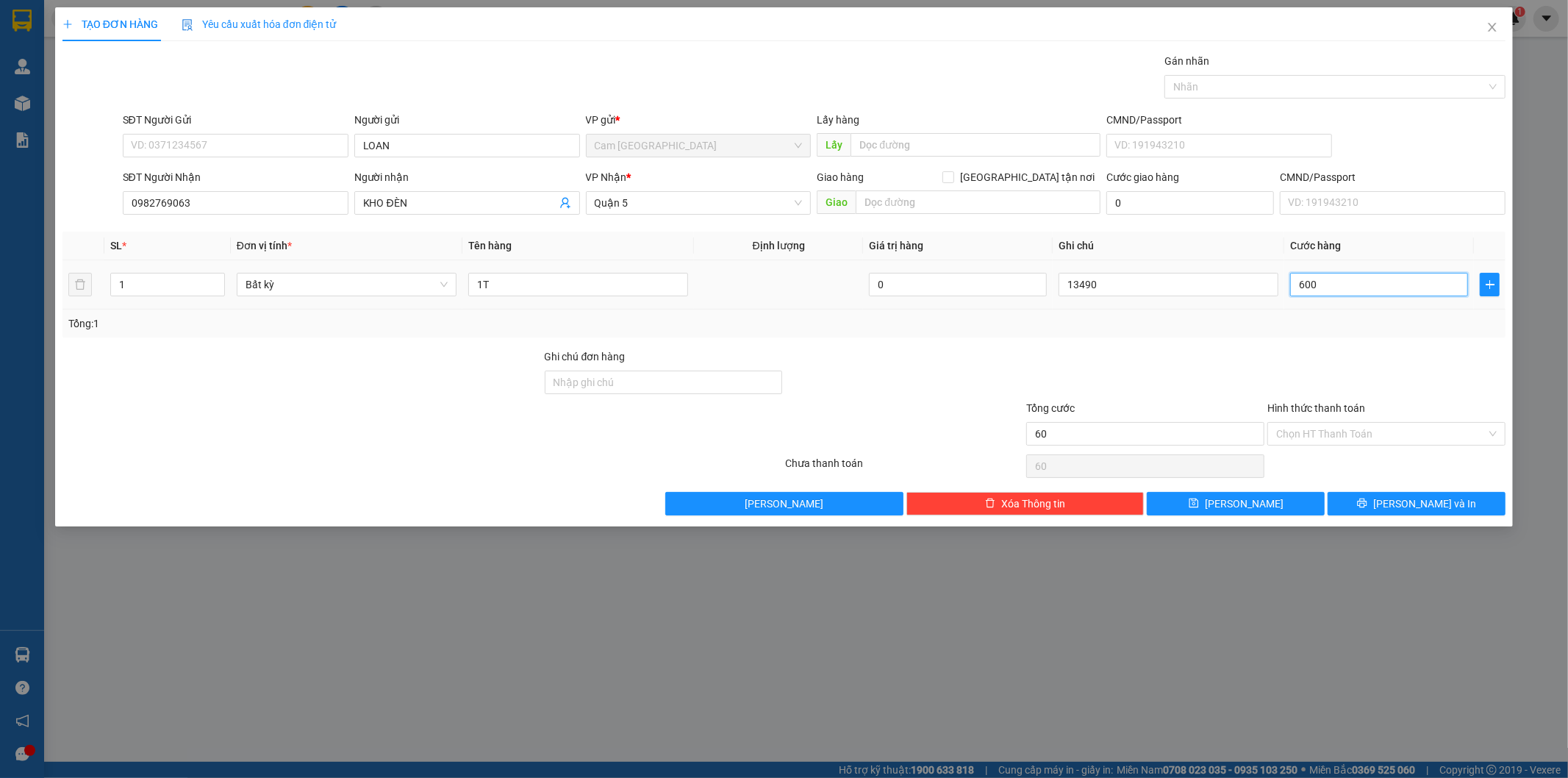
type input "600"
type input "6.000"
type input "60.000"
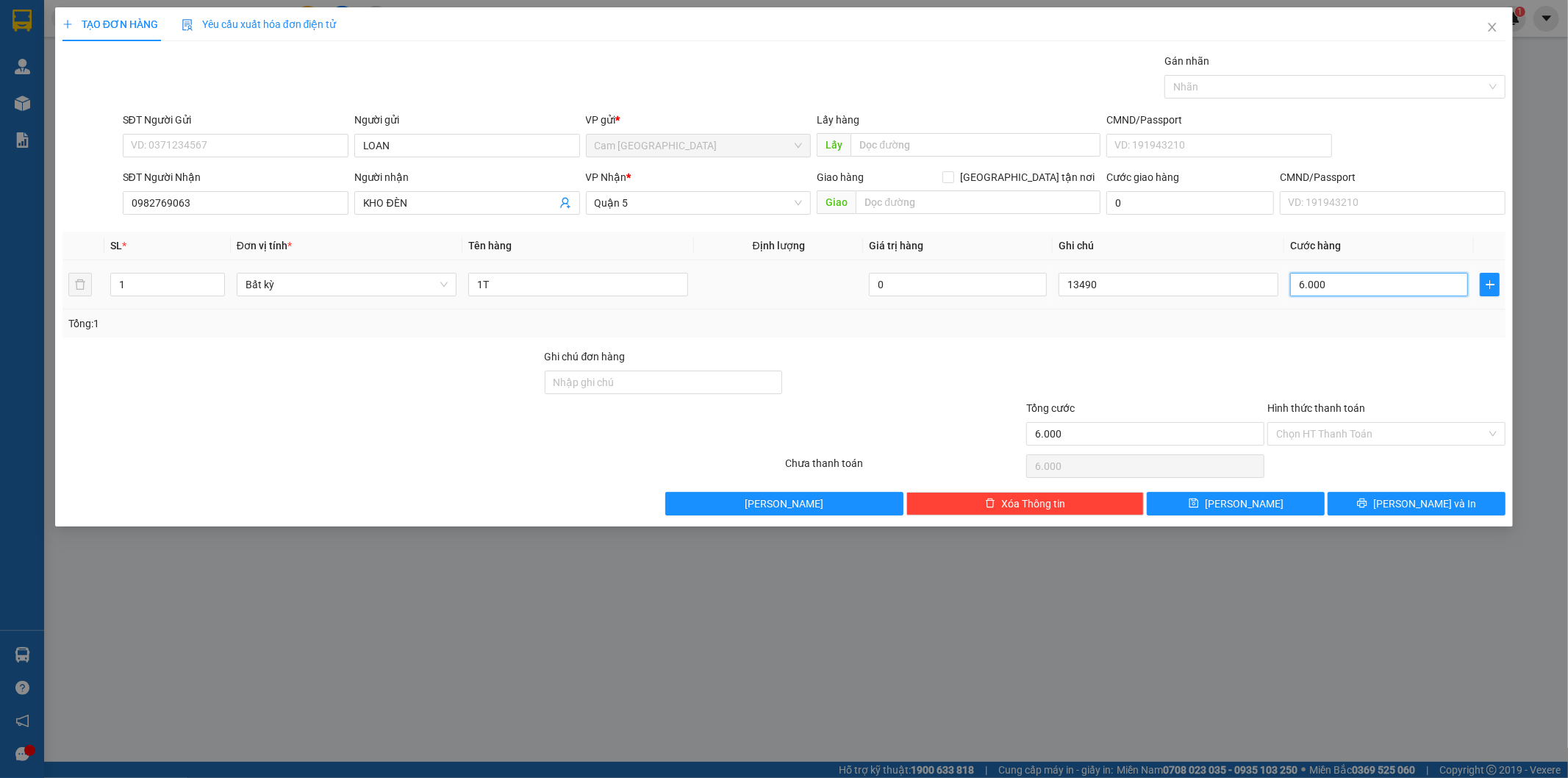
type input "60.000"
click at [1372, 433] on input "Hình thức thanh toán" at bounding box center [1380, 434] width 210 height 22
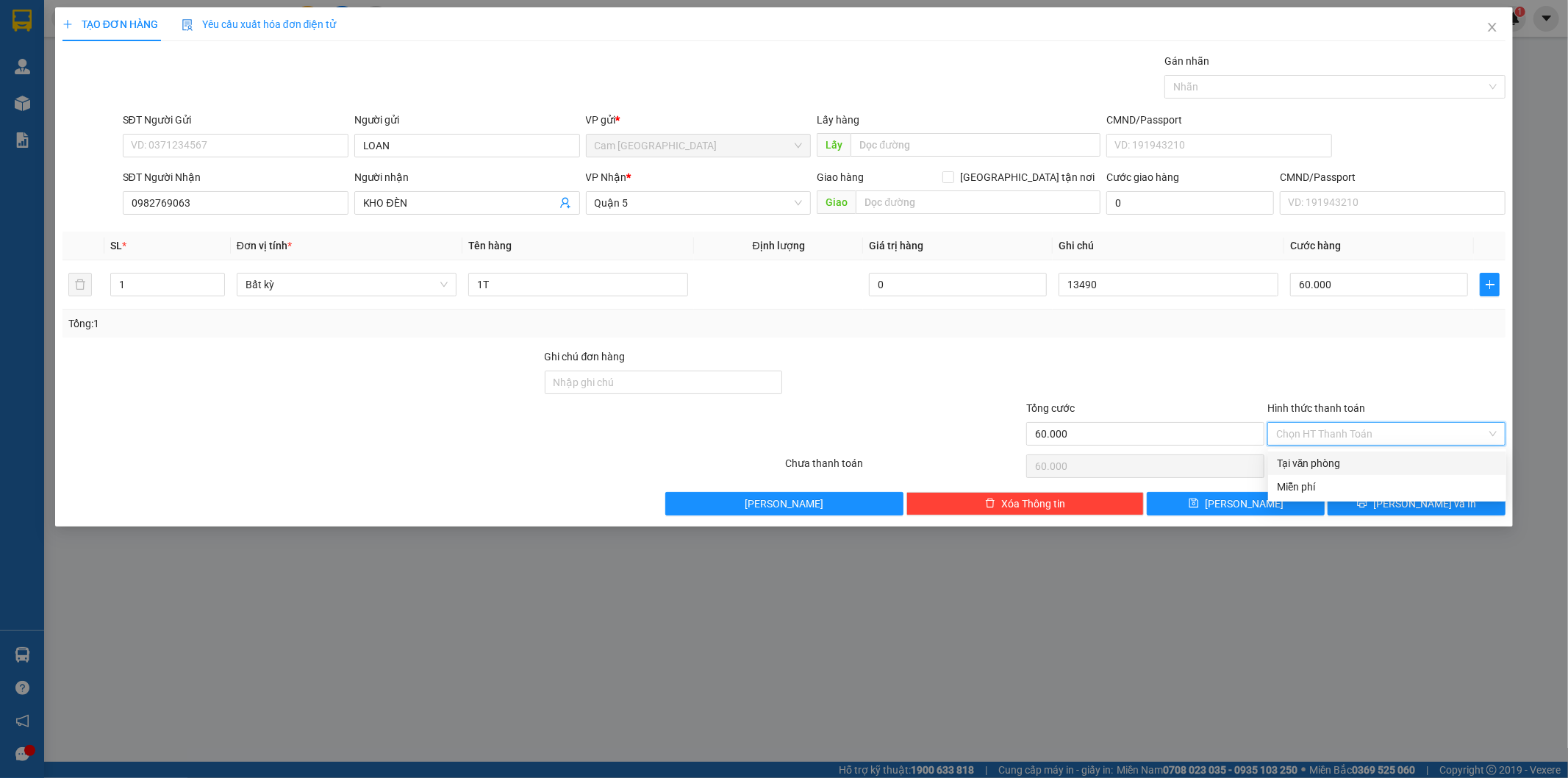
click at [1353, 472] on div "Tại văn phòng" at bounding box center [1387, 463] width 238 height 24
type input "0"
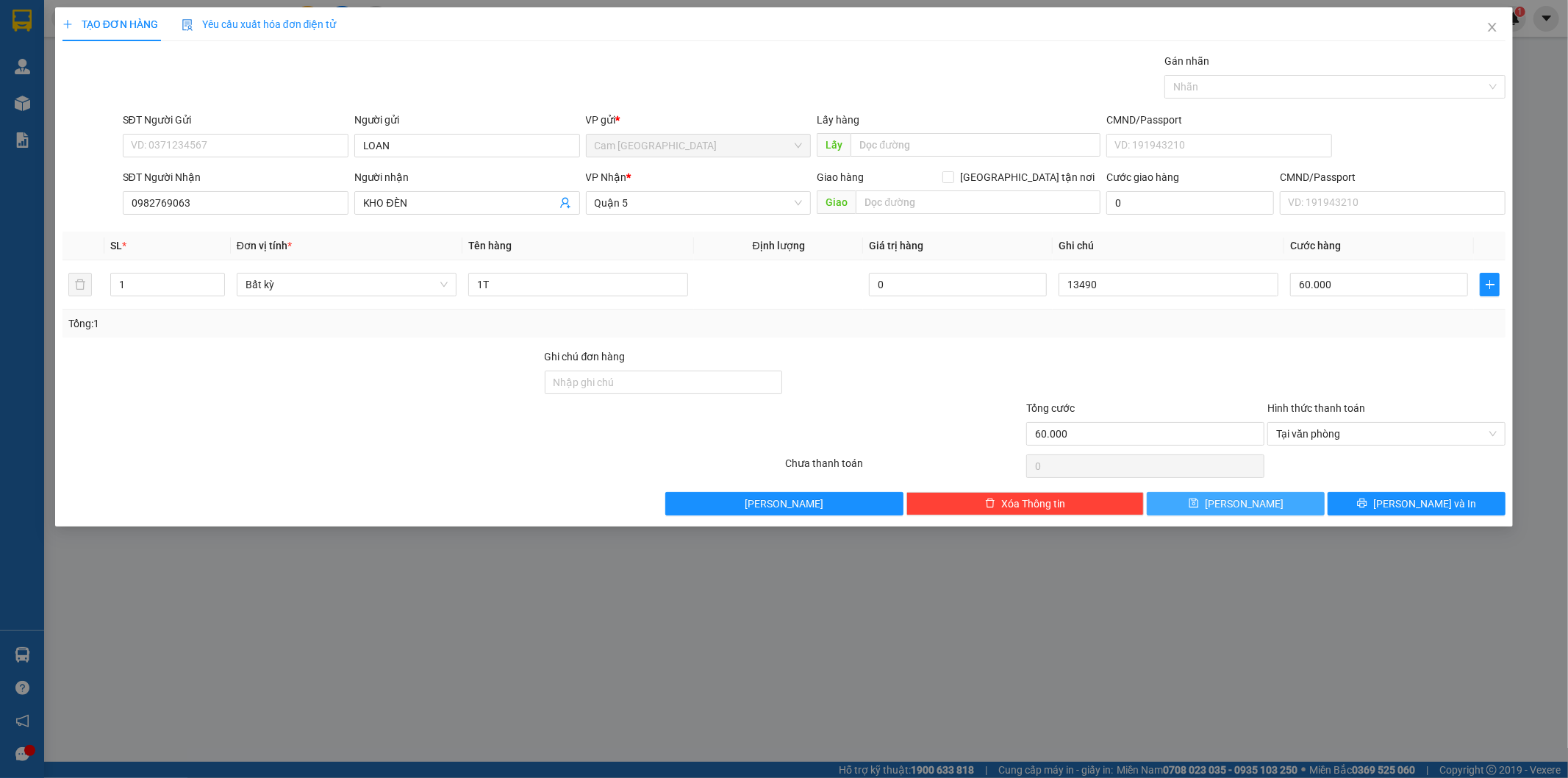
click at [1262, 498] on button "Lưu" at bounding box center [1235, 504] width 178 height 24
type input "0"
click at [312, 158] on div "SĐT Người Gửi VD: 0371234567" at bounding box center [235, 137] width 226 height 51
click at [312, 149] on input "SĐT Người Gửi" at bounding box center [235, 146] width 226 height 24
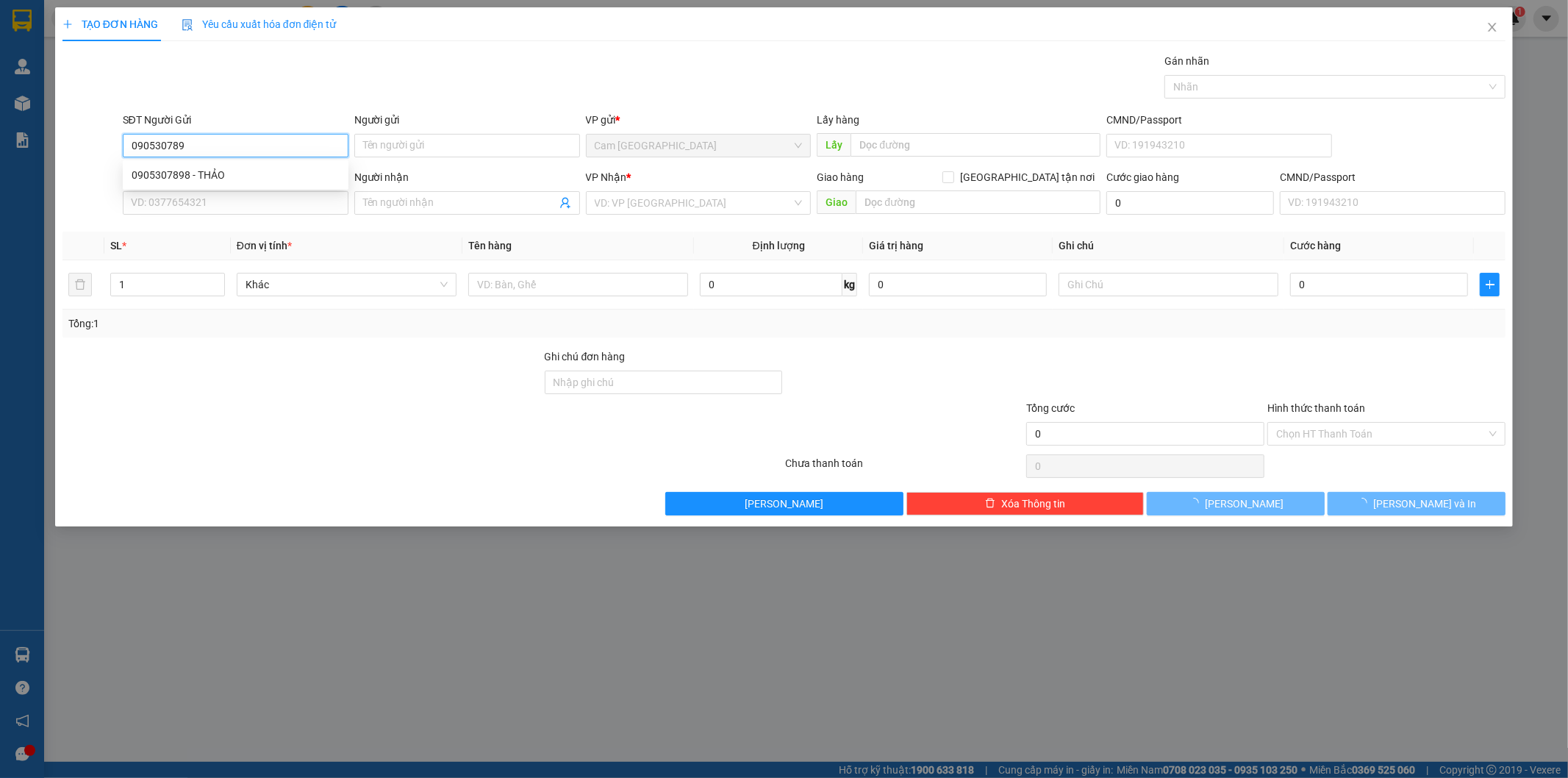
type input "0905307898"
click at [311, 170] on div "0905307898 - THẢO" at bounding box center [235, 175] width 208 height 16
type input "THẢO"
type input "0969928673"
type input "ĐÀO"
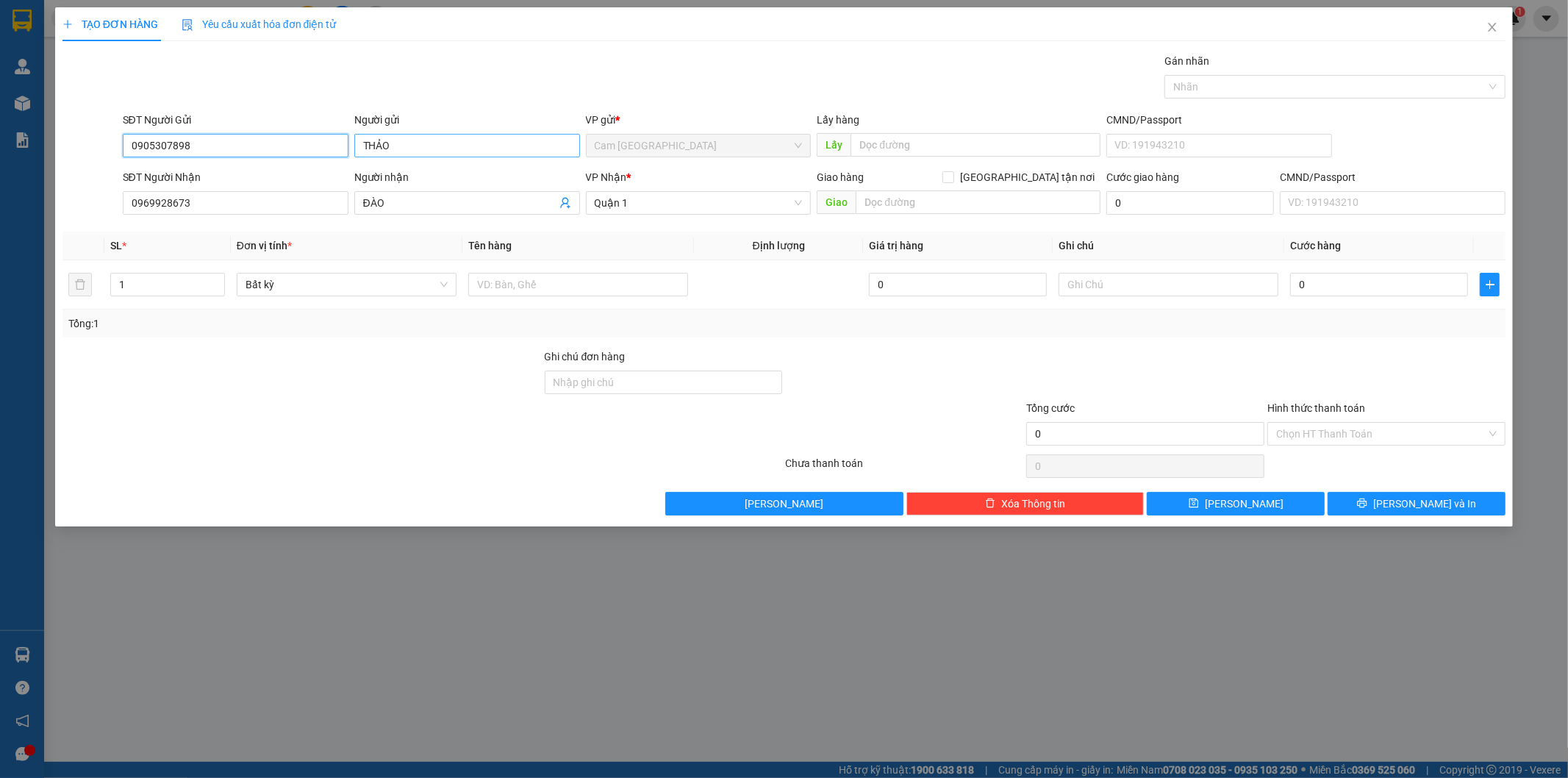
type input "0905307898"
drag, startPoint x: 395, startPoint y: 139, endPoint x: 284, endPoint y: 158, distance: 112.6
click at [284, 158] on div "SĐT Người Gửi 0905307898 Người gửi THẢO THẢO VP gửi * Cam Thành Bắc Lấy hàng Lấ…" at bounding box center [814, 137] width 1389 height 51
drag, startPoint x: 243, startPoint y: 208, endPoint x: 84, endPoint y: 227, distance: 160.1
click at [84, 227] on div "Transit Pickup Surcharge Ids Transit Deliver Surcharge Ids Transit Deliver Surc…" at bounding box center [784, 284] width 1444 height 463
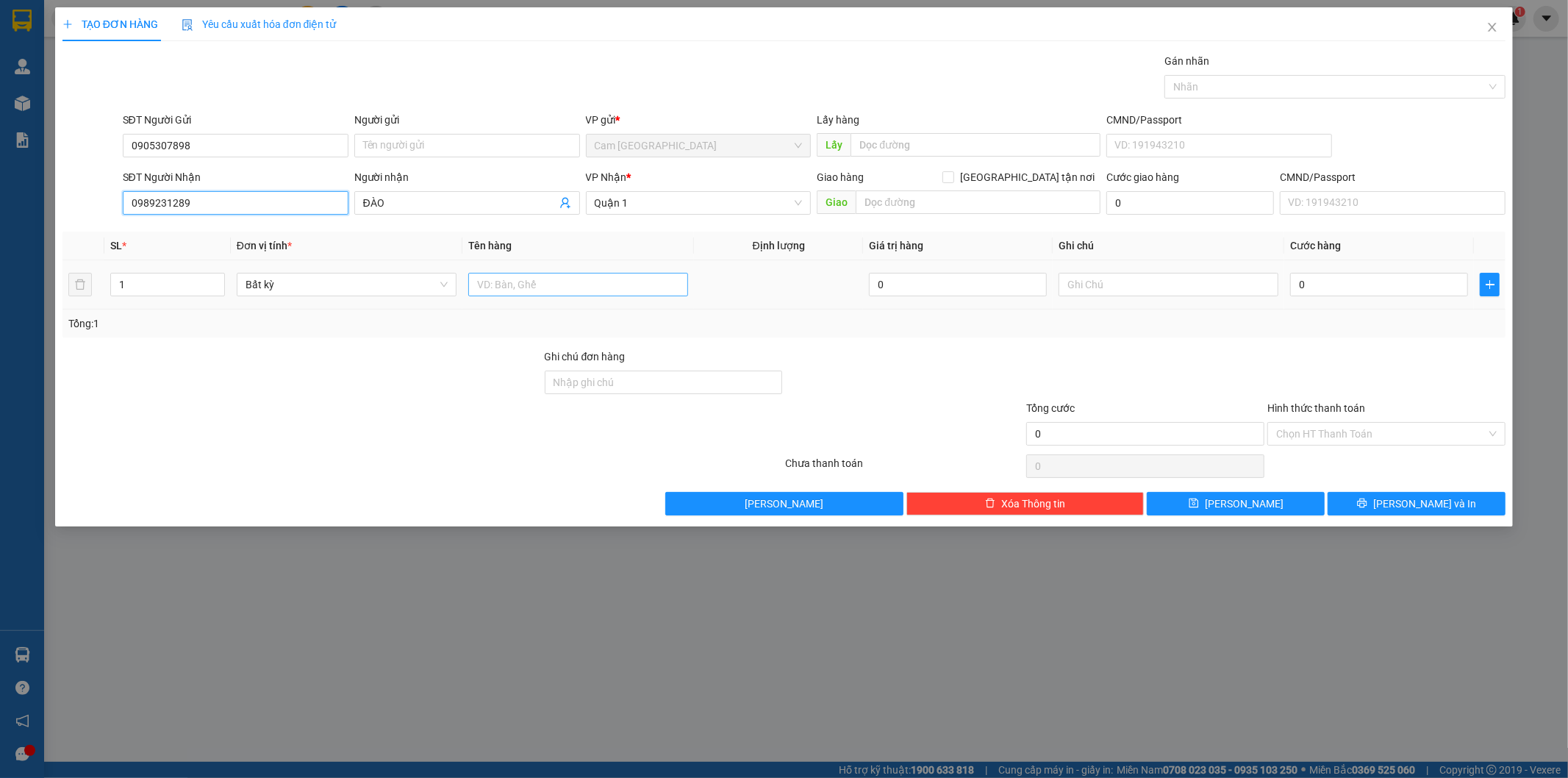
type input "0989231289"
click at [531, 281] on input "text" at bounding box center [578, 284] width 220 height 24
click at [566, 291] on input "text" at bounding box center [578, 284] width 220 height 24
click at [568, 292] on input "text" at bounding box center [578, 284] width 220 height 24
type input "1T XỐP"
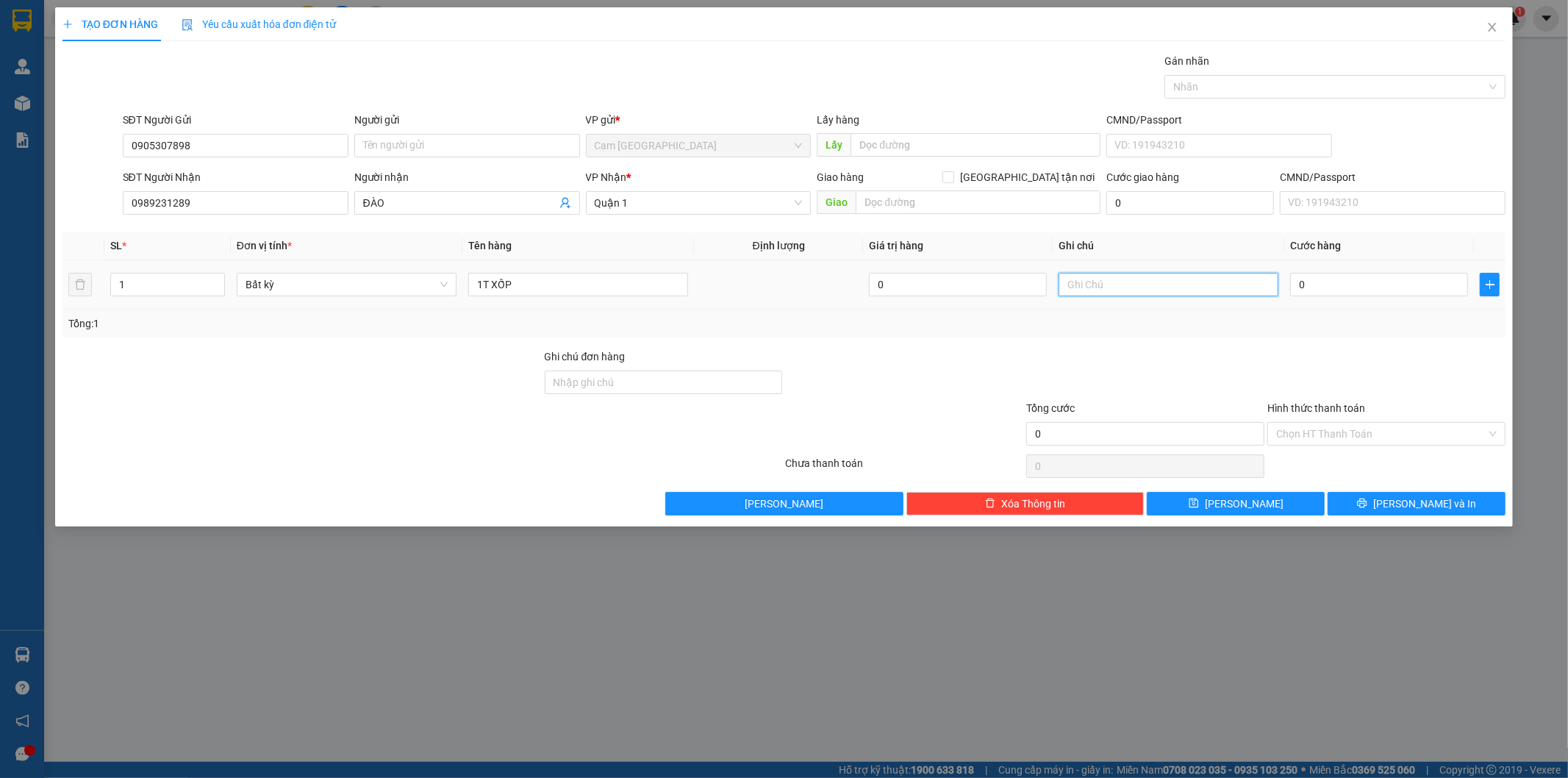
click at [1121, 295] on input "text" at bounding box center [1169, 284] width 220 height 24
click at [949, 197] on input "text" at bounding box center [977, 202] width 245 height 24
drag, startPoint x: 401, startPoint y: 206, endPoint x: 333, endPoint y: 208, distance: 68.0
click at [333, 208] on div "SĐT Người Nhận 0989231289 Người nhận ĐÀO ĐÀO VP Nhận * Quận 1 Giao hàng Giao tậ…" at bounding box center [814, 194] width 1389 height 51
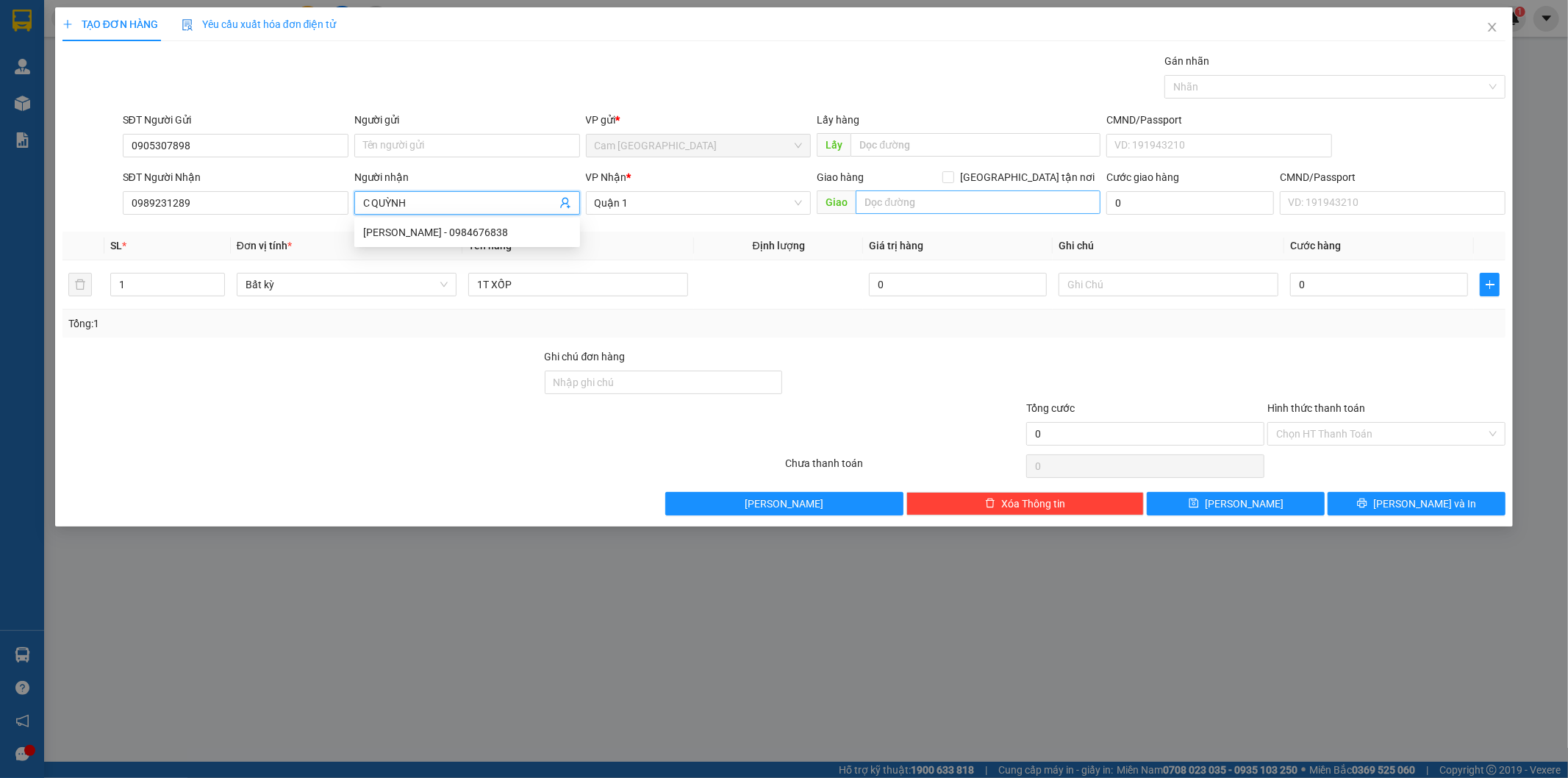
type input "C QUỲNH"
click at [901, 200] on input "text" at bounding box center [977, 202] width 245 height 24
type input "150GTN-18 ĐƯỜNG T19 WINHOMES GRAND PARK-P LONG BÌNH"
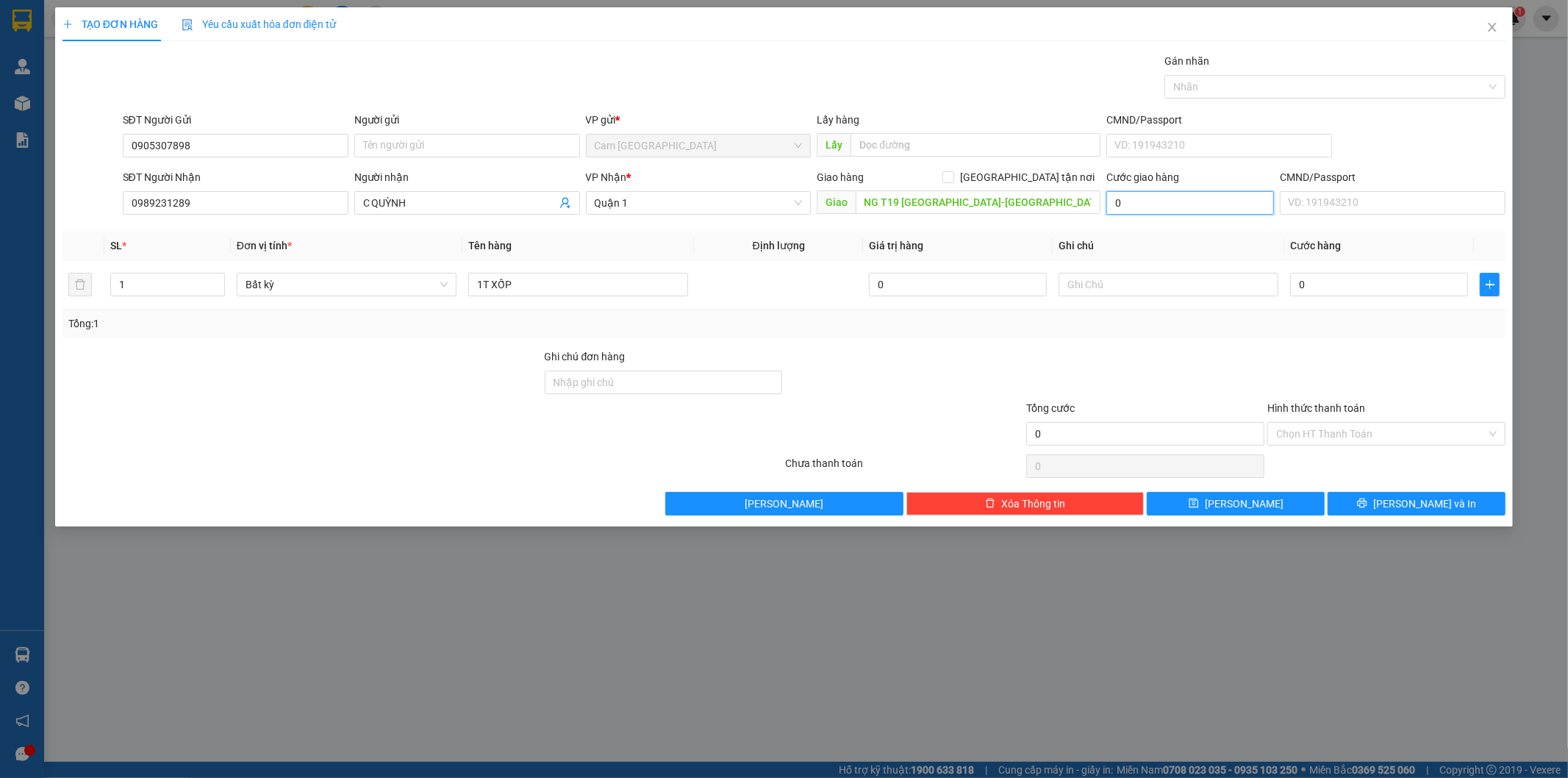
click at [1205, 206] on input "0" at bounding box center [1190, 203] width 168 height 24
type input "1"
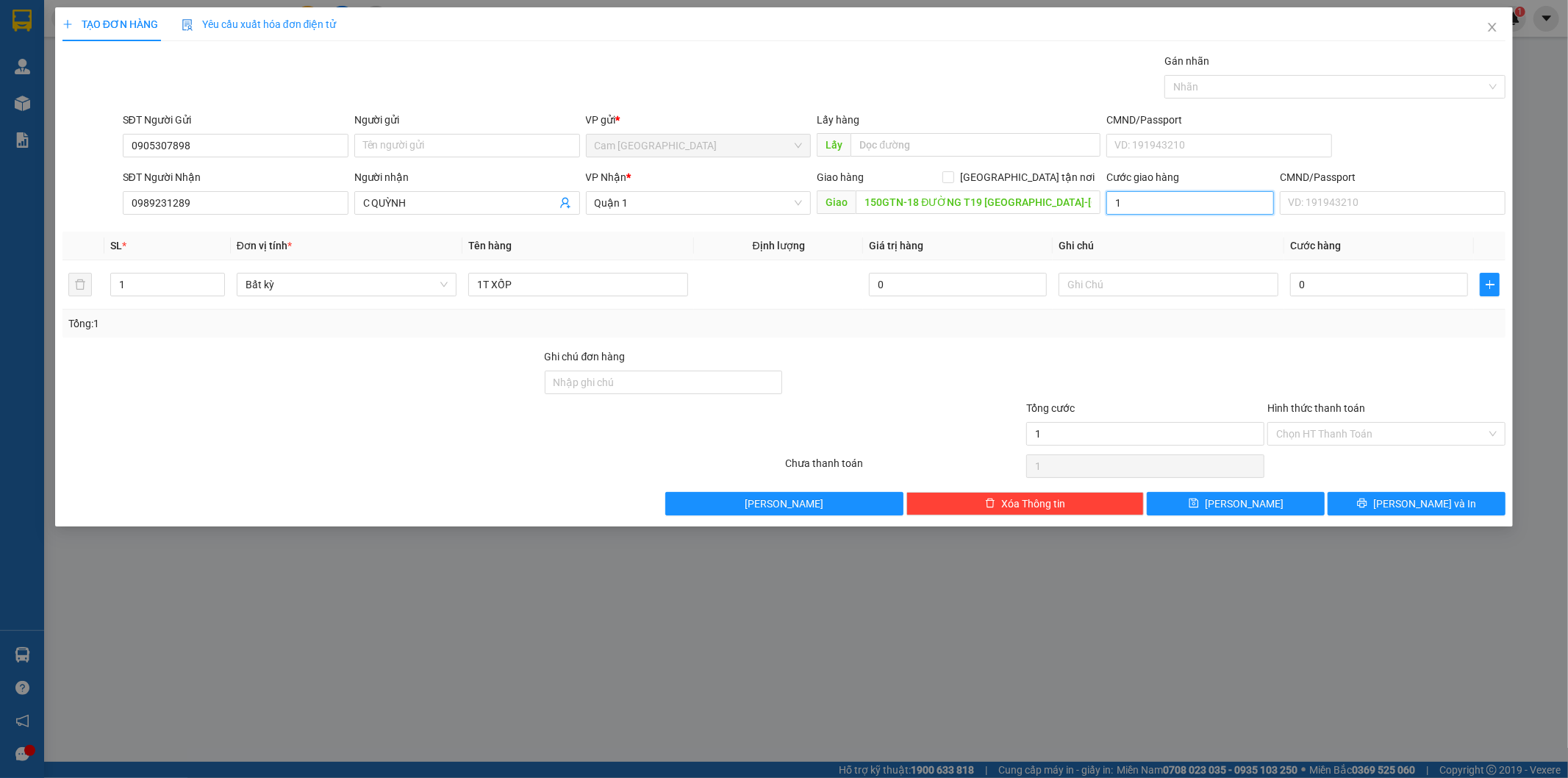
type input "15"
type input "150"
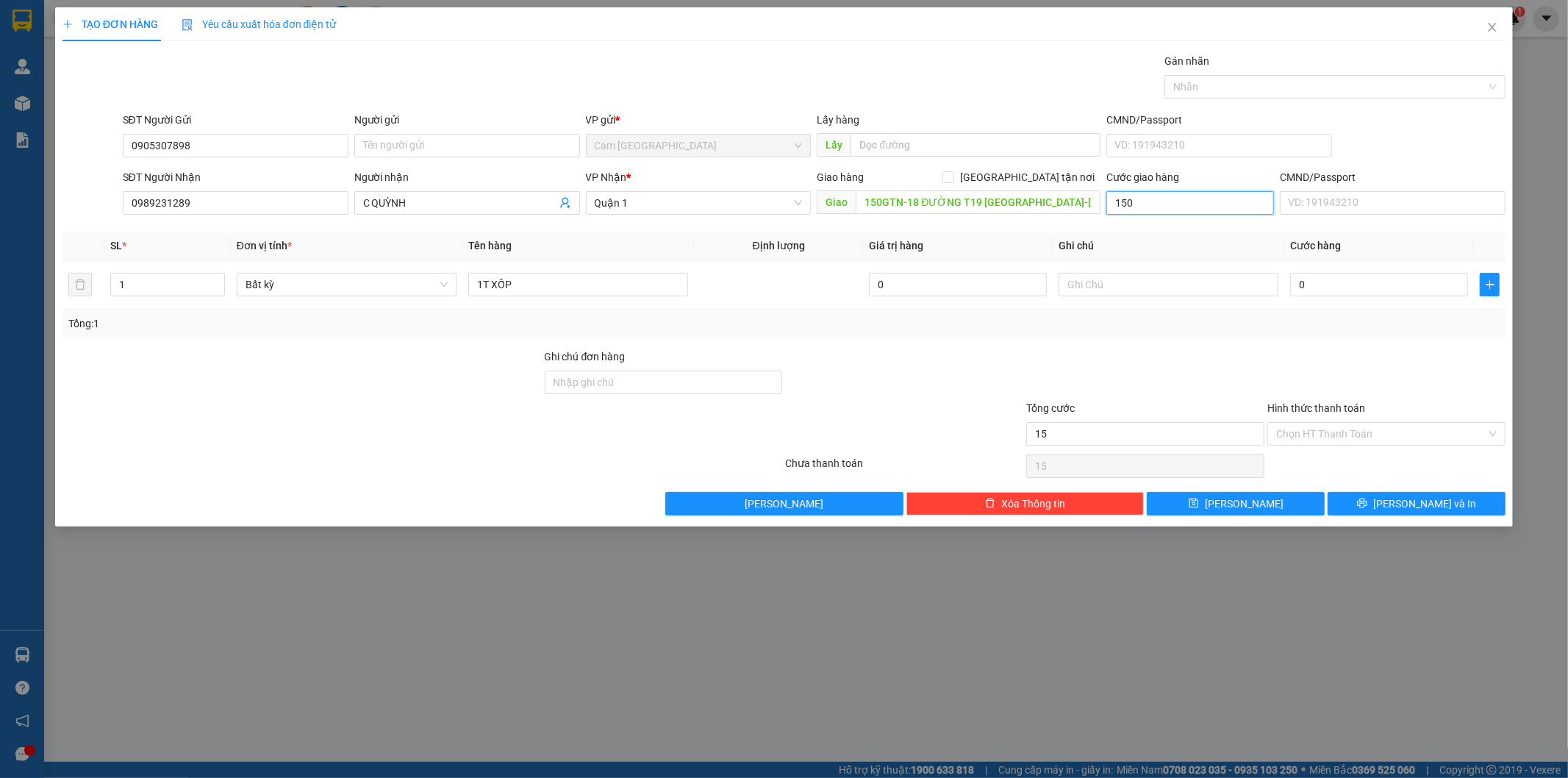
type input "150"
type input "1.500"
type input "15.000"
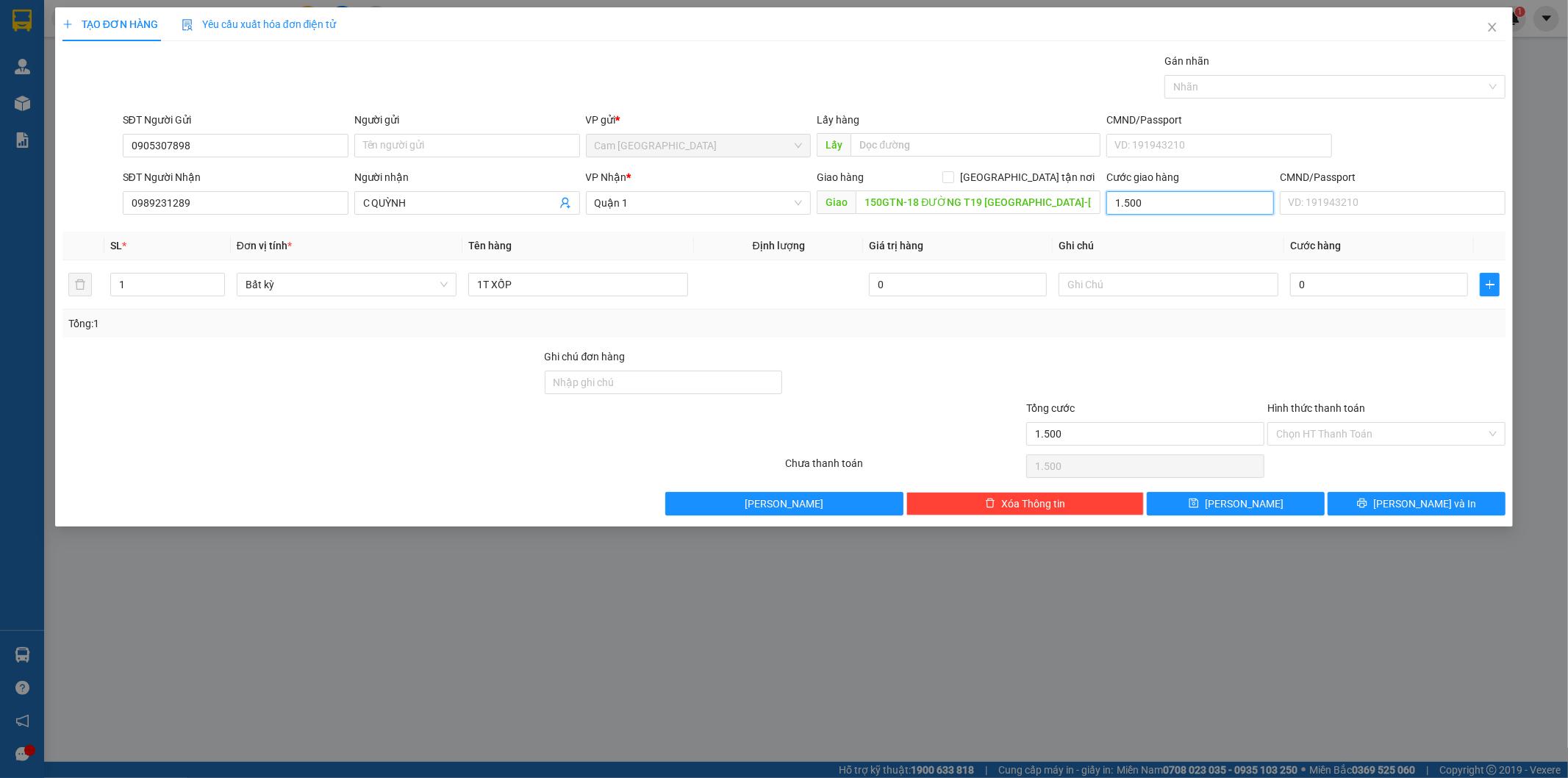
type input "15.000"
type input "150.000"
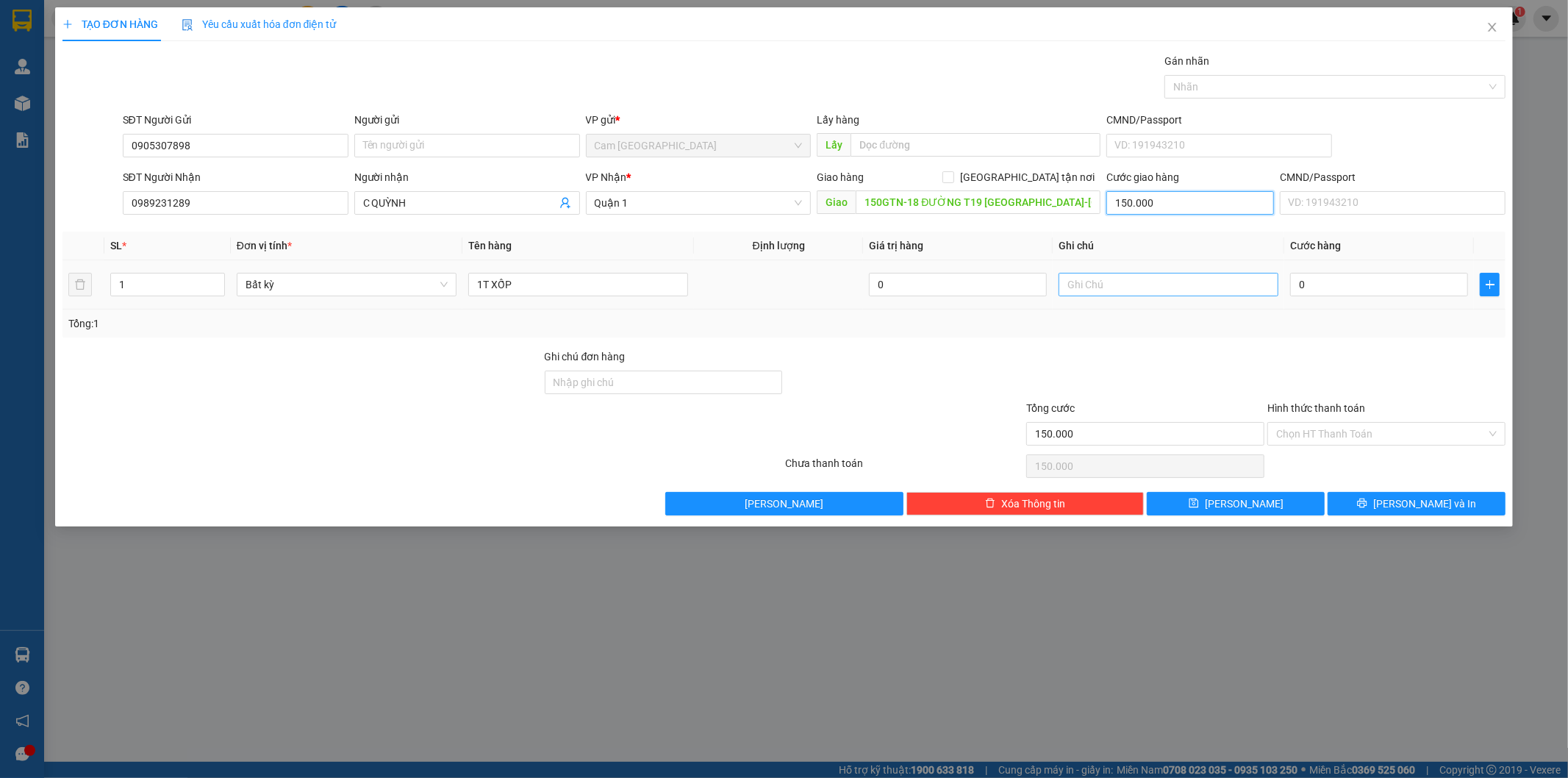
type input "150.000"
click at [1093, 292] on input "text" at bounding box center [1169, 284] width 220 height 24
type input "13491"
click at [1315, 276] on input "0" at bounding box center [1379, 284] width 178 height 24
type input "2"
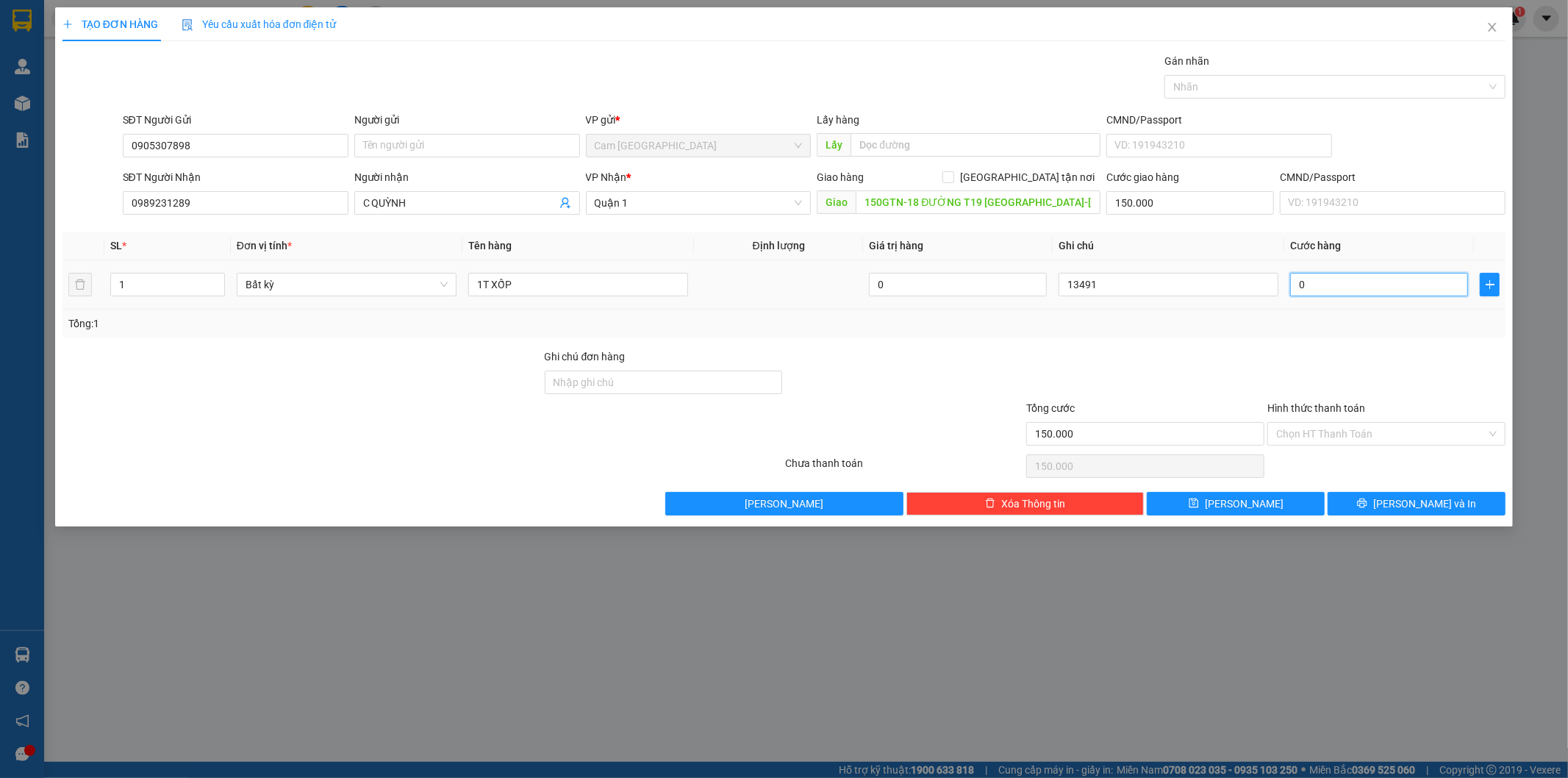
type input "150.002"
type input "0"
type input "150.000"
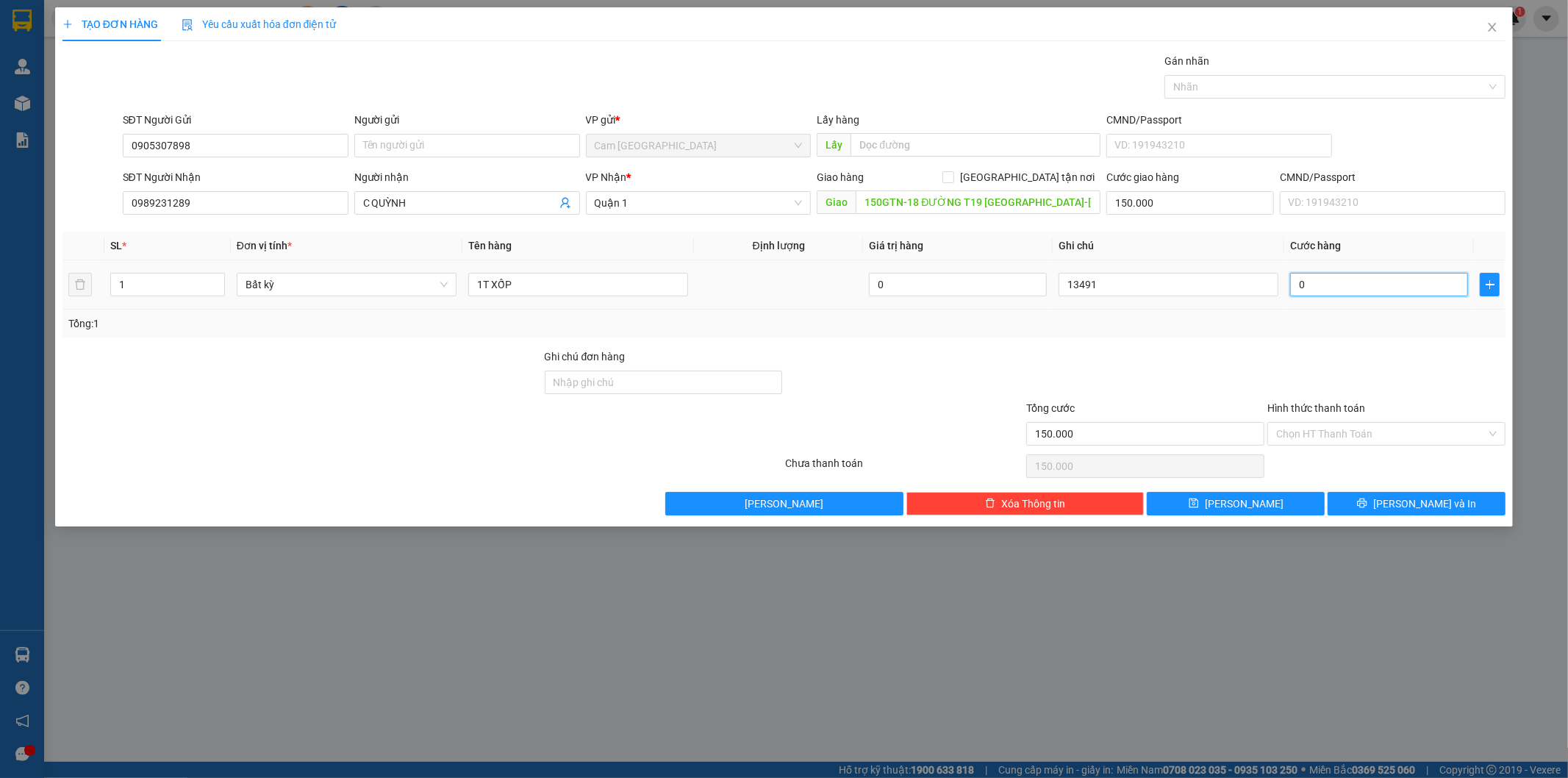
type input "03"
type input "150.003"
type input "030"
type input "150.030"
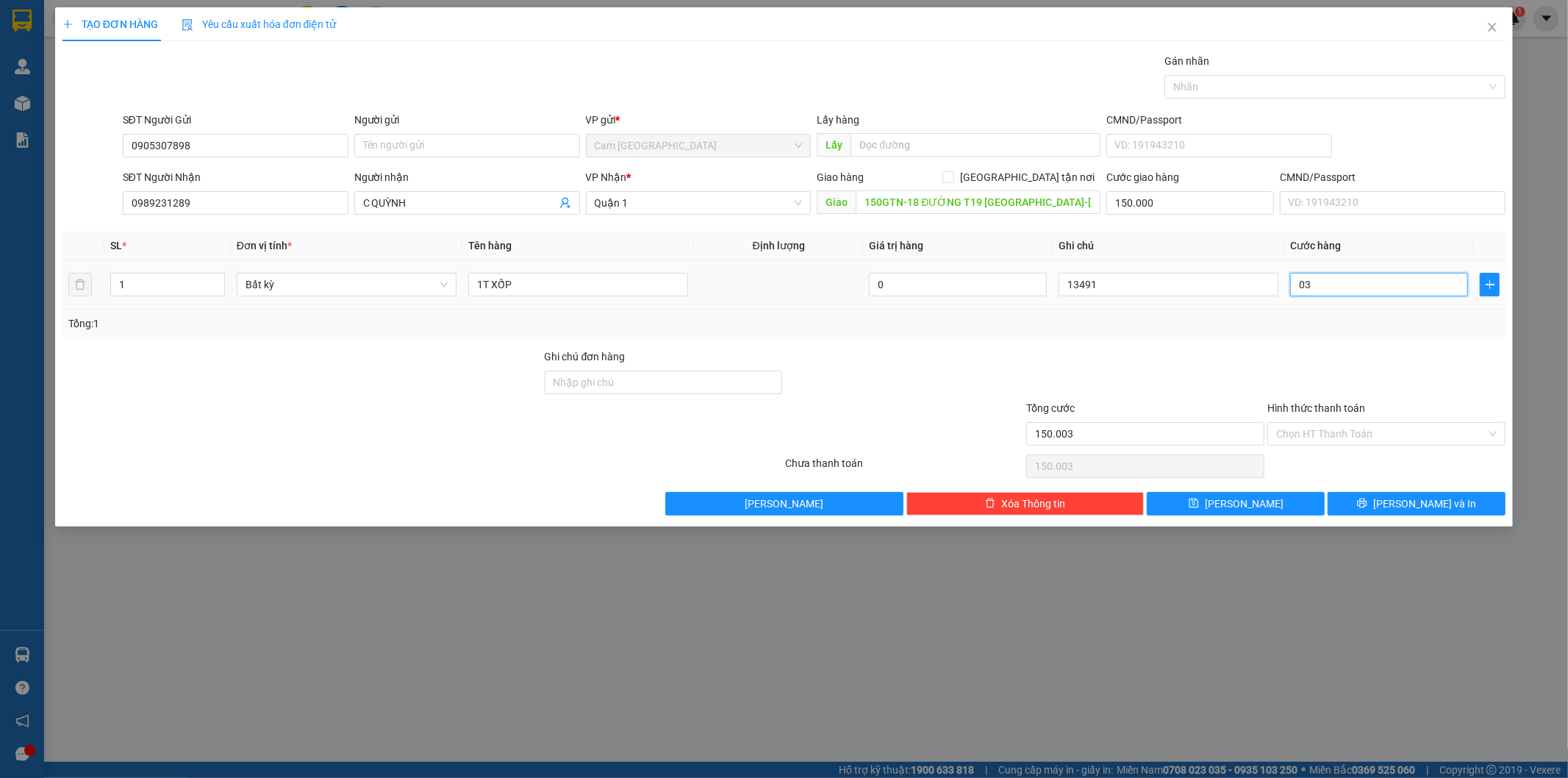
type input "150.030"
type input "0.300"
type input "150.300"
type input "030"
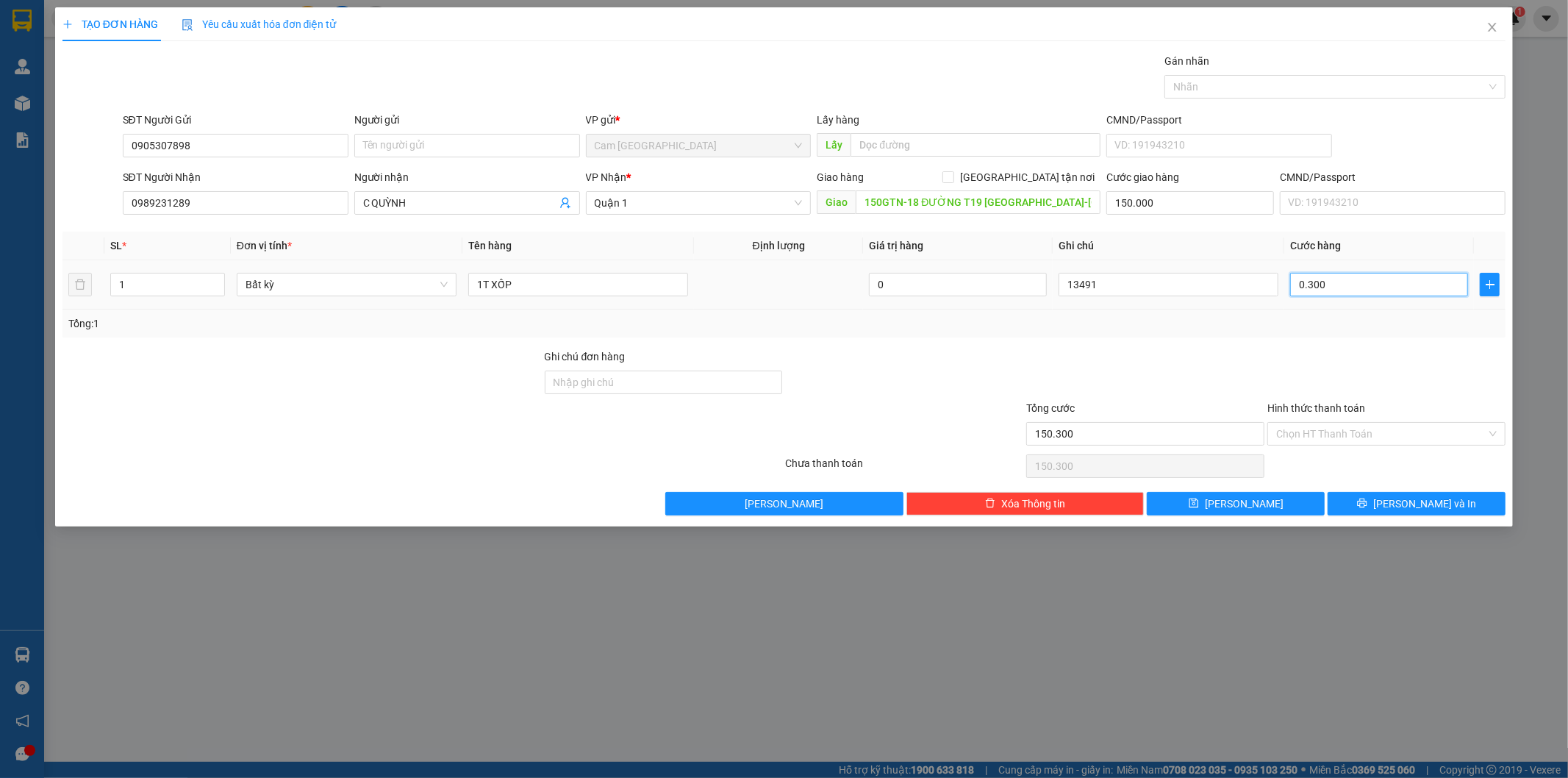
type input "150.030"
type input "03"
type input "150.003"
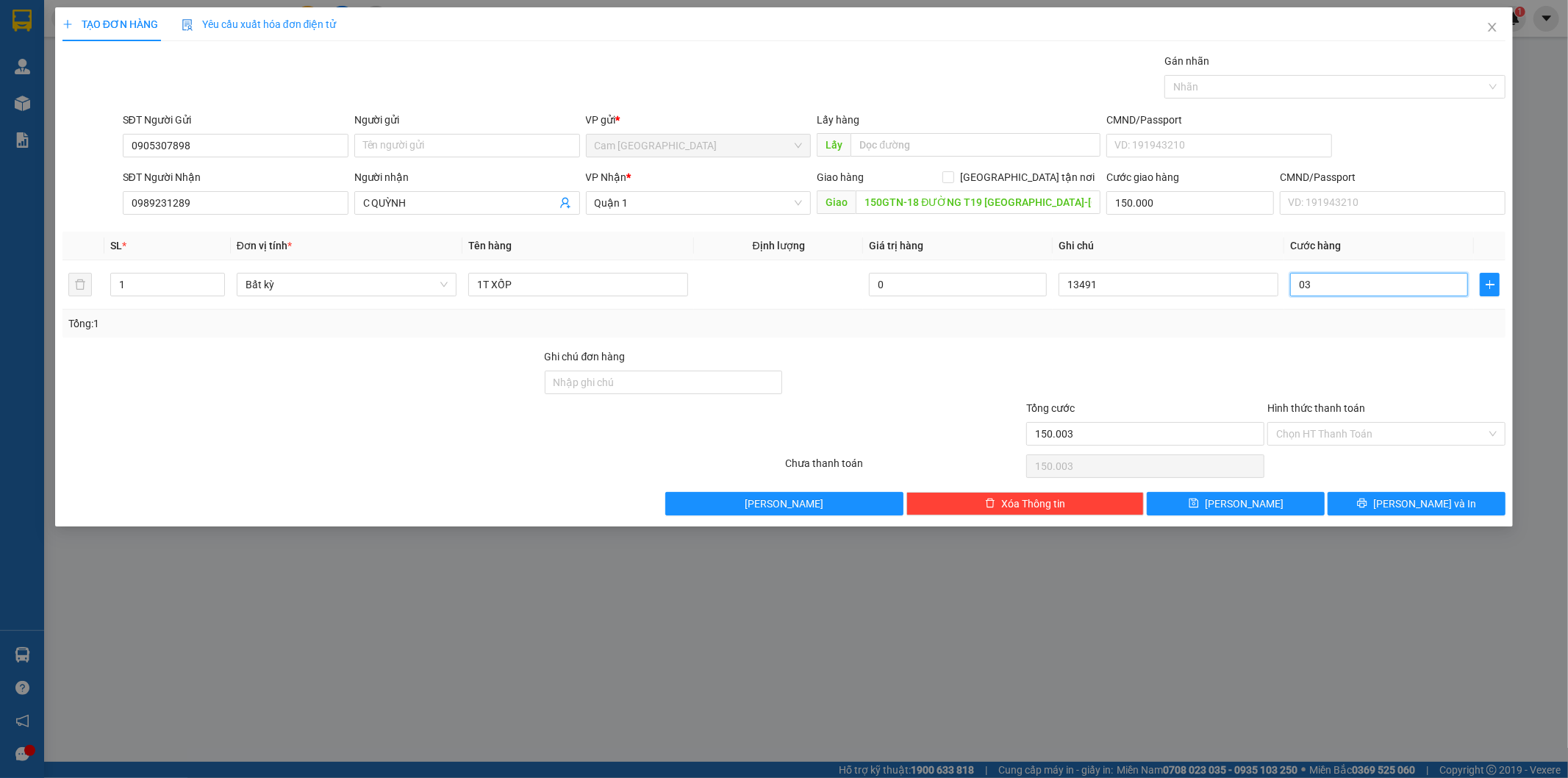
type input "0"
type input "150.000"
click at [1301, 284] on input "0" at bounding box center [1379, 284] width 178 height 24
type input "30"
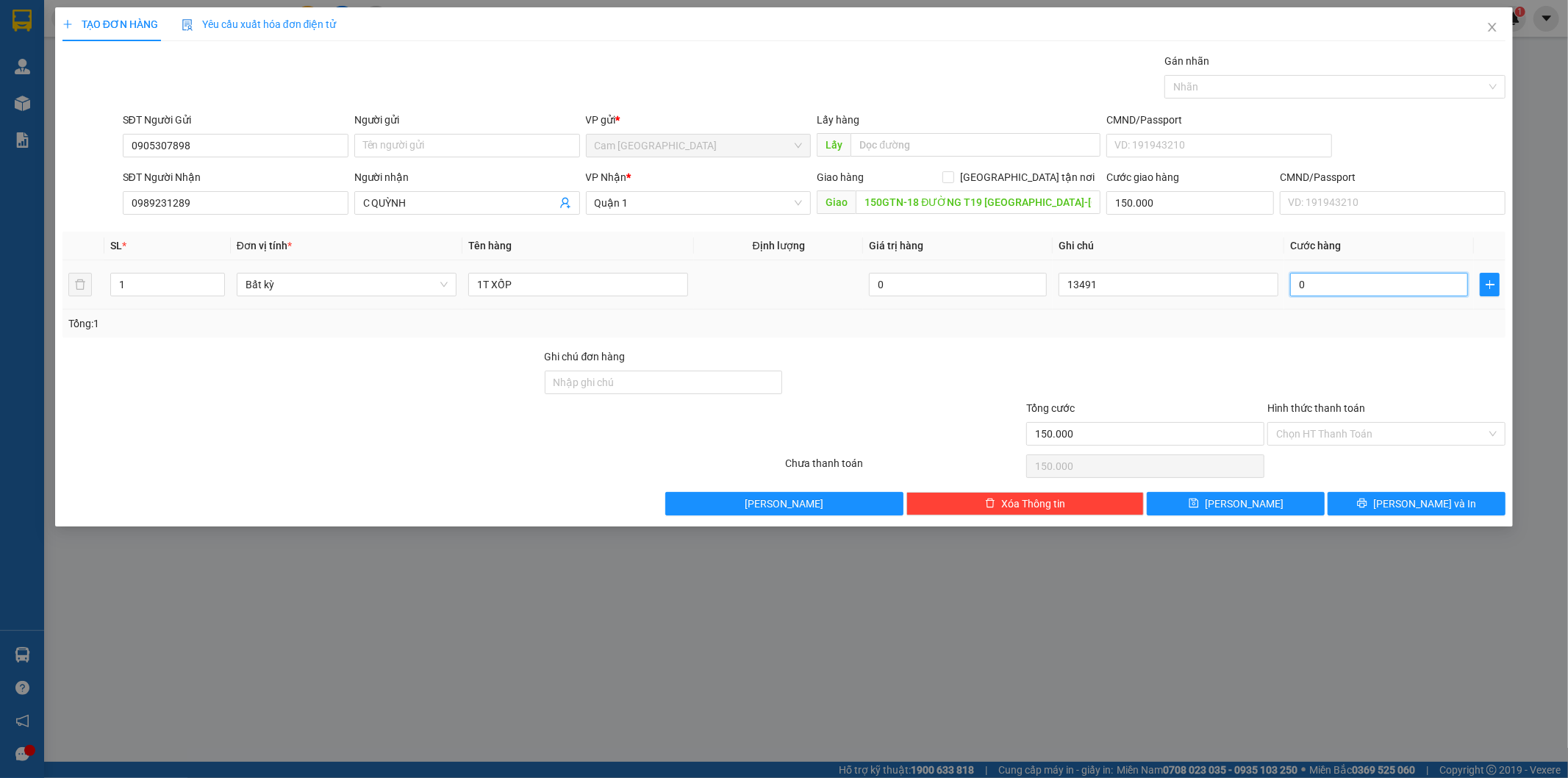
type input "150.030"
type input "300"
type input "150.300"
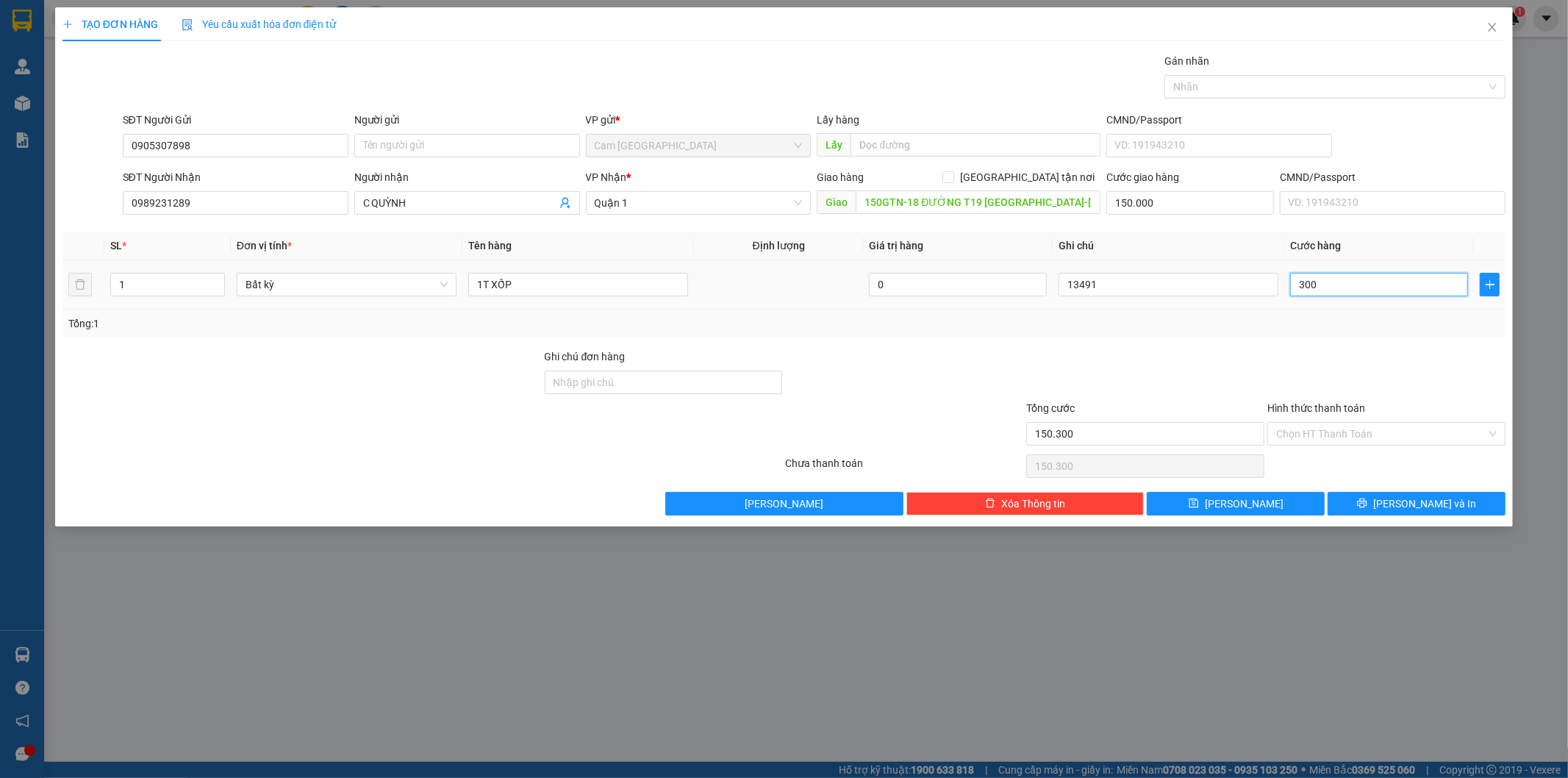
type input "3.000"
type input "153.000"
type input "30.000"
type input "180.000"
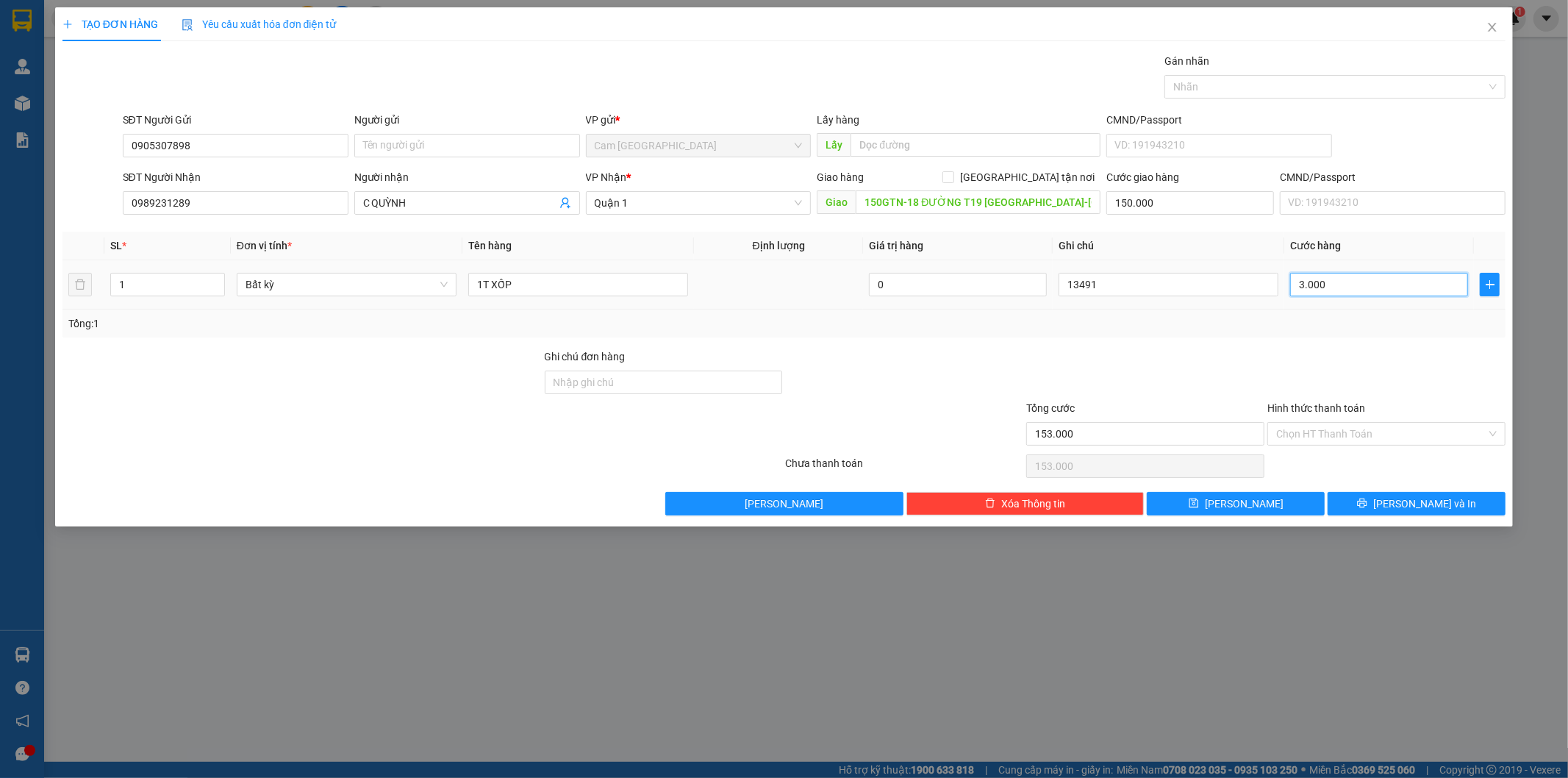
type input "180.000"
type input "30.000"
drag, startPoint x: 1360, startPoint y: 426, endPoint x: 1364, endPoint y: 435, distance: 9.8
click at [1361, 428] on input "Hình thức thanh toán" at bounding box center [1380, 434] width 210 height 22
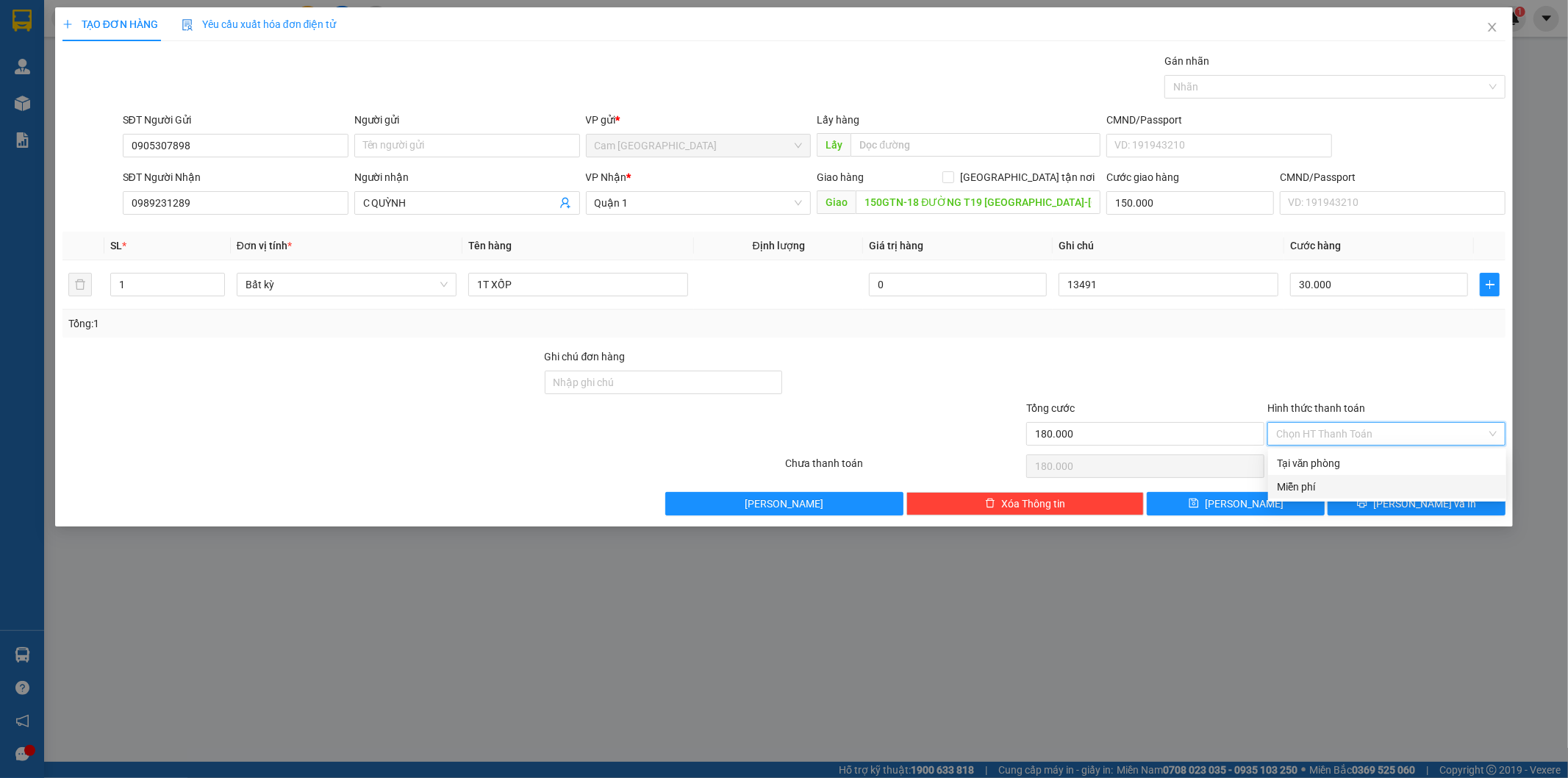
click at [1341, 476] on div "Miễn phí" at bounding box center [1387, 487] width 238 height 24
type input "0"
click at [1345, 425] on div "Hình thức thanh toán Miễn phí Miễn phí" at bounding box center [1386, 425] width 238 height 51
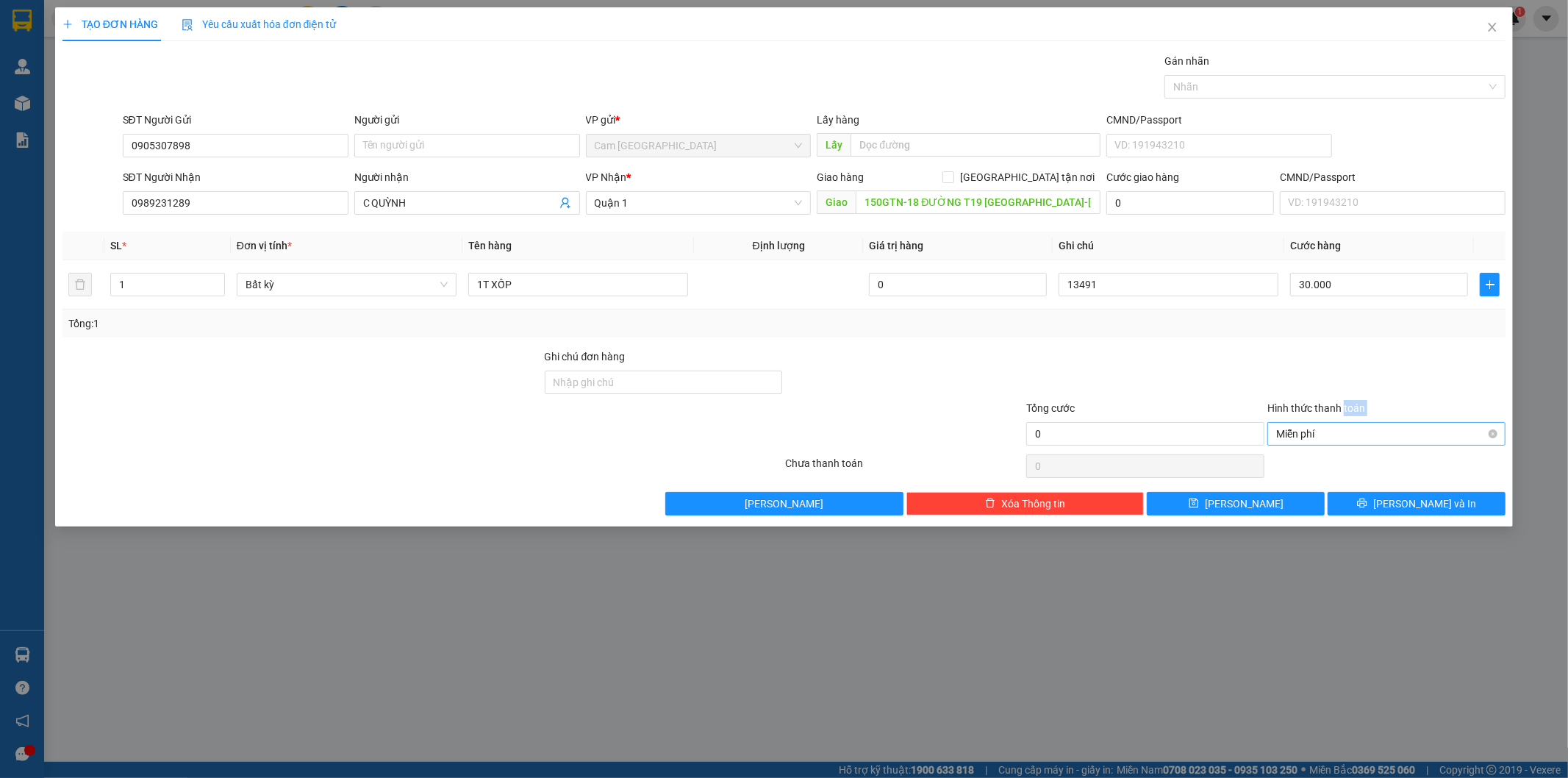
drag, startPoint x: 1345, startPoint y: 426, endPoint x: 1345, endPoint y: 436, distance: 10.0
click at [1345, 429] on span "Miễn phí" at bounding box center [1386, 434] width 220 height 22
click at [1345, 436] on span "Miễn phí" at bounding box center [1386, 434] width 220 height 22
click at [1340, 456] on div "Tại văn phòng" at bounding box center [1387, 463] width 220 height 16
type input "30.000"
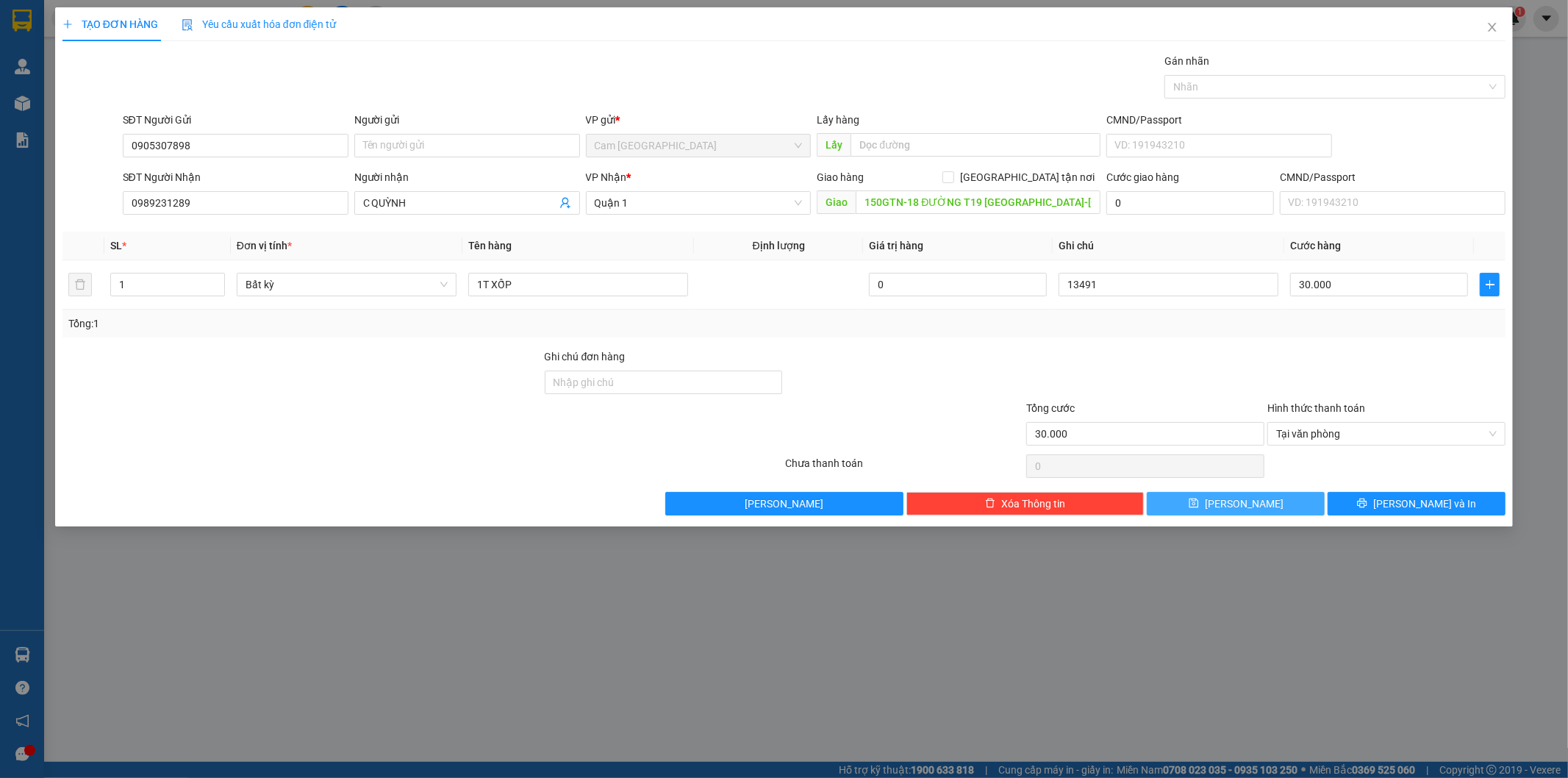
click at [1243, 504] on span "Lưu" at bounding box center [1243, 504] width 78 height 16
type input "0"
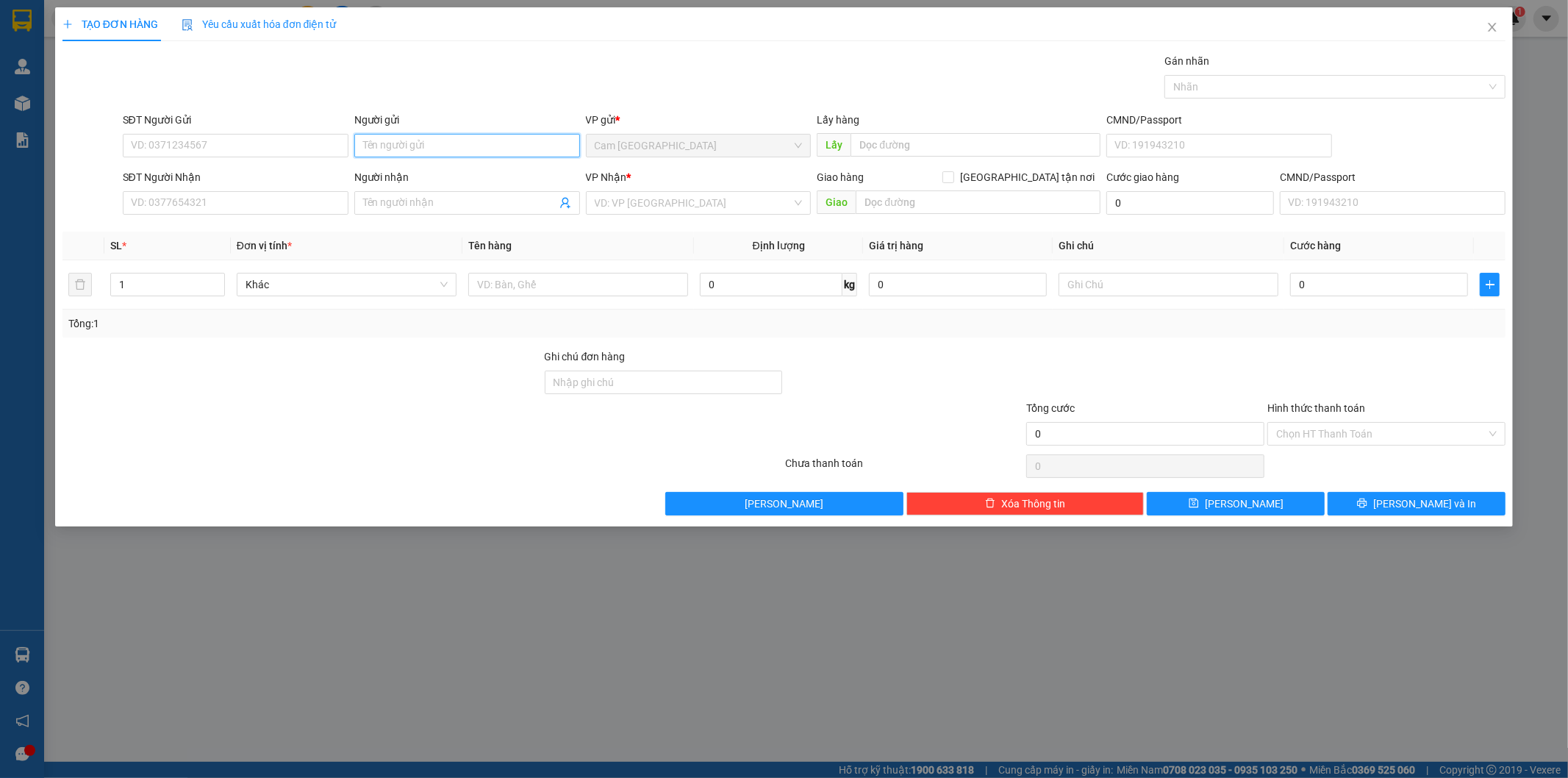
click at [541, 138] on input "Người gửi" at bounding box center [466, 146] width 226 height 24
type input "SƠN HIỂN"
click at [508, 206] on input "Người nhận" at bounding box center [460, 203] width 193 height 16
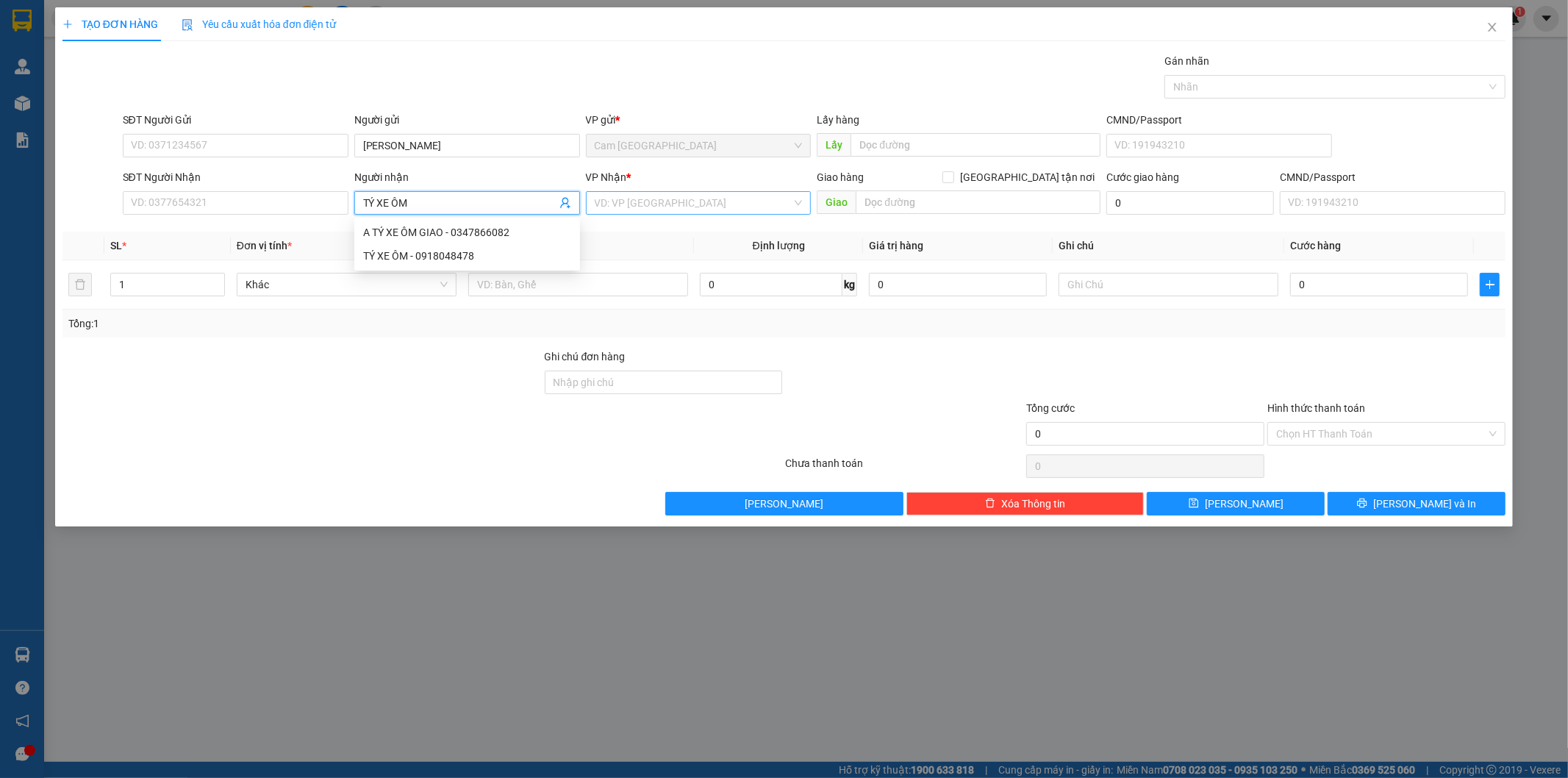
type input "TÝ XE ÔM"
drag, startPoint x: 693, startPoint y: 201, endPoint x: 679, endPoint y: 231, distance: 33.1
click at [691, 204] on input "search" at bounding box center [694, 203] width 198 height 22
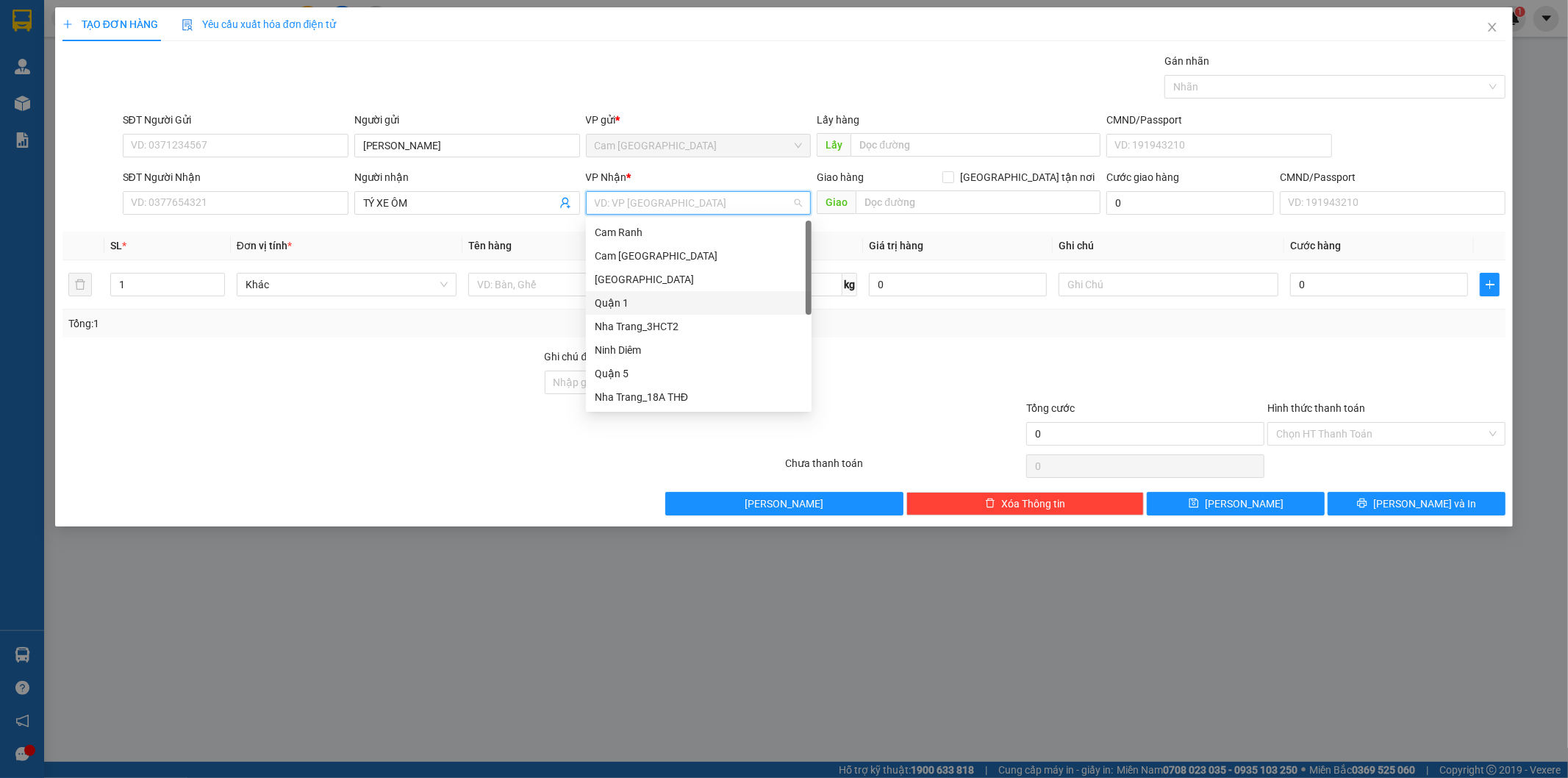
click at [641, 298] on div "Quận 1" at bounding box center [698, 303] width 208 height 16
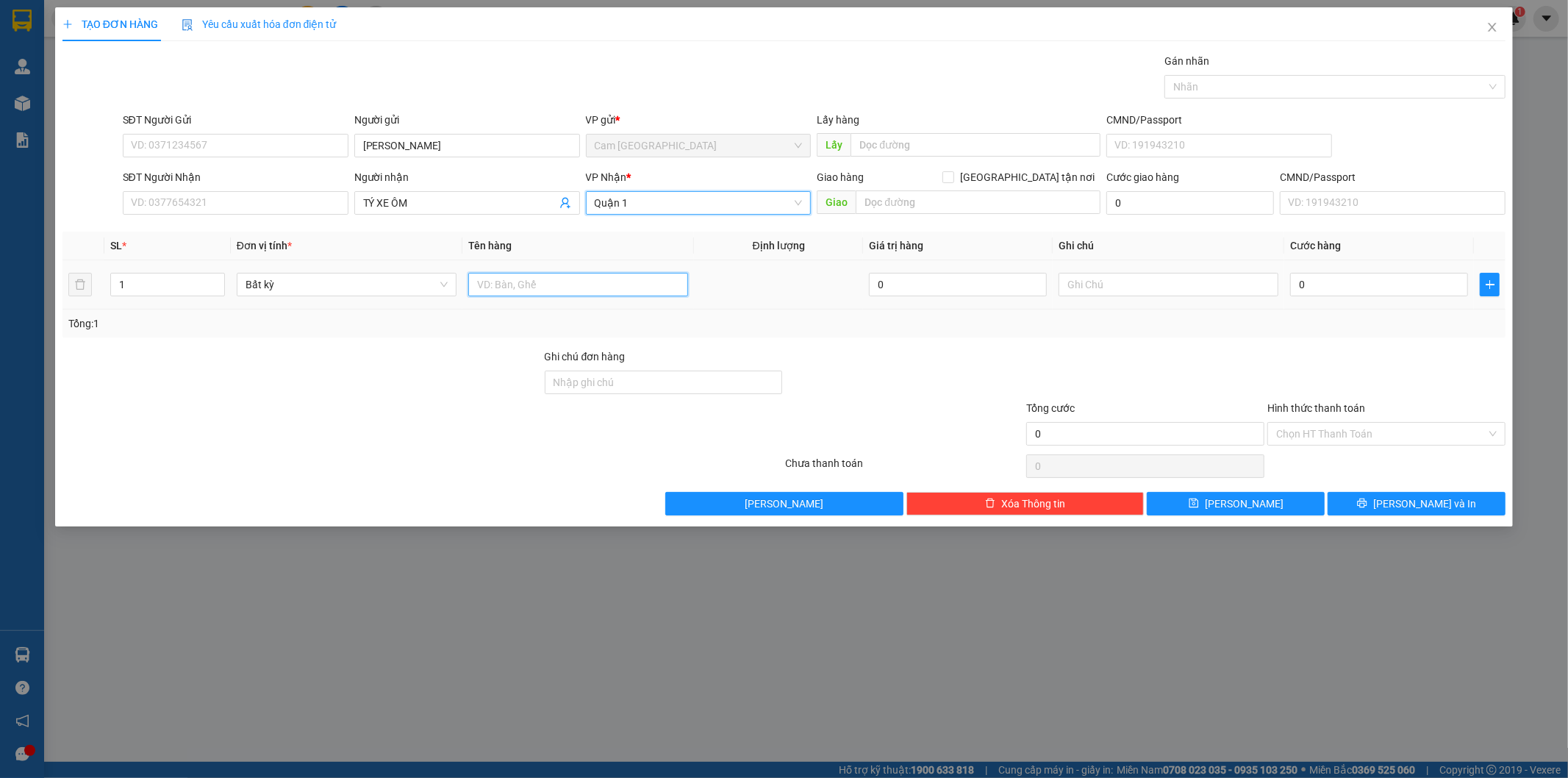
click at [580, 284] on input "text" at bounding box center [578, 284] width 220 height 24
type input "1T XỐP"
click at [1077, 300] on td at bounding box center [1168, 285] width 231 height 49
click at [1088, 289] on input "text" at bounding box center [1169, 284] width 220 height 24
type input "13492"
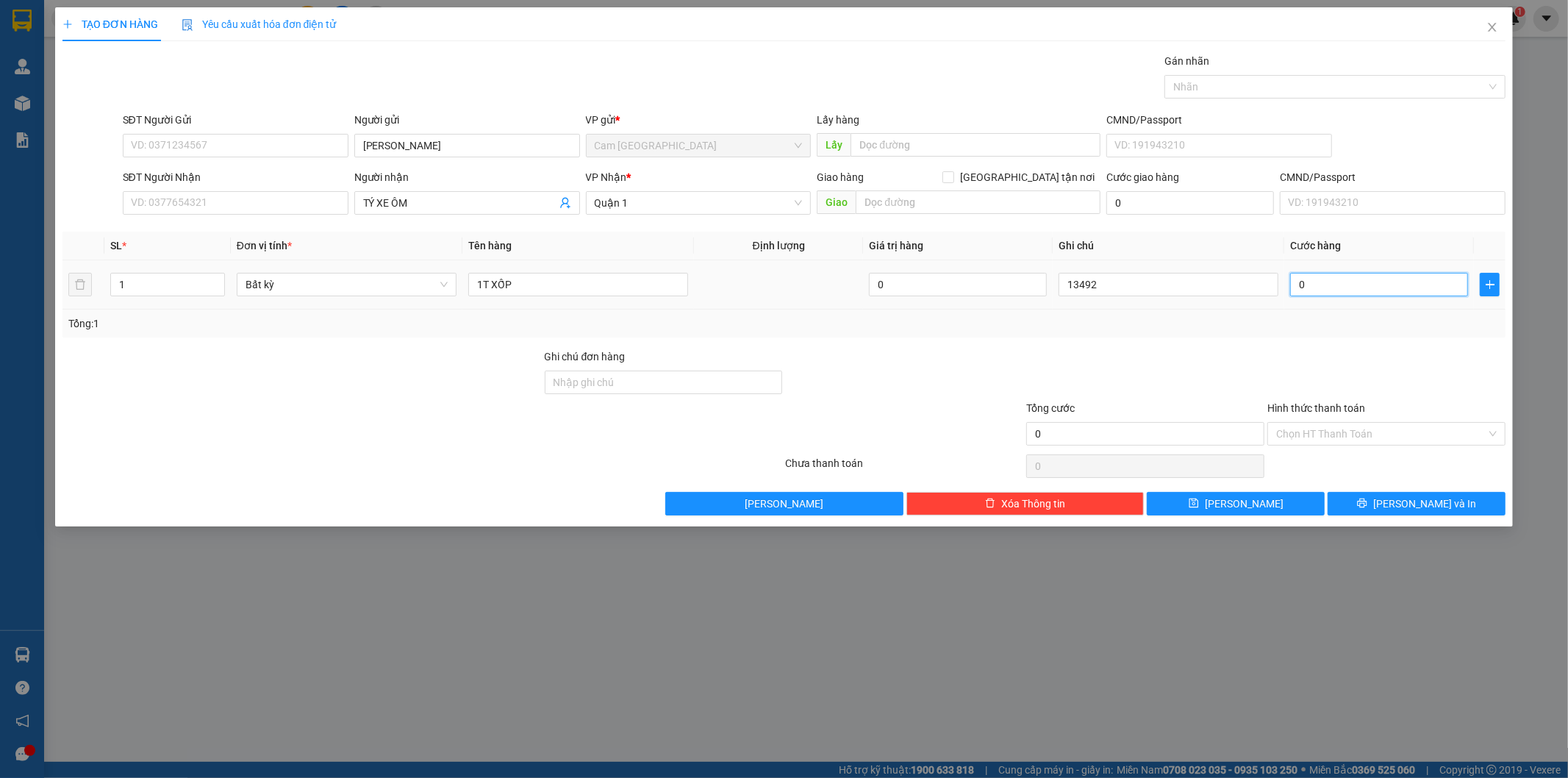
click at [1376, 290] on input "0" at bounding box center [1379, 284] width 178 height 24
type input "6"
type input "60"
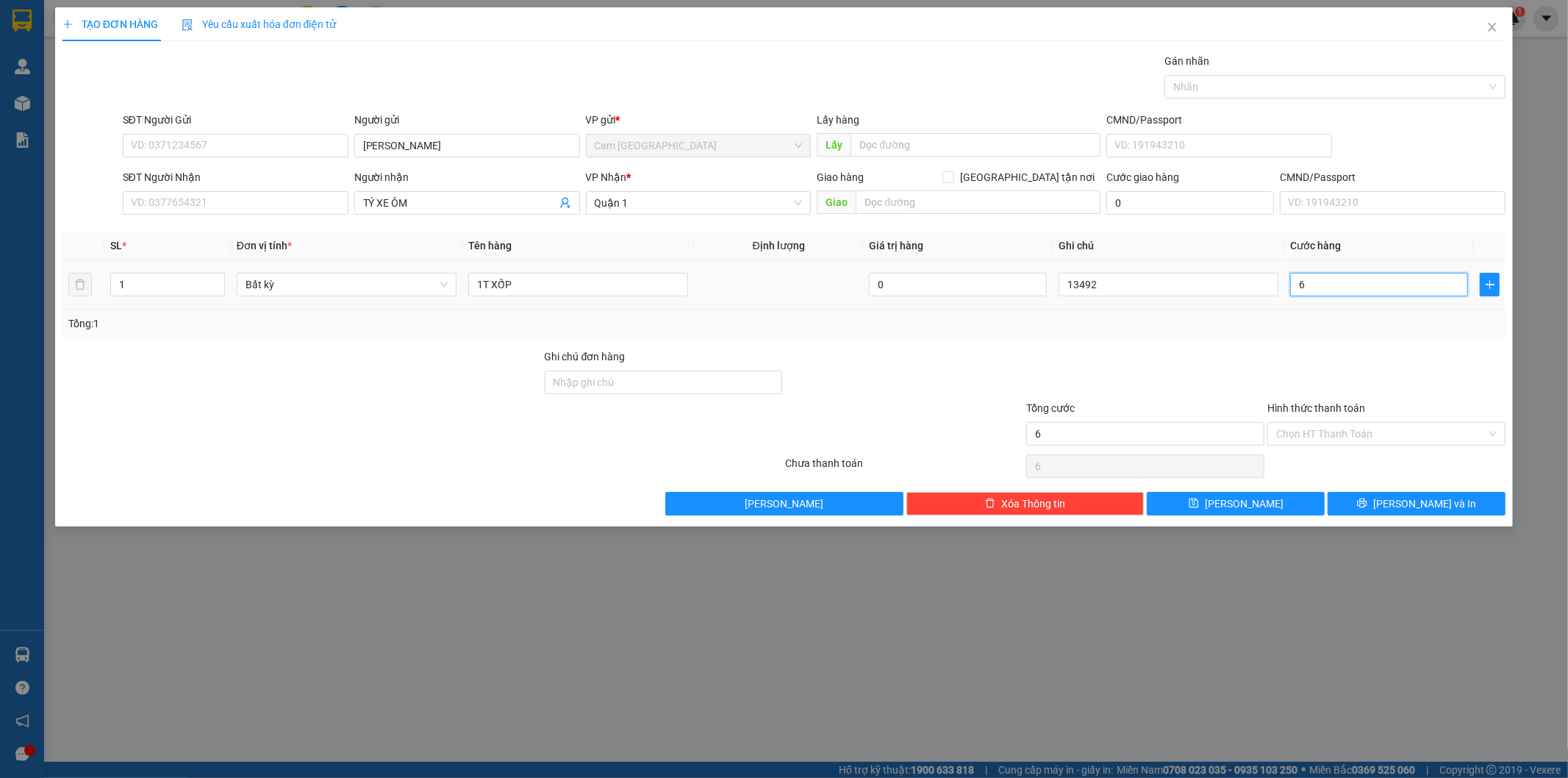
type input "60"
click at [1407, 442] on input "Hình thức thanh toán" at bounding box center [1380, 434] width 210 height 22
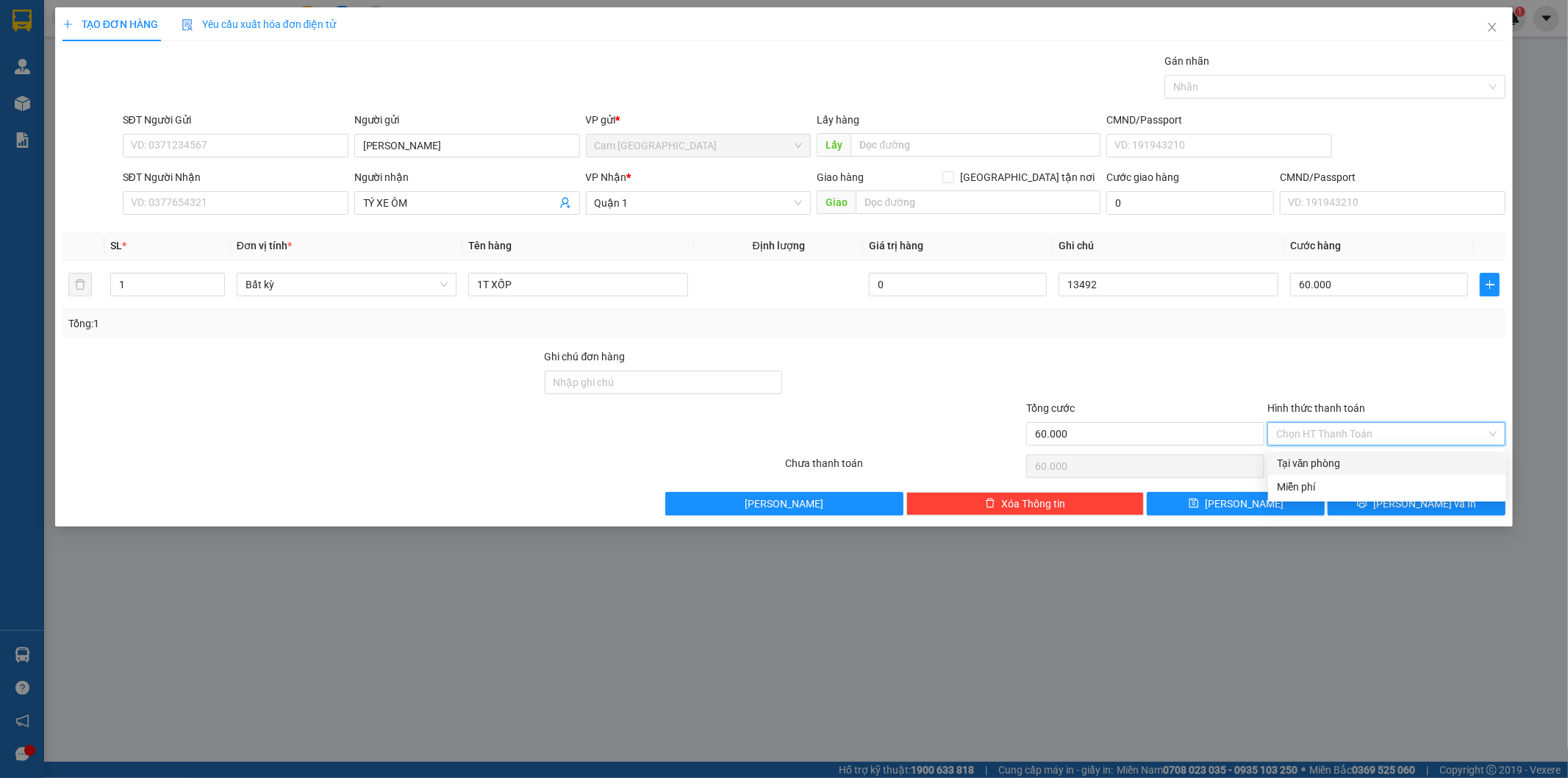
click at [1350, 463] on div "Tại văn phòng" at bounding box center [1387, 463] width 220 height 16
click at [1284, 502] on button "Lưu" at bounding box center [1235, 504] width 178 height 24
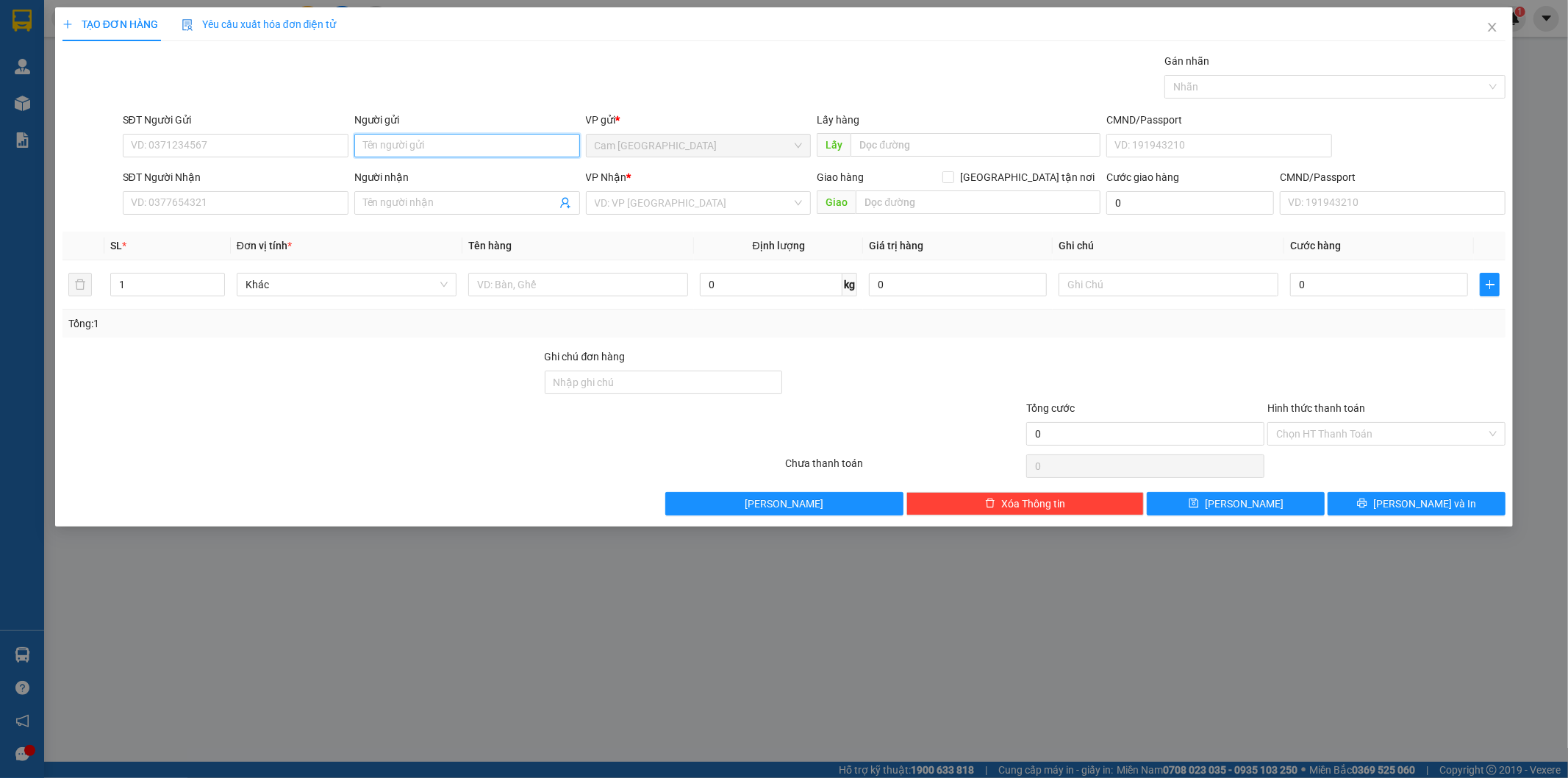
click at [461, 147] on input "Người gửi" at bounding box center [466, 146] width 226 height 24
click at [422, 147] on input "YẾN TƯƠNG PHÁT" at bounding box center [466, 146] width 226 height 24
drag, startPoint x: 416, startPoint y: 143, endPoint x: 435, endPoint y: 138, distance: 19.6
click at [417, 142] on input "YẾN TƯƠNG PHÁT" at bounding box center [466, 146] width 226 height 24
click at [340, 199] on input "SĐT Người Nhận" at bounding box center [235, 203] width 226 height 24
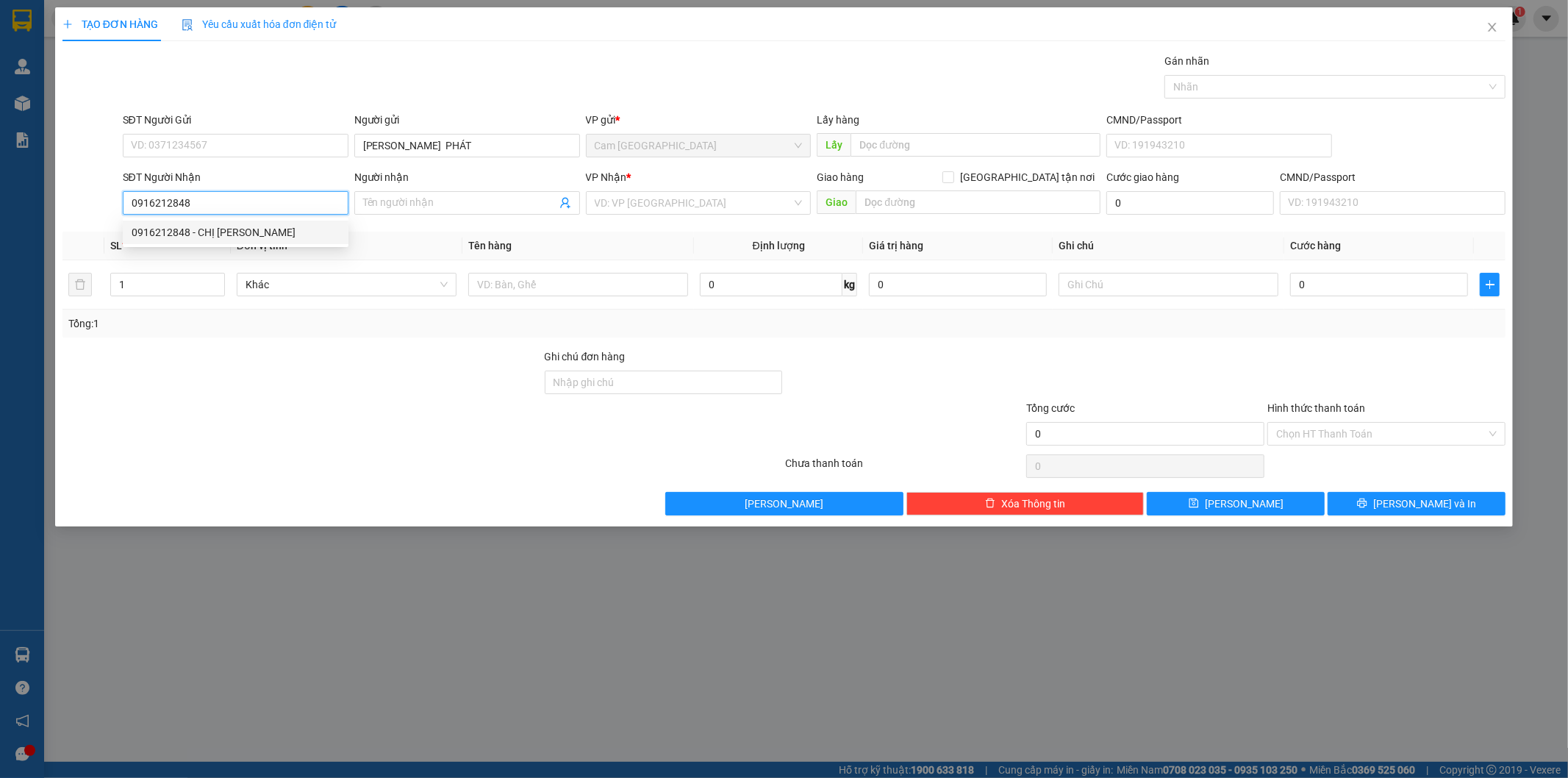
click at [324, 231] on div "0916212848 - CHỊ THẢO" at bounding box center [235, 232] width 208 height 16
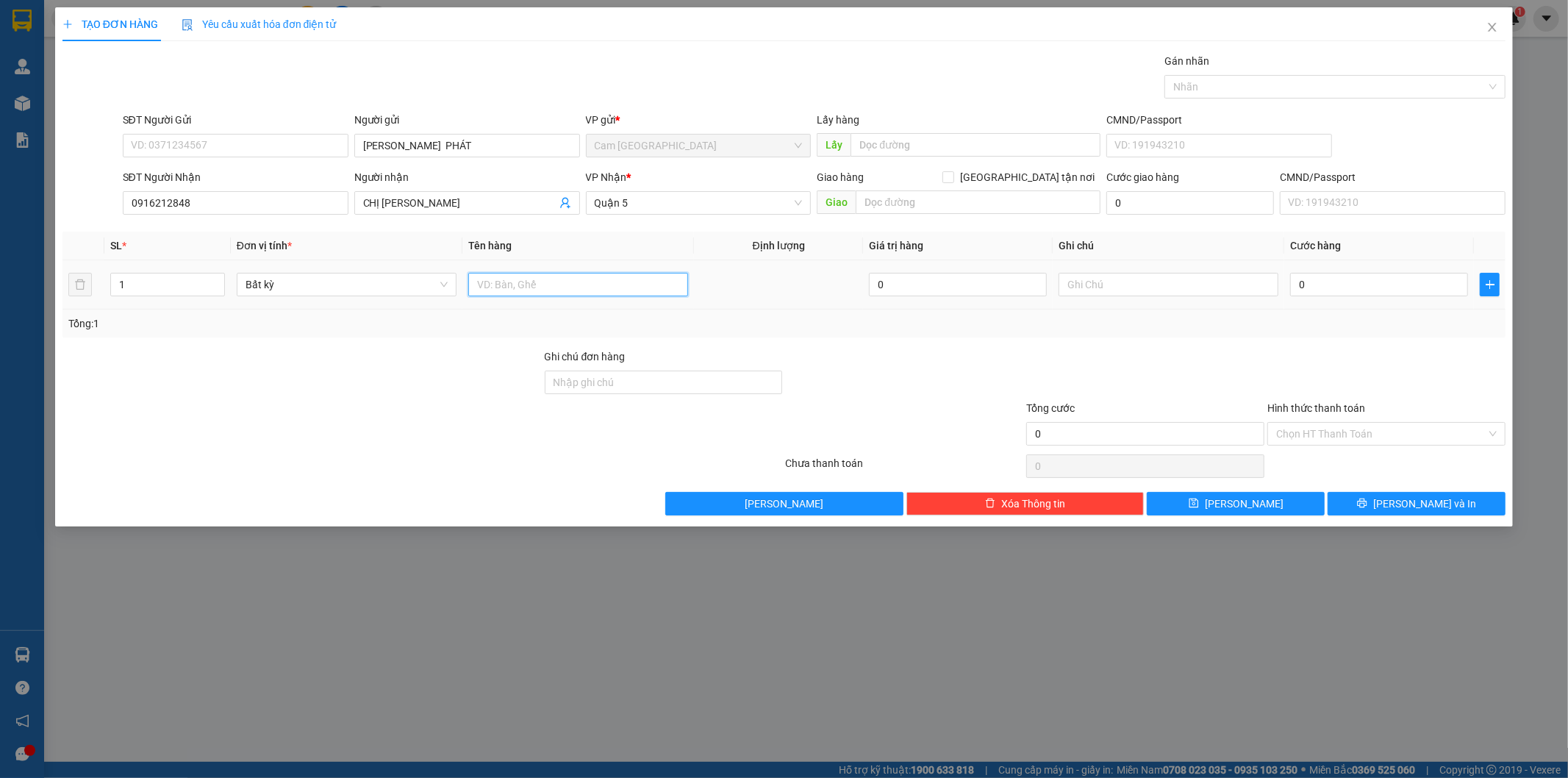
click at [531, 284] on input "text" at bounding box center [578, 284] width 220 height 24
click at [660, 204] on span "Quận 5" at bounding box center [698, 203] width 208 height 22
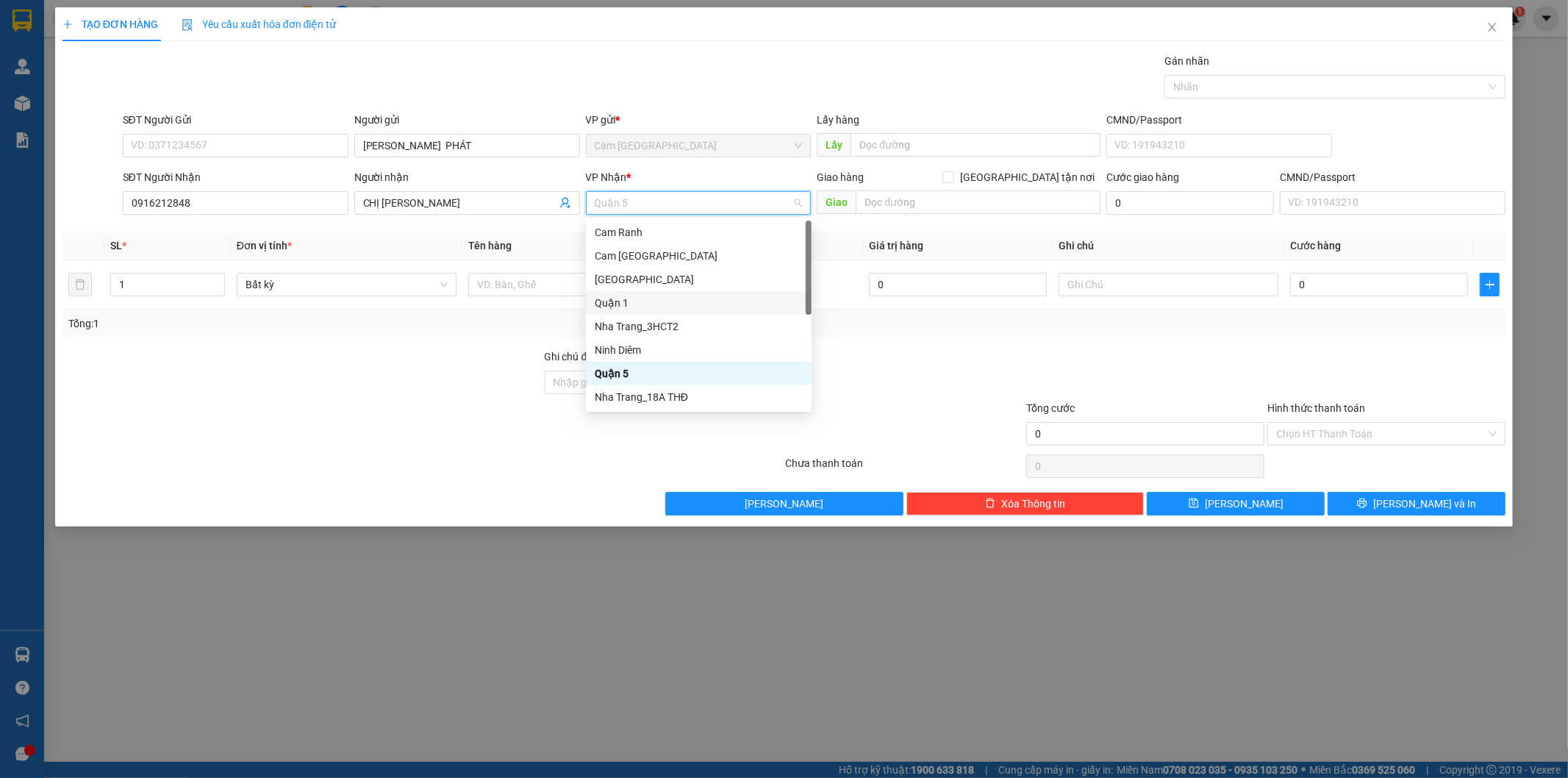
click at [650, 295] on div "Quận 1" at bounding box center [698, 303] width 208 height 16
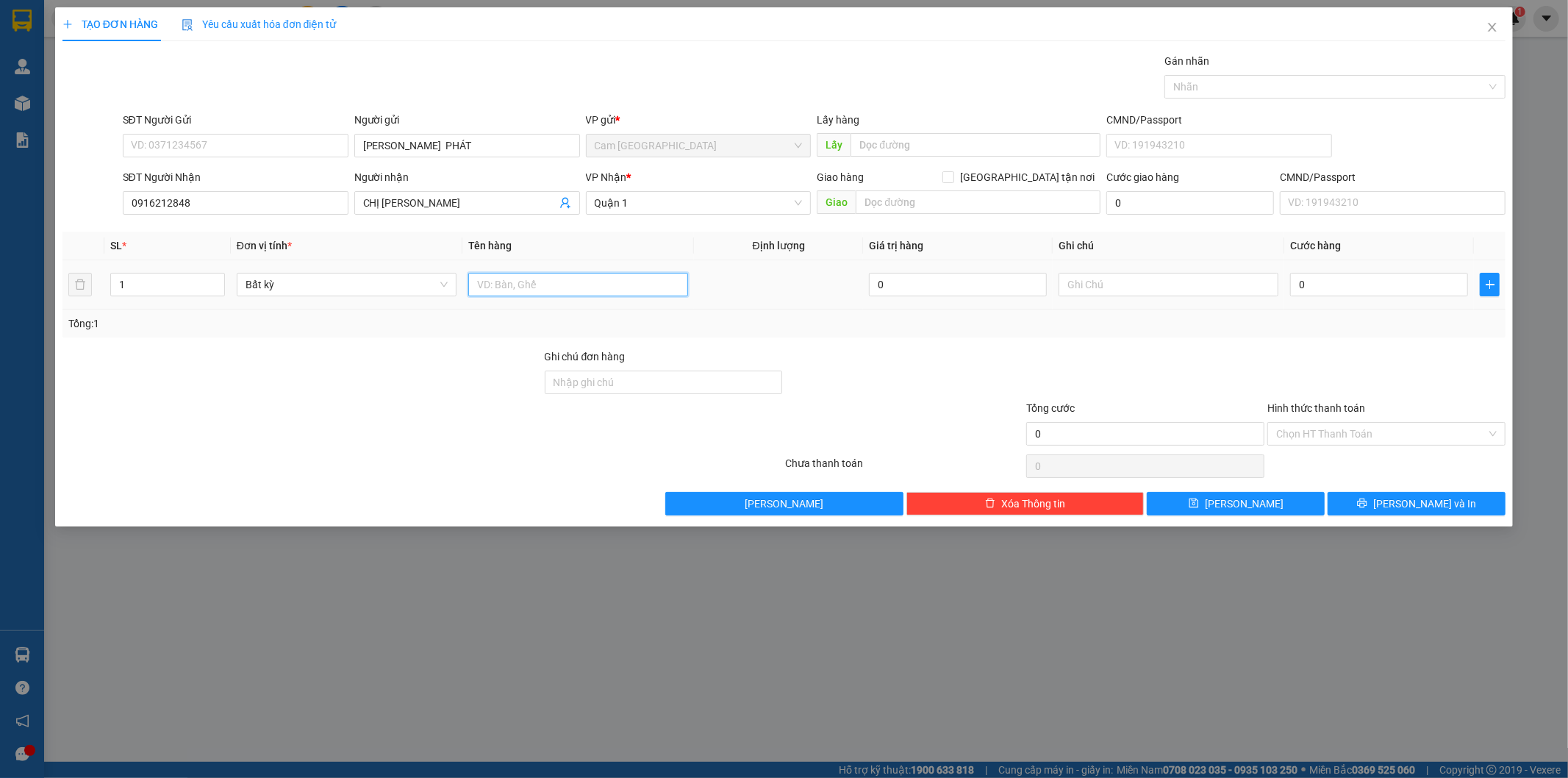
click at [599, 288] on input "text" at bounding box center [578, 284] width 220 height 24
click at [1157, 281] on input "text" at bounding box center [1169, 284] width 220 height 24
click at [1334, 284] on input "0" at bounding box center [1379, 284] width 178 height 24
drag, startPoint x: 1376, startPoint y: 431, endPoint x: 1366, endPoint y: 457, distance: 27.9
click at [1376, 437] on input "Hình thức thanh toán" at bounding box center [1380, 434] width 210 height 22
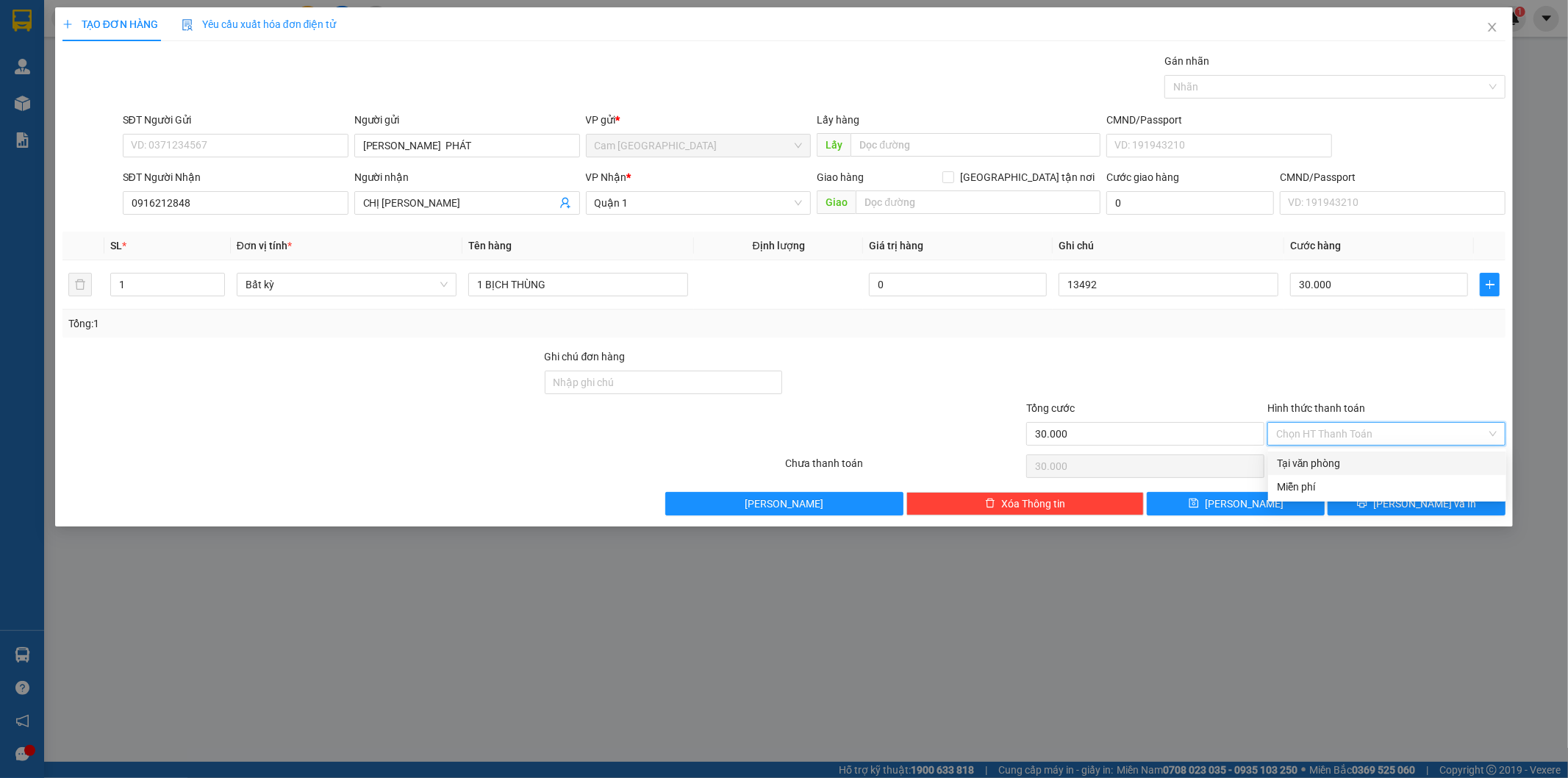
click at [1361, 465] on div "Tại văn phòng" at bounding box center [1387, 463] width 220 height 16
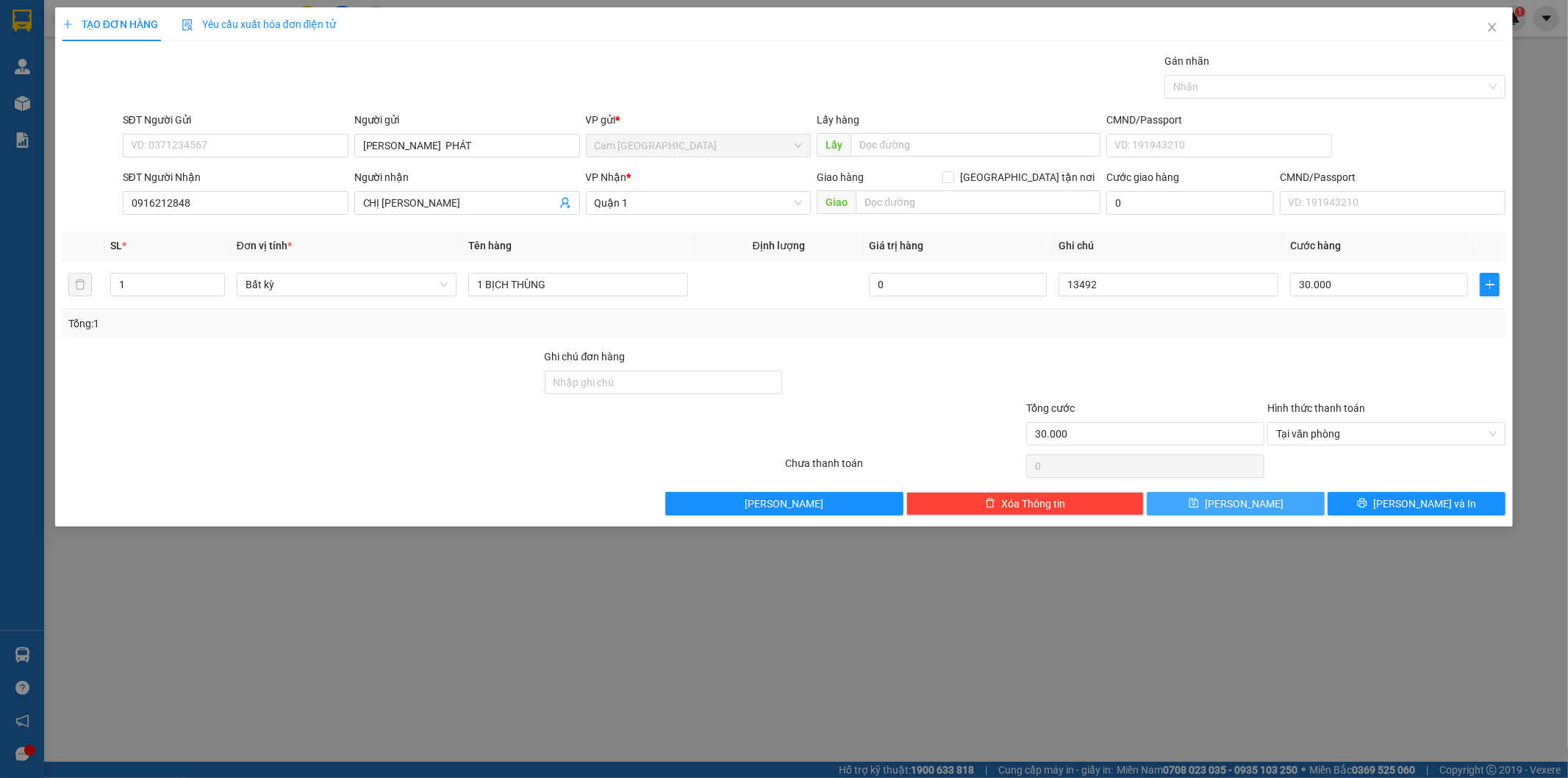
click at [1276, 506] on button "Lưu" at bounding box center [1235, 504] width 178 height 24
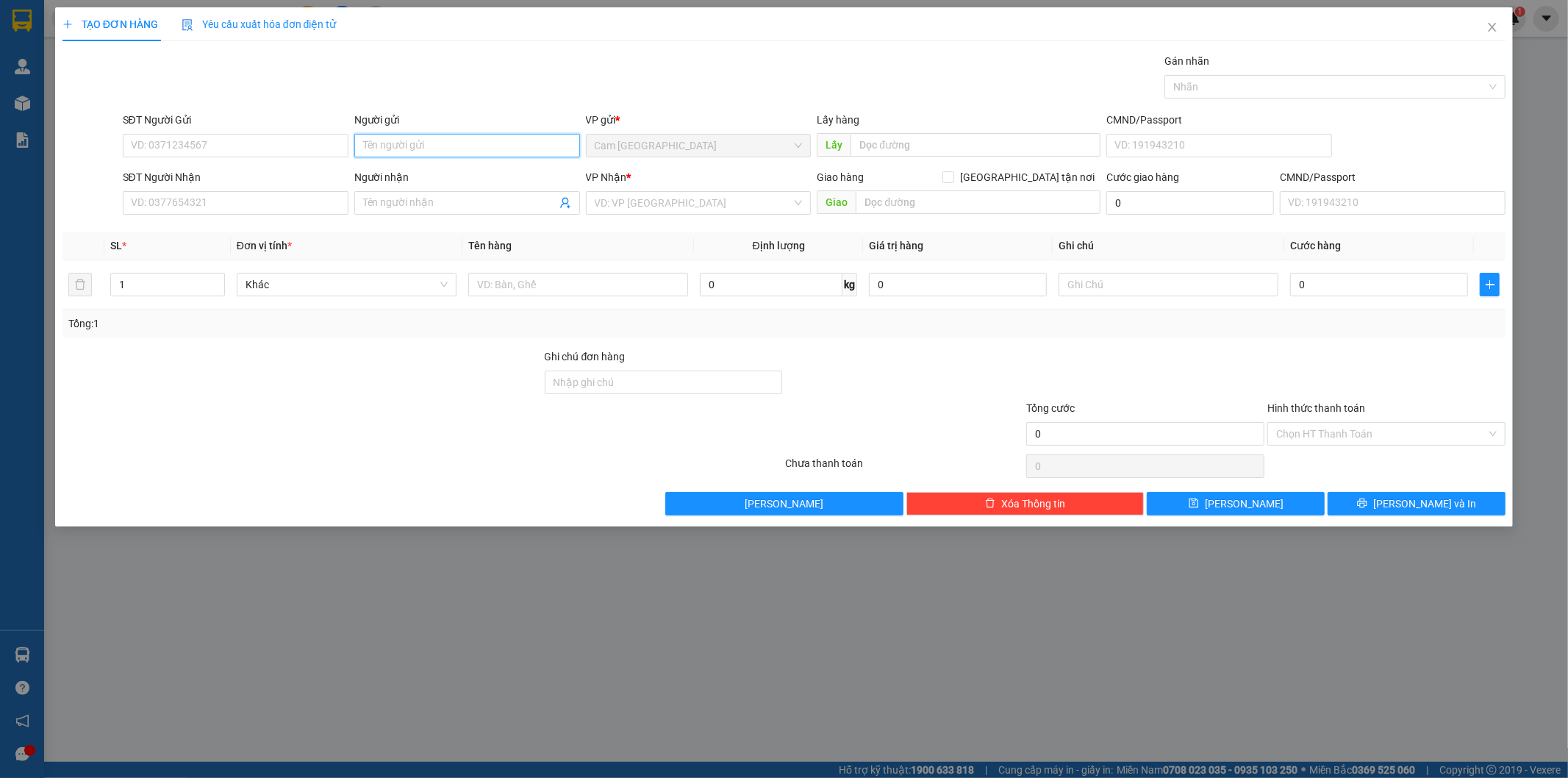
click at [430, 147] on input "Người gửi" at bounding box center [466, 146] width 226 height 24
click at [336, 204] on input "SĐT Người Nhận" at bounding box center [235, 203] width 226 height 24
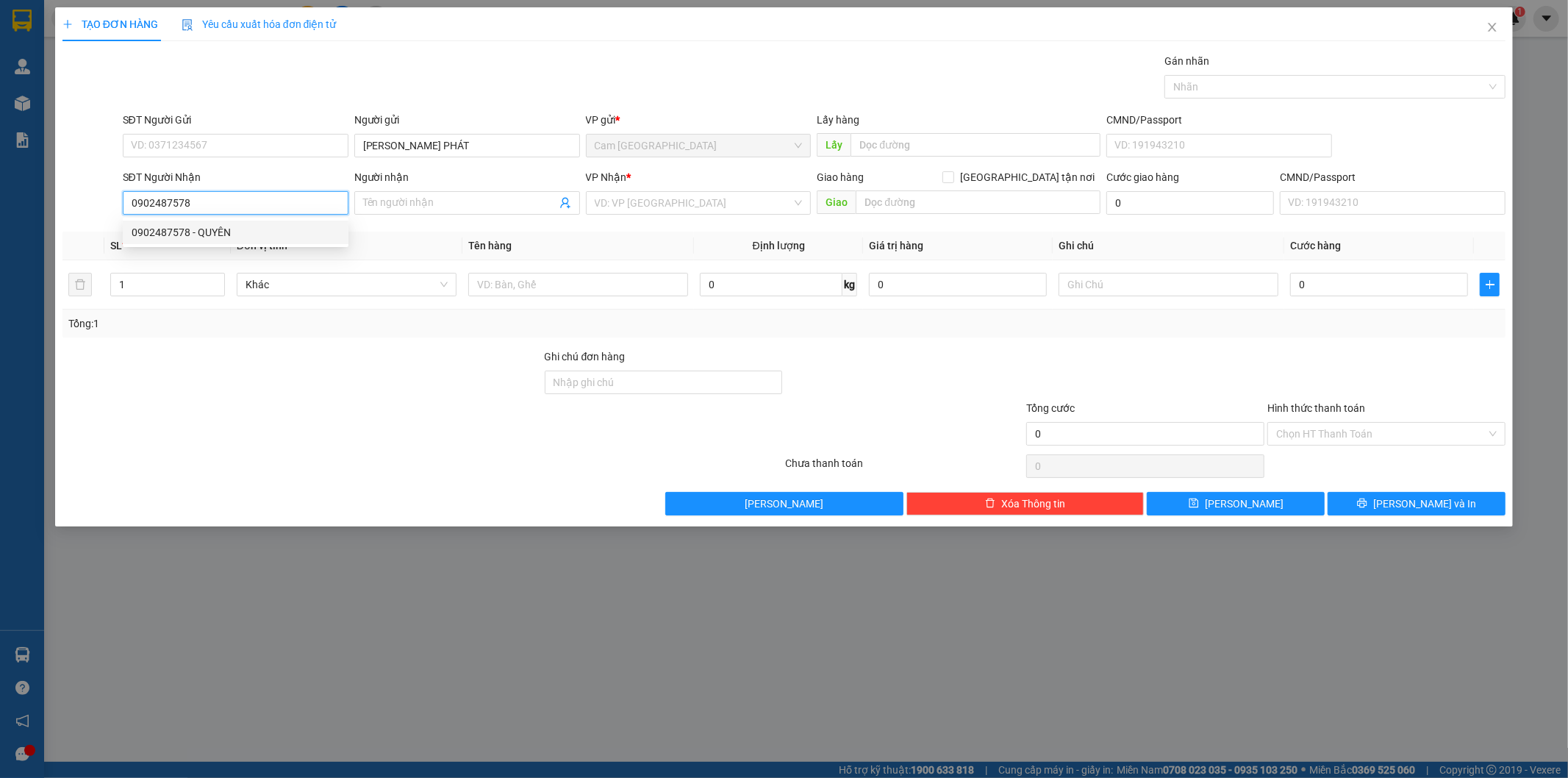
click at [320, 227] on div "0902487578 - QUYÊN" at bounding box center [235, 232] width 208 height 16
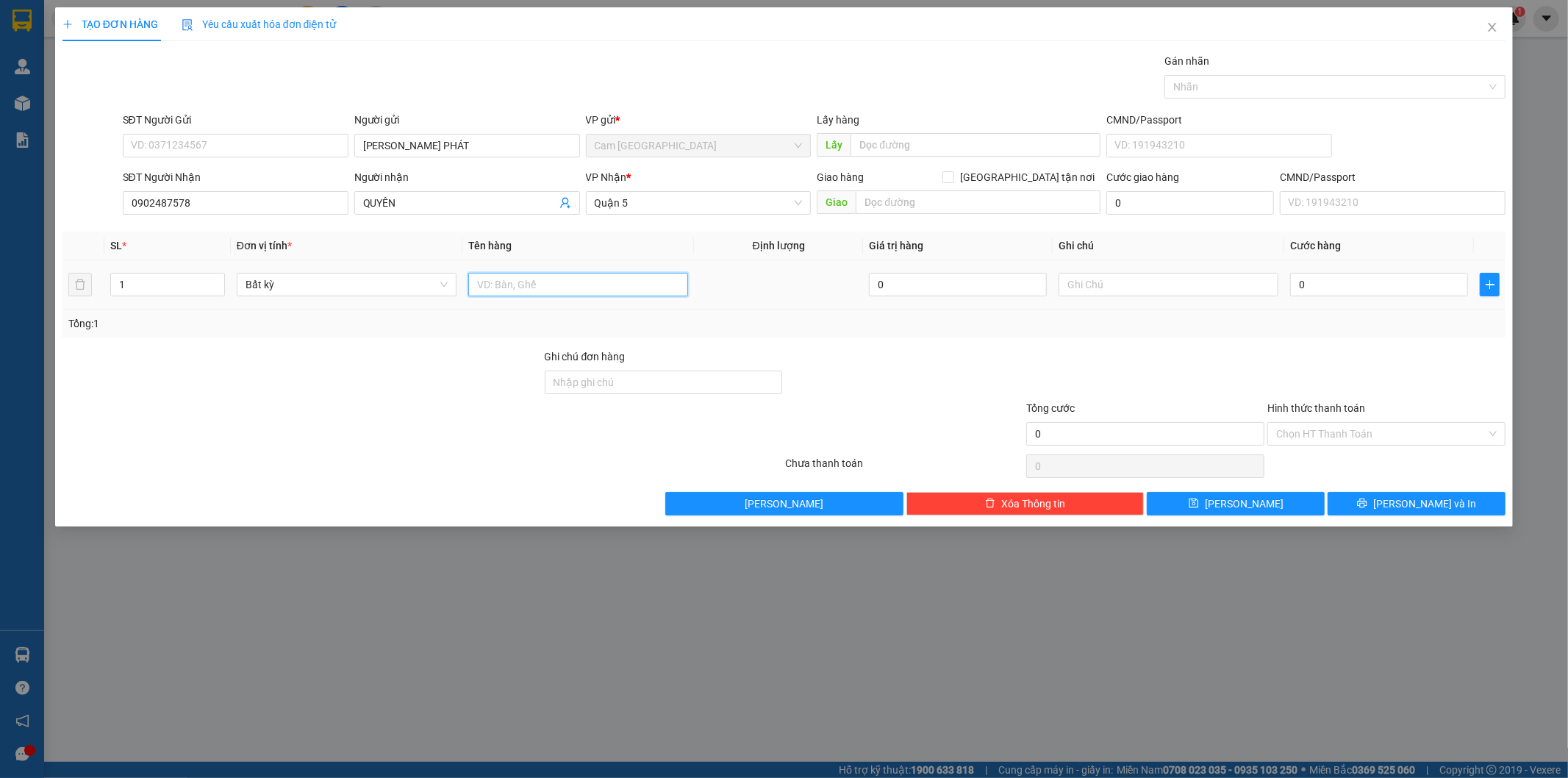
click at [558, 283] on input "text" at bounding box center [578, 284] width 220 height 24
click at [1077, 289] on input "text" at bounding box center [1169, 284] width 220 height 24
click at [1303, 284] on input "0" at bounding box center [1379, 284] width 178 height 24
click at [1336, 426] on input "Hình thức thanh toán" at bounding box center [1380, 434] width 210 height 22
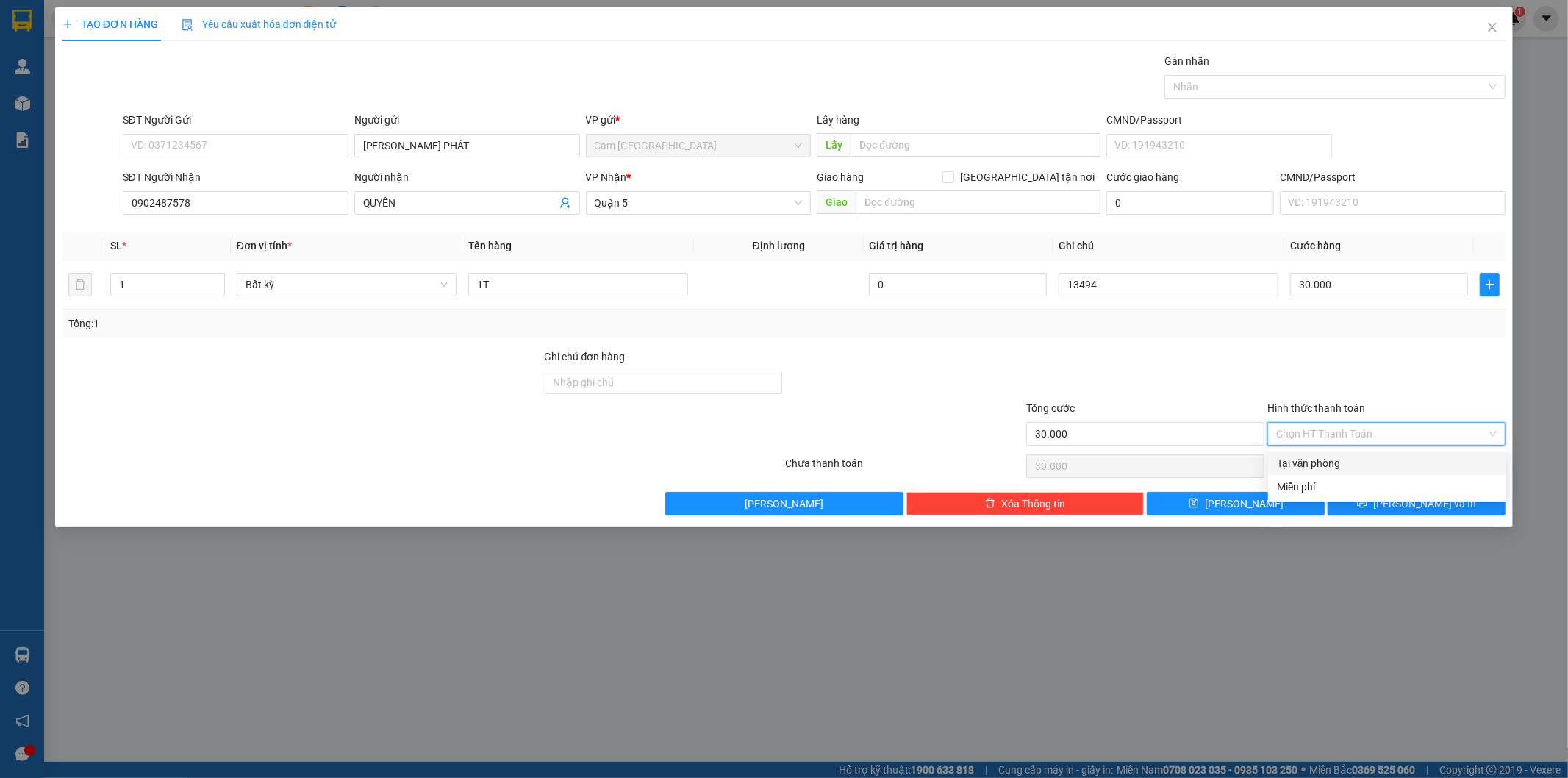
drag, startPoint x: 1320, startPoint y: 456, endPoint x: 1301, endPoint y: 482, distance: 32.2
click at [1320, 457] on div "Tại văn phòng" at bounding box center [1387, 463] width 220 height 16
click at [1291, 508] on button "Lưu" at bounding box center [1235, 504] width 178 height 24
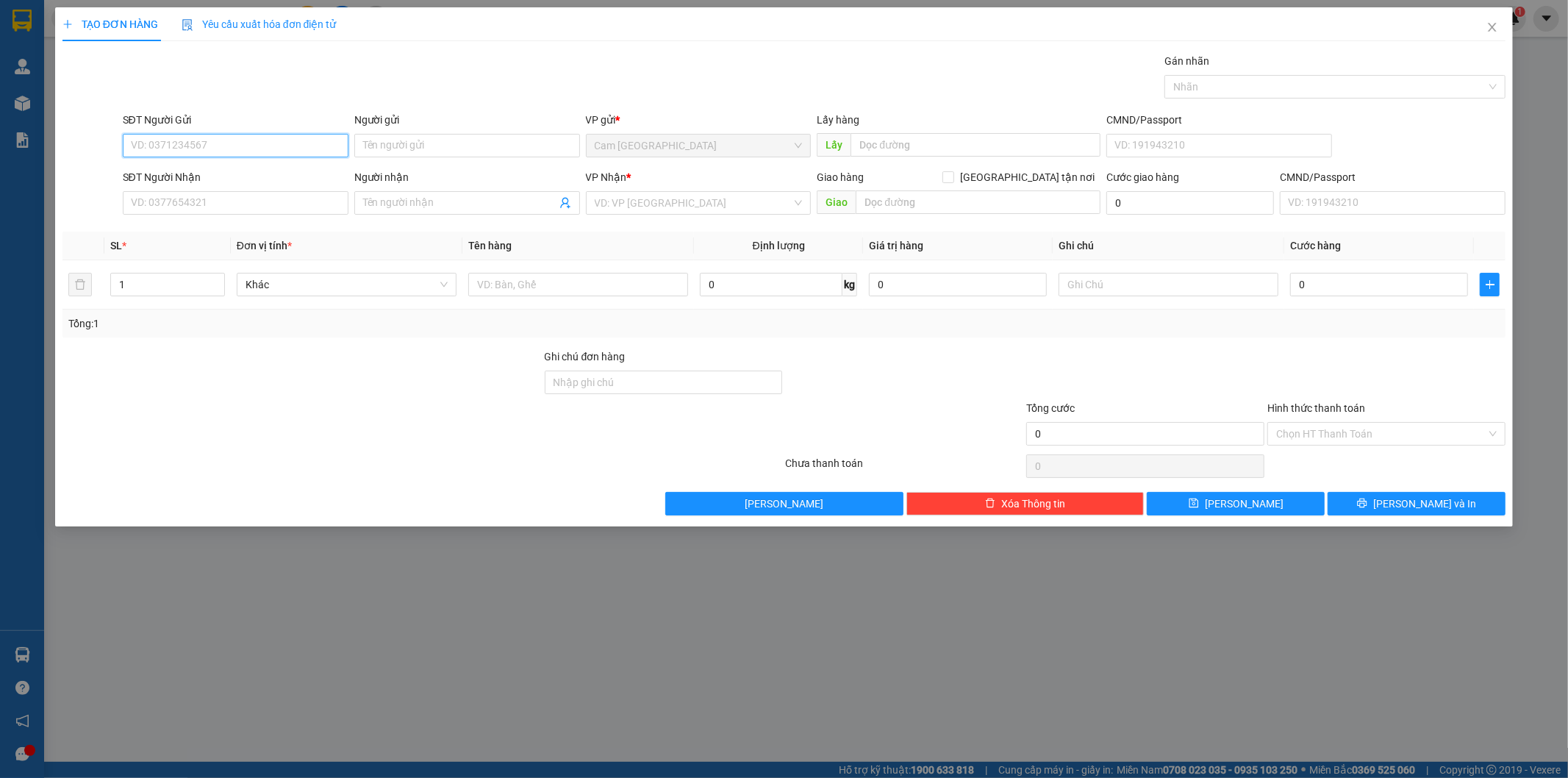
click at [288, 138] on input "SĐT Người Gửi" at bounding box center [235, 146] width 226 height 24
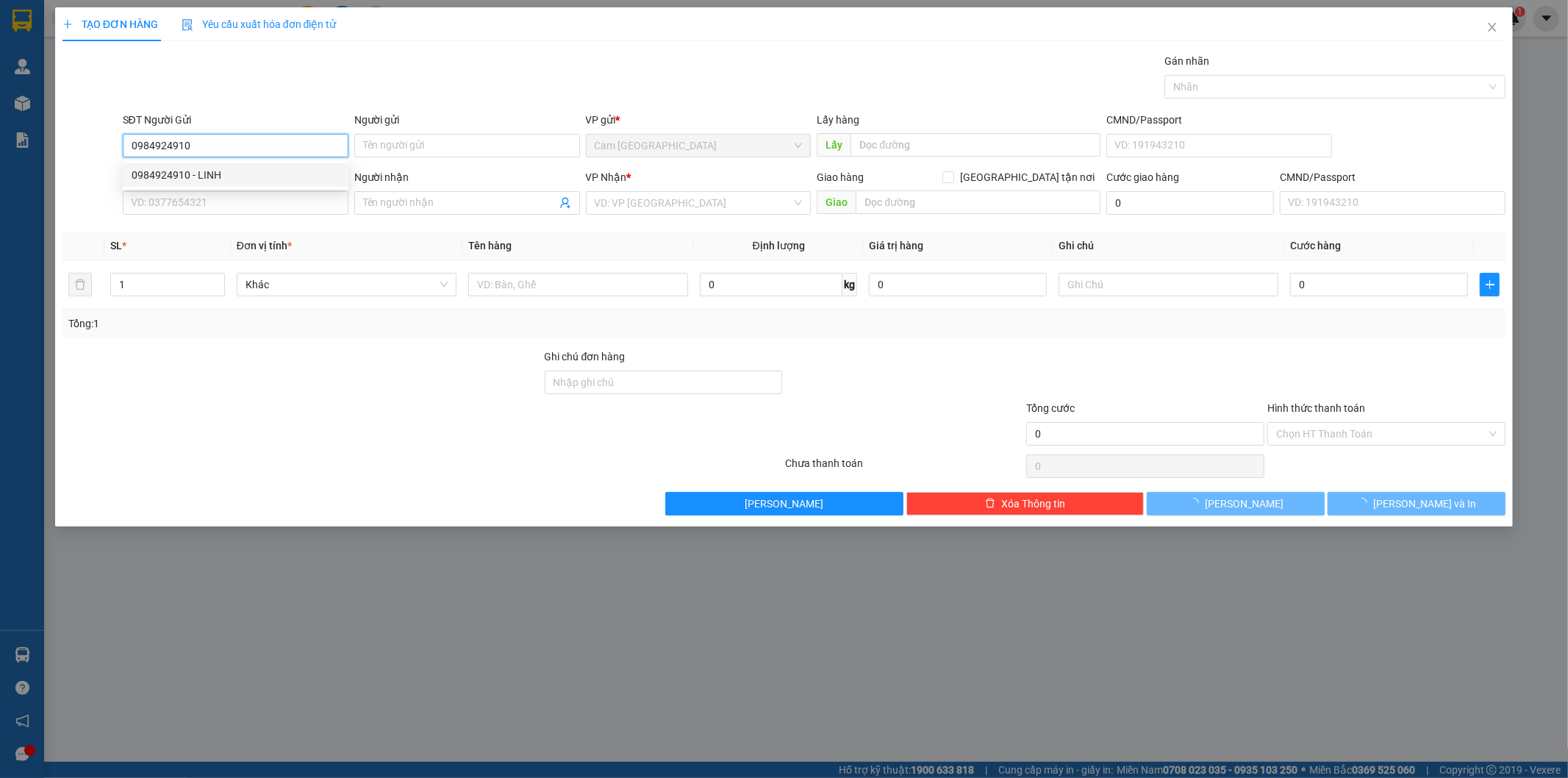
click at [312, 173] on div "0984924910 - LINH" at bounding box center [235, 175] width 208 height 16
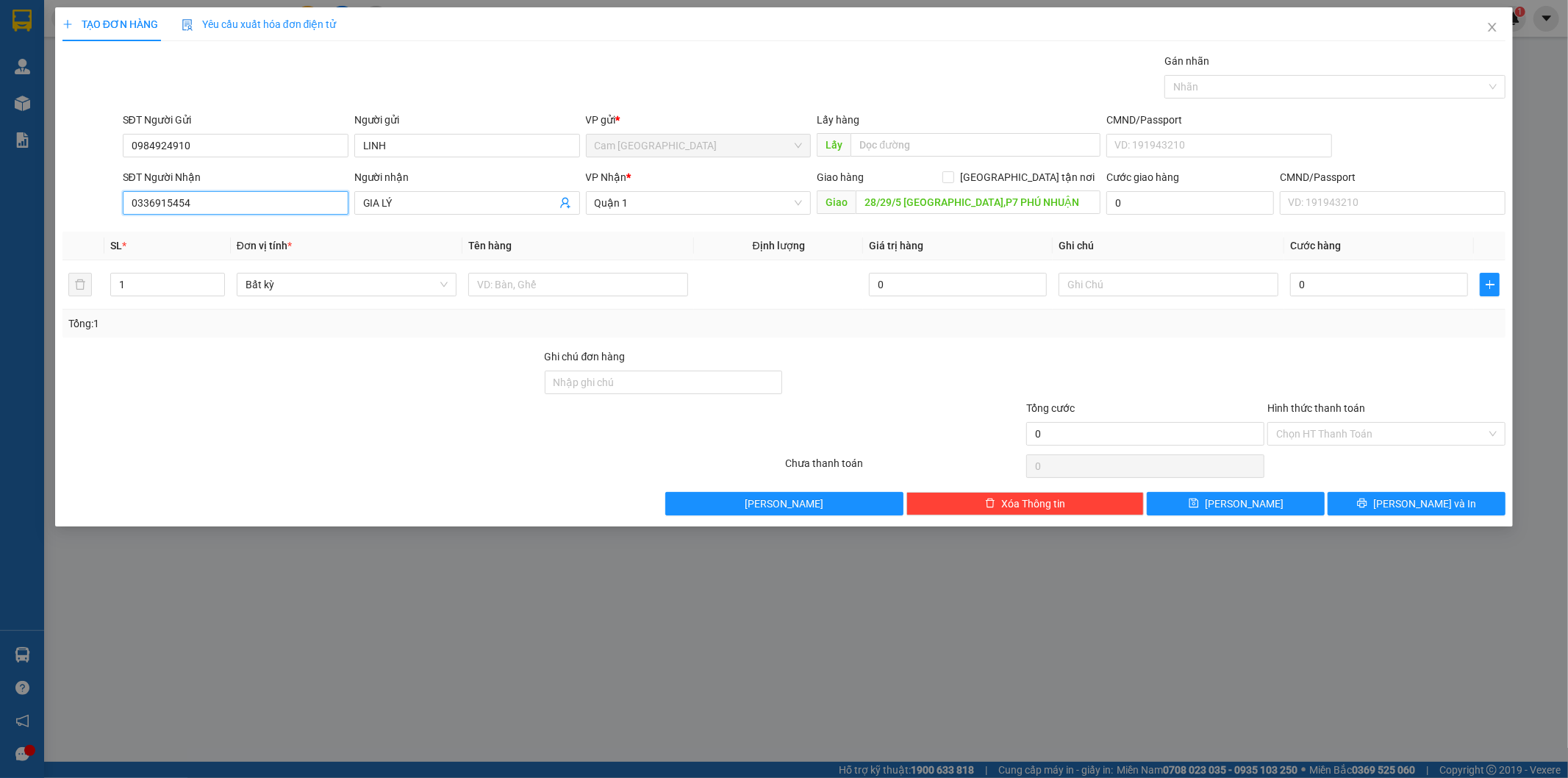
drag, startPoint x: 185, startPoint y: 206, endPoint x: 53, endPoint y: 208, distance: 132.0
click at [53, 208] on div "TẠO ĐƠN HÀNG Yêu cầu xuất hóa đơn điện tử Transit Pickup Surcharge Ids Transit …" at bounding box center [784, 389] width 1568 height 778
click at [204, 233] on div "0907016300 - MỸ PHƯƠNG" at bounding box center [235, 232] width 208 height 16
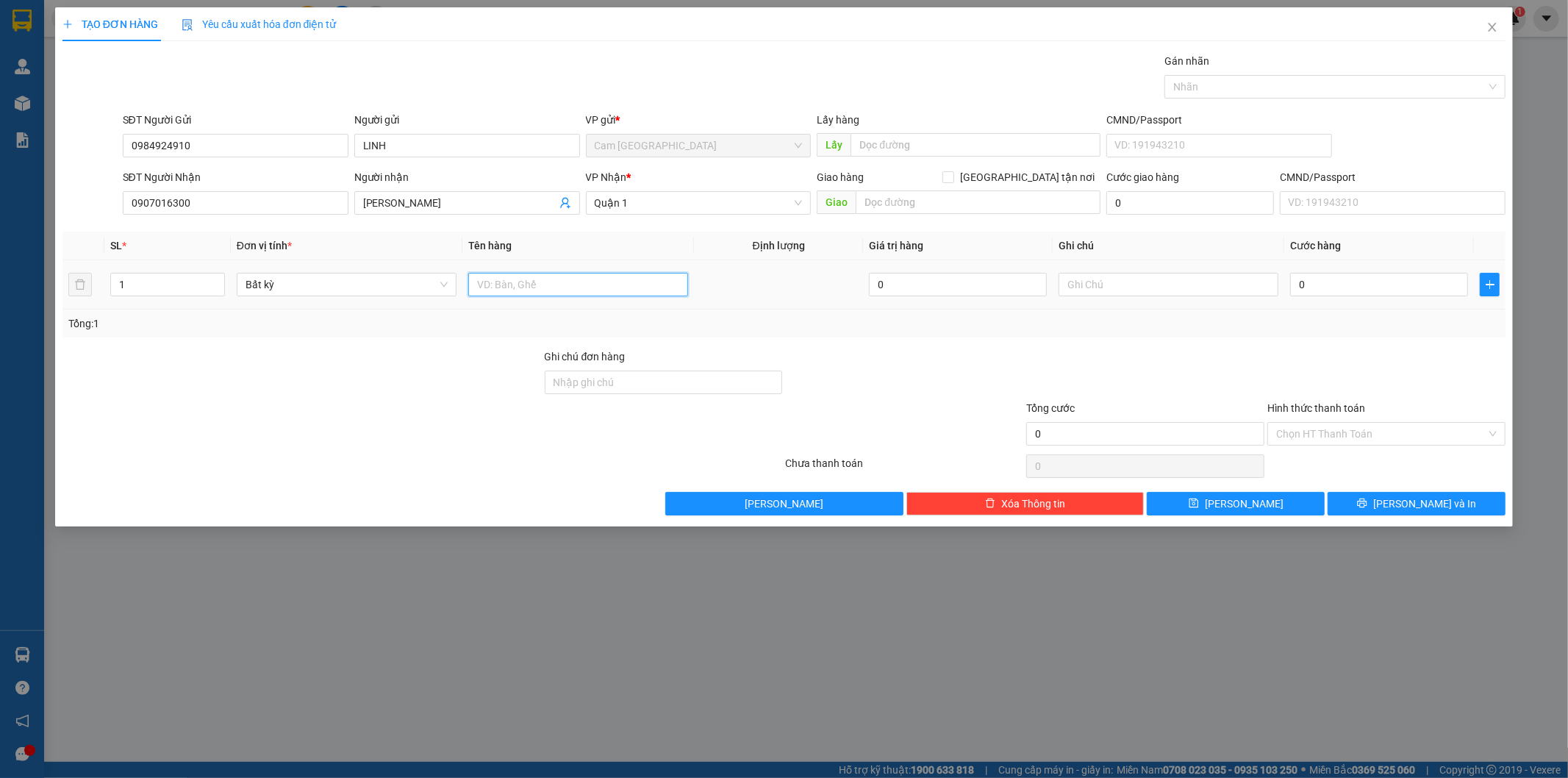
click at [509, 276] on input "text" at bounding box center [578, 284] width 220 height 24
click at [1088, 289] on input "text" at bounding box center [1169, 284] width 220 height 24
click at [1309, 298] on div "0" at bounding box center [1379, 284] width 178 height 29
click at [1315, 289] on input "0" at bounding box center [1379, 284] width 178 height 24
click at [1385, 442] on input "Hình thức thanh toán" at bounding box center [1380, 434] width 210 height 22
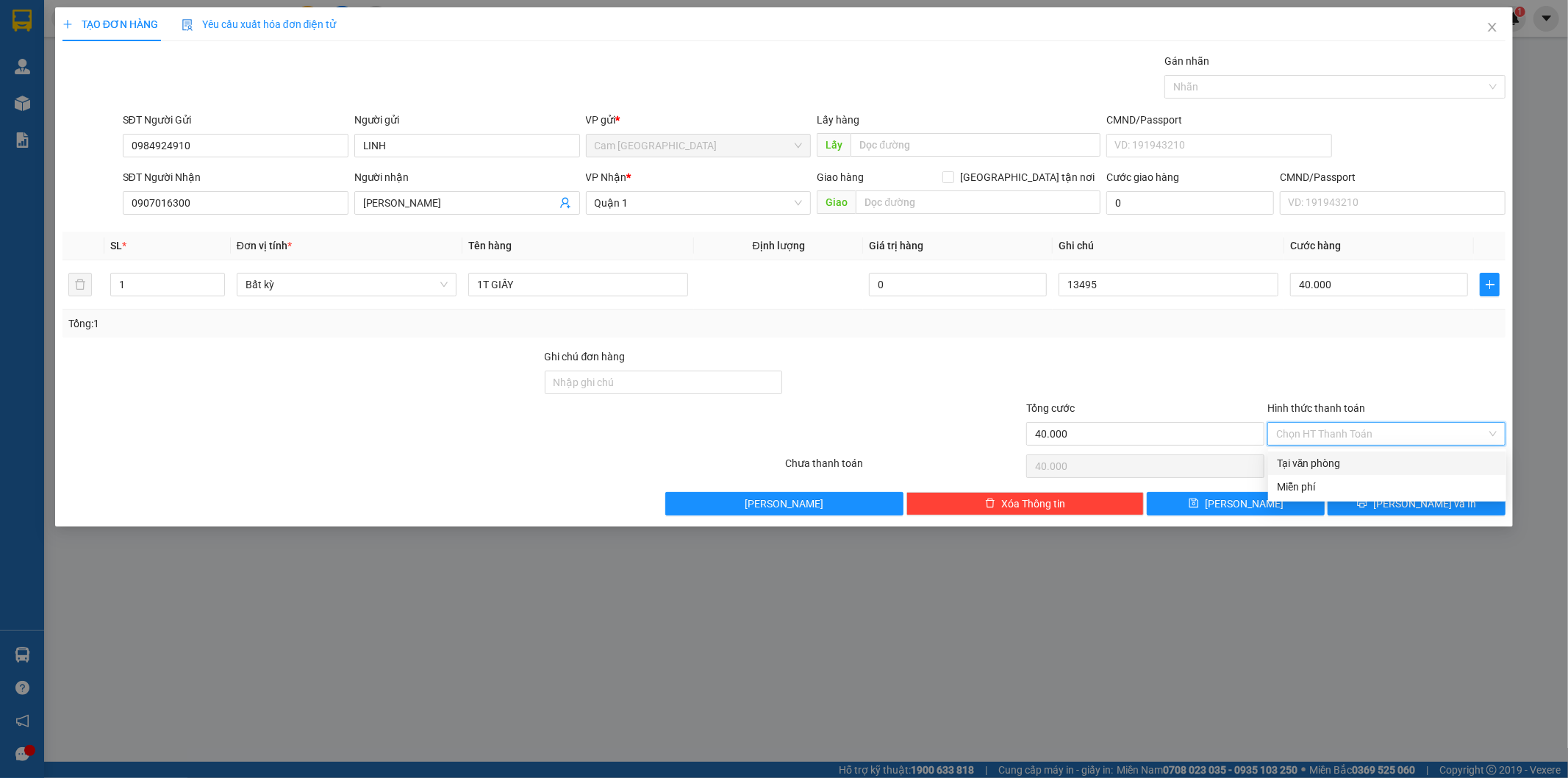
drag, startPoint x: 1319, startPoint y: 452, endPoint x: 1315, endPoint y: 462, distance: 10.8
click at [1317, 457] on div "Tại văn phòng" at bounding box center [1387, 463] width 238 height 24
click at [1273, 500] on button "Lưu" at bounding box center [1235, 504] width 178 height 24
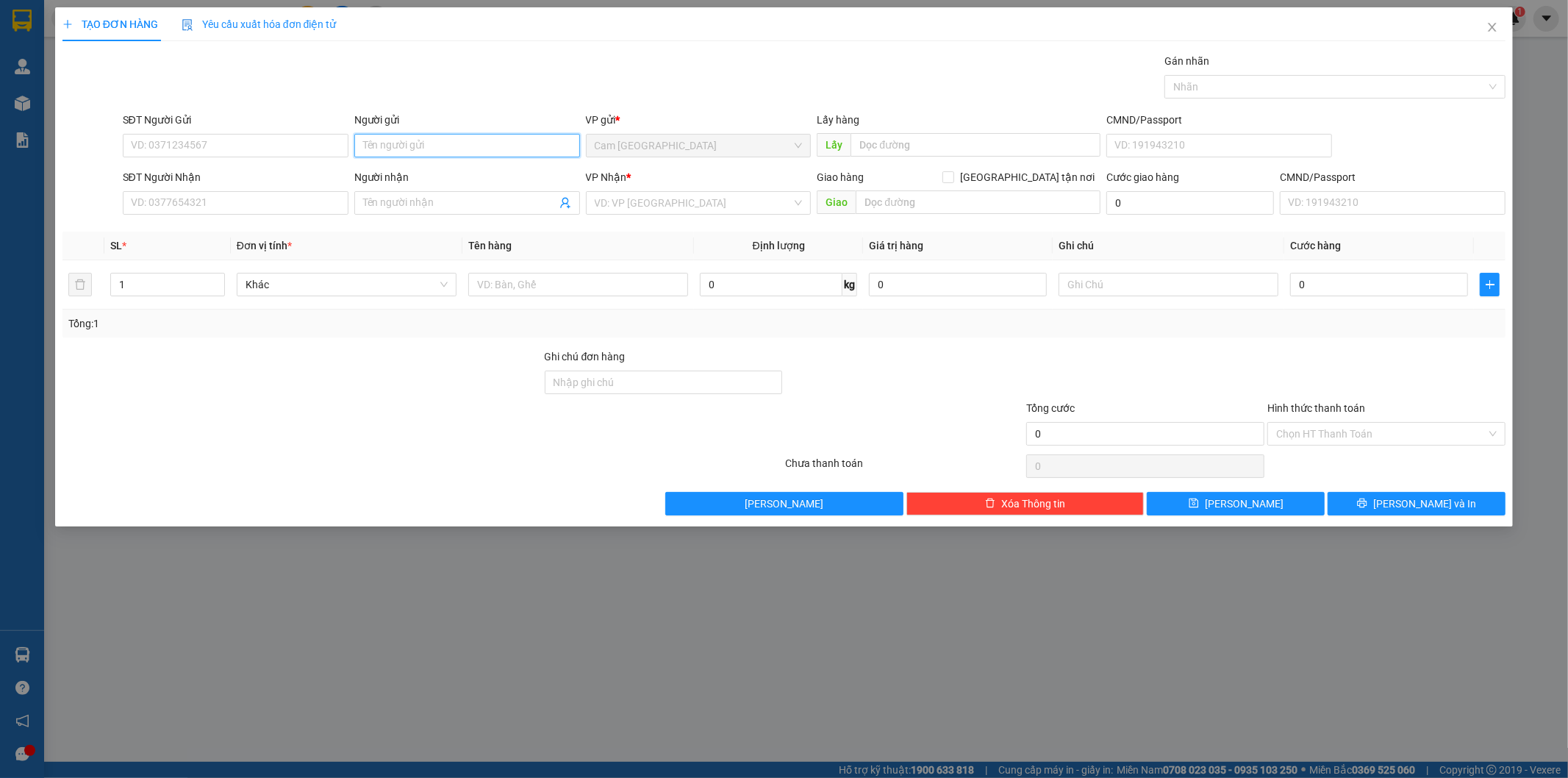
click at [482, 154] on input "Người gửi" at bounding box center [466, 146] width 226 height 24
click at [210, 138] on input "SĐT Người Gửi" at bounding box center [235, 146] width 226 height 24
click at [374, 138] on input "Người gửi" at bounding box center [466, 146] width 226 height 24
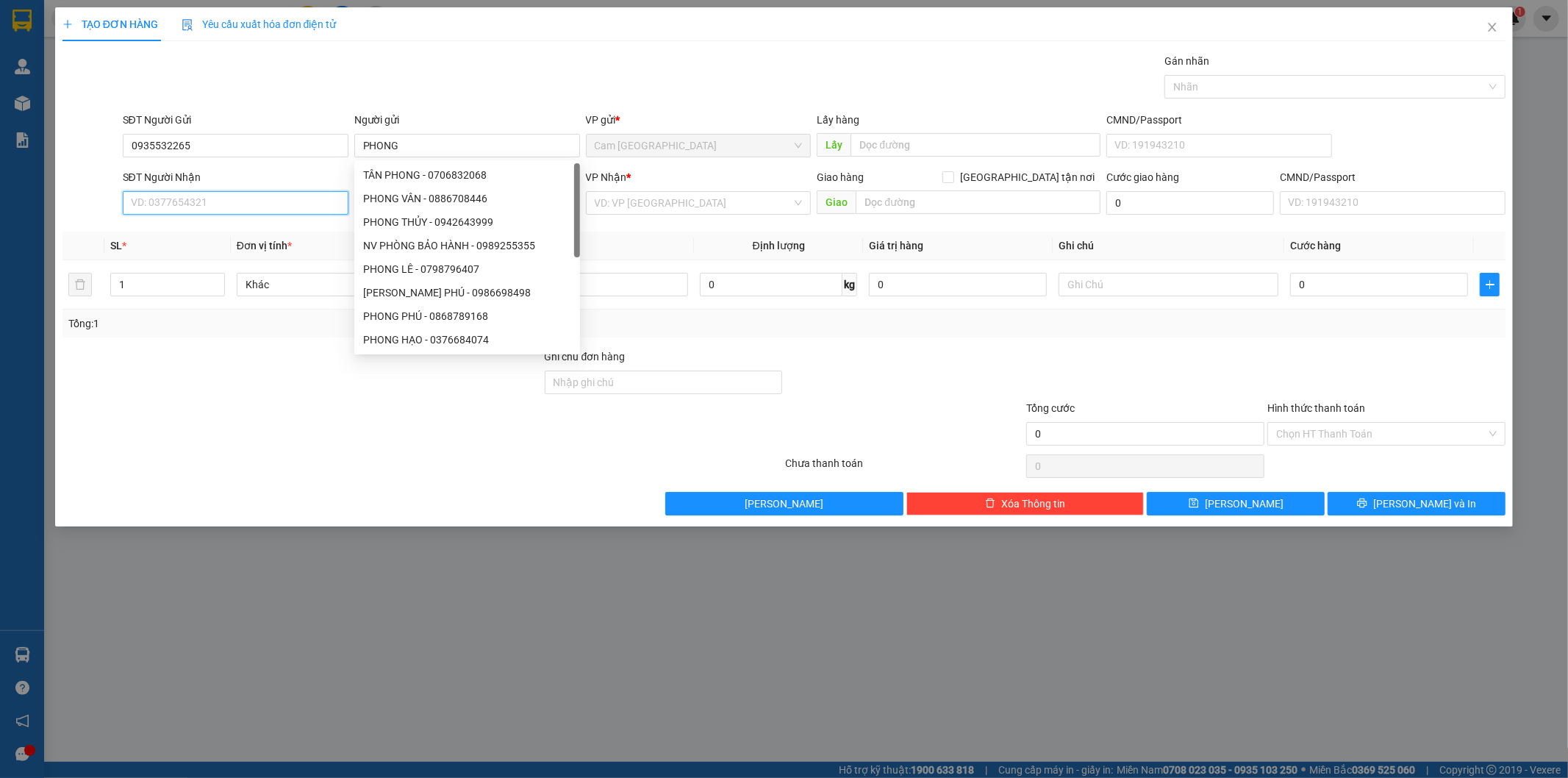
click at [305, 208] on input "SĐT Người Nhận" at bounding box center [235, 203] width 226 height 24
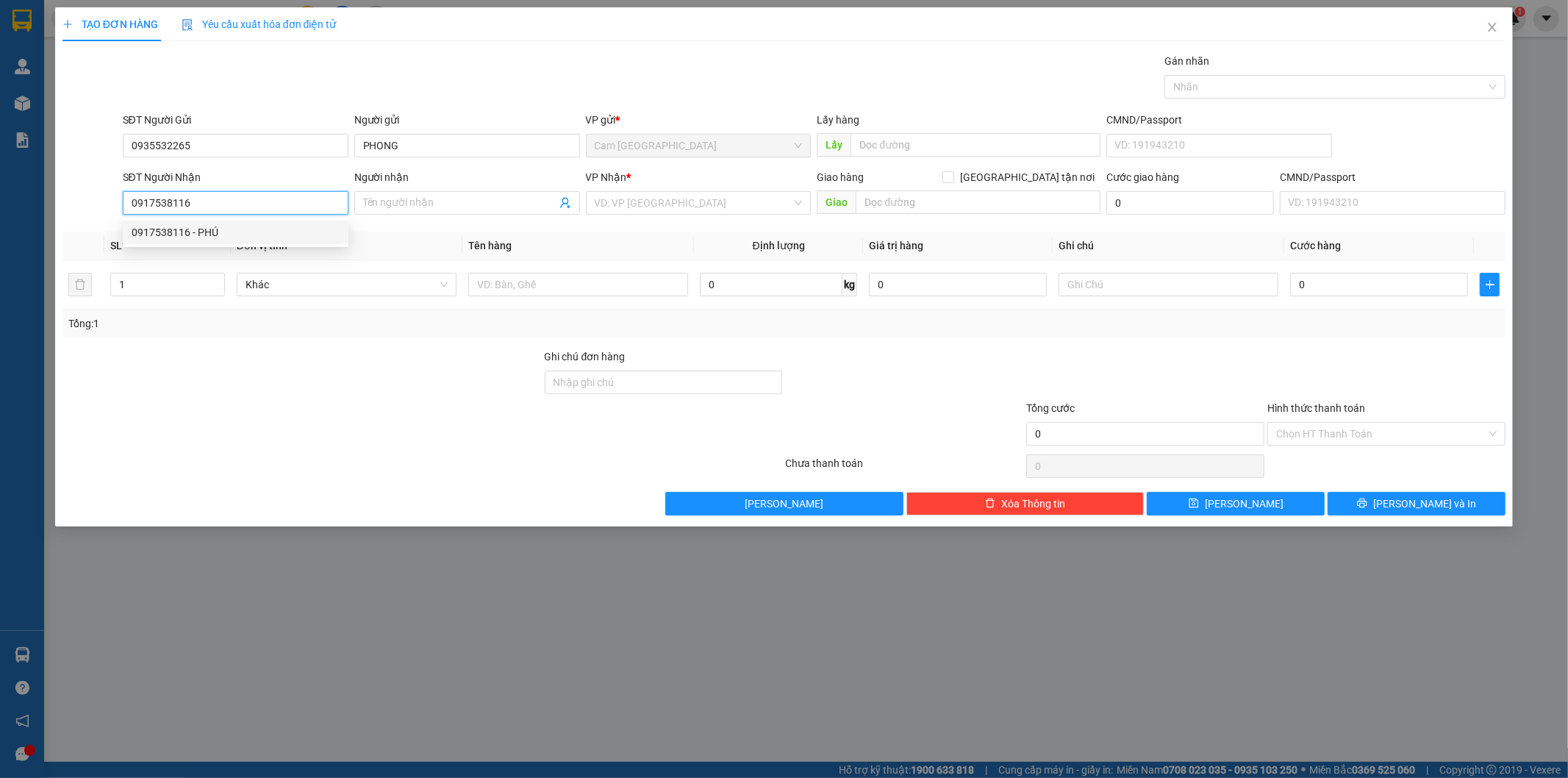
click at [307, 227] on div "0917538116 - PHÚ" at bounding box center [235, 232] width 208 height 16
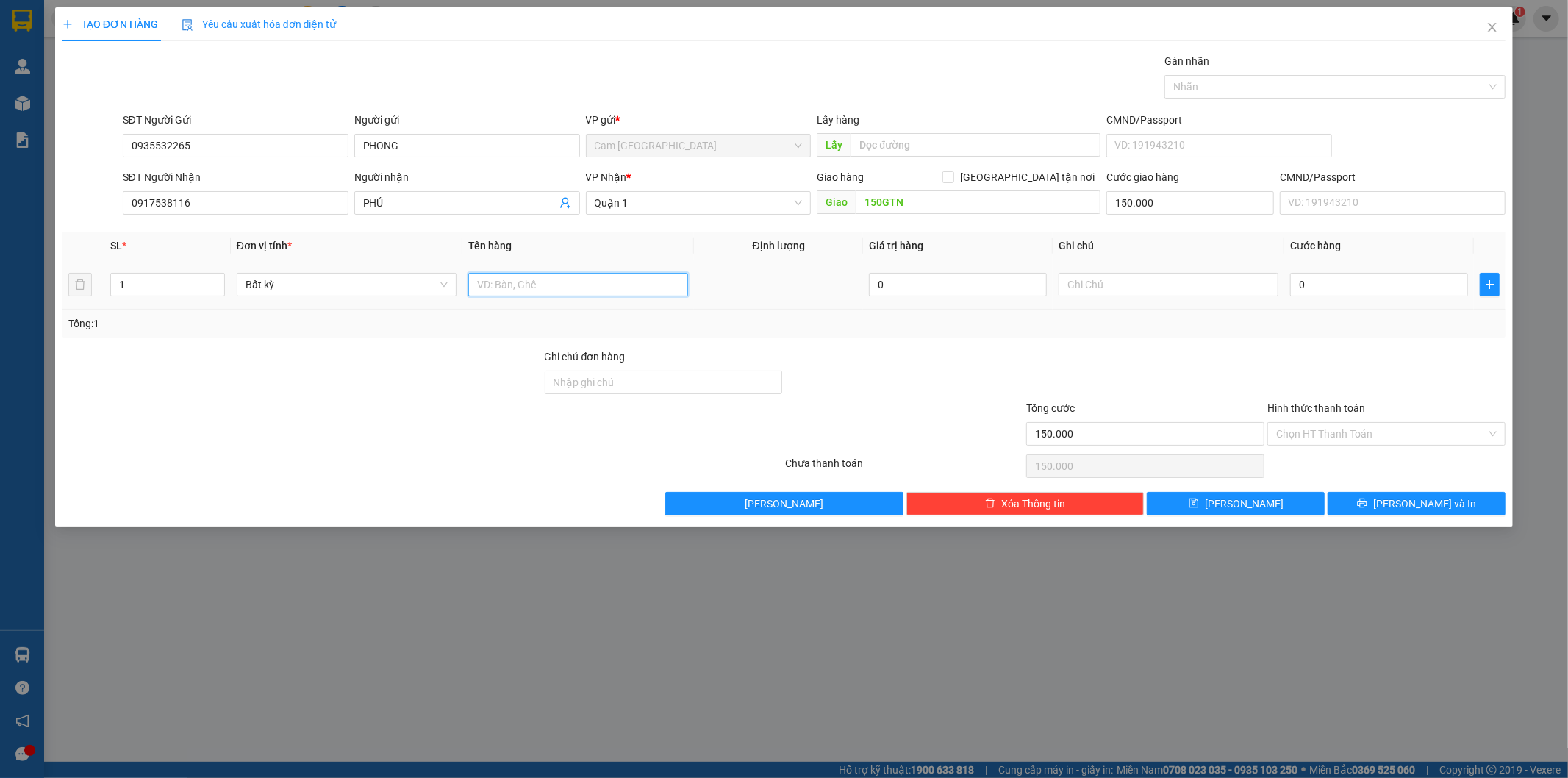
click at [552, 276] on input "text" at bounding box center [578, 284] width 220 height 24
click at [946, 200] on input "150GTN" at bounding box center [977, 202] width 245 height 24
click at [630, 280] on input "text" at bounding box center [578, 284] width 220 height 24
click at [1191, 291] on input "text" at bounding box center [1169, 284] width 220 height 24
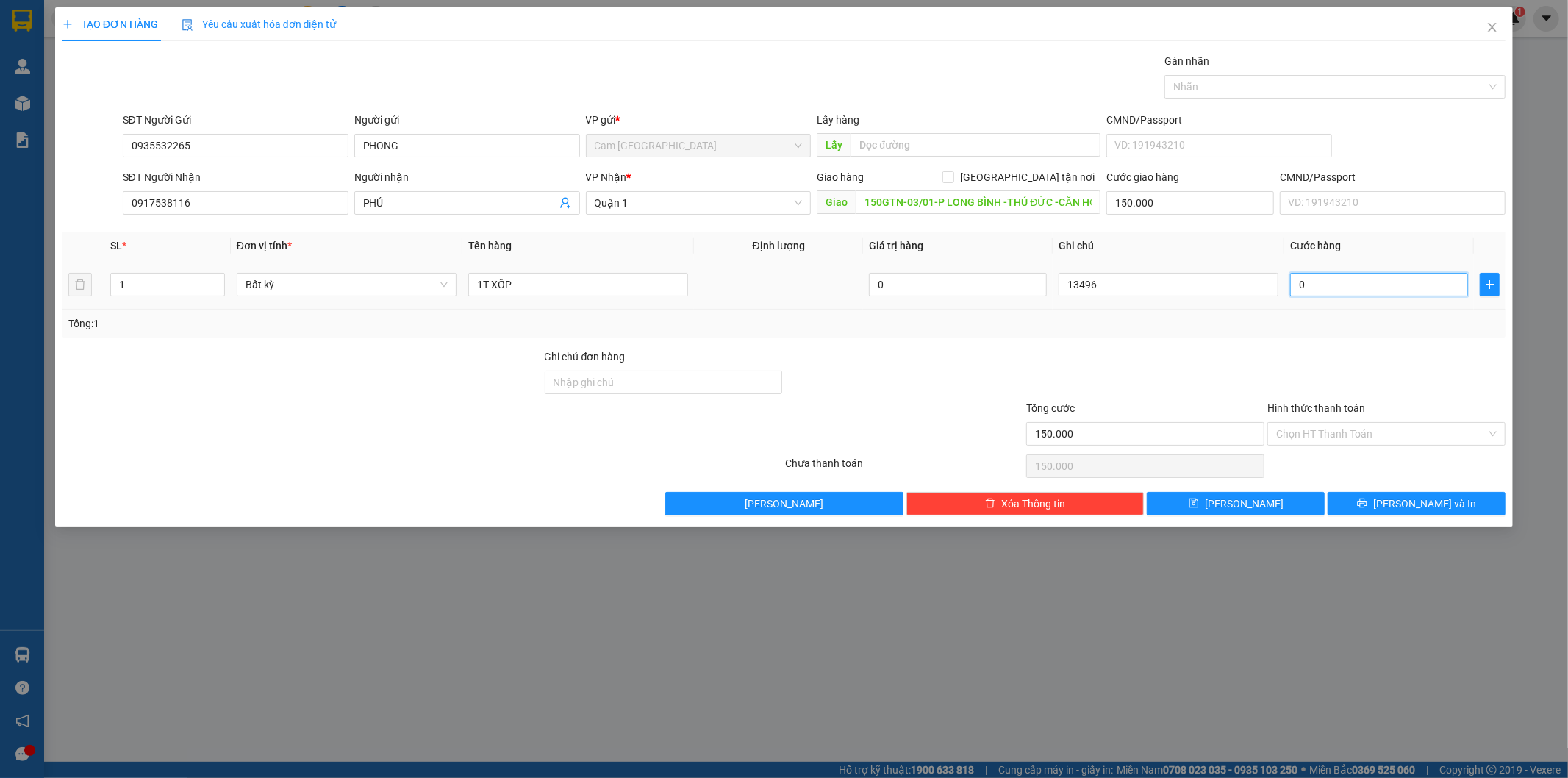
click at [1331, 288] on input "0" at bounding box center [1379, 284] width 178 height 24
click at [1315, 445] on div "Hình thức thanh toán Chọn HT Thanh Toán" at bounding box center [1386, 425] width 238 height 51
click at [1319, 437] on input "Hình thức thanh toán" at bounding box center [1380, 434] width 210 height 22
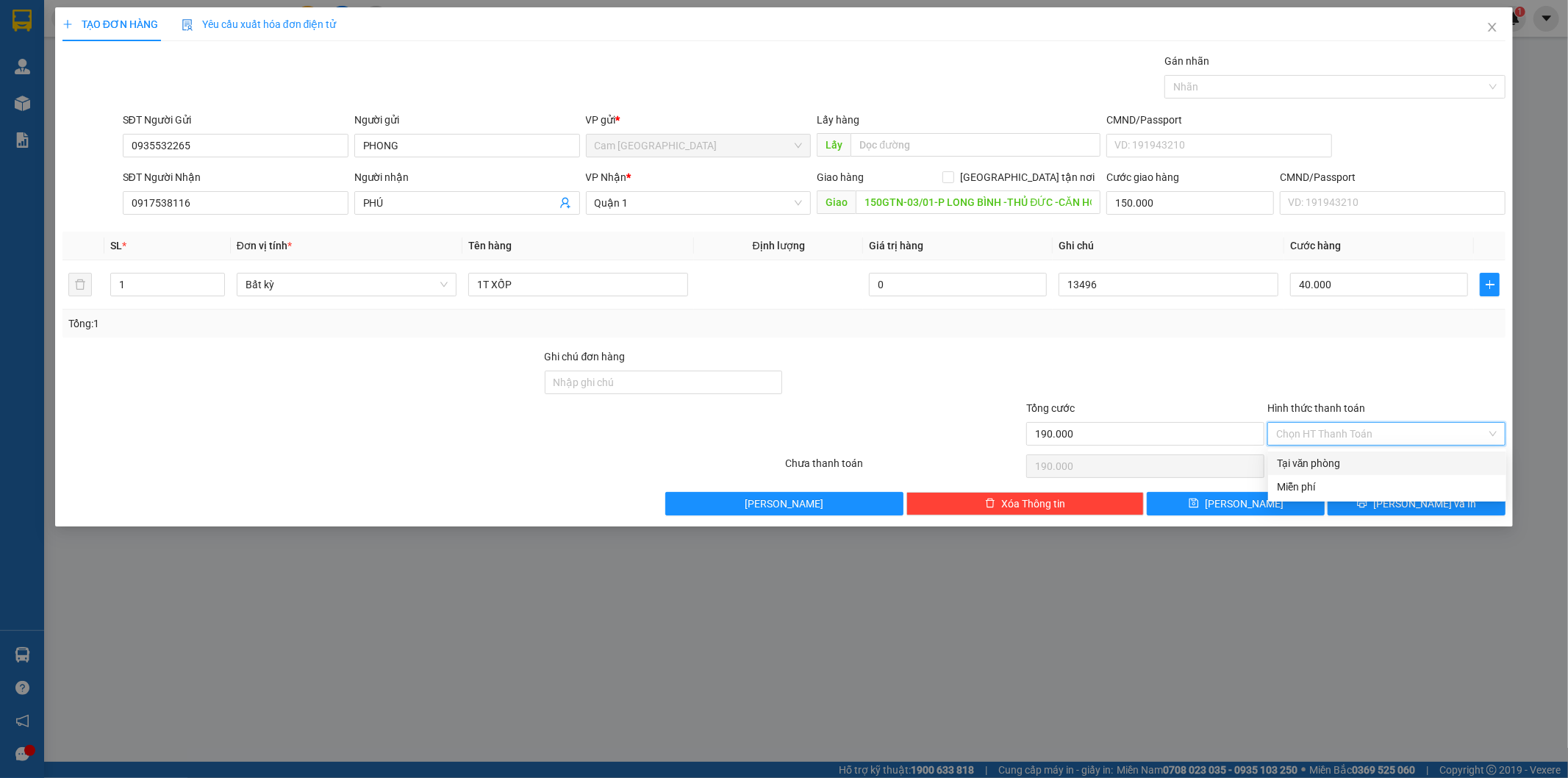
click at [1306, 467] on div "Tại văn phòng" at bounding box center [1387, 463] width 220 height 16
click at [1262, 493] on button "Lưu" at bounding box center [1235, 504] width 178 height 24
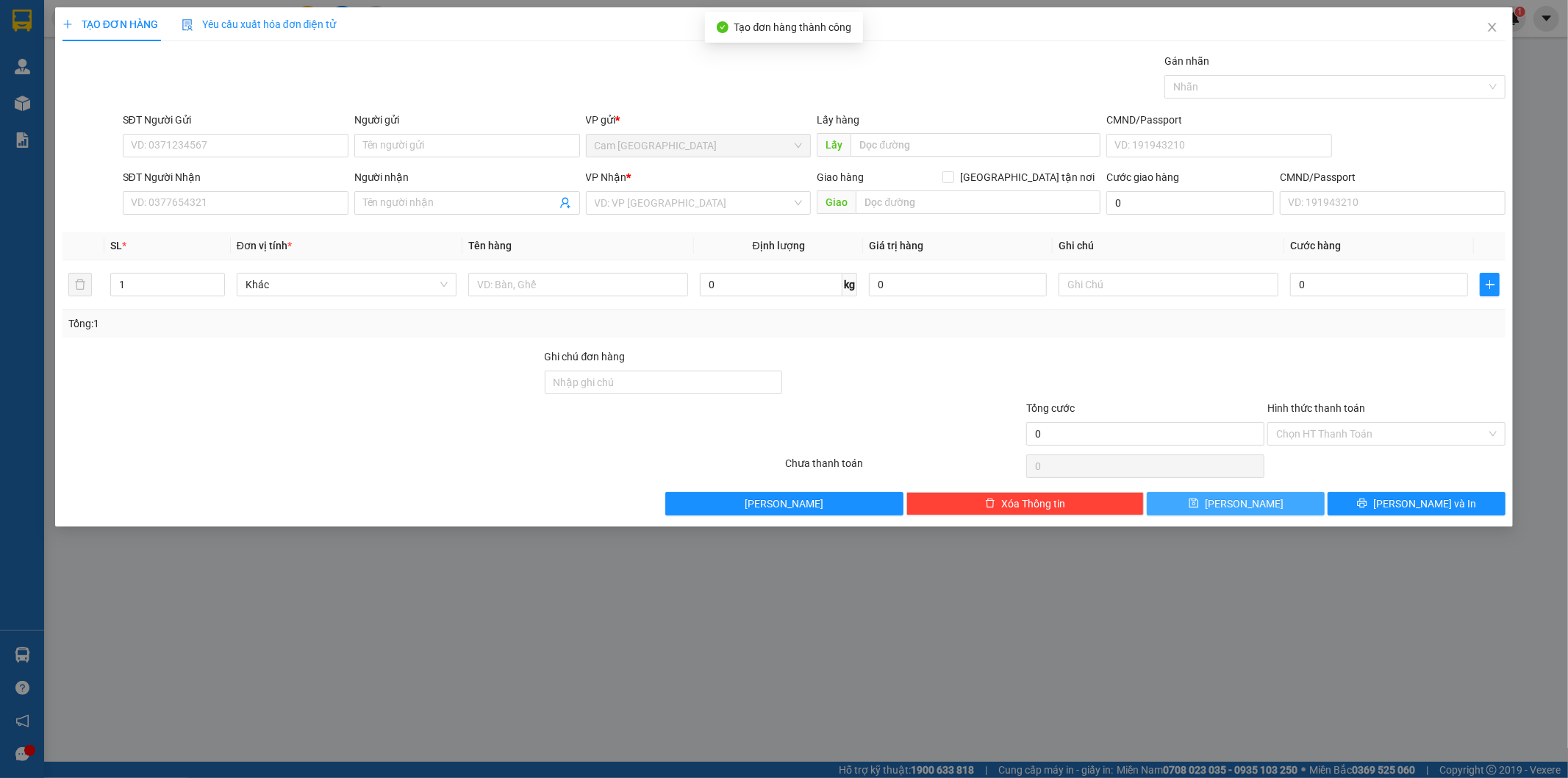
click at [1258, 503] on button "Lưu" at bounding box center [1235, 504] width 178 height 24
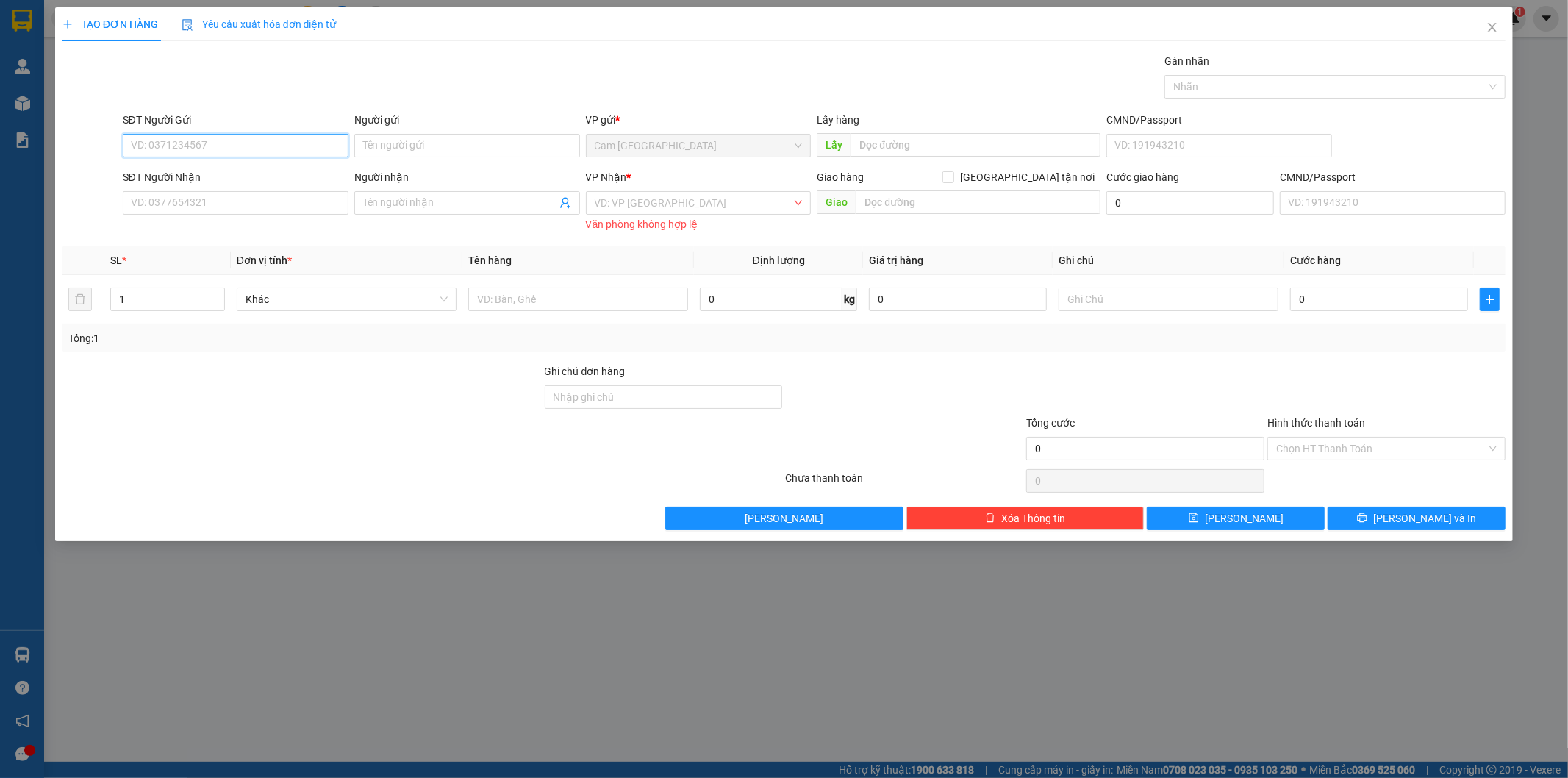
click at [245, 148] on input "SĐT Người Gửi" at bounding box center [235, 146] width 226 height 24
click at [398, 143] on input "Người gửi" at bounding box center [466, 146] width 226 height 24
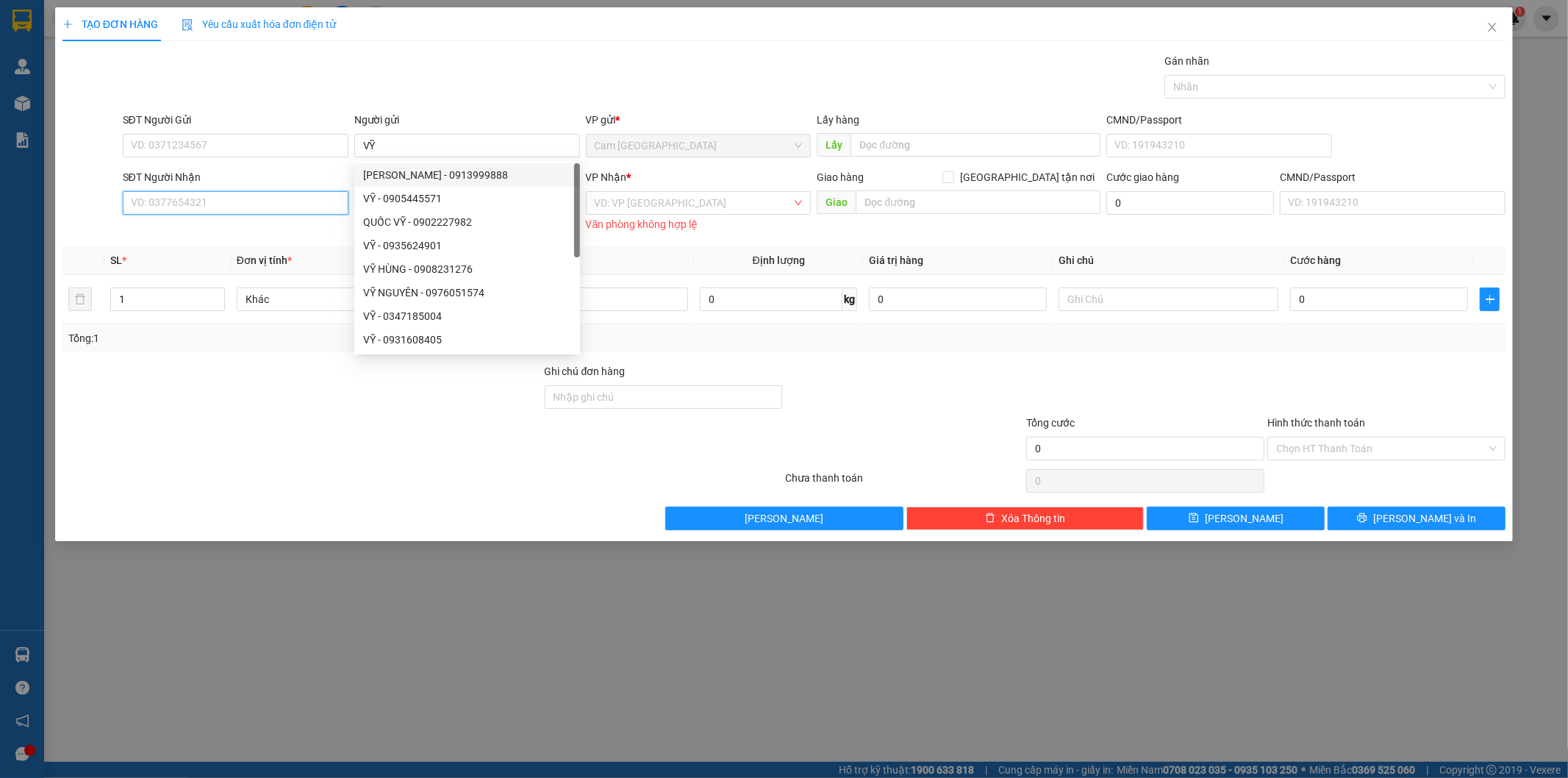
click at [256, 206] on input "SĐT Người Nhận" at bounding box center [235, 203] width 226 height 24
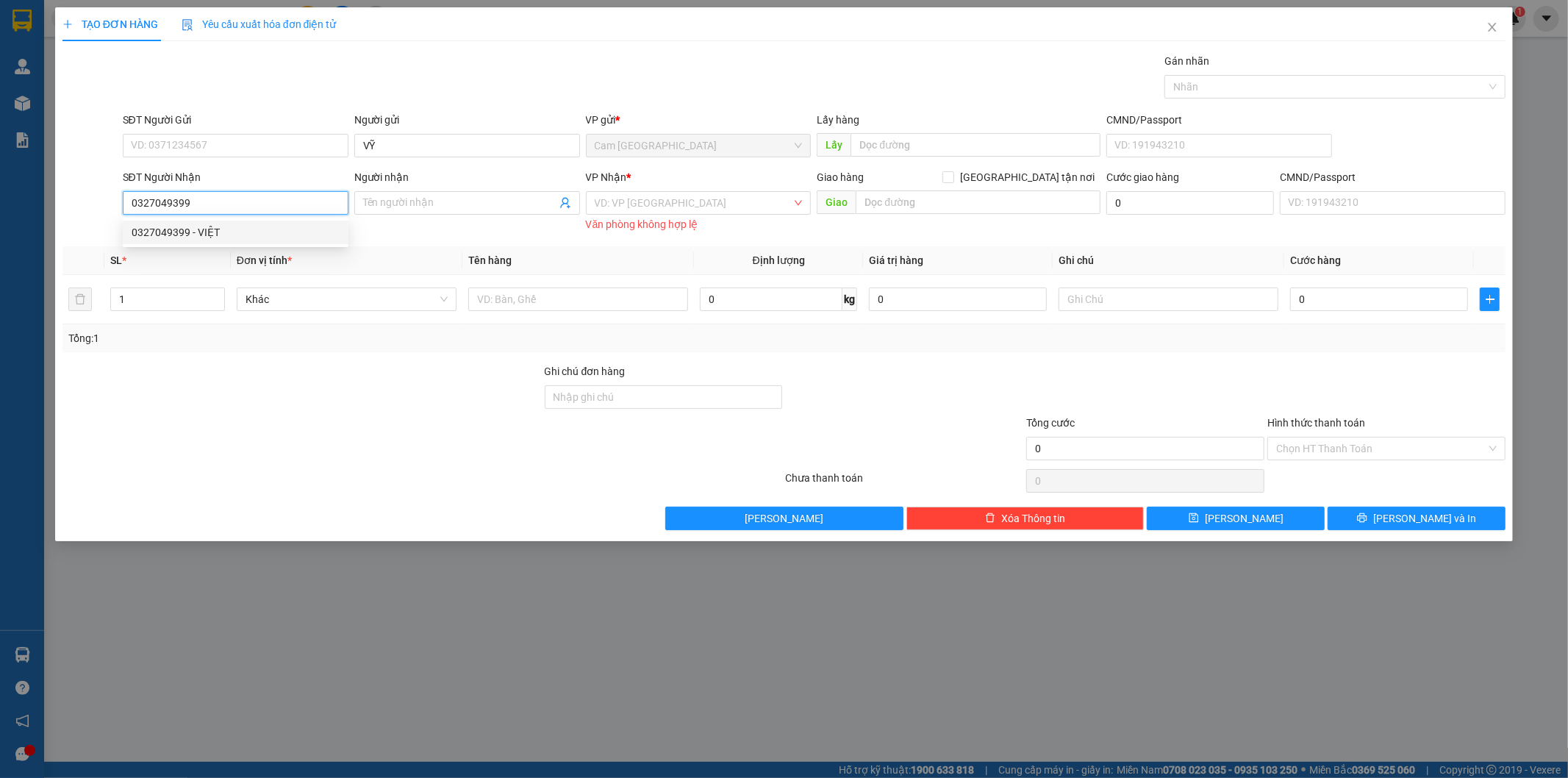
drag, startPoint x: 274, startPoint y: 230, endPoint x: 461, endPoint y: 231, distance: 187.0
click at [274, 231] on div "0327049399 - VIỆT" at bounding box center [235, 232] width 208 height 16
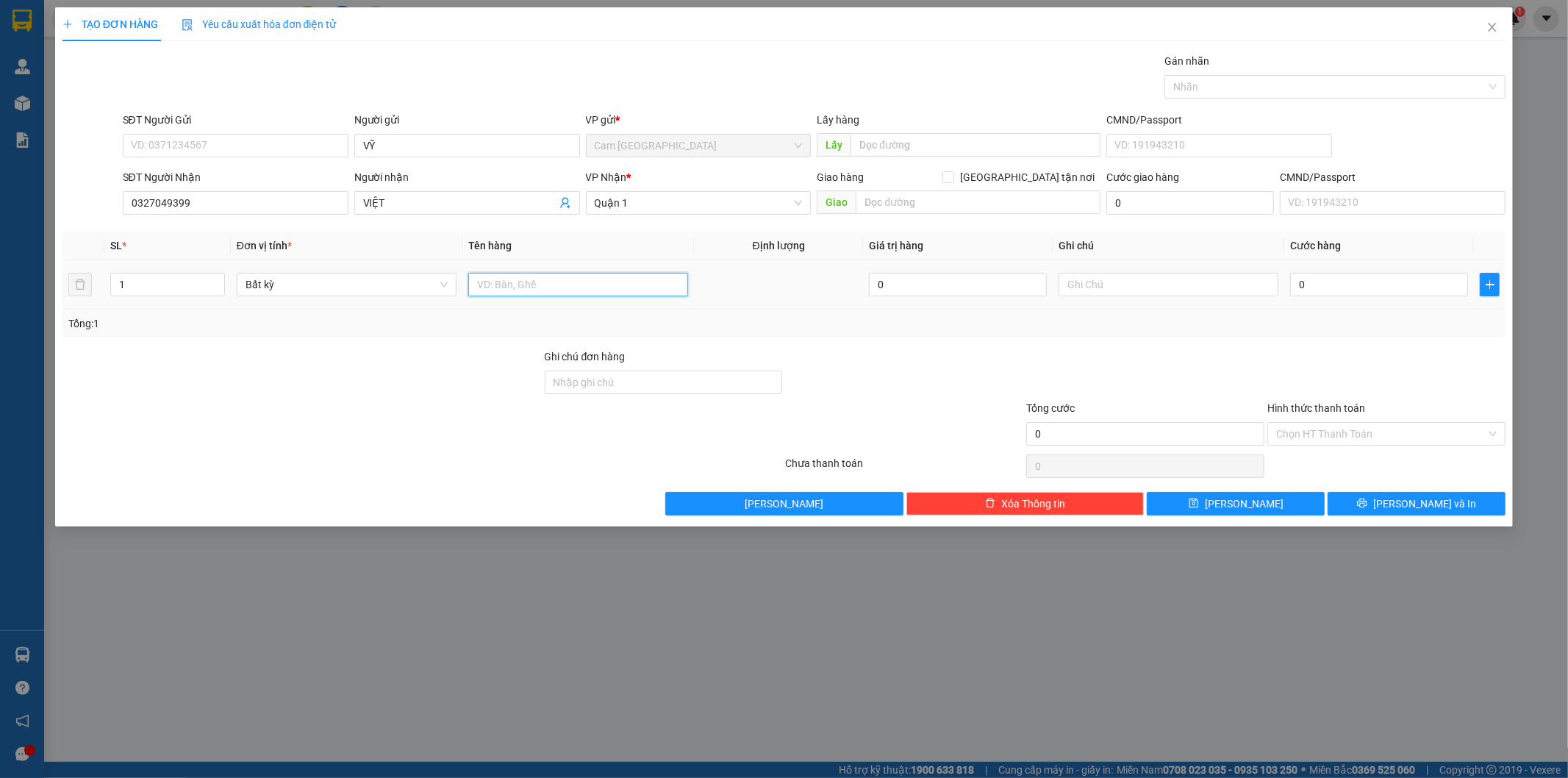
click at [545, 292] on input "text" at bounding box center [578, 284] width 220 height 24
click at [1092, 277] on input "text" at bounding box center [1169, 284] width 220 height 24
click at [1324, 281] on input "0" at bounding box center [1379, 284] width 178 height 24
click at [1345, 442] on input "Hình thức thanh toán" at bounding box center [1380, 434] width 210 height 22
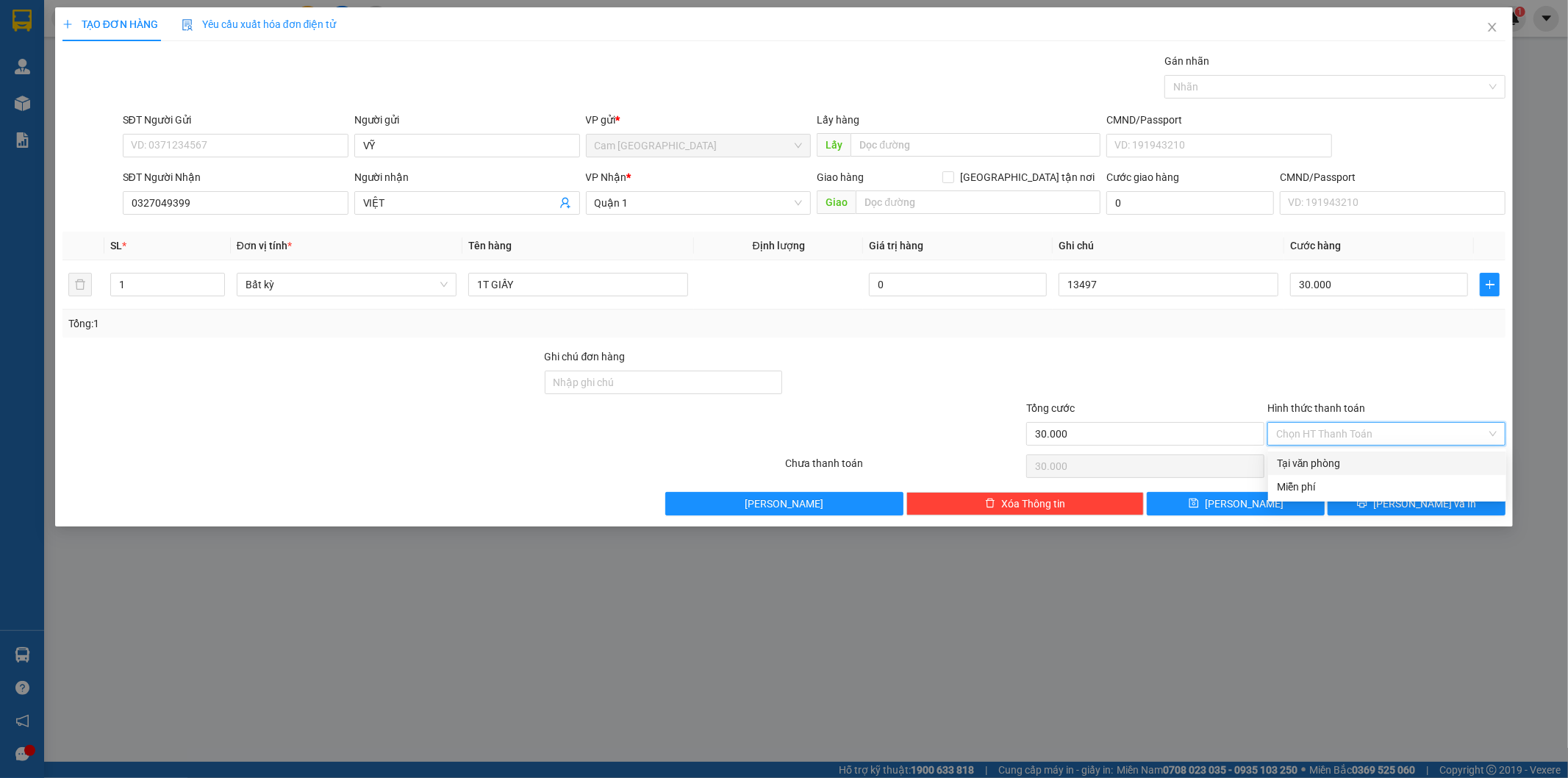
drag, startPoint x: 1345, startPoint y: 460, endPoint x: 1343, endPoint y: 472, distance: 12.2
click at [1345, 461] on div "Tại văn phòng" at bounding box center [1387, 463] width 220 height 16
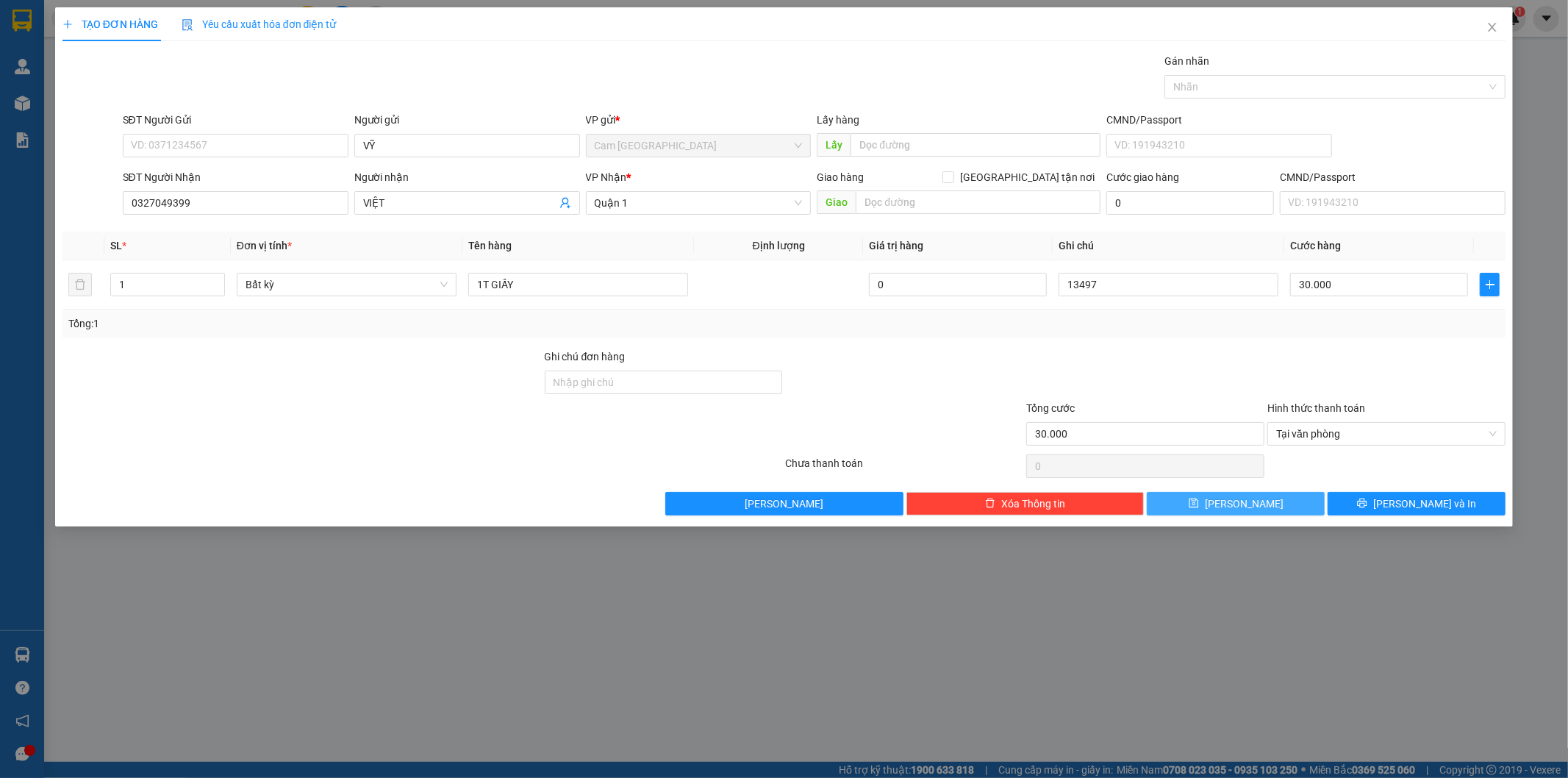
click at [1301, 505] on button "Lưu" at bounding box center [1235, 504] width 178 height 24
click at [1498, 26] on icon "close" at bounding box center [1492, 27] width 12 height 12
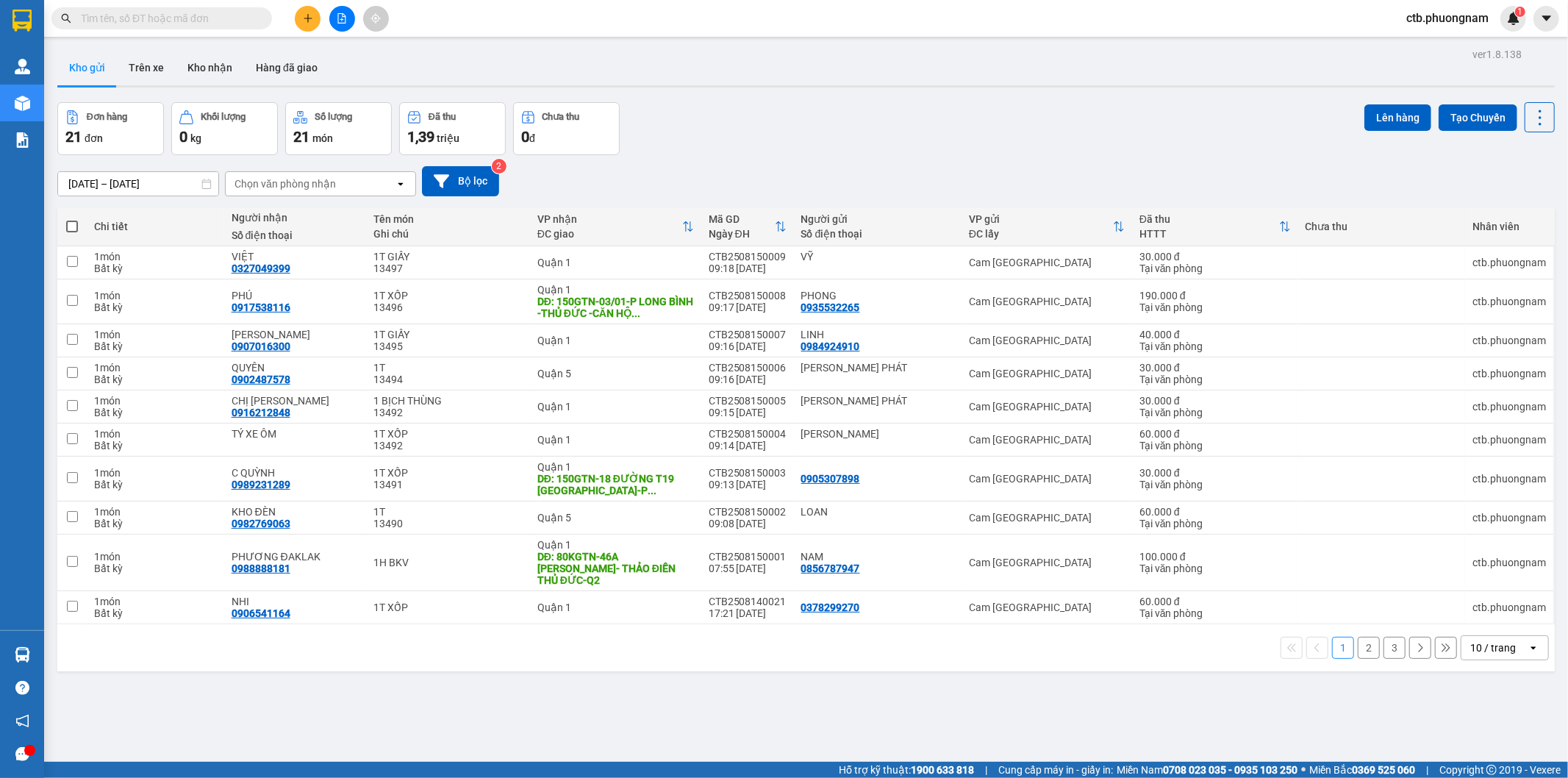
click at [1383, 644] on button "3" at bounding box center [1395, 648] width 22 height 22
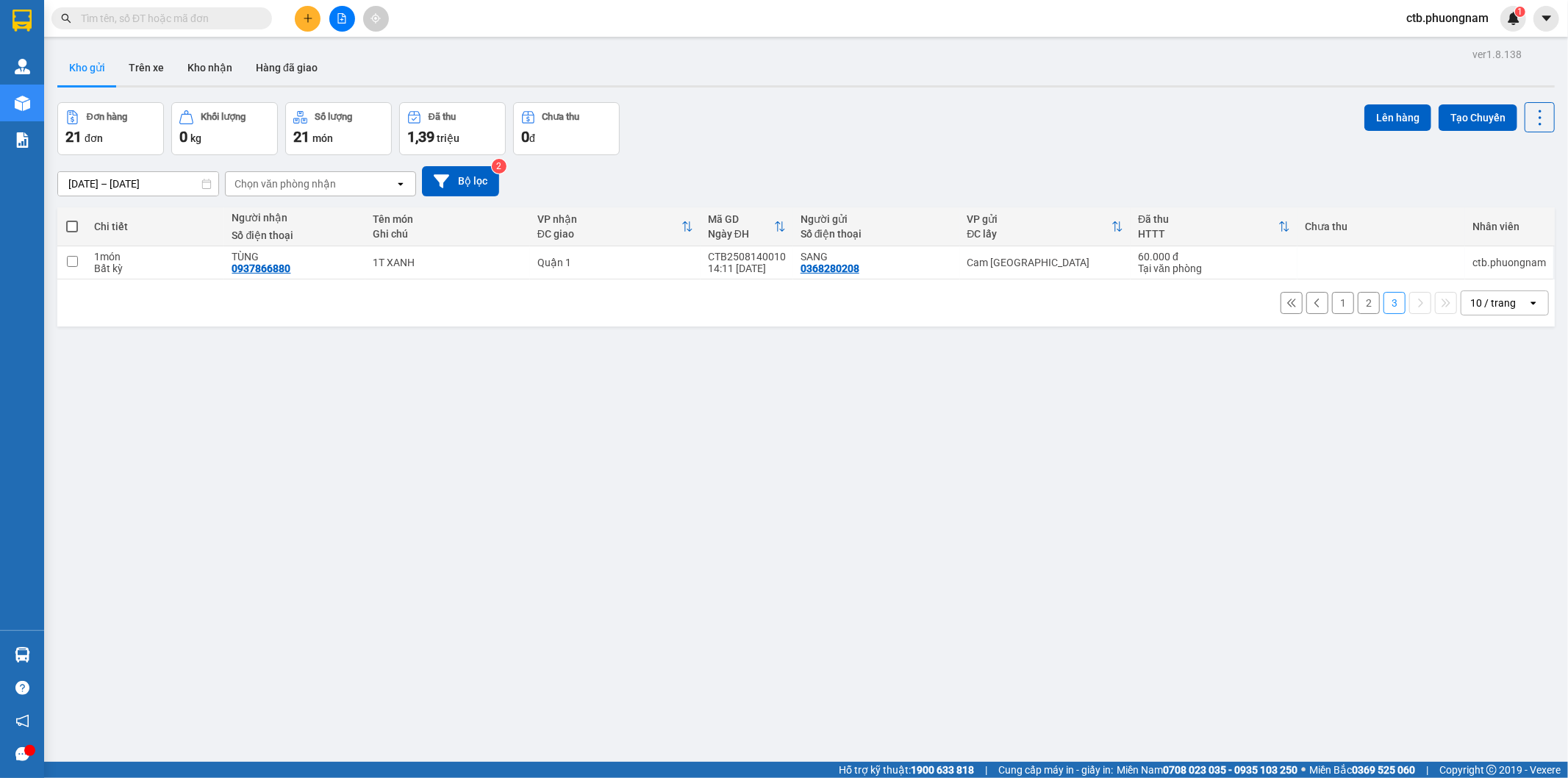
click at [72, 223] on span at bounding box center [72, 226] width 12 height 12
click at [72, 219] on input "checkbox" at bounding box center [72, 219] width 0 height 0
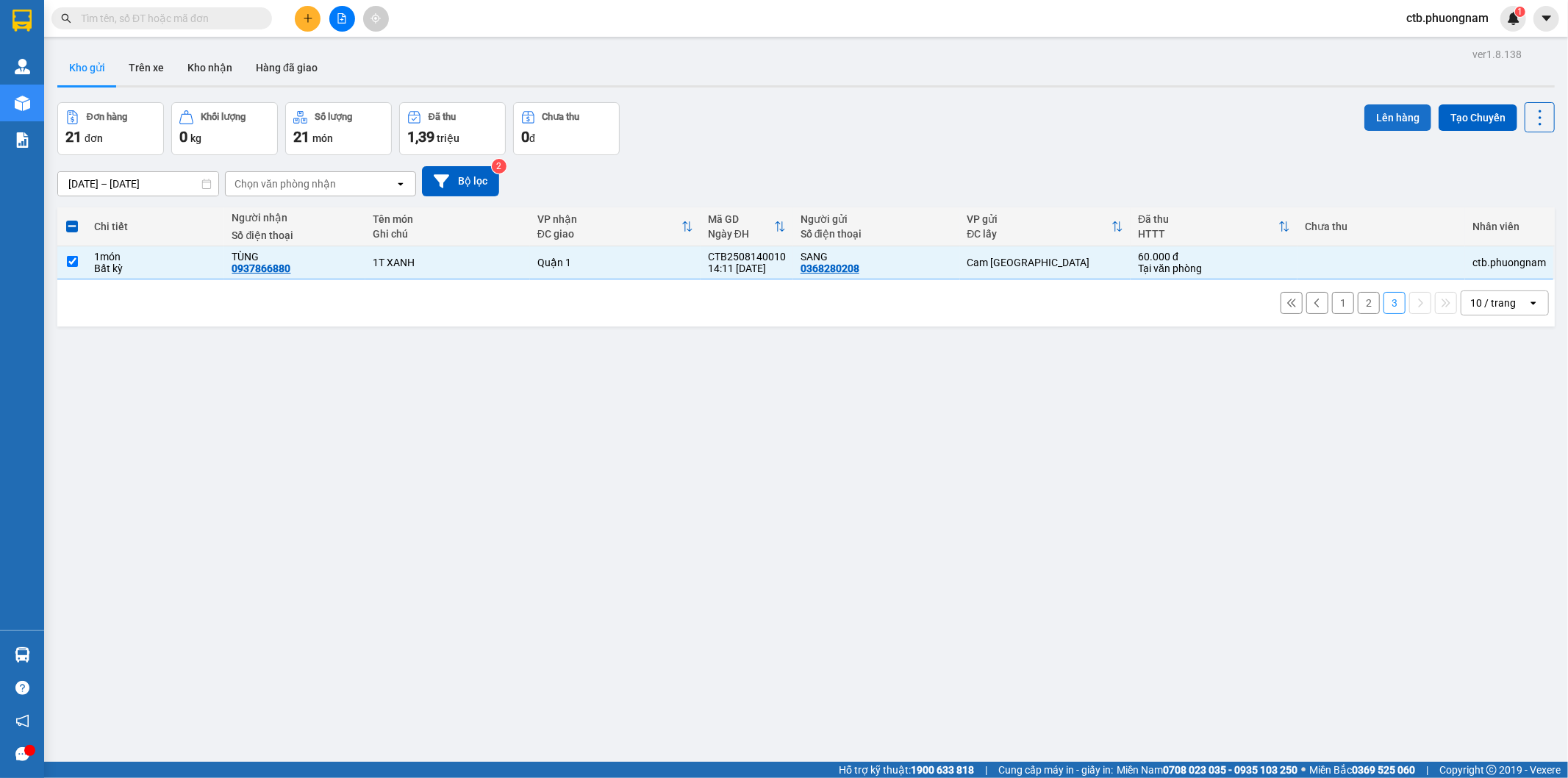
click at [1393, 113] on button "Lên hàng" at bounding box center [1398, 117] width 67 height 26
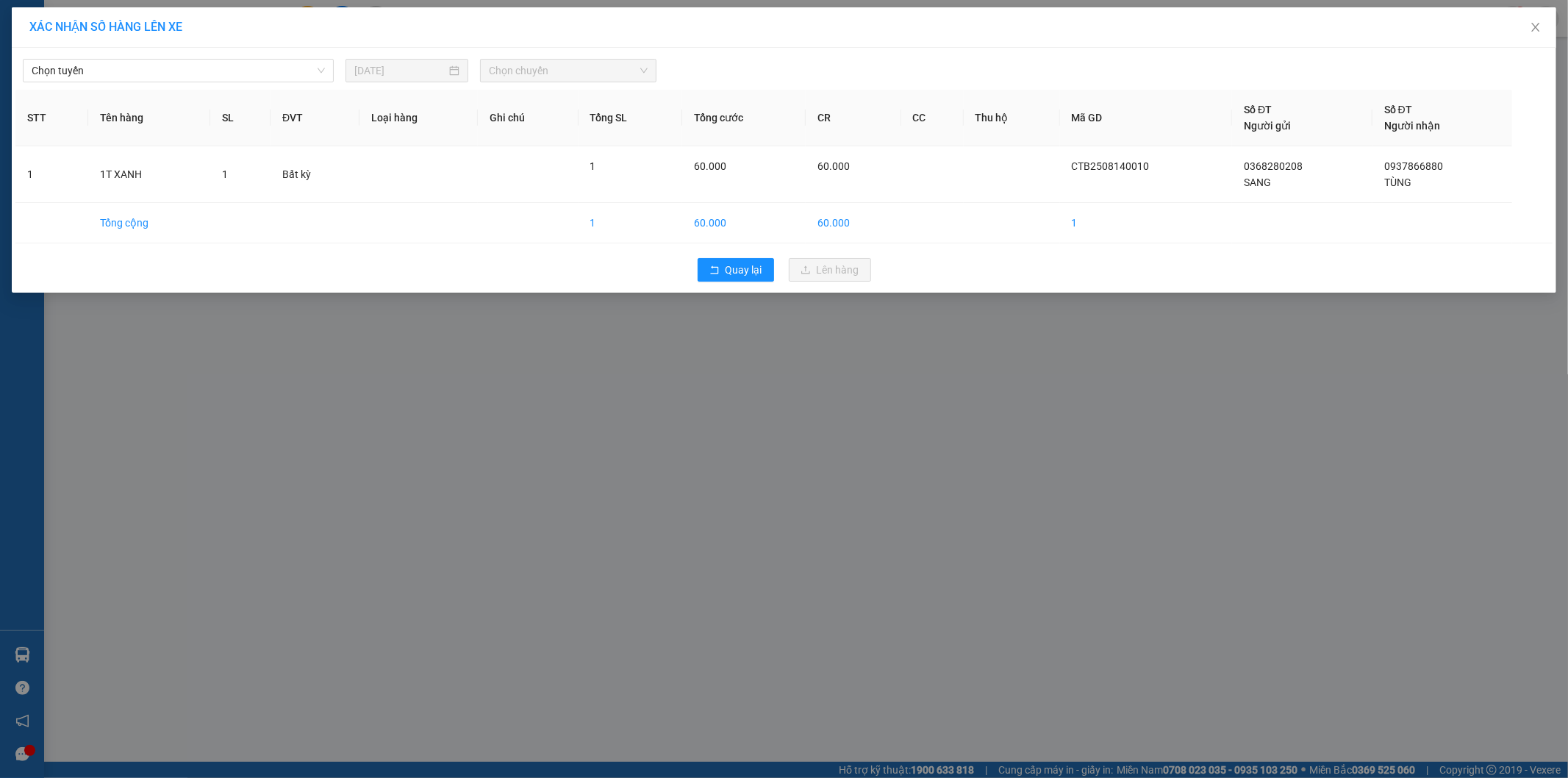
click at [256, 87] on div "Chọn tuyến 15/08/2025 Chọn chuyến STT Tên hàng SL ĐVT Loại hàng Ghi chú Tổng SL…" at bounding box center [784, 170] width 1544 height 245
click at [258, 72] on span "Chọn tuyến" at bounding box center [178, 71] width 293 height 22
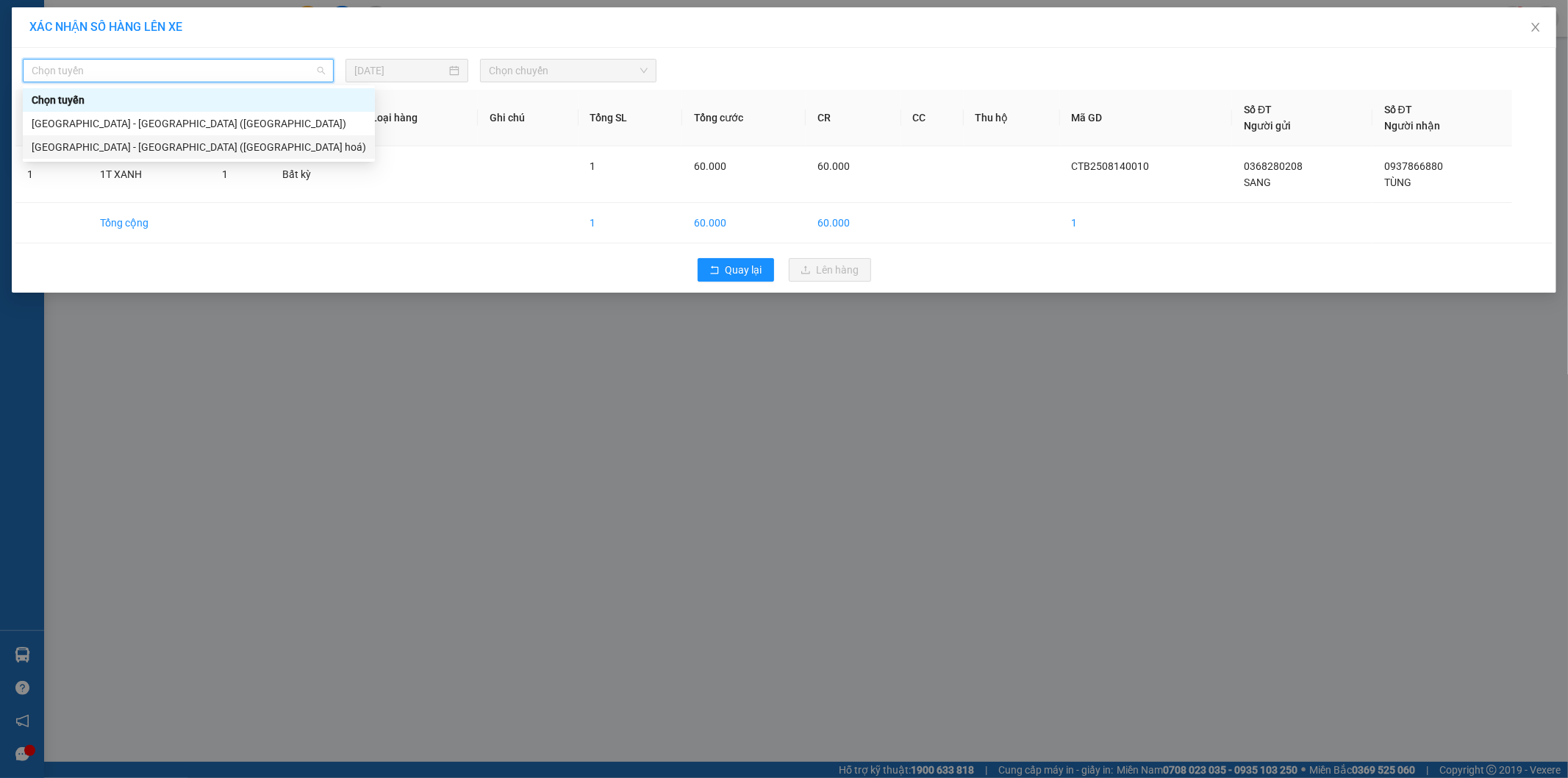
click at [236, 135] on div "Nha Trang - Sài Gòn (Hàng hoá)" at bounding box center [199, 147] width 352 height 24
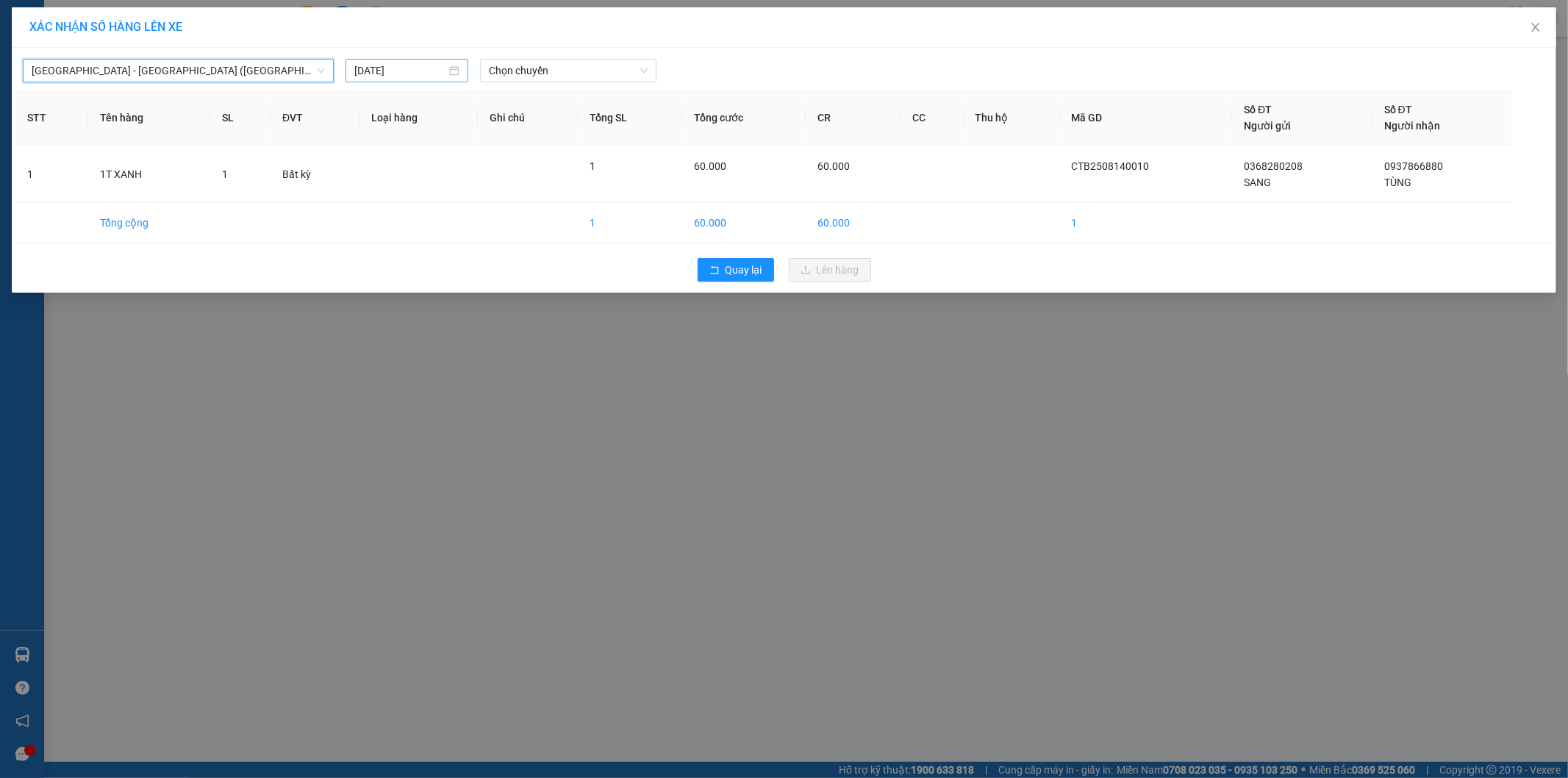
drag, startPoint x: 417, startPoint y: 79, endPoint x: 435, endPoint y: 77, distance: 18.1
click at [426, 78] on div "15/08/2025" at bounding box center [406, 71] width 123 height 24
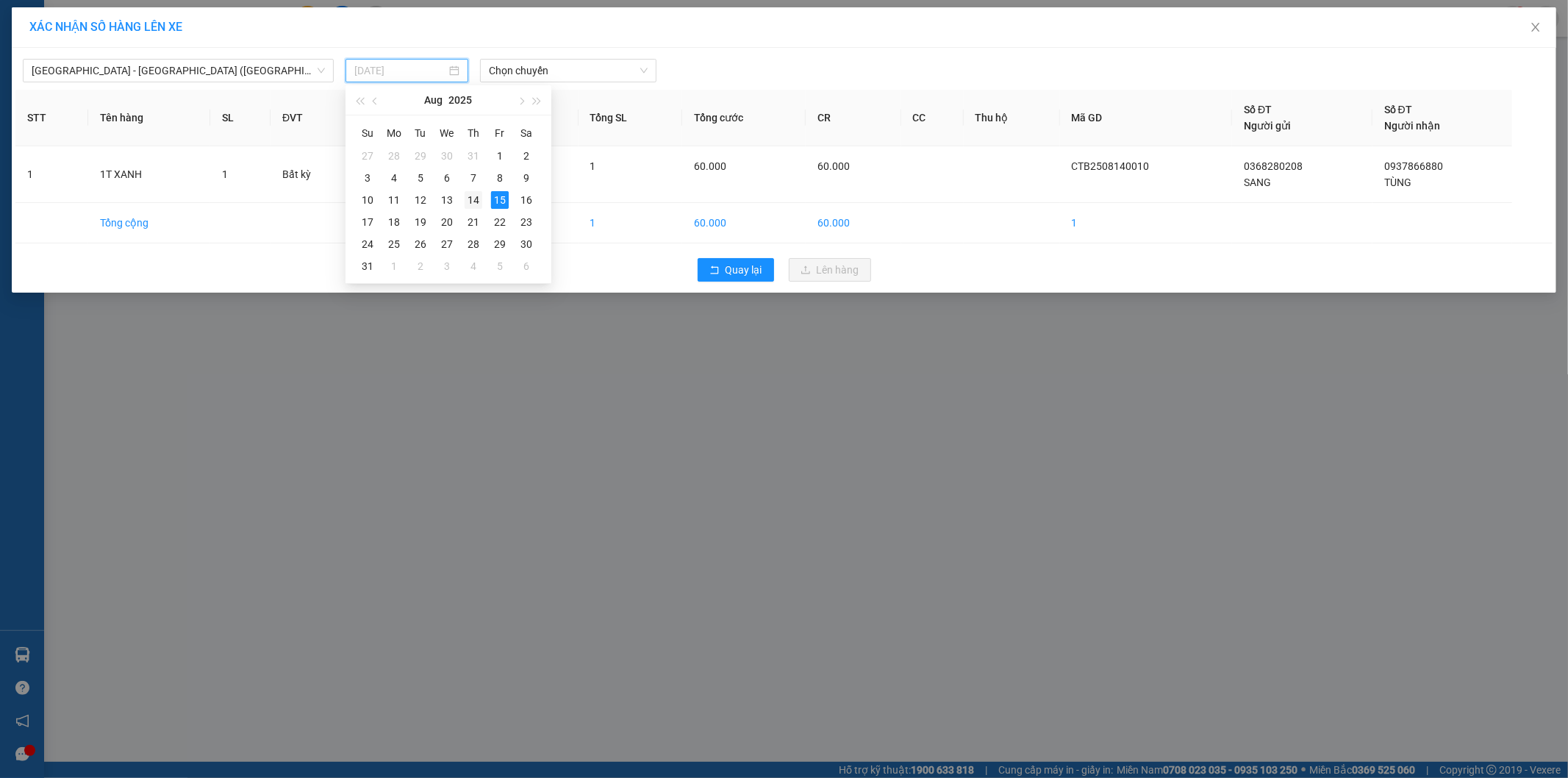
drag, startPoint x: 473, startPoint y: 196, endPoint x: 489, endPoint y: 172, distance: 28.8
click at [473, 196] on div "14" at bounding box center [474, 200] width 17 height 17
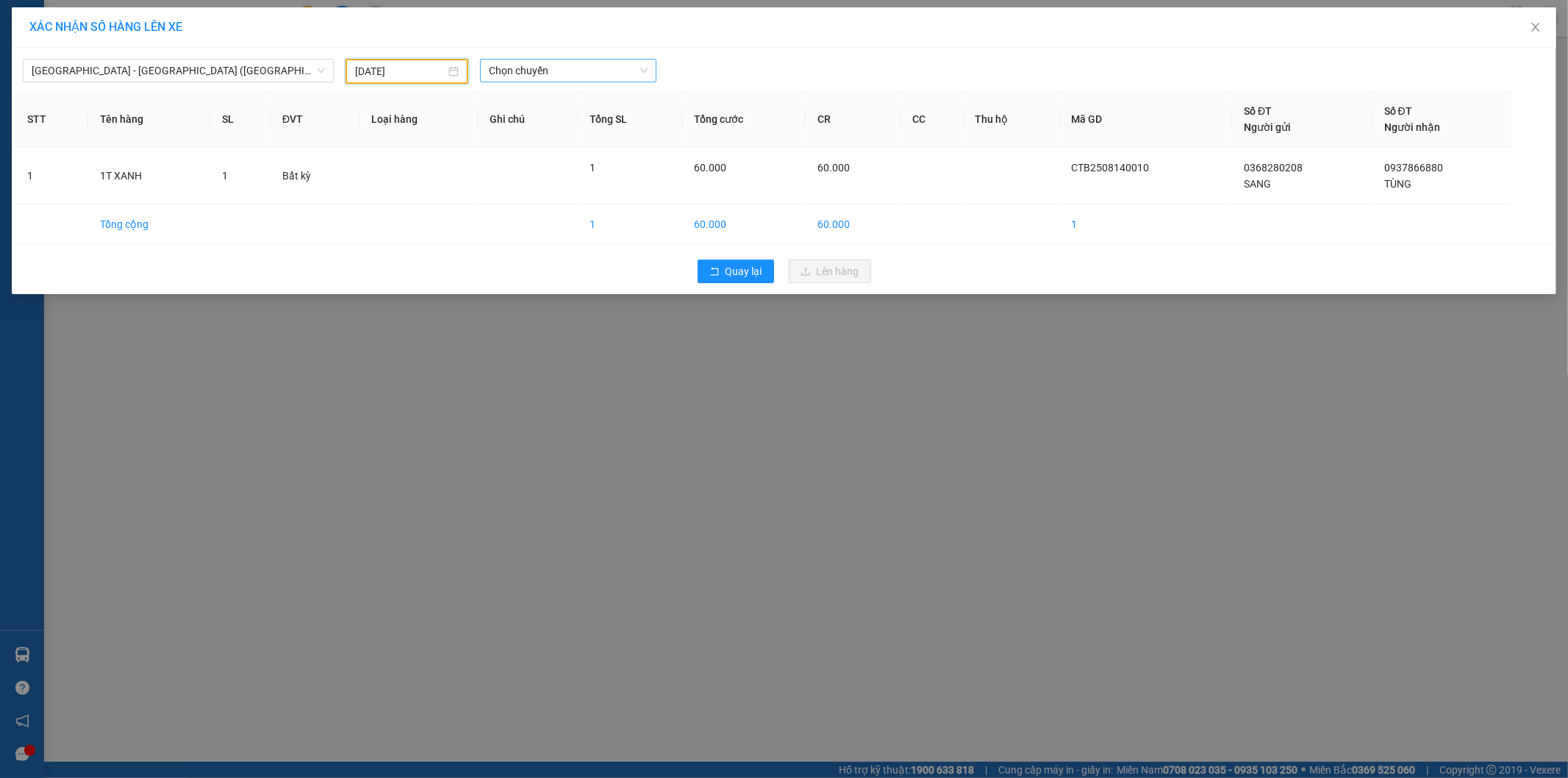
click at [558, 67] on span "Chọn chuyến" at bounding box center [568, 71] width 158 height 22
click at [558, 120] on div "22:00" at bounding box center [546, 124] width 115 height 16
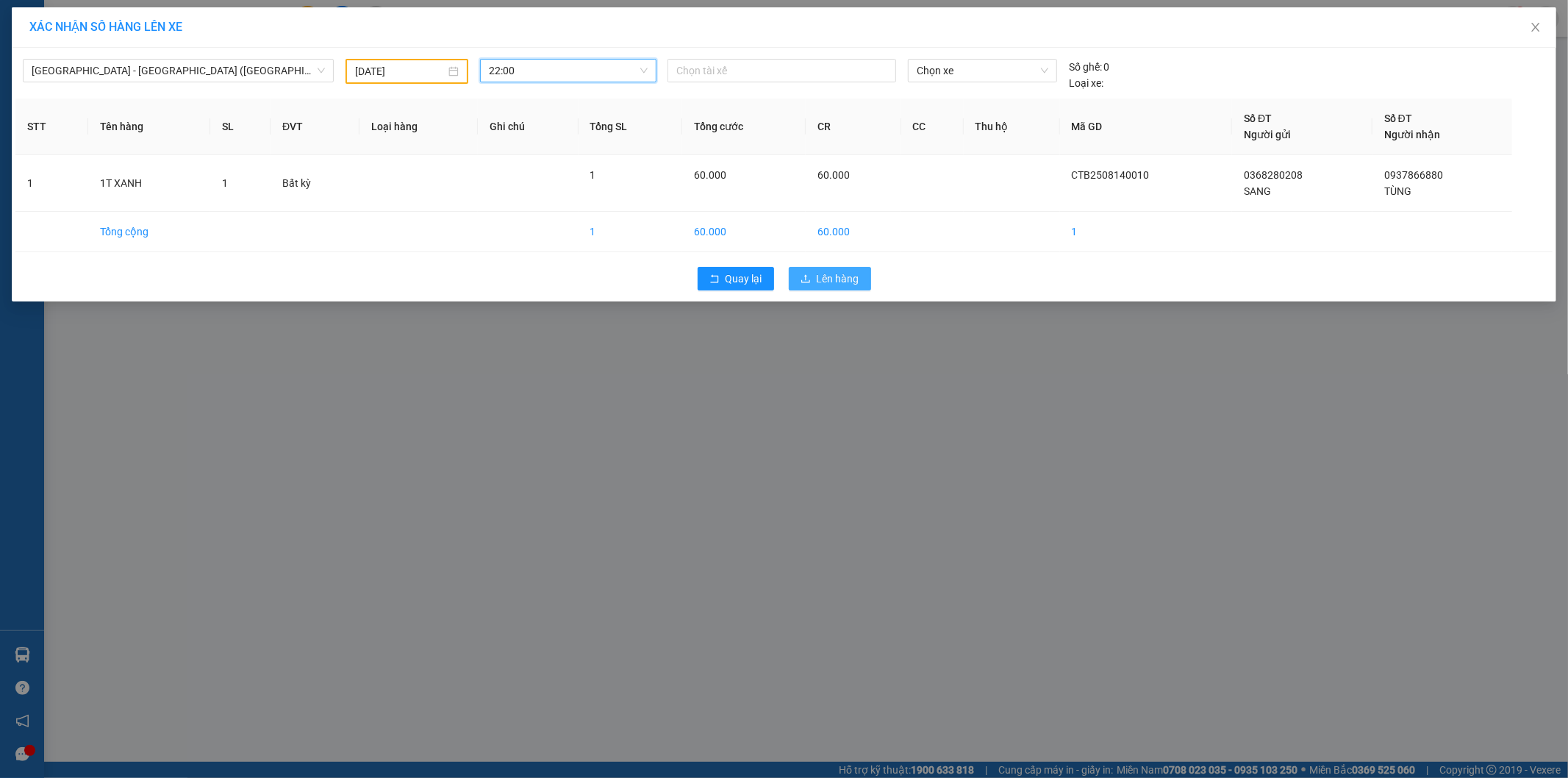
click at [831, 283] on span "Lên hàng" at bounding box center [838, 279] width 43 height 16
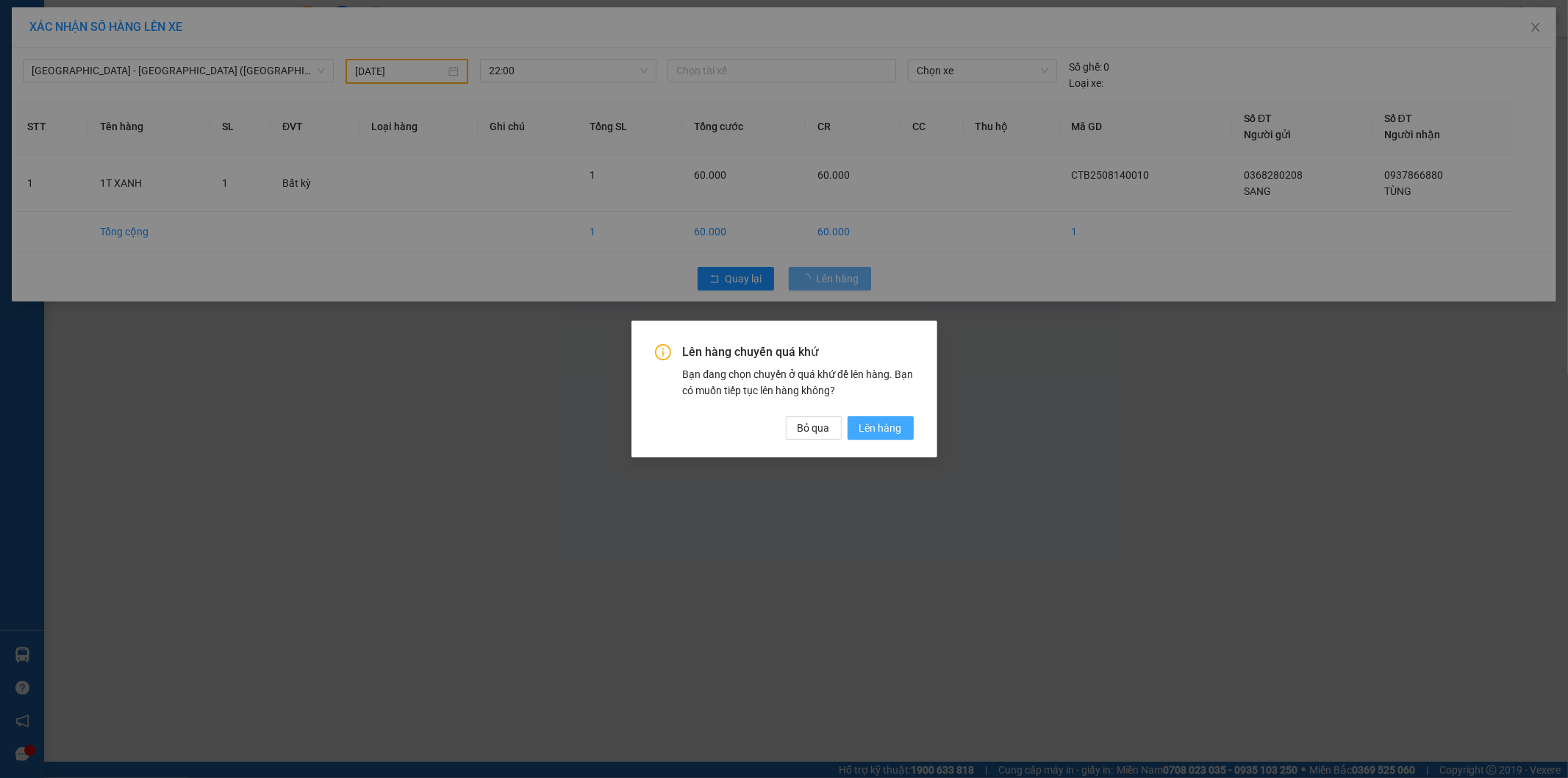
click at [892, 432] on span "Lên hàng" at bounding box center [881, 428] width 43 height 16
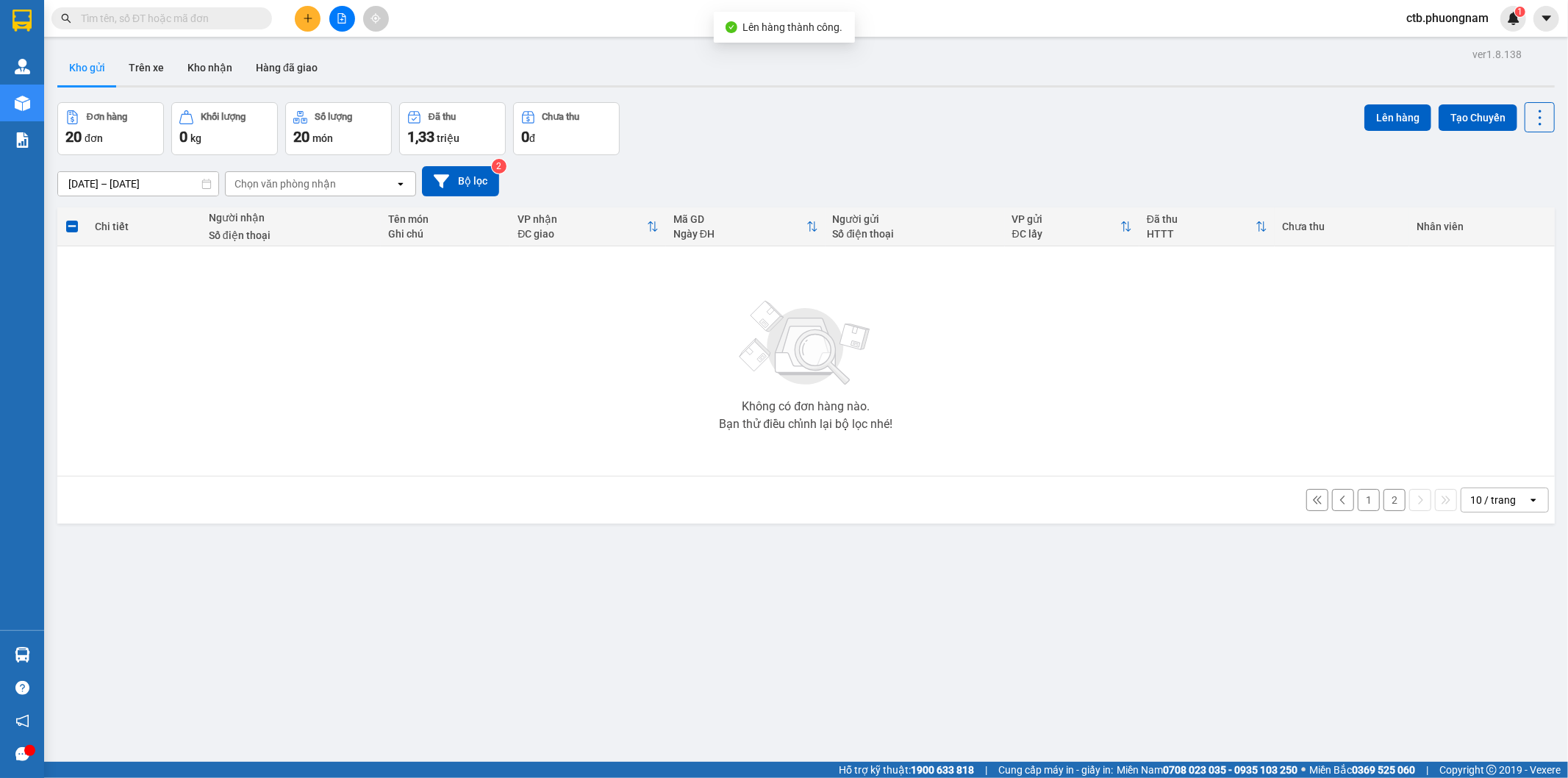
click at [1386, 507] on button "2" at bounding box center [1395, 500] width 22 height 22
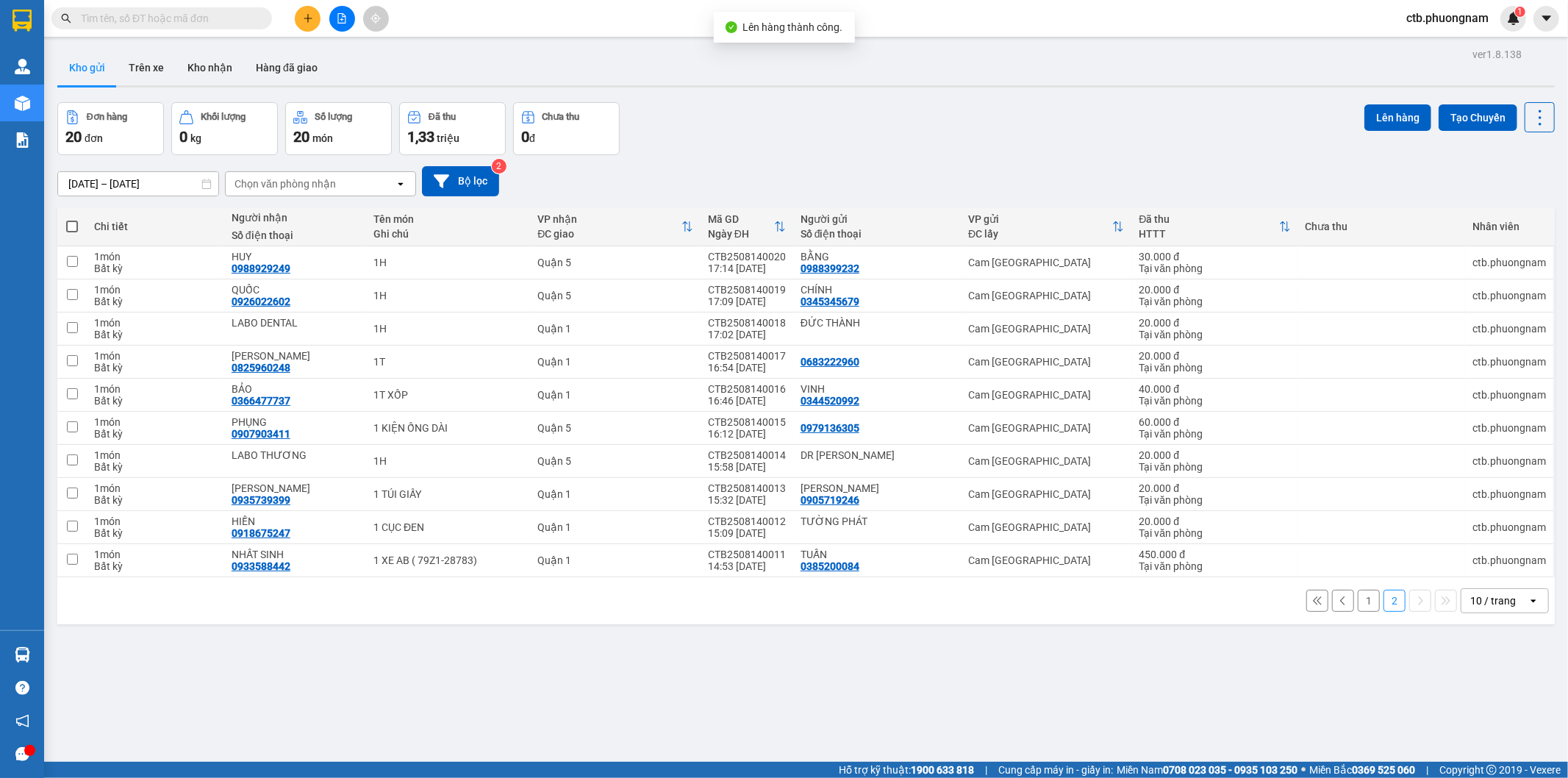
click at [72, 221] on span at bounding box center [72, 226] width 12 height 12
click at [72, 219] on input "checkbox" at bounding box center [72, 219] width 0 height 0
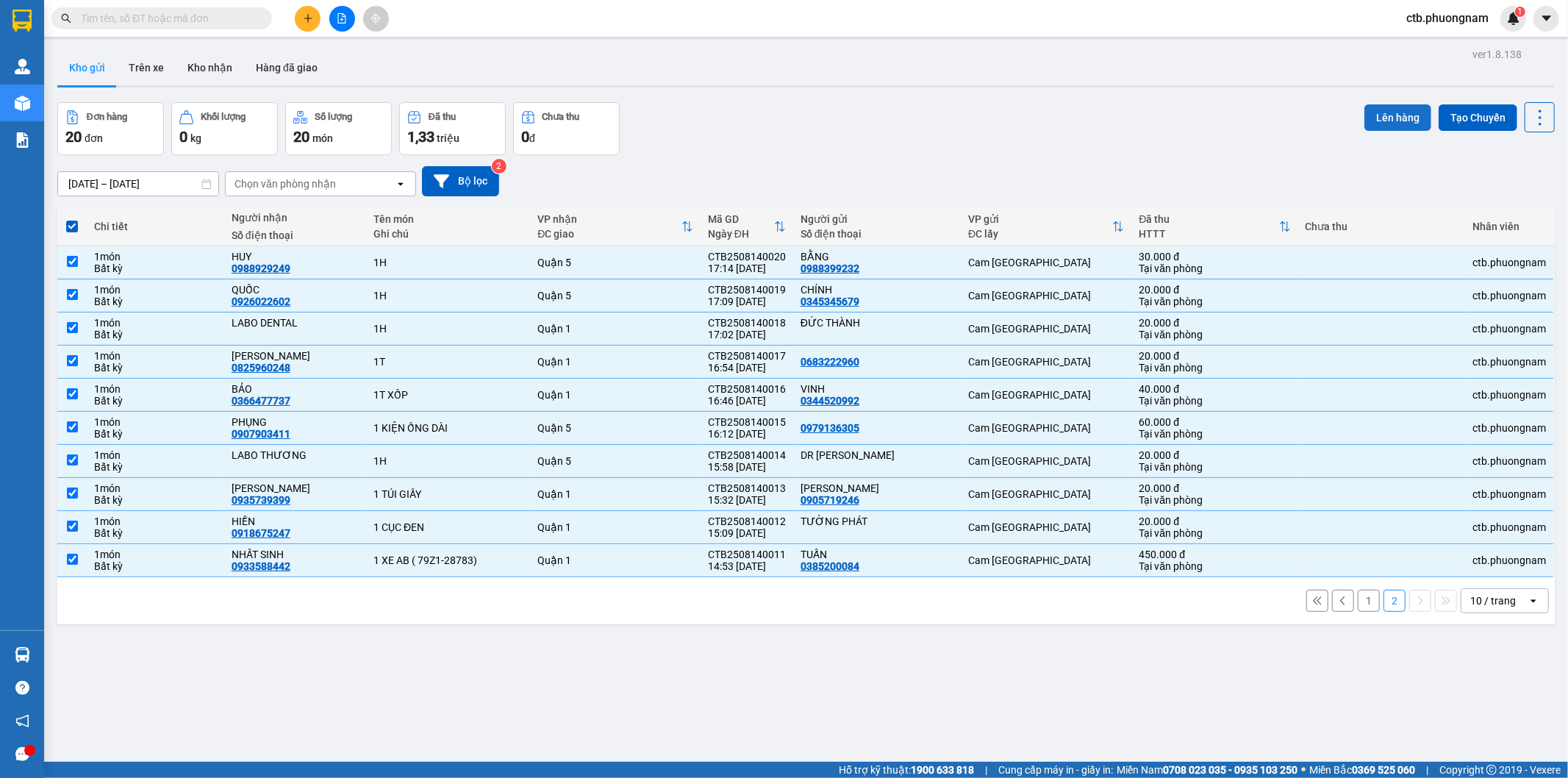
click at [1364, 115] on button "Lên hàng" at bounding box center [1398, 117] width 67 height 26
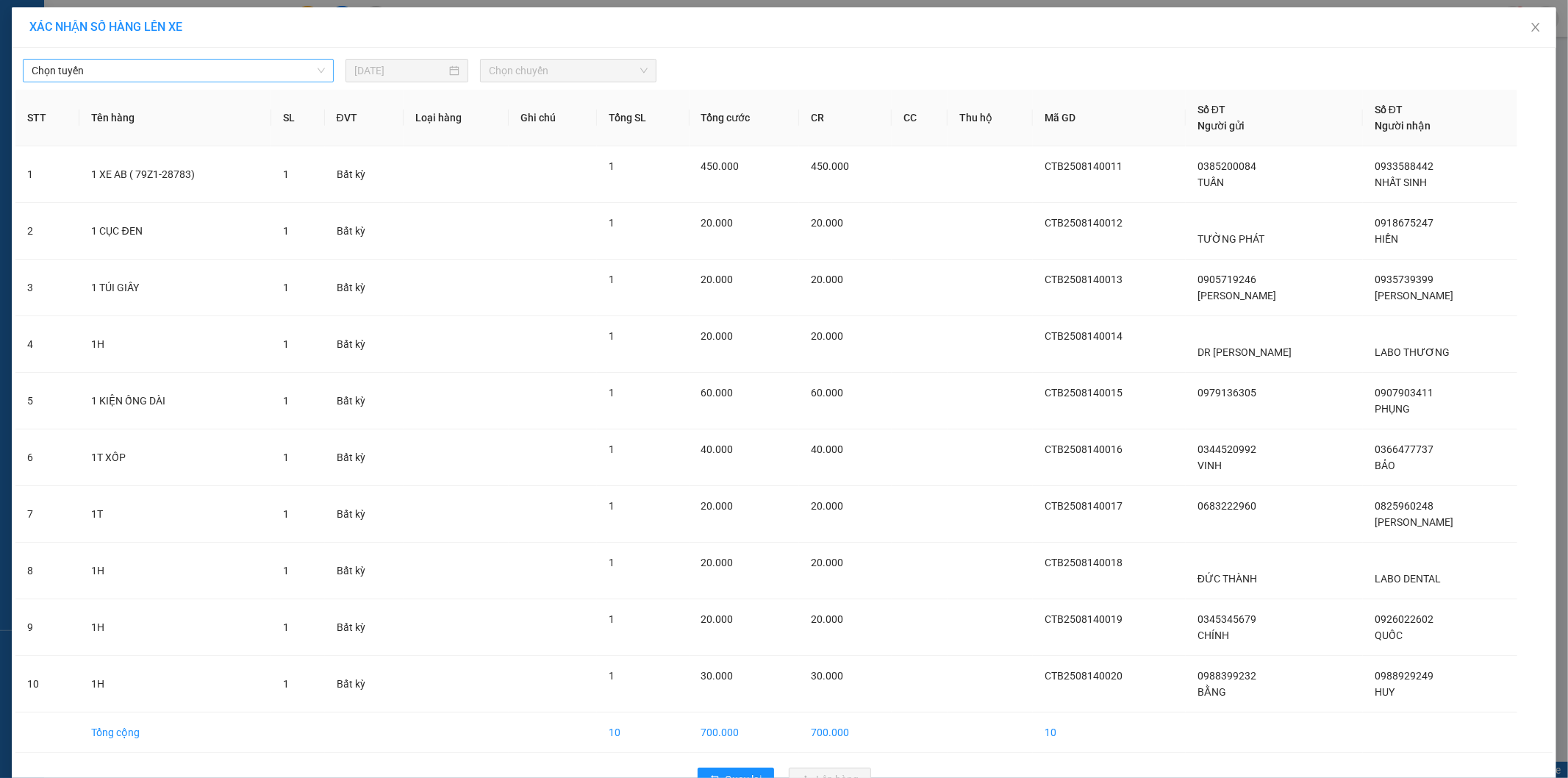
drag, startPoint x: 120, startPoint y: 65, endPoint x: 127, endPoint y: 71, distance: 9.2
click at [127, 70] on span "Chọn tuyến" at bounding box center [178, 71] width 293 height 22
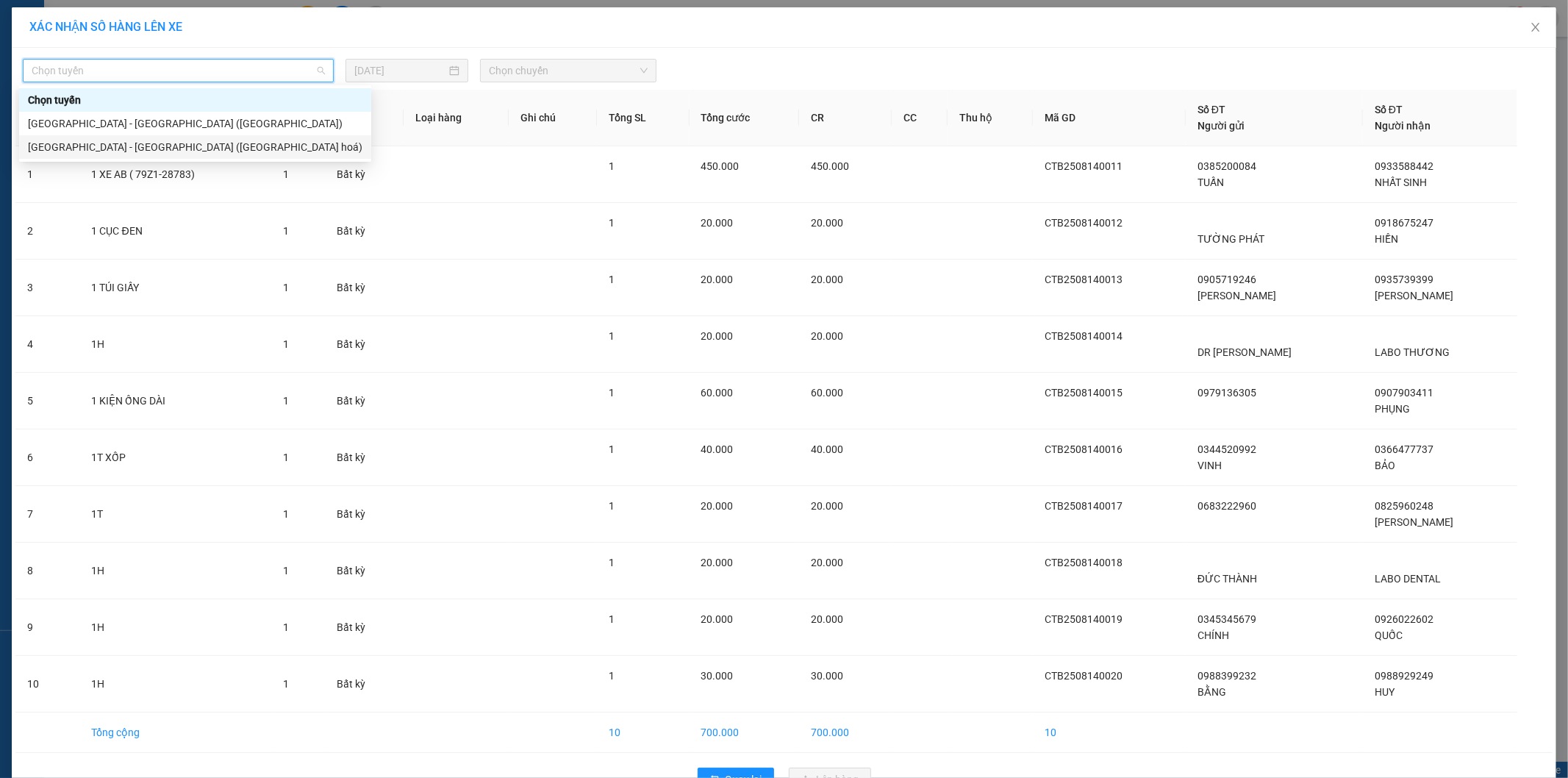
drag, startPoint x: 126, startPoint y: 148, endPoint x: 134, endPoint y: 149, distance: 8.1
click at [131, 149] on div "Nha Trang - Sài Gòn (Hàng hoá)" at bounding box center [195, 147] width 334 height 16
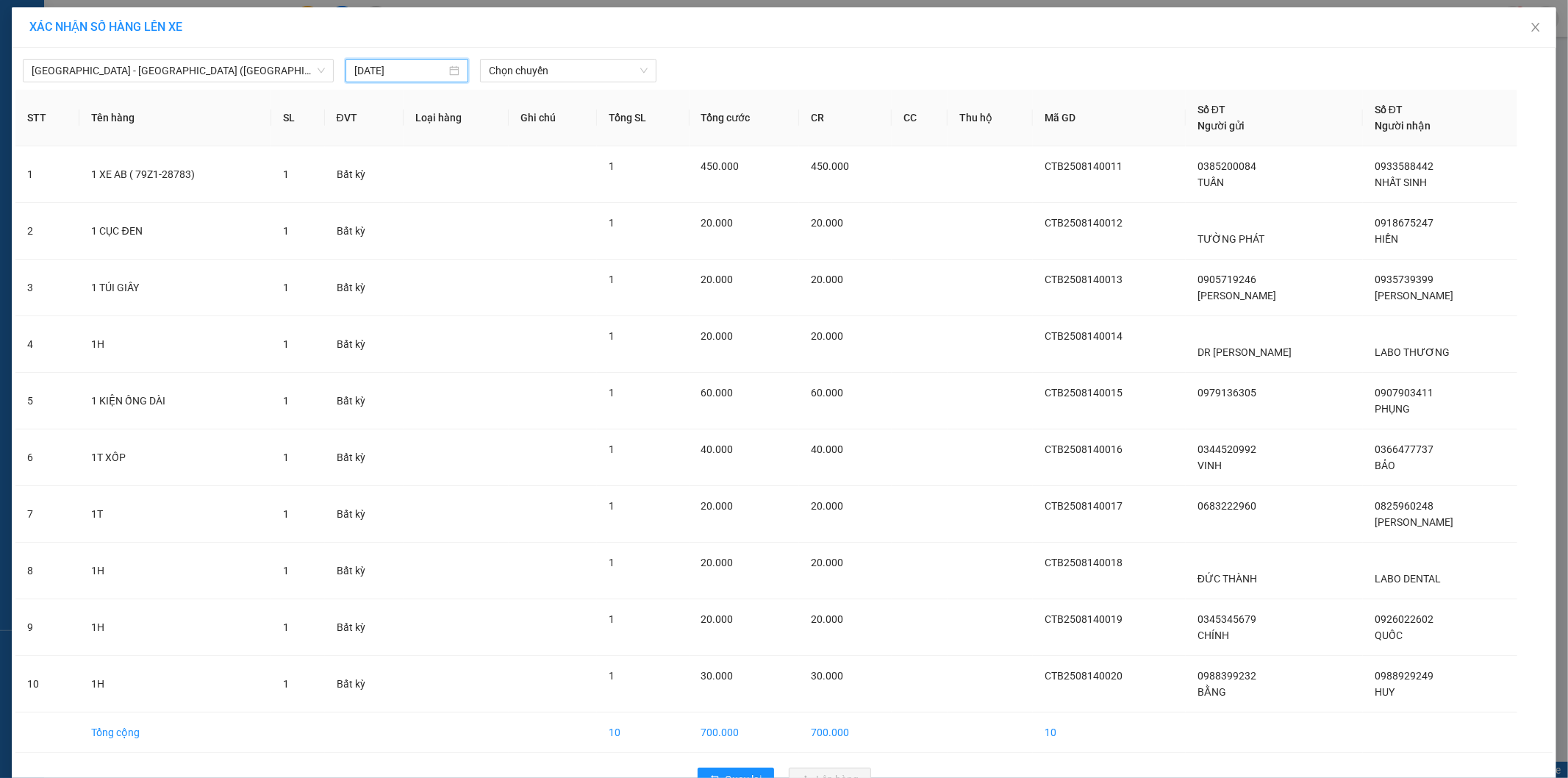
click at [409, 75] on input "15/08/2025" at bounding box center [400, 71] width 92 height 16
click at [455, 200] on td "14" at bounding box center [468, 200] width 26 height 22
click at [532, 82] on div "Chọn chuyến" at bounding box center [569, 71] width 188 height 25
click at [539, 78] on span "Chọn chuyến" at bounding box center [568, 71] width 158 height 22
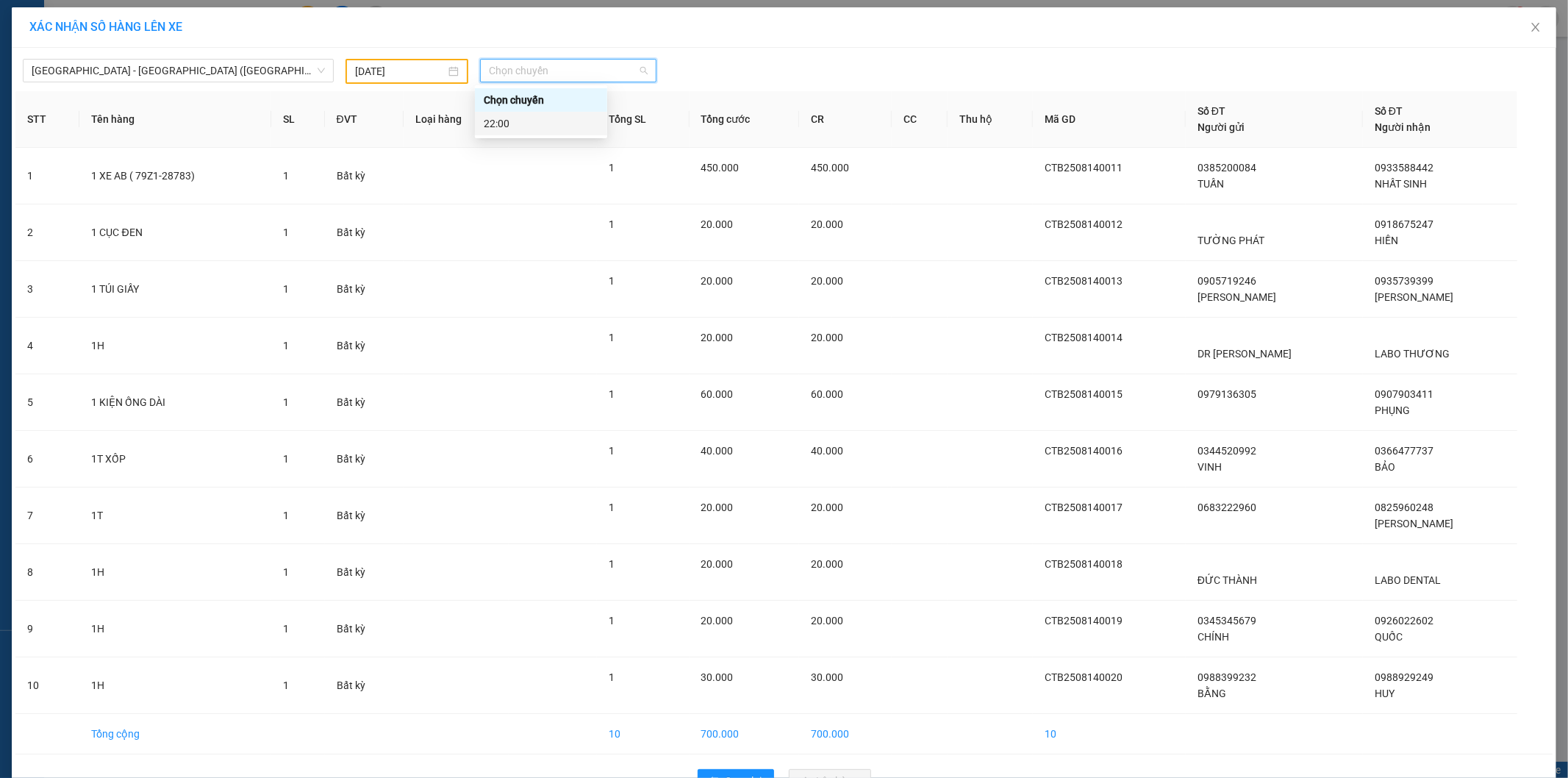
click at [541, 136] on body "Kết quả tìm kiếm ( 1 ) Bộ lọc Mã ĐH Trạng thái Món hàng Tổng cước Chưa cước Nhã…" at bounding box center [784, 389] width 1568 height 778
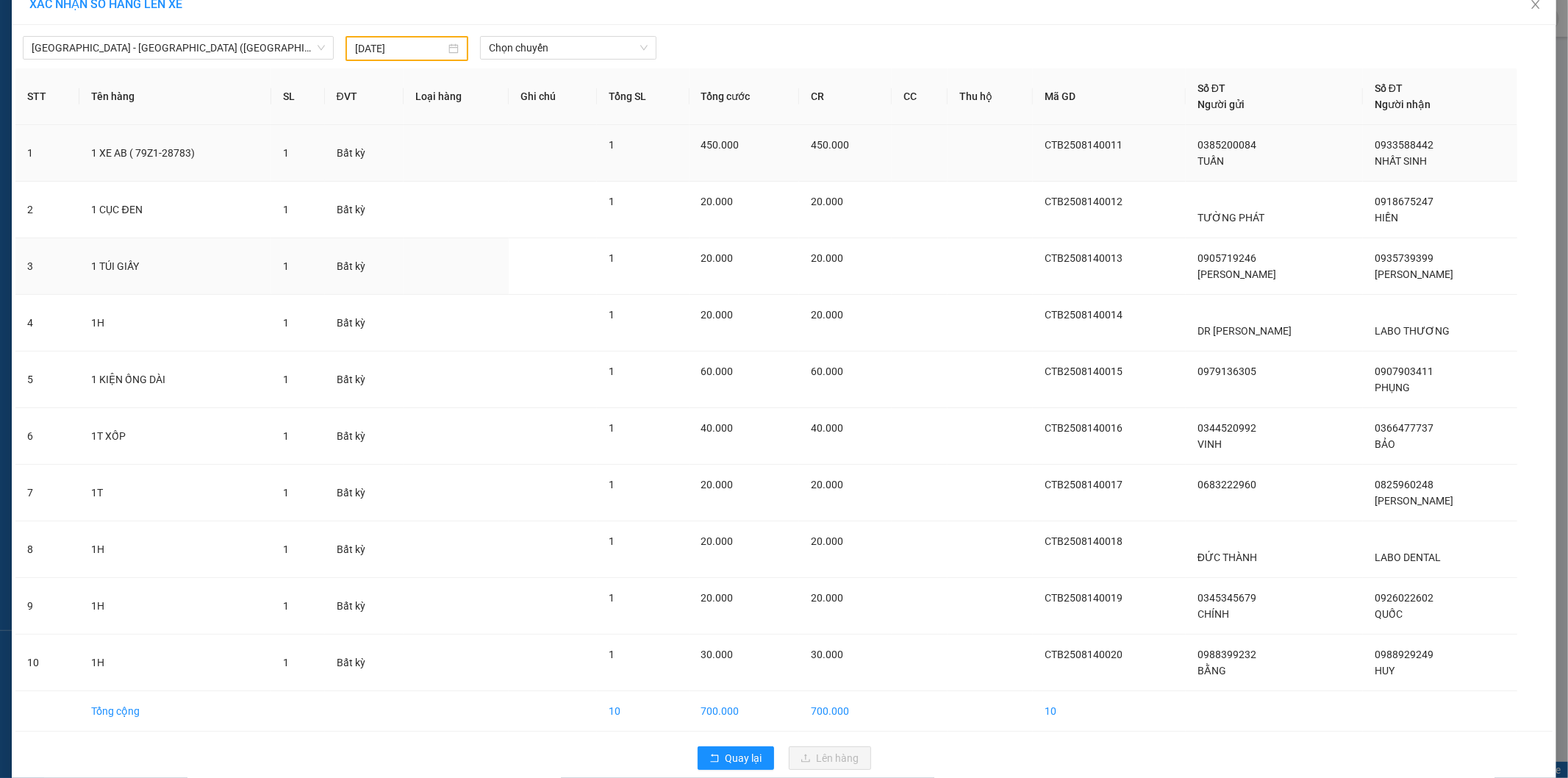
scroll to position [41, 0]
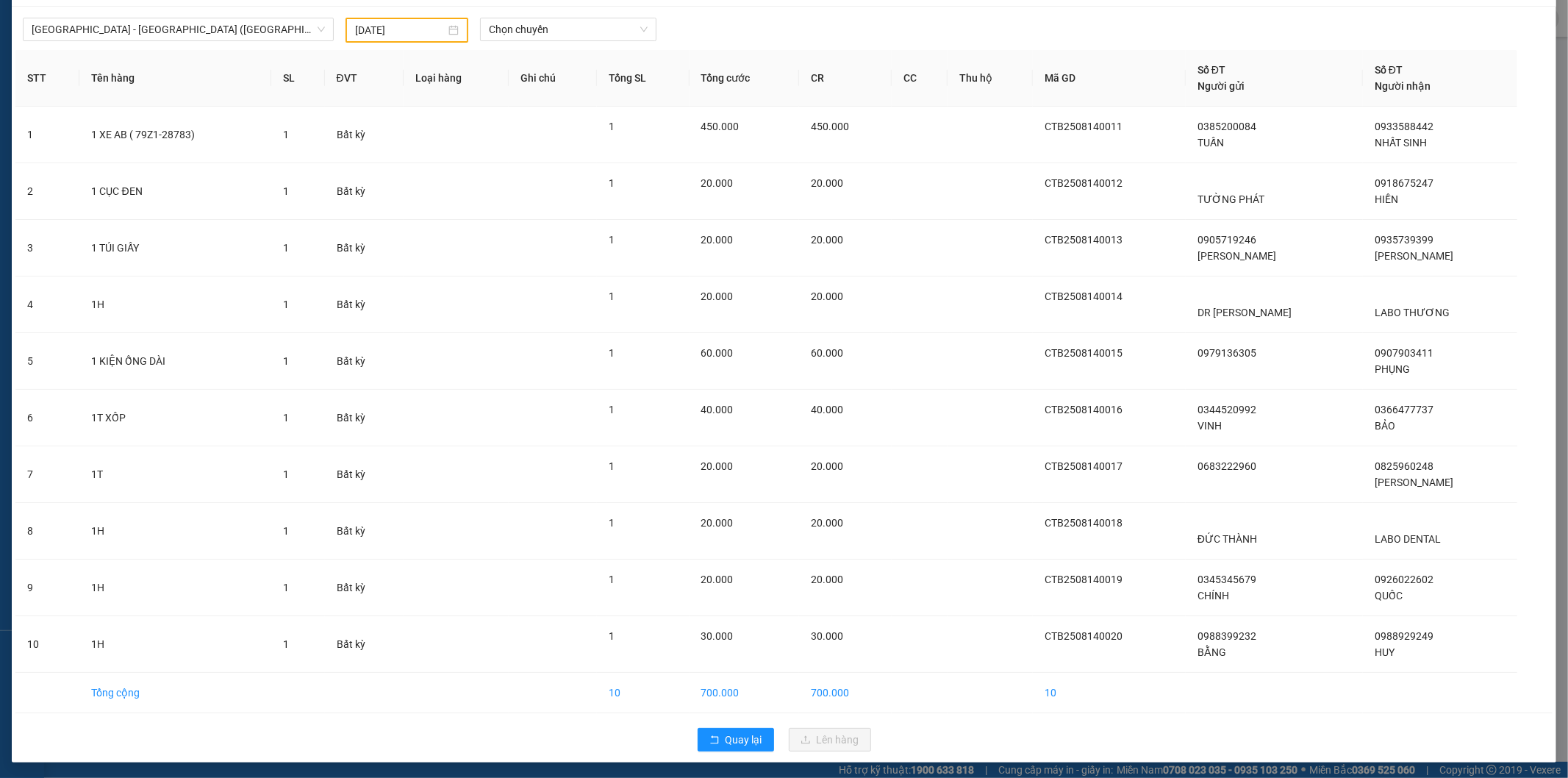
drag, startPoint x: 593, startPoint y: 13, endPoint x: 594, endPoint y: 21, distance: 8.1
click at [593, 15] on div "Nha Trang - Sài Gòn (Hàng hoá) 14/08/2025 Chọn chuyến" at bounding box center [783, 26] width 1537 height 32
drag, startPoint x: 594, startPoint y: 21, endPoint x: 596, endPoint y: 34, distance: 13.2
click at [596, 23] on span "Chọn chuyến" at bounding box center [568, 29] width 158 height 22
drag, startPoint x: 594, startPoint y: 64, endPoint x: 594, endPoint y: 72, distance: 8.0
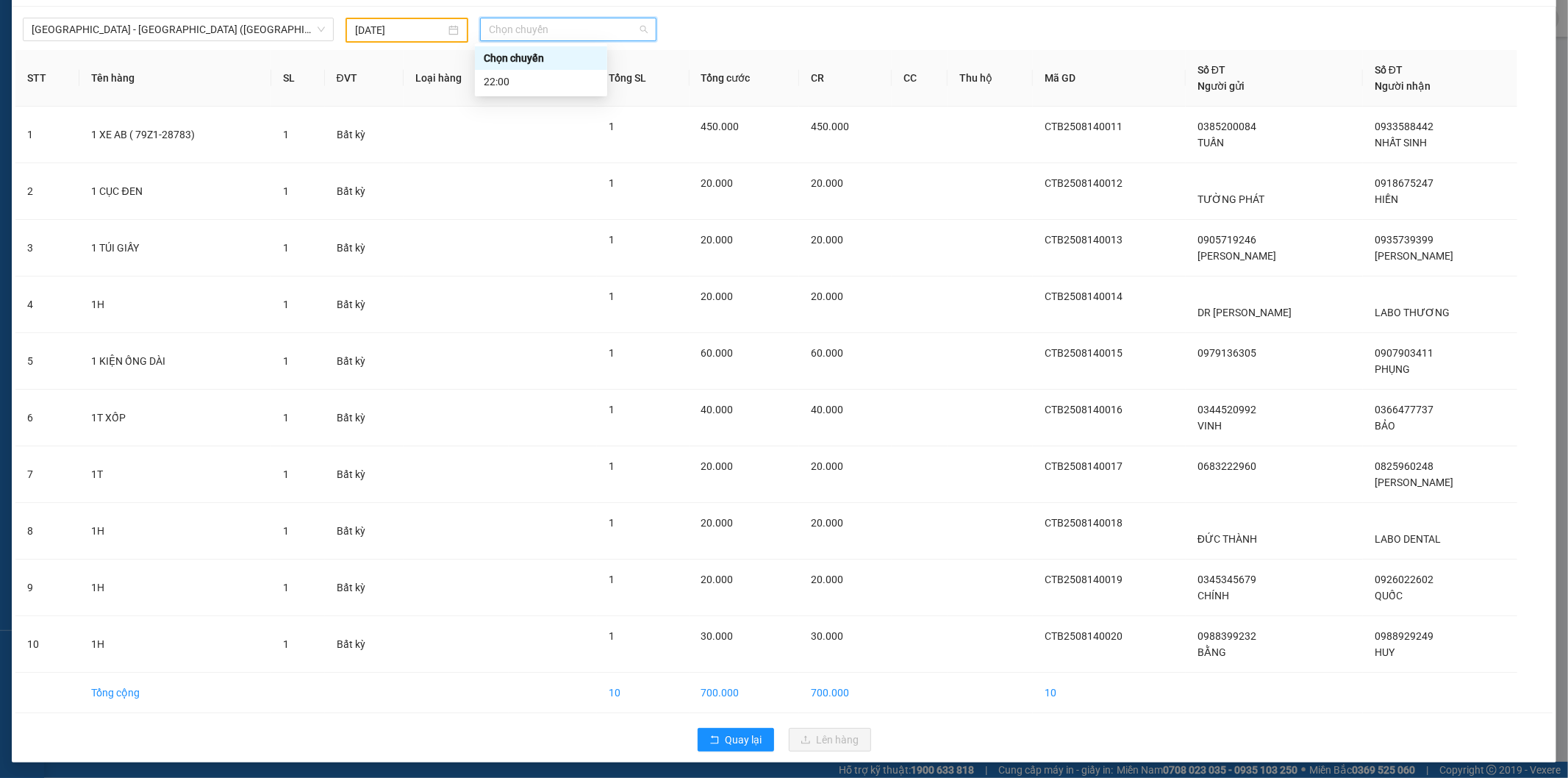
click at [594, 67] on div "Chọn chuyến" at bounding box center [541, 58] width 132 height 24
click at [594, 79] on th "Ghi chú" at bounding box center [553, 78] width 89 height 56
click at [585, 30] on span "Chọn chuyến" at bounding box center [568, 29] width 158 height 22
click at [552, 75] on div "22:00" at bounding box center [541, 82] width 115 height 16
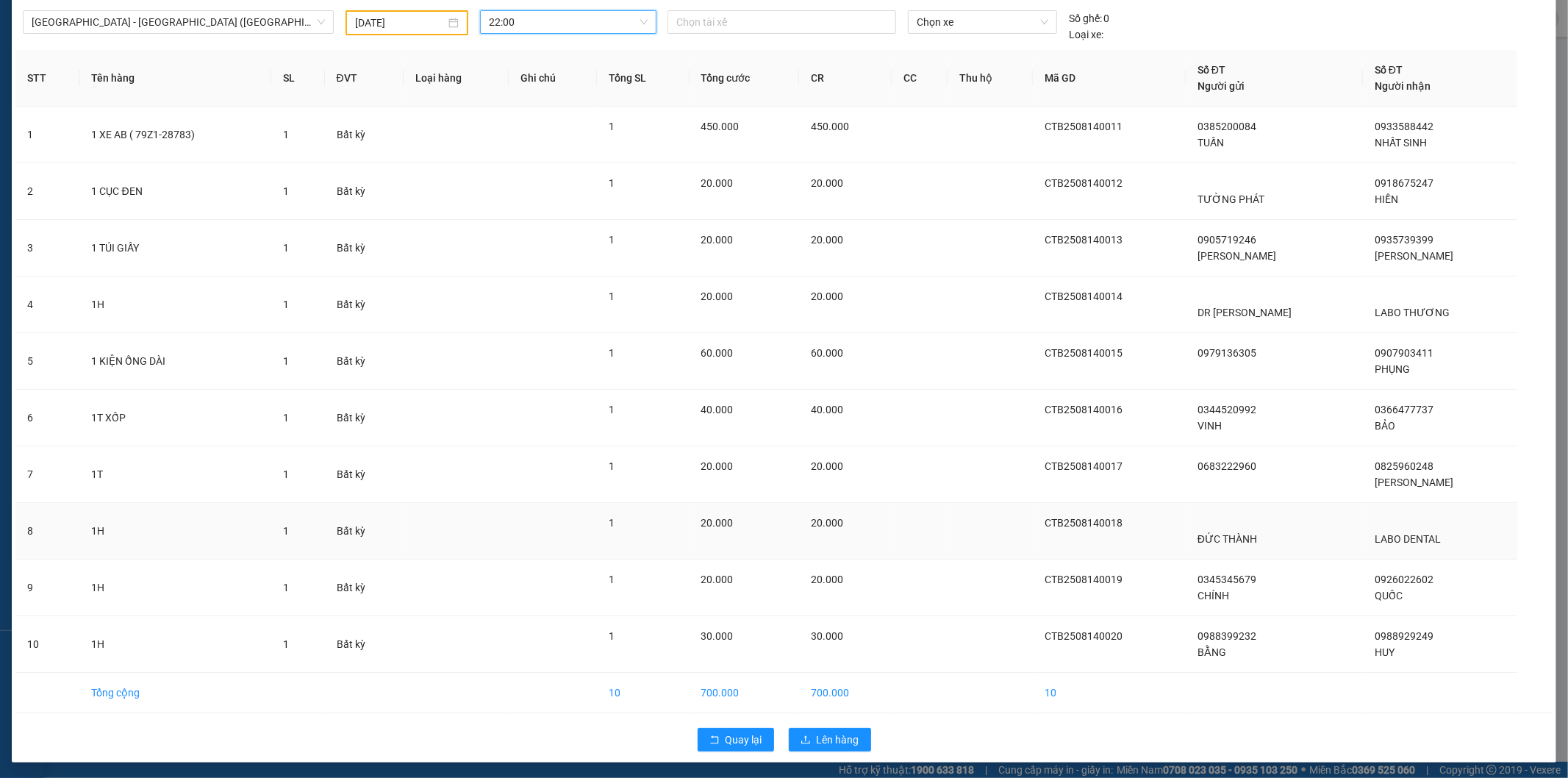
scroll to position [50, 0]
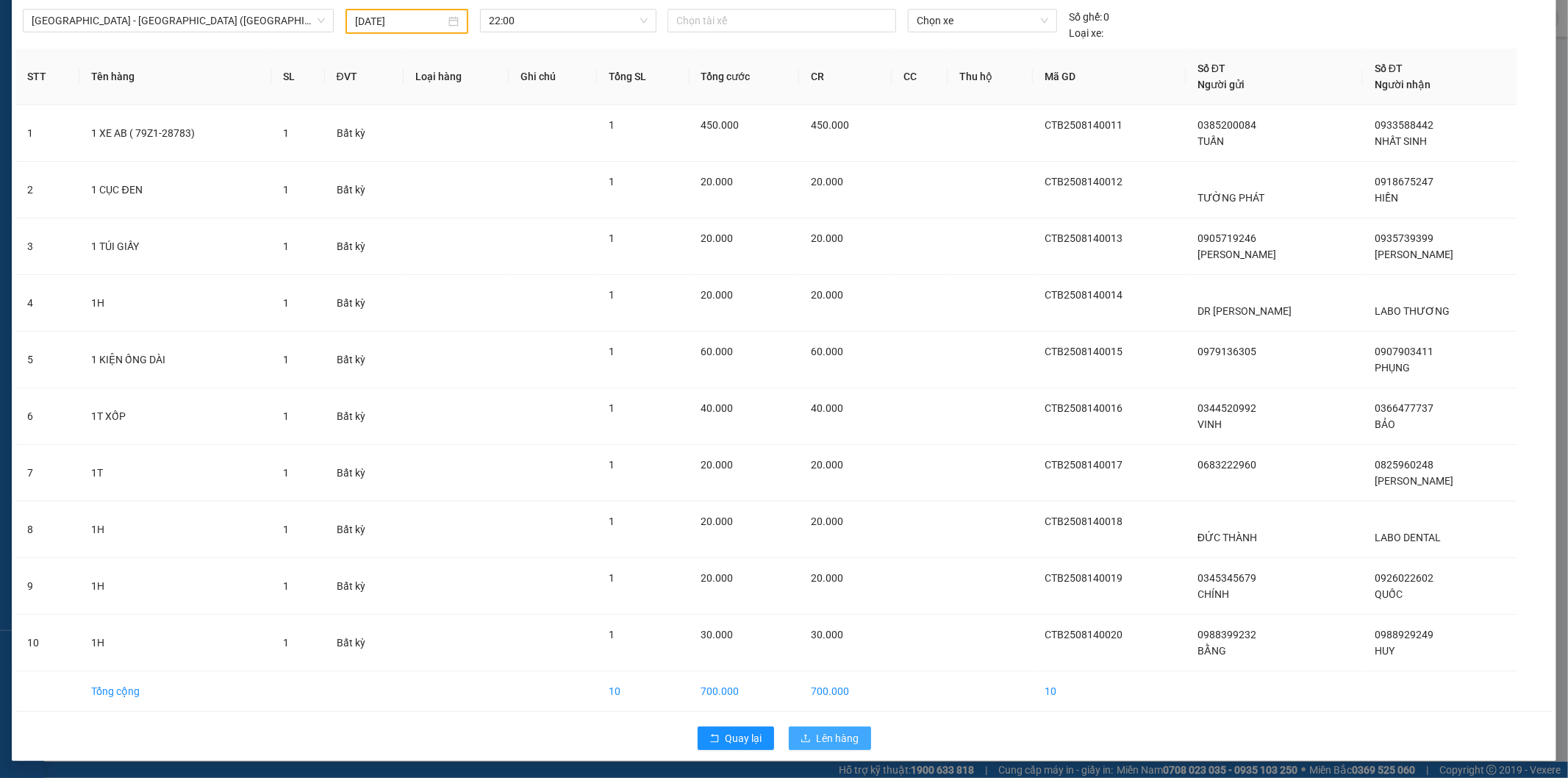
click at [791, 732] on button "Lên hàng" at bounding box center [830, 738] width 82 height 24
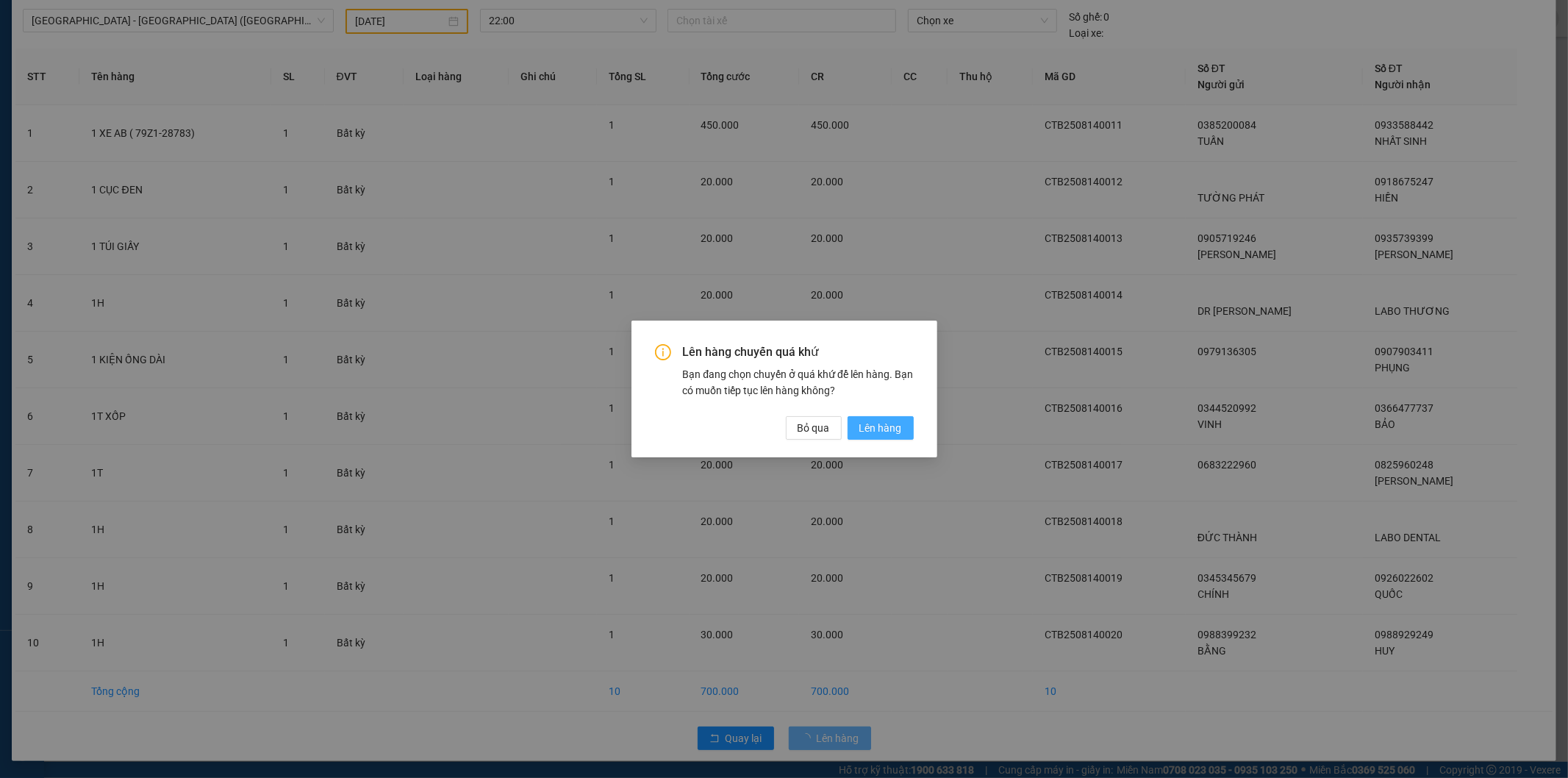
click at [879, 437] on button "Lên hàng" at bounding box center [881, 428] width 67 height 24
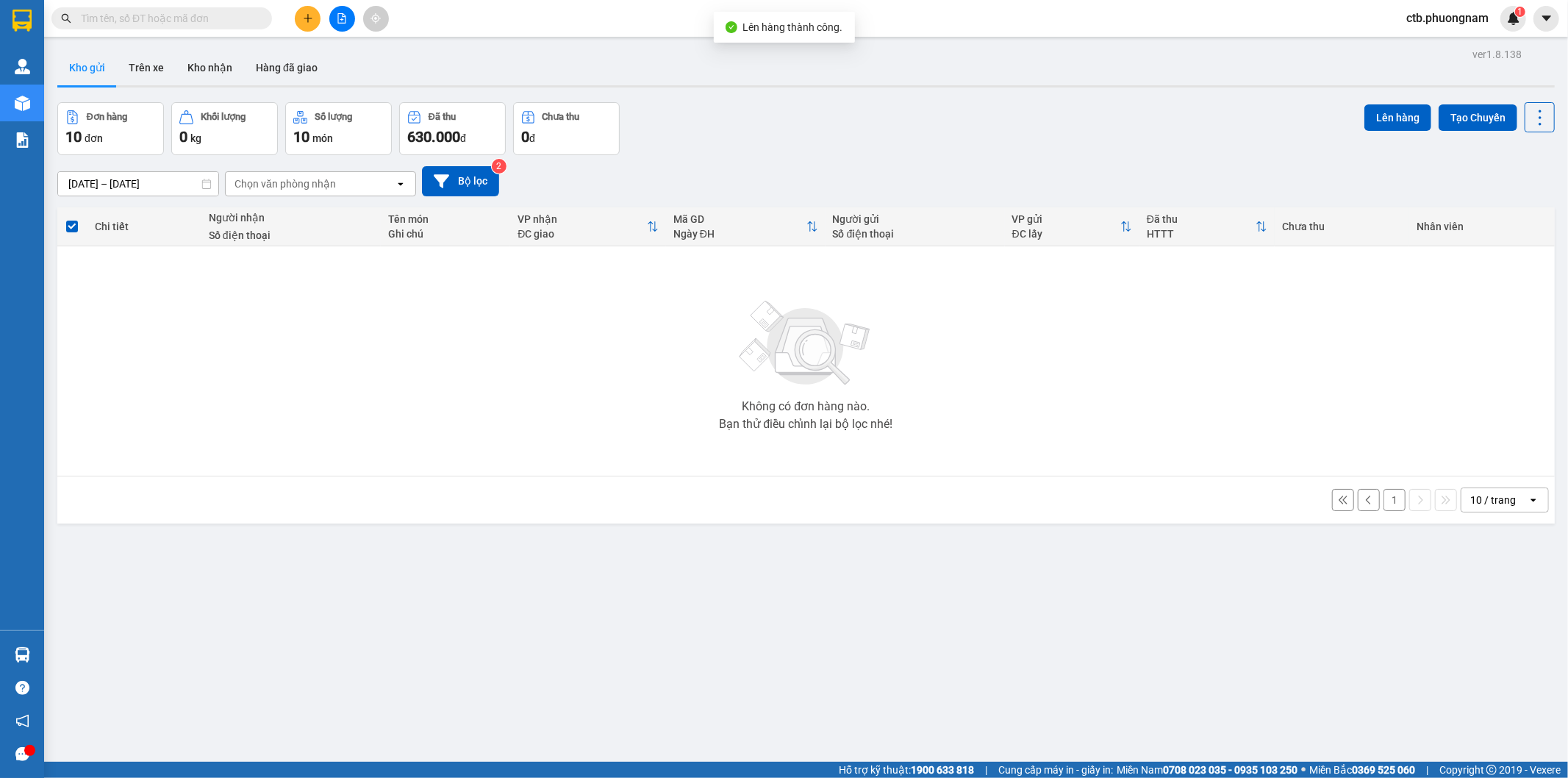
click at [1365, 495] on button at bounding box center [1368, 500] width 22 height 22
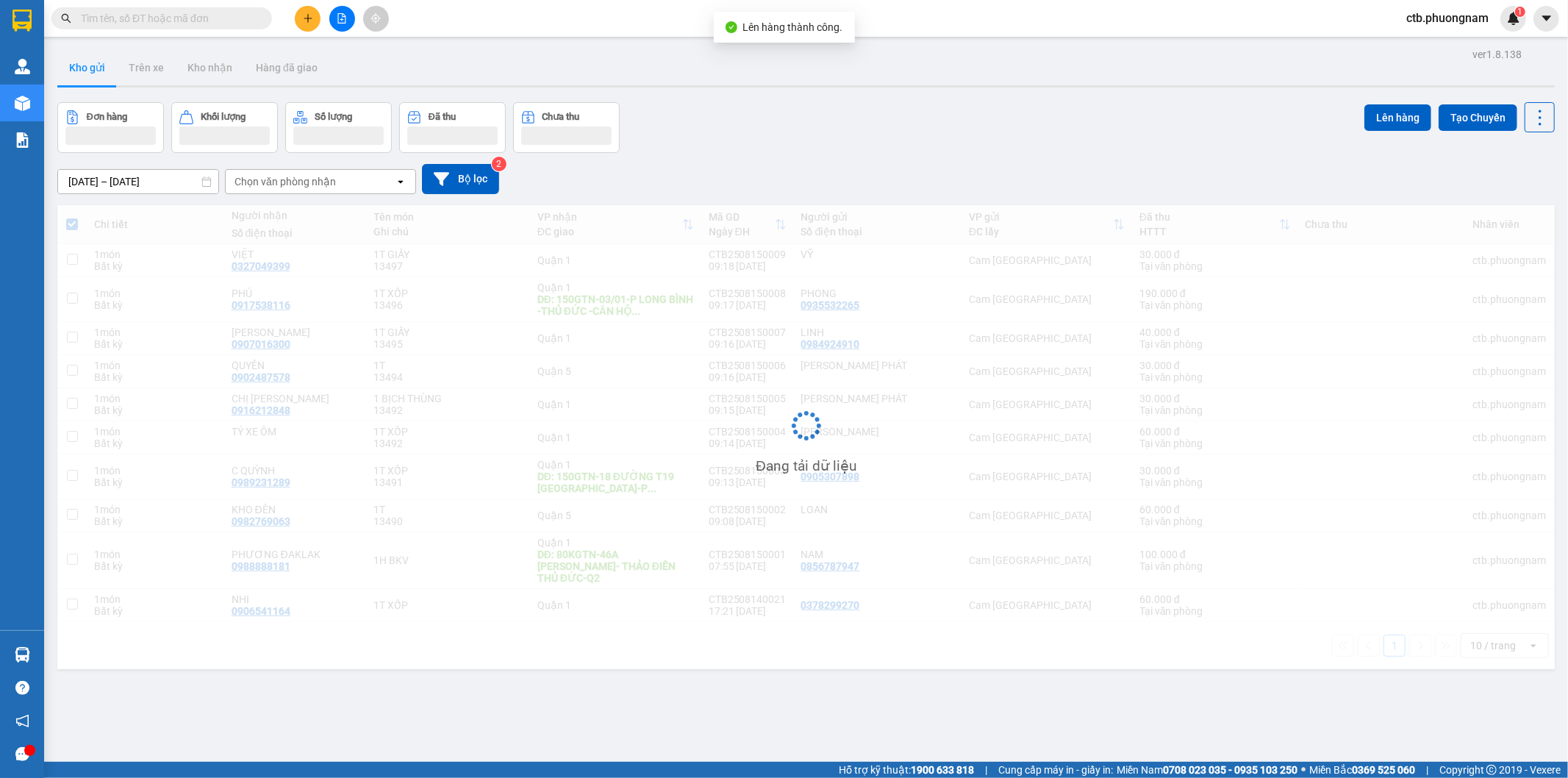
click at [1380, 498] on div "Chi tiết Người nhận Số điện thoại Tên món Ghi chú VP nhận ĐC giao Mã GD Ngày ĐH…" at bounding box center [805, 437] width 1498 height 464
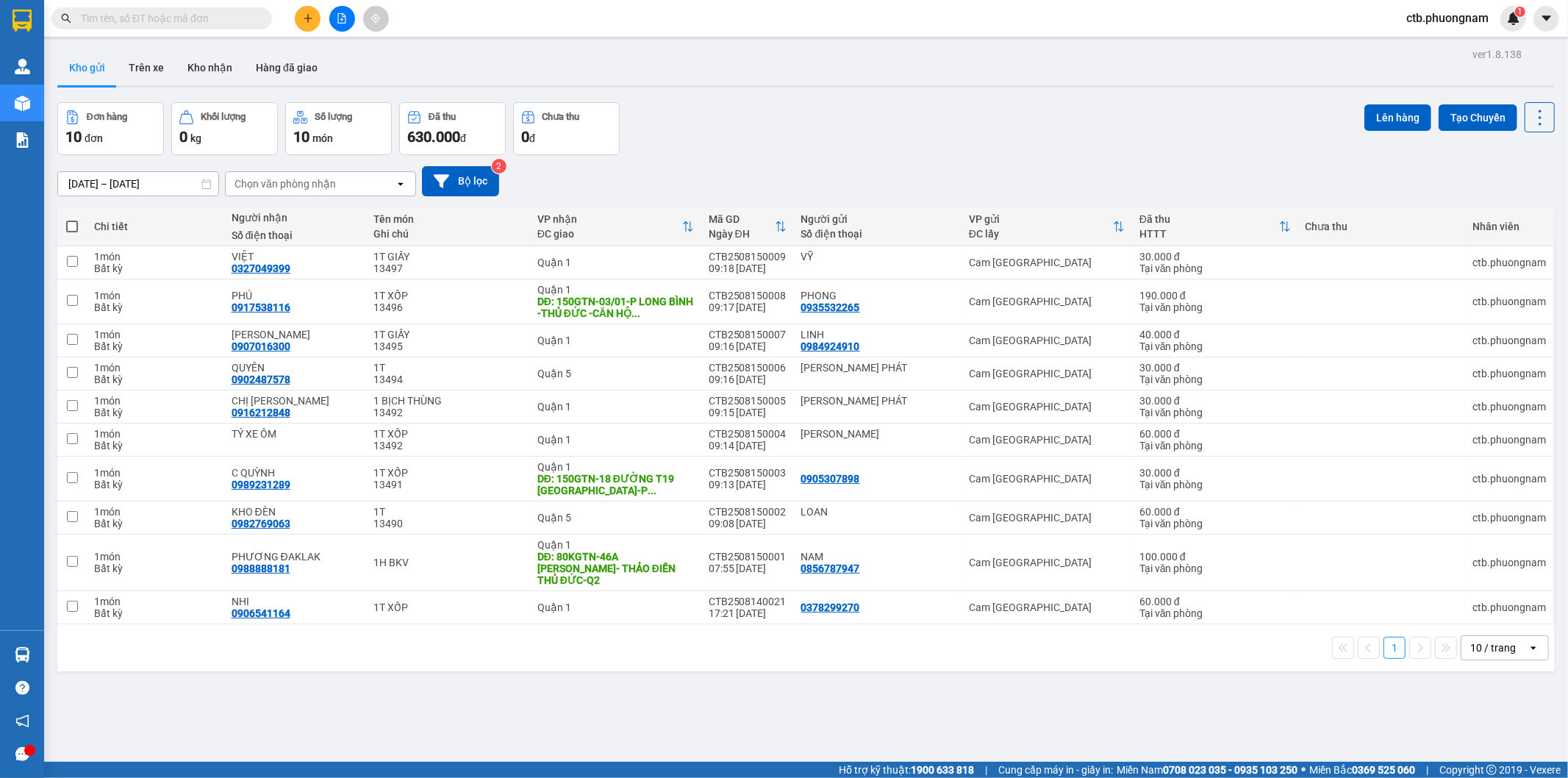
click at [69, 229] on span at bounding box center [72, 226] width 12 height 12
click at [72, 219] on input "checkbox" at bounding box center [72, 219] width 0 height 0
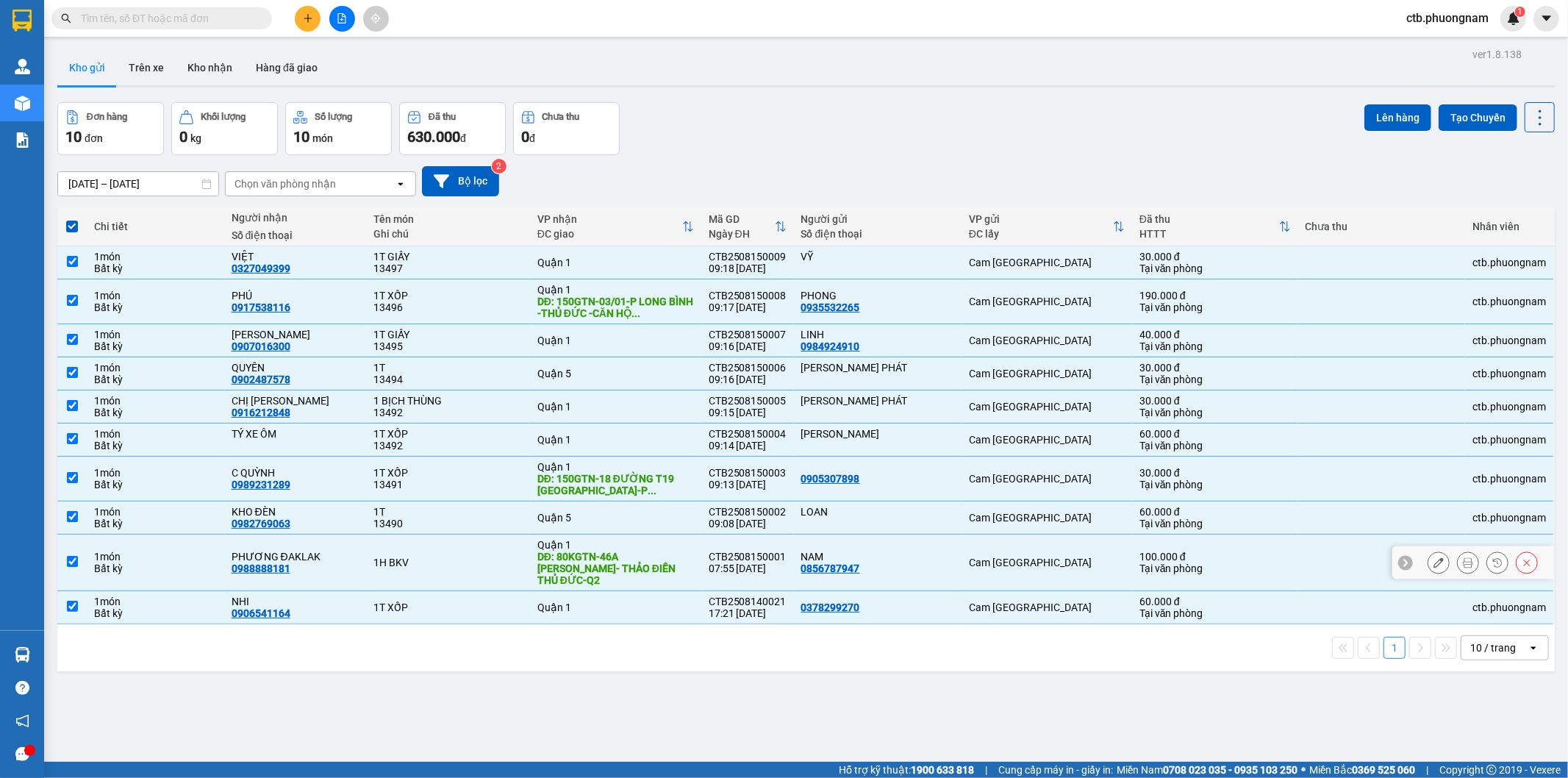
click at [67, 558] on input "checkbox" at bounding box center [72, 562] width 11 height 11
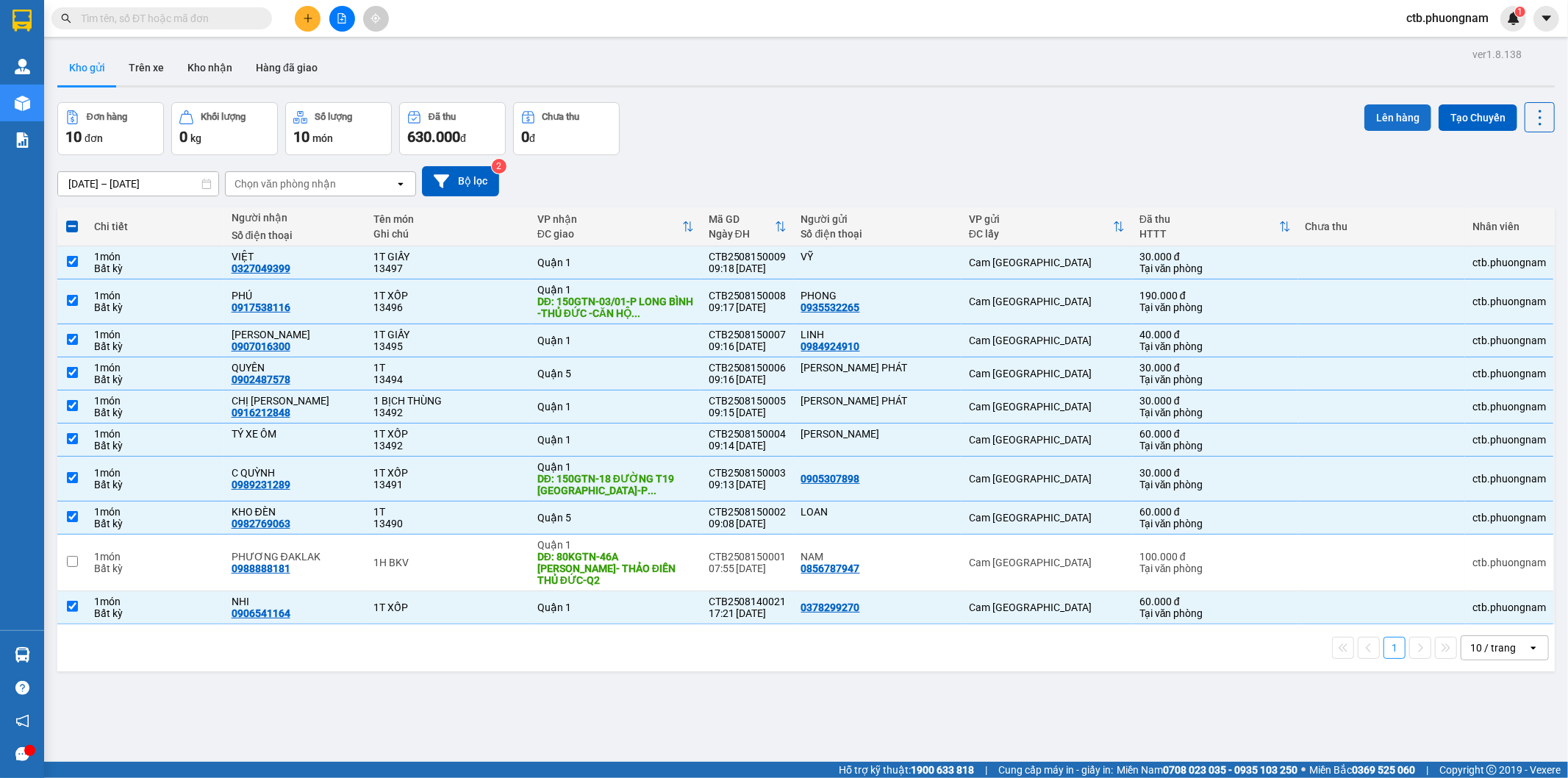
click at [1371, 113] on button "Lên hàng" at bounding box center [1398, 117] width 67 height 26
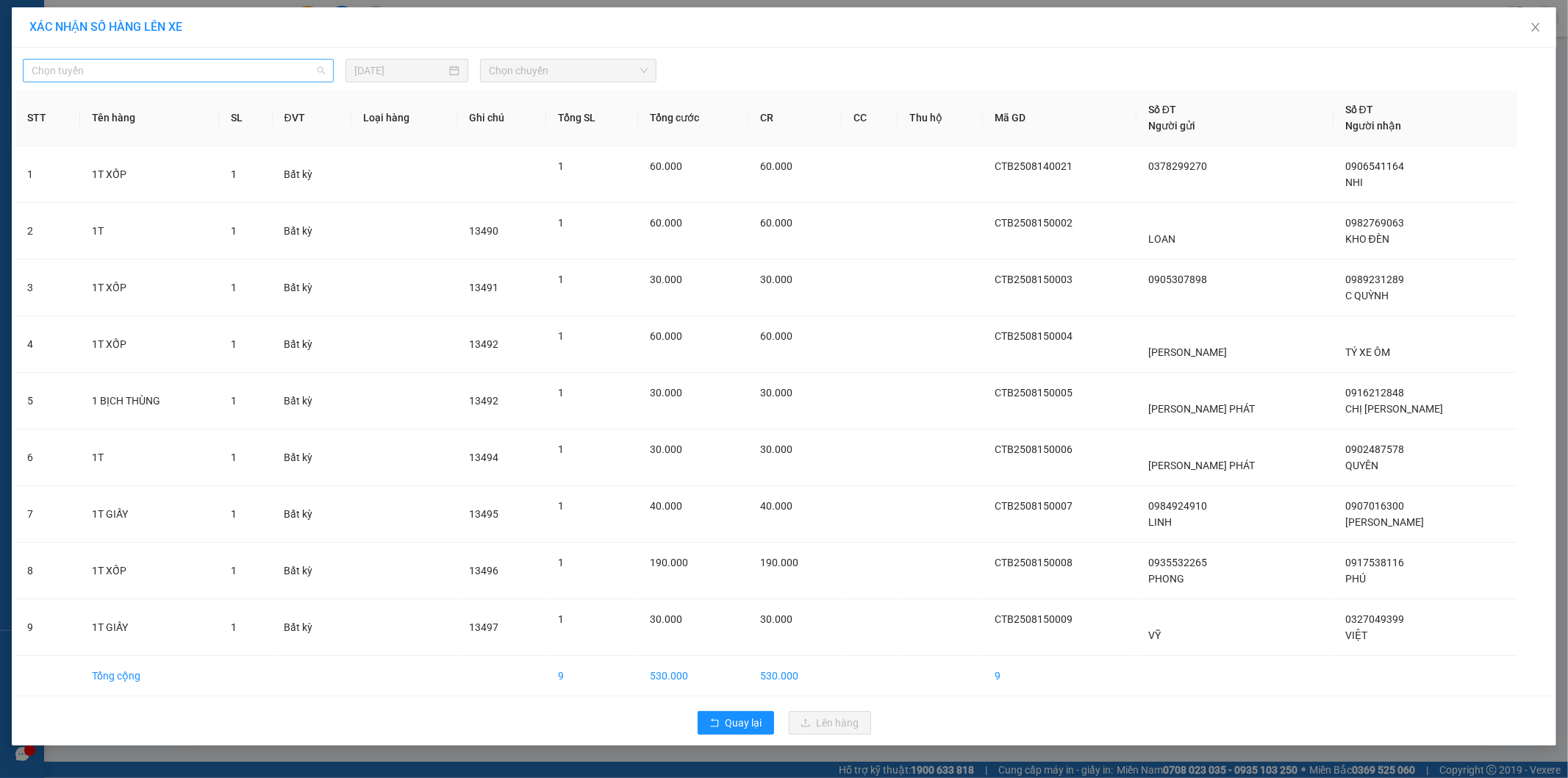
click at [185, 67] on span "Chọn tuyến" at bounding box center [178, 71] width 293 height 22
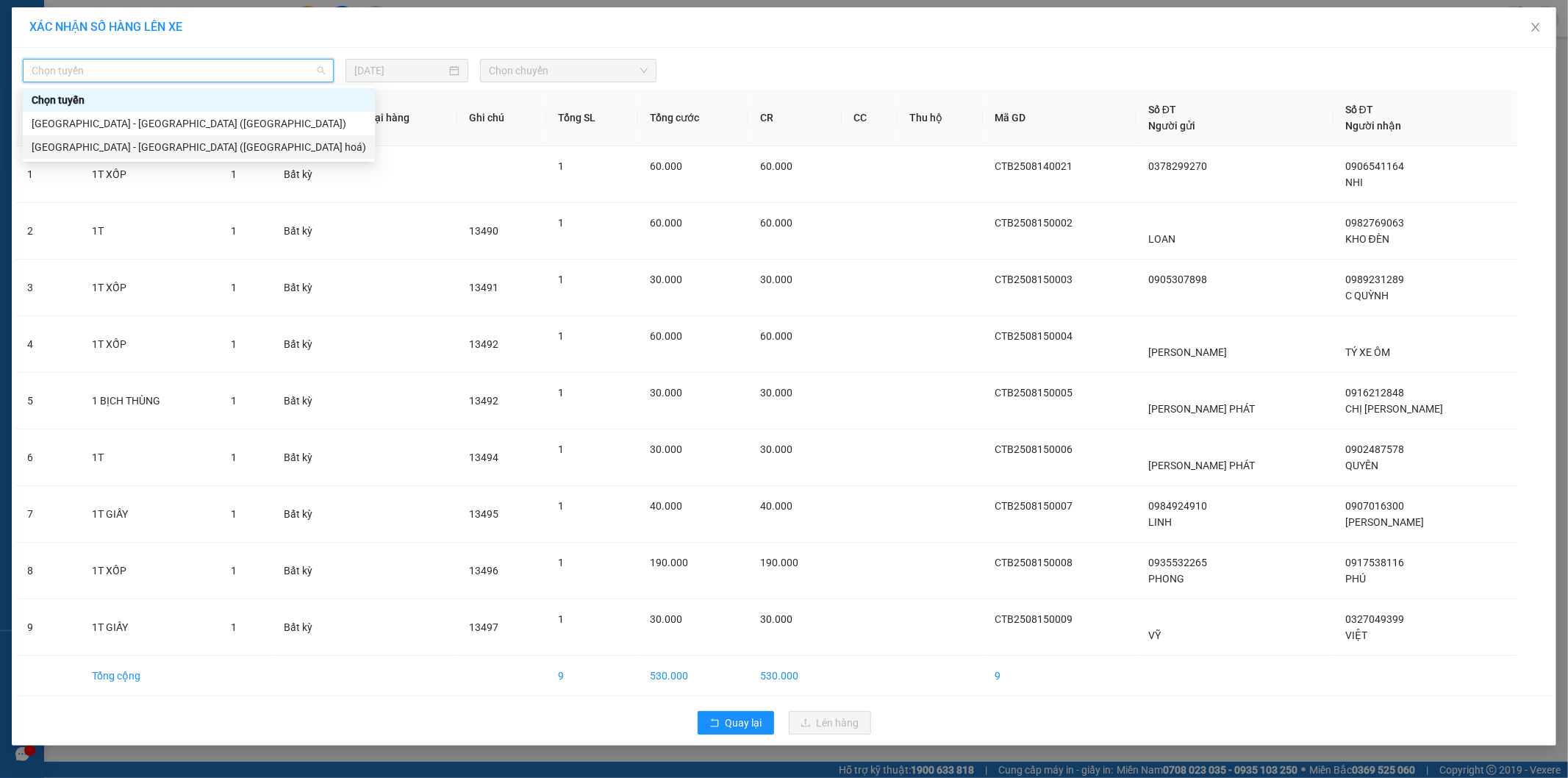
click at [110, 143] on div "Nha Trang - Sài Gòn (Hàng hoá)" at bounding box center [199, 147] width 334 height 16
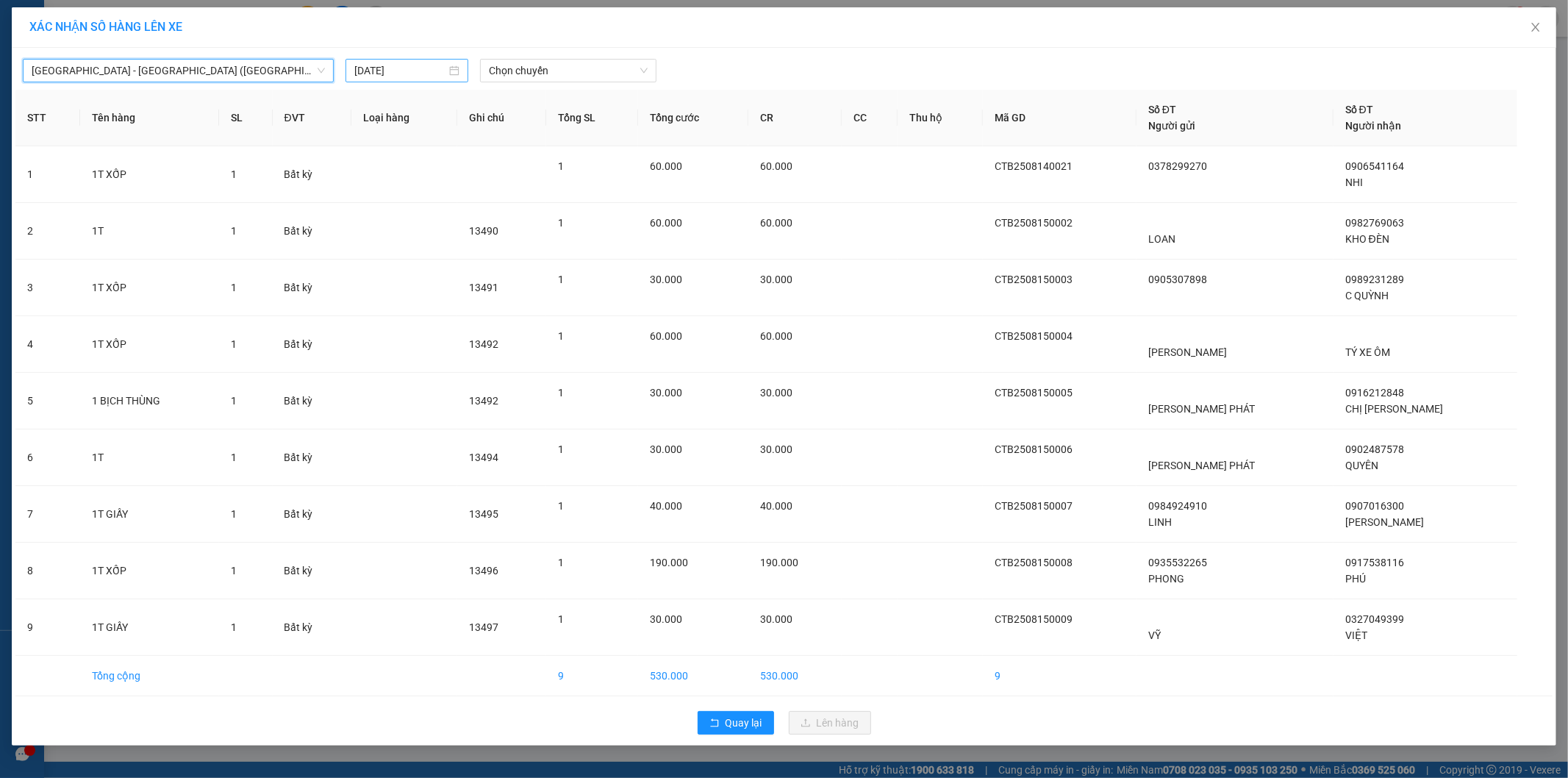
drag, startPoint x: 478, startPoint y: 54, endPoint x: 451, endPoint y: 68, distance: 30.4
click at [478, 56] on div "Nha Trang - Sài Gòn (Hàng hoá) Nha Trang - Sài Gòn (Hàng hoá) 15/08/2025 Ch…" at bounding box center [783, 67] width 1537 height 31
click at [432, 69] on input "15/08/2025" at bounding box center [400, 71] width 92 height 16
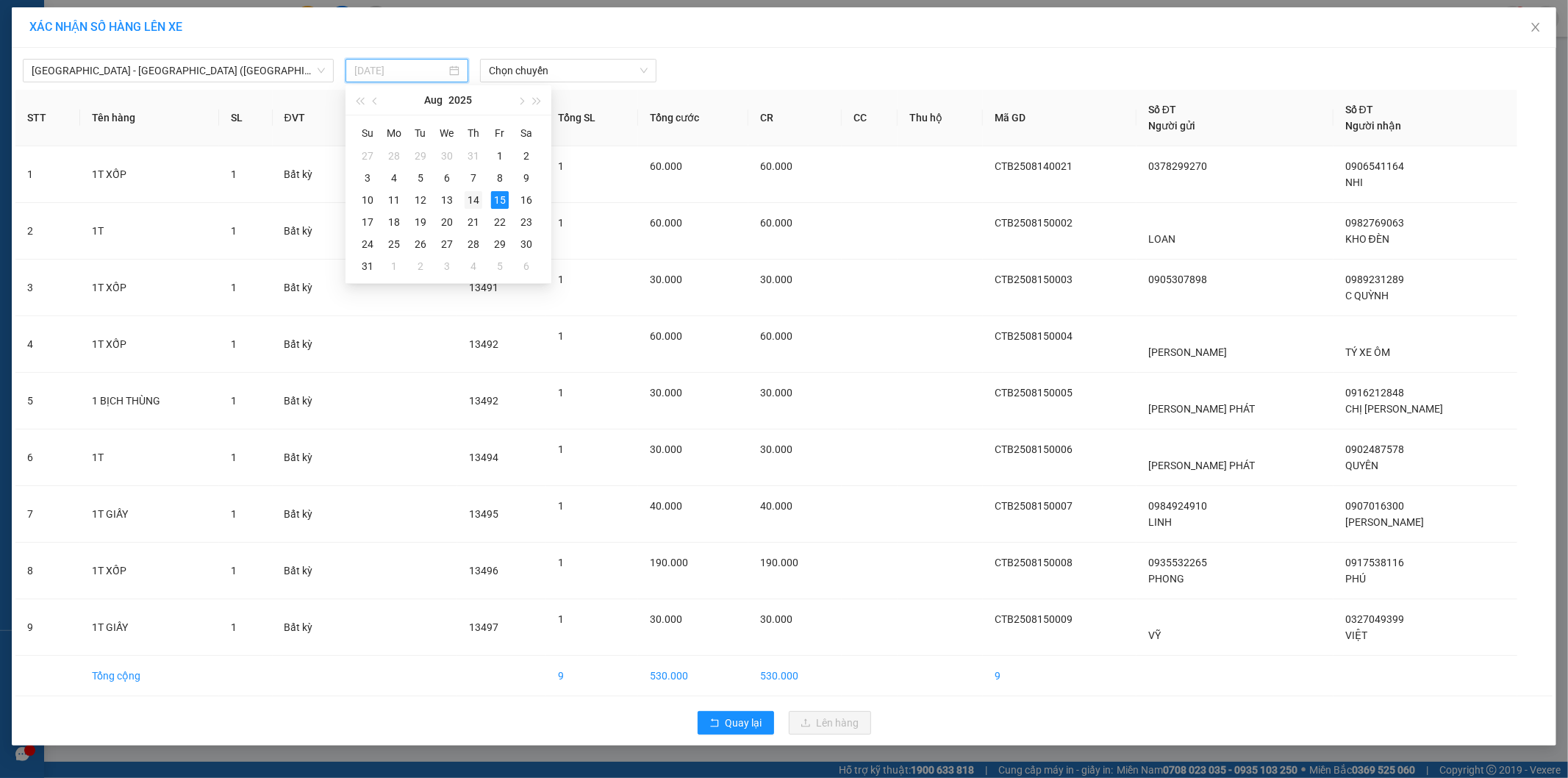
click at [467, 200] on div "14" at bounding box center [474, 200] width 17 height 17
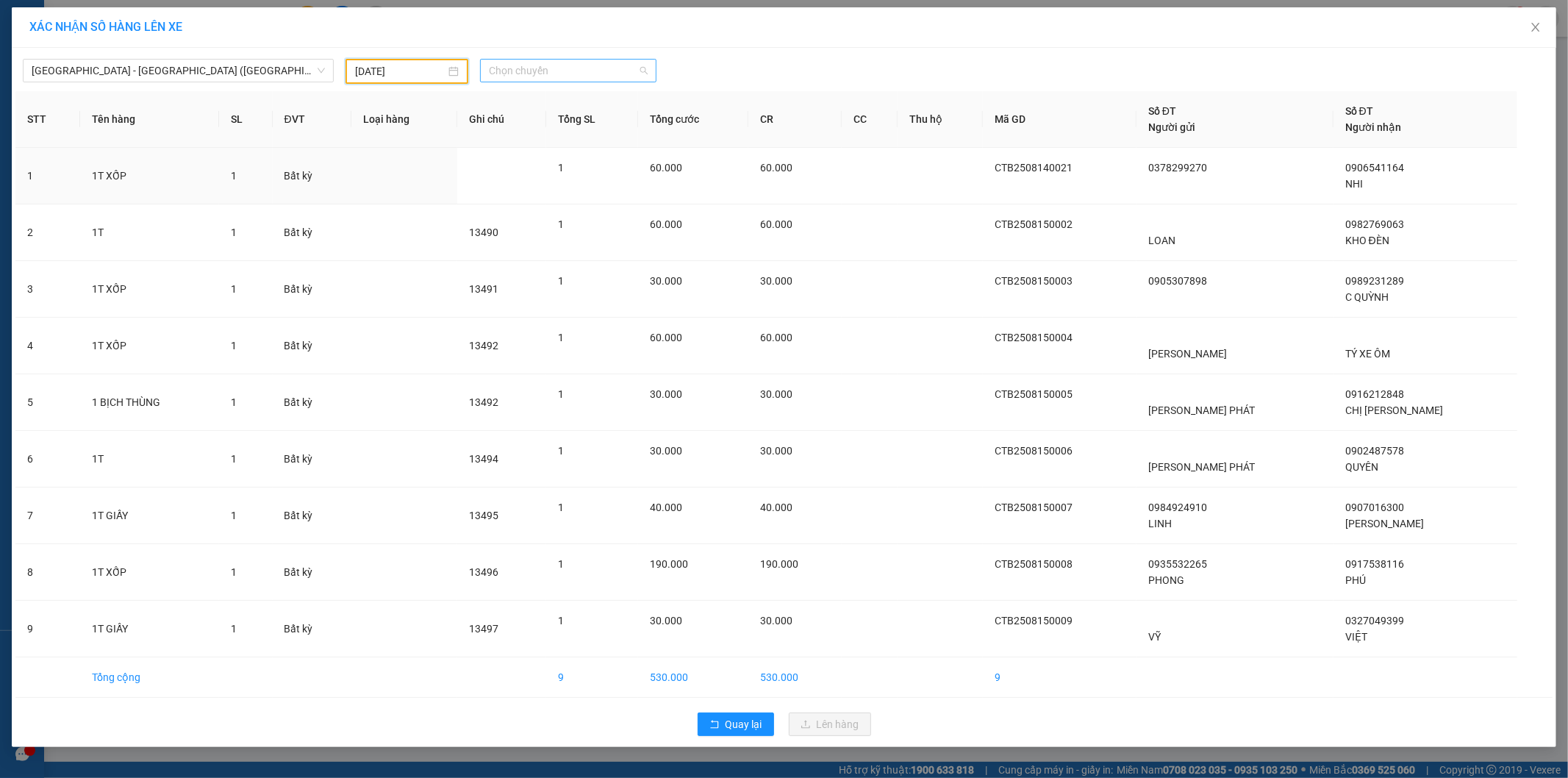
drag, startPoint x: 568, startPoint y: 64, endPoint x: 563, endPoint y: 113, distance: 49.3
click at [568, 65] on span "Chọn chuyến" at bounding box center [568, 71] width 158 height 22
drag, startPoint x: 560, startPoint y: 131, endPoint x: 558, endPoint y: 181, distance: 50.0
click at [561, 143] on body "Kết quả tìm kiếm ( 1 ) Bộ lọc Mã ĐH Trạng thái Món hàng Tổng cước Chưa cước Nhã…" at bounding box center [784, 389] width 1568 height 778
click at [537, 120] on div "22:00" at bounding box center [546, 124] width 115 height 16
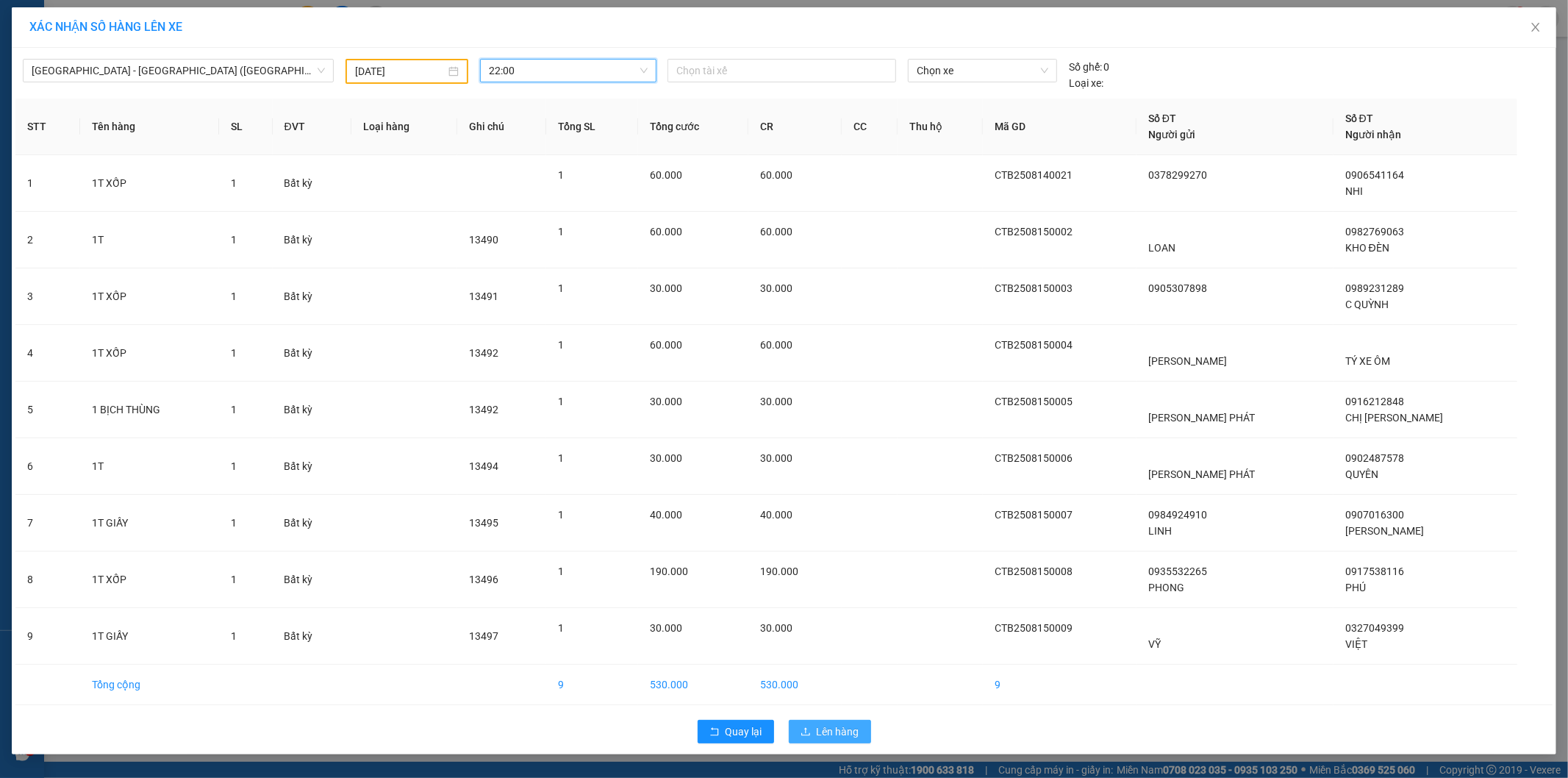
click at [820, 729] on span "Lên hàng" at bounding box center [838, 731] width 43 height 16
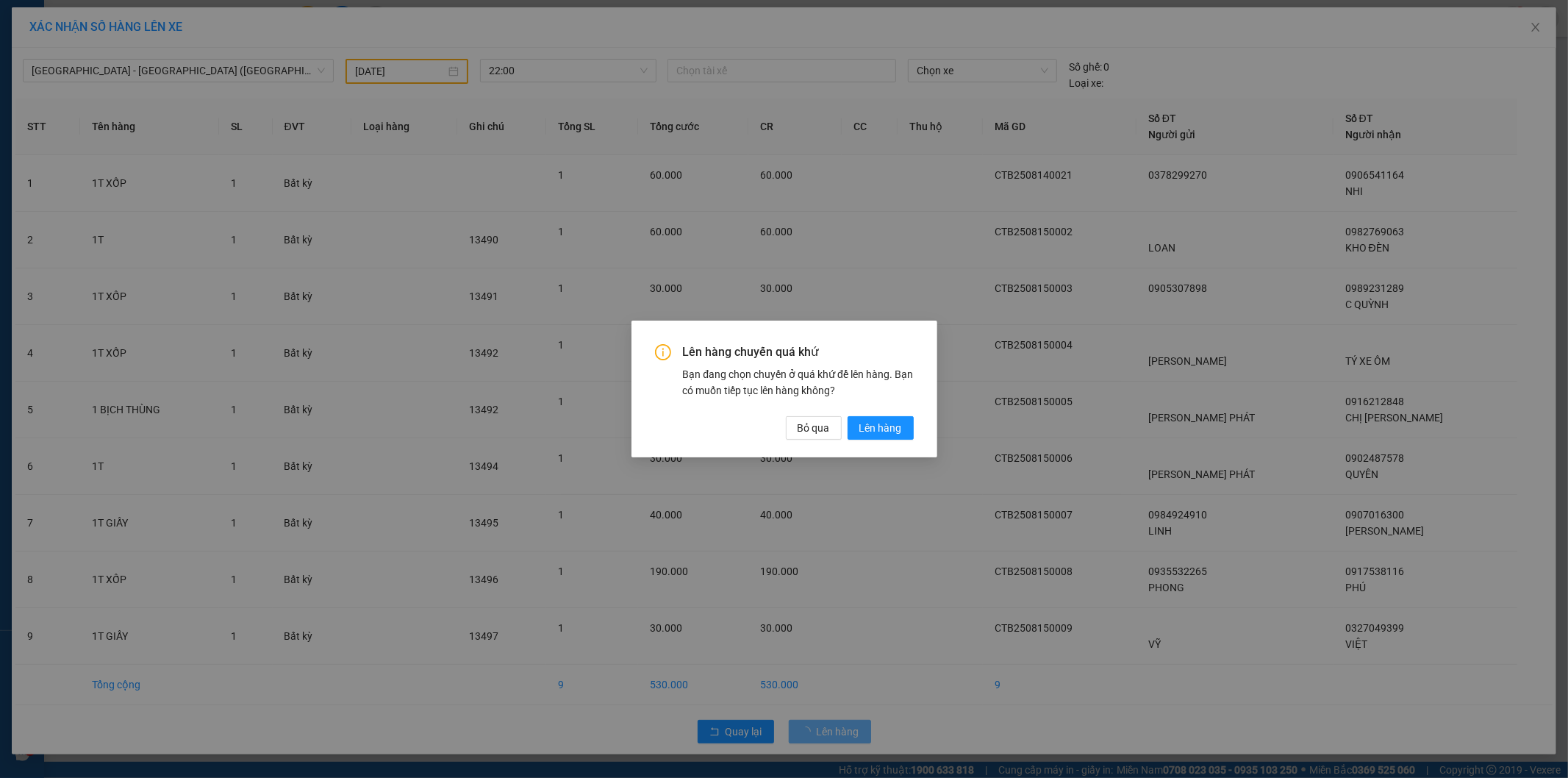
click at [881, 410] on div "Lên hàng chuyến quá khứ Bạn đang chọn chuyến ở quá khứ để lên hàng. Bạn có muốn…" at bounding box center [784, 391] width 259 height 96
click at [883, 421] on div "Lên hàng chuyến quá khứ Bạn đang chọn chuyến ở quá khứ để lên hàng. Bạn có muốn…" at bounding box center [784, 391] width 259 height 96
click at [883, 422] on span "Lên hàng" at bounding box center [881, 428] width 43 height 16
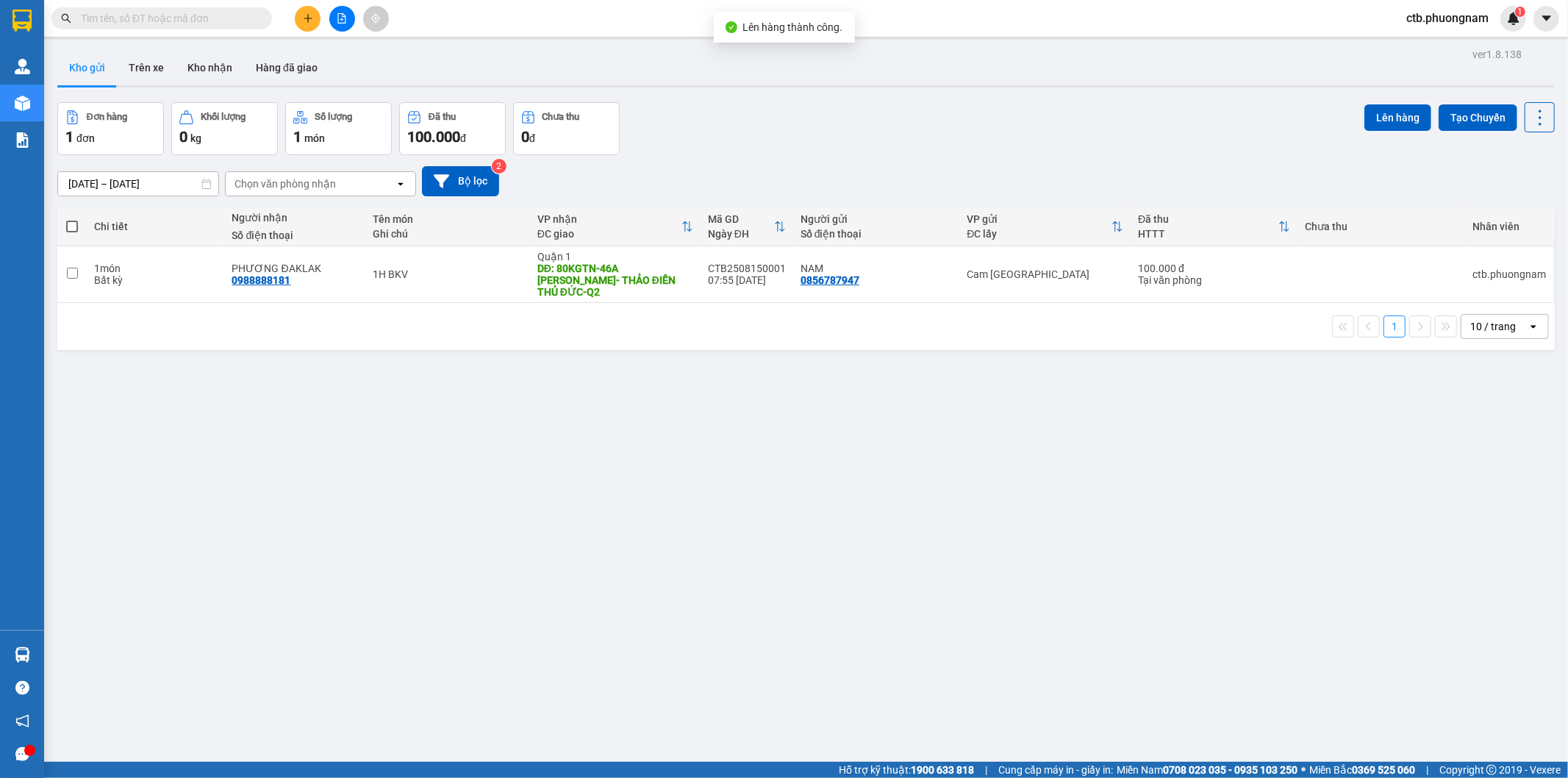
click at [843, 527] on div "ver 1.8.138 Kho gửi Trên xe Kho nhận Hàng đã giao Đơn hàng 1 đơn Khối lượng 0 k…" at bounding box center [806, 433] width 1509 height 778
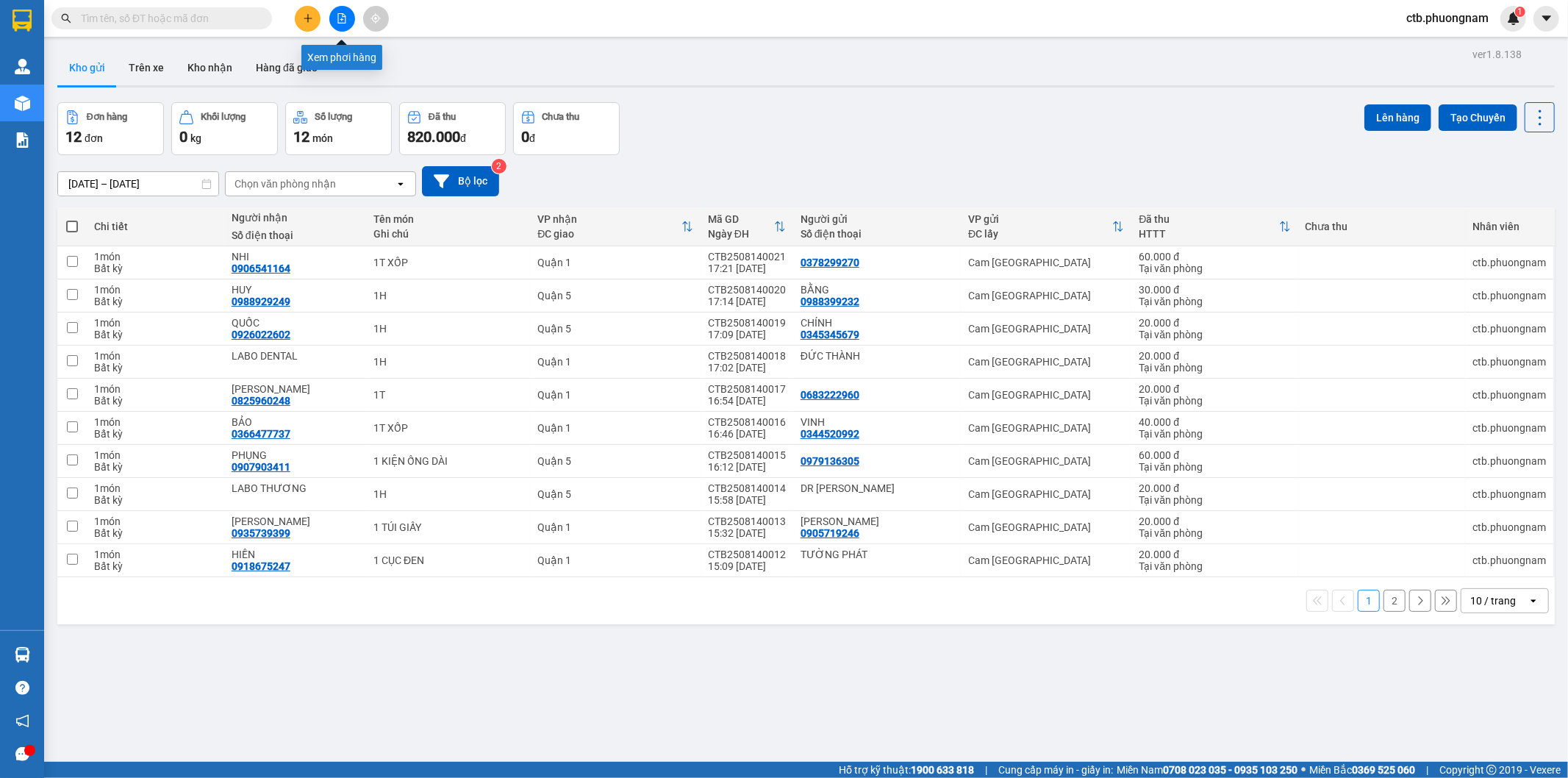
click at [350, 17] on button at bounding box center [342, 18] width 25 height 25
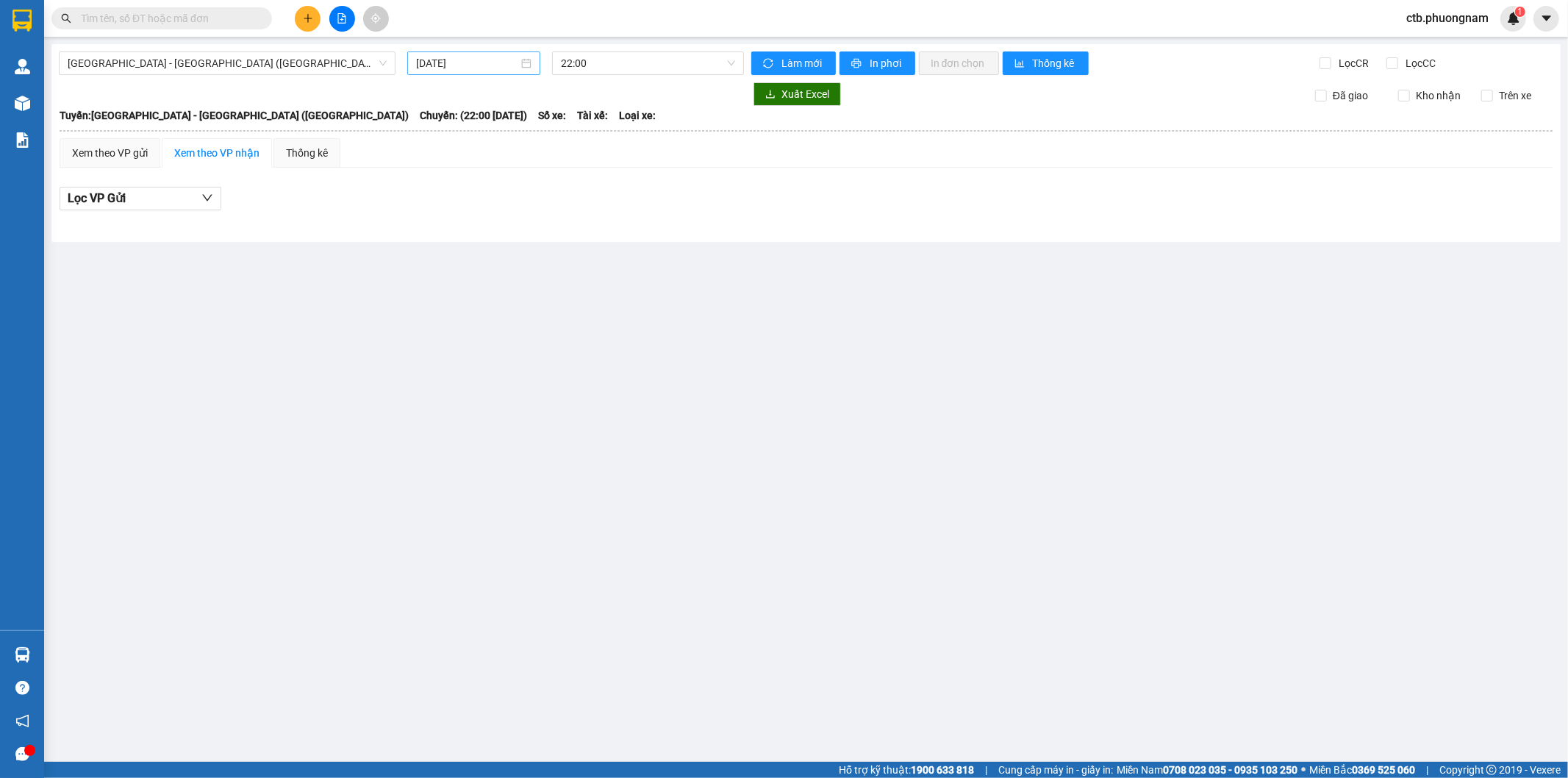
click at [513, 63] on input "15/08/2025" at bounding box center [466, 63] width 102 height 16
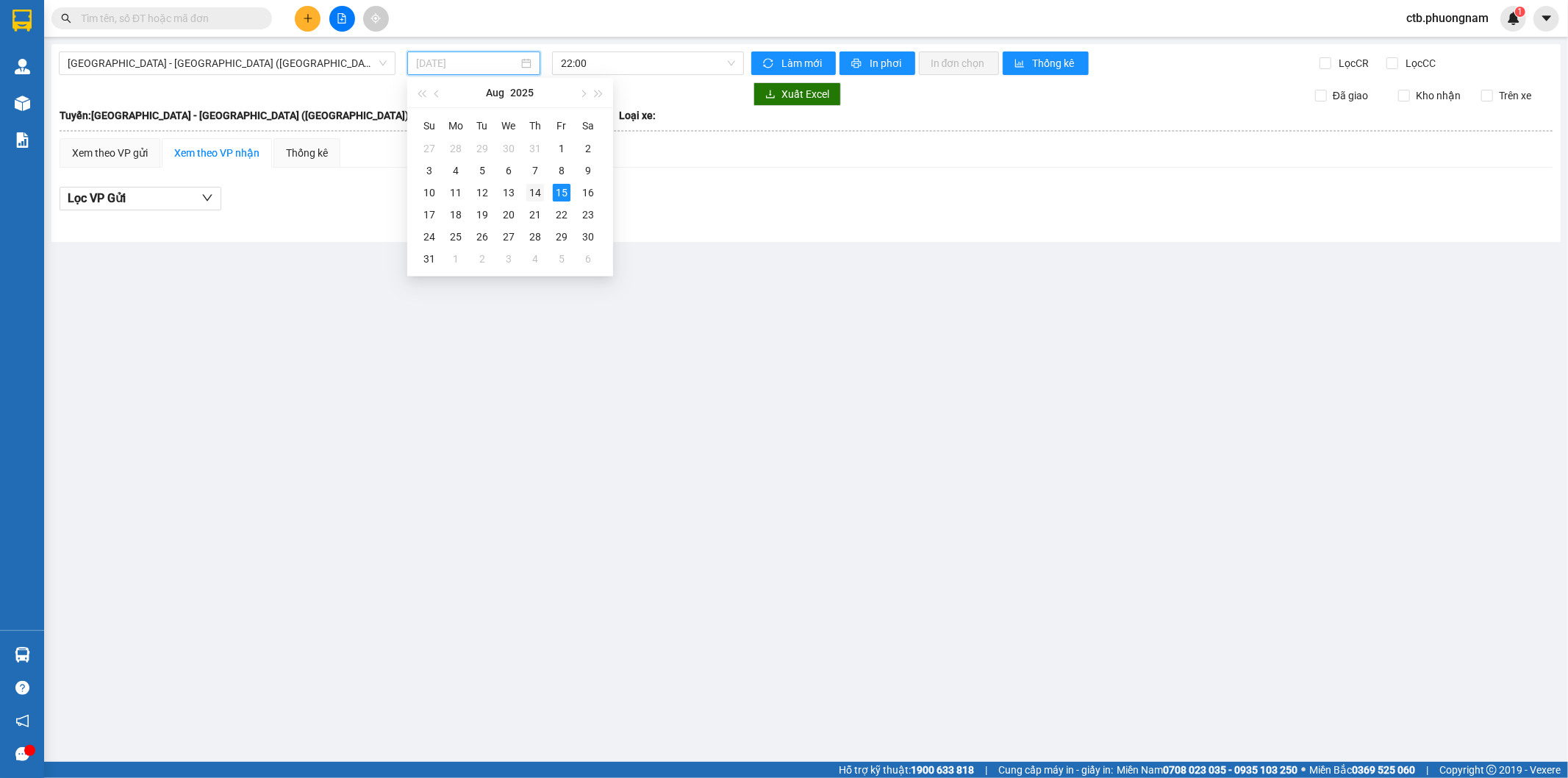
click at [530, 193] on div "14" at bounding box center [535, 193] width 17 height 17
type input "14/08/2025"
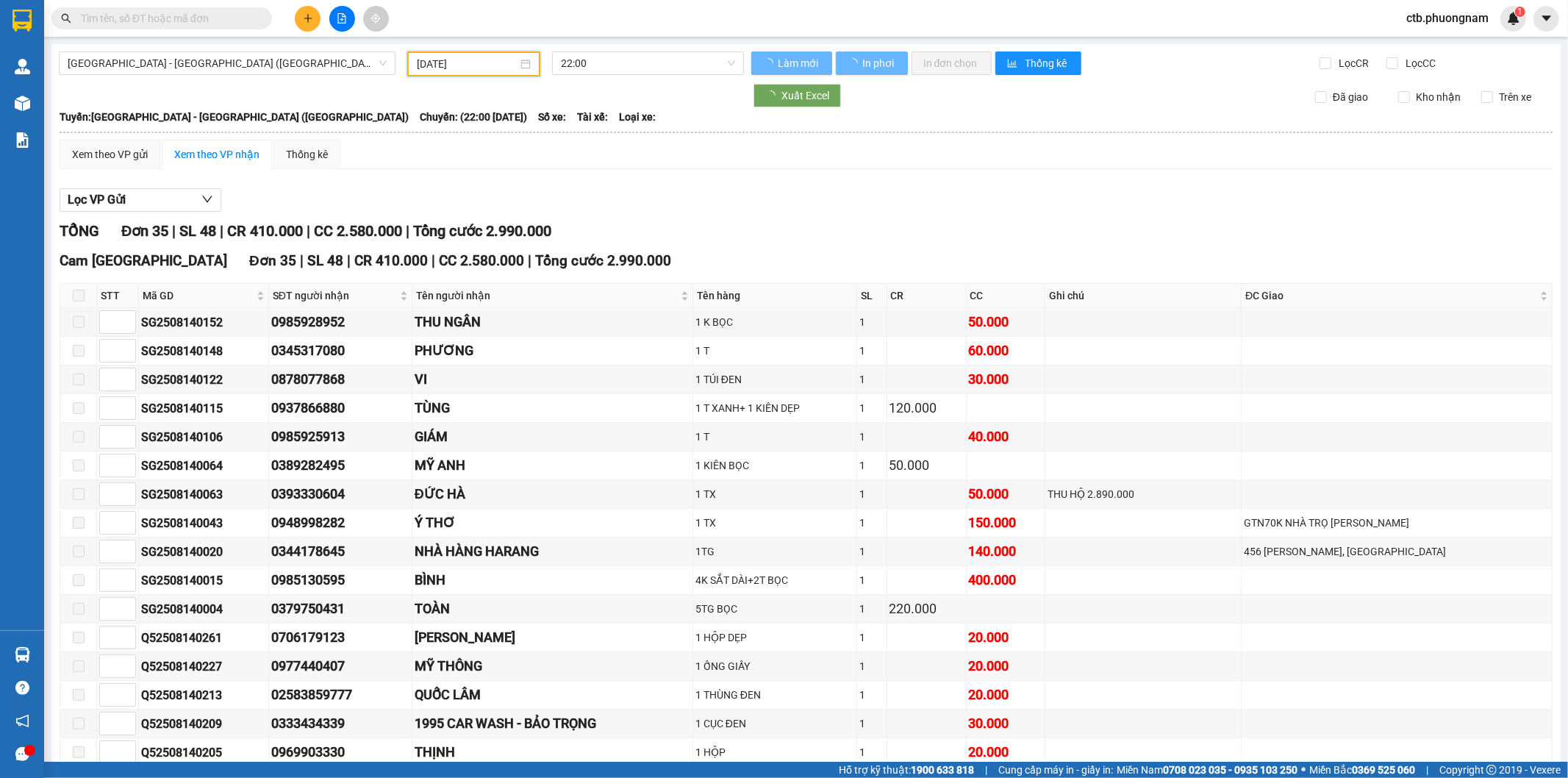
click at [1400, 61] on span "Lọc CC" at bounding box center [1419, 63] width 38 height 16
click at [1393, 61] on input "Lọc CC" at bounding box center [1394, 63] width 14 height 12
checkbox input "true"
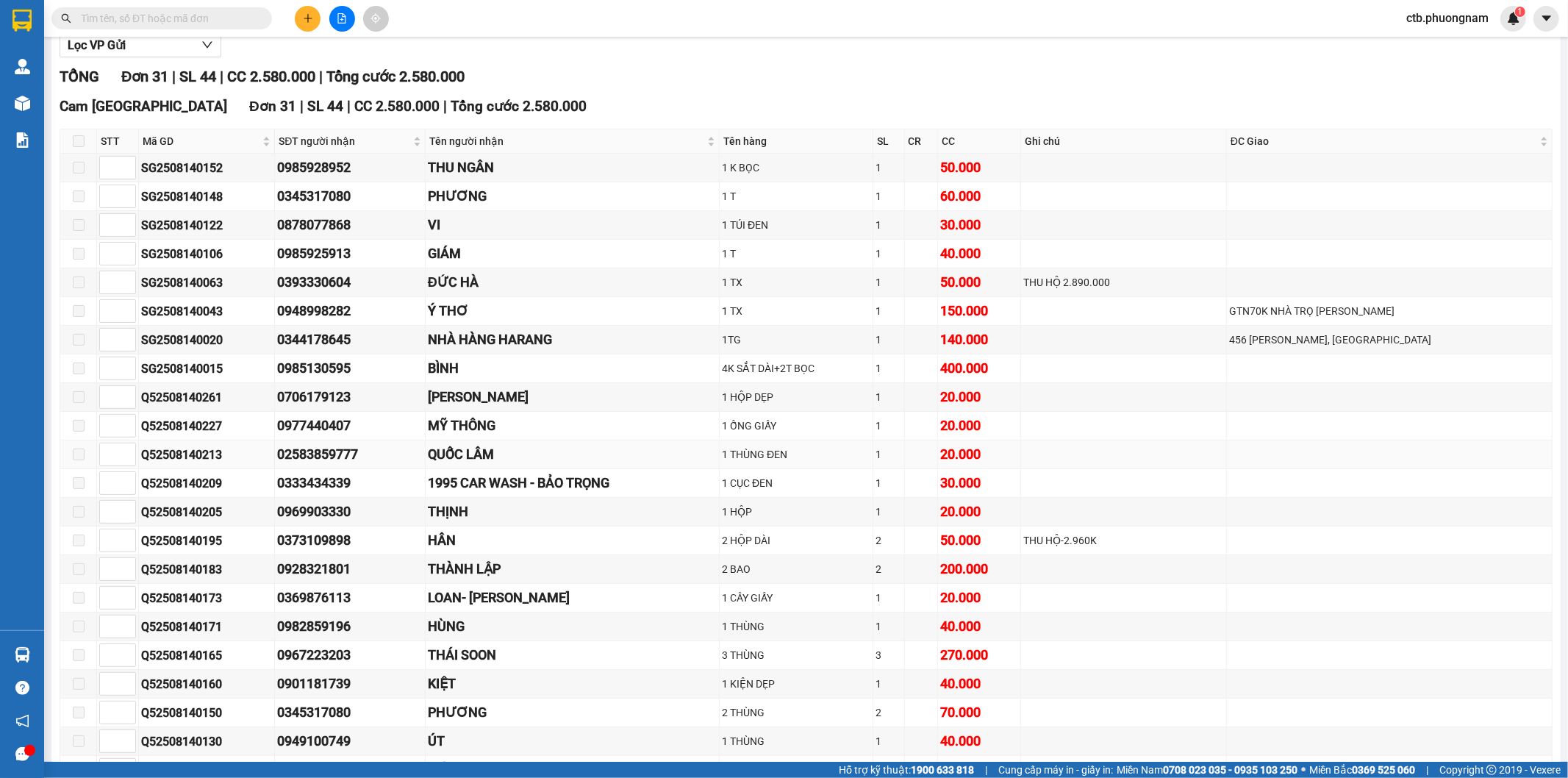
scroll to position [245, 0]
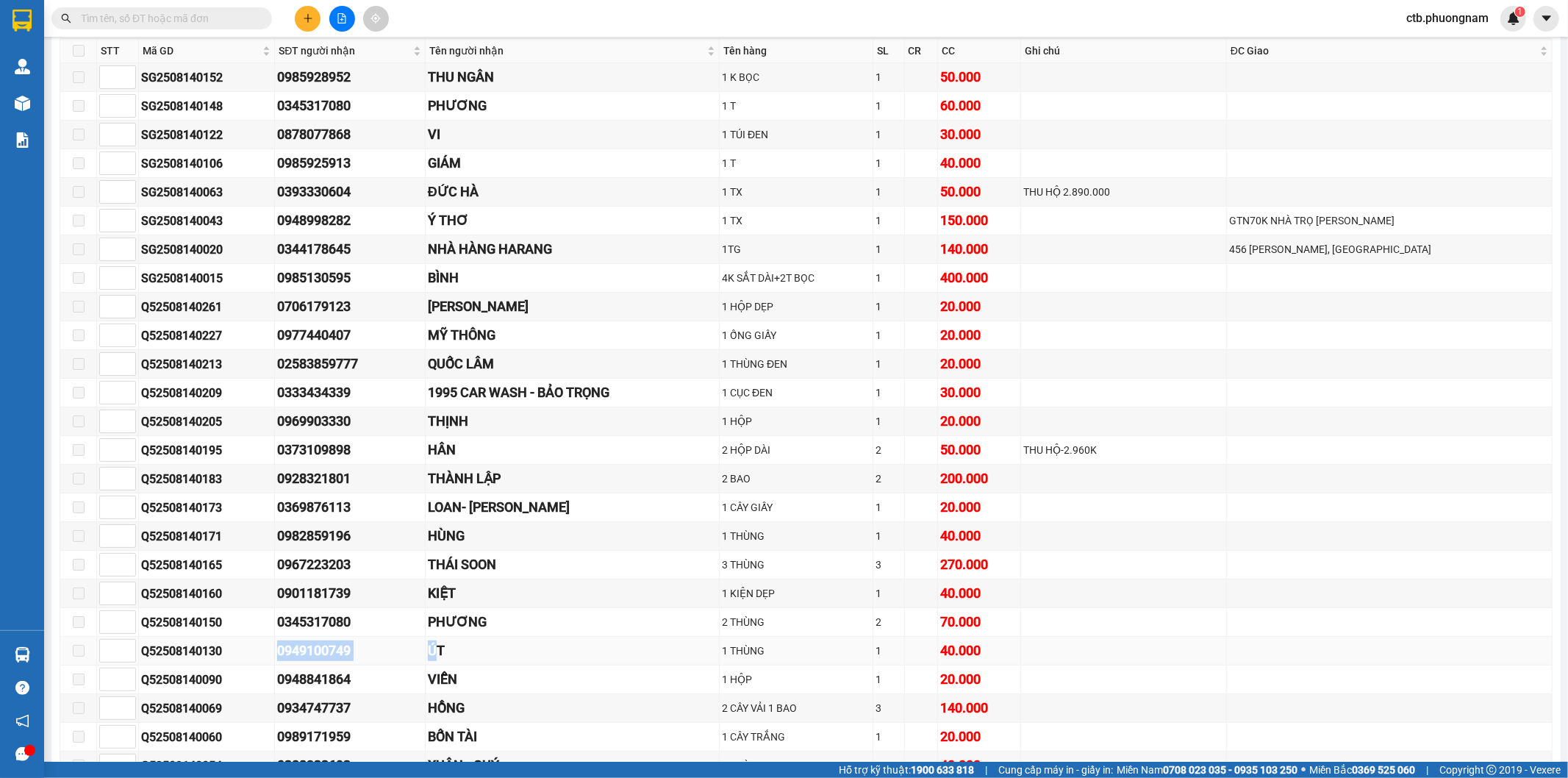
drag, startPoint x: 261, startPoint y: 658, endPoint x: 403, endPoint y: 658, distance: 142.0
click at [403, 658] on tr "Q52508140130 0949100749 ÚT 1 THÙNG 1 40.000" at bounding box center [806, 651] width 1492 height 29
drag, startPoint x: 383, startPoint y: 650, endPoint x: 280, endPoint y: 664, distance: 103.9
click at [383, 650] on div "0949100749" at bounding box center [349, 650] width 145 height 21
click at [253, 659] on div "Q52508140130" at bounding box center [206, 650] width 131 height 18
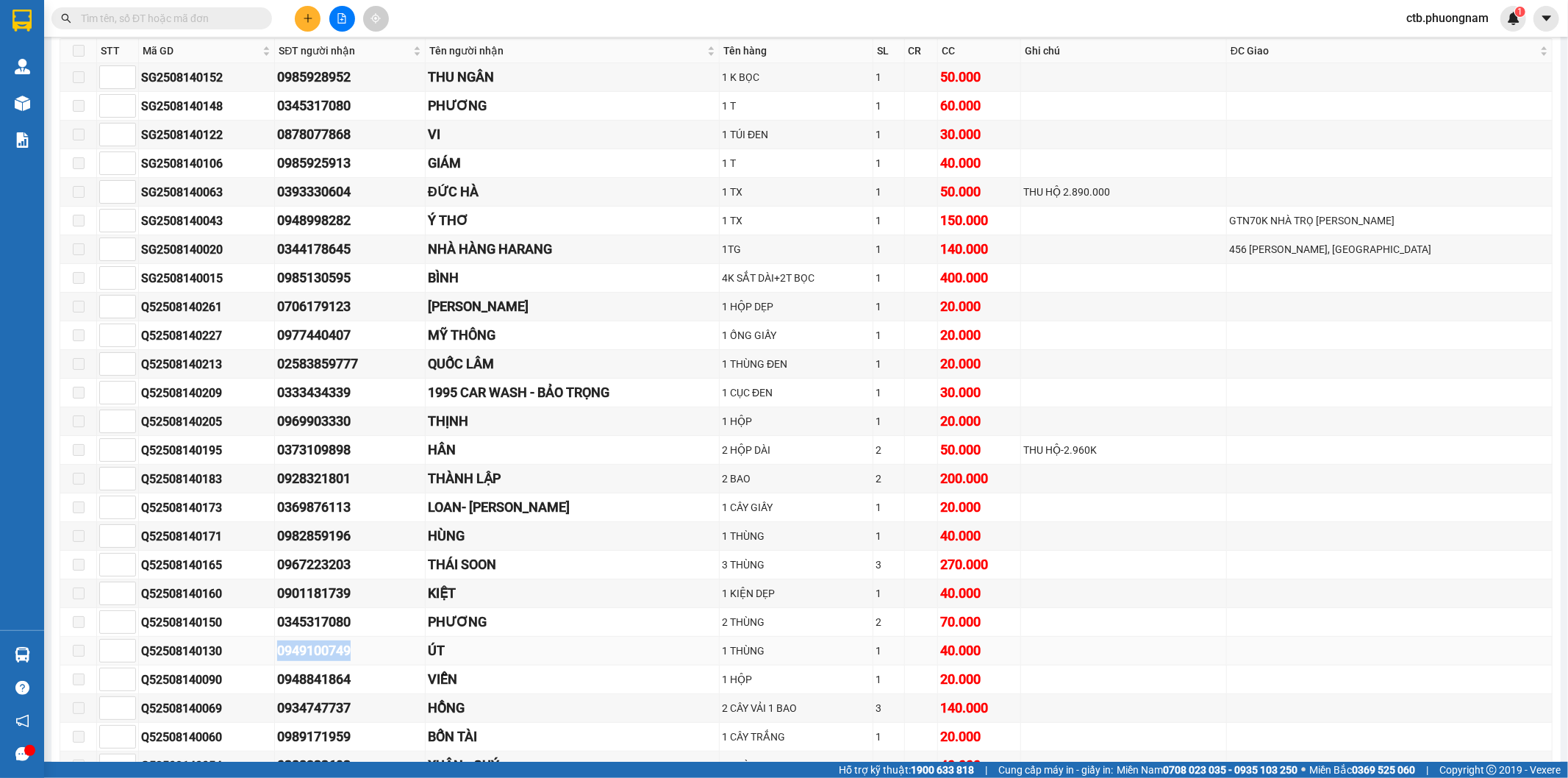
drag, startPoint x: 261, startPoint y: 660, endPoint x: 347, endPoint y: 660, distance: 86.0
click at [347, 660] on tr "Q52508140130 0949100749 ÚT 1 THÙNG 1 40.000" at bounding box center [806, 651] width 1492 height 29
copy tr "0949100749"
